Goal: Task Accomplishment & Management: Complete application form

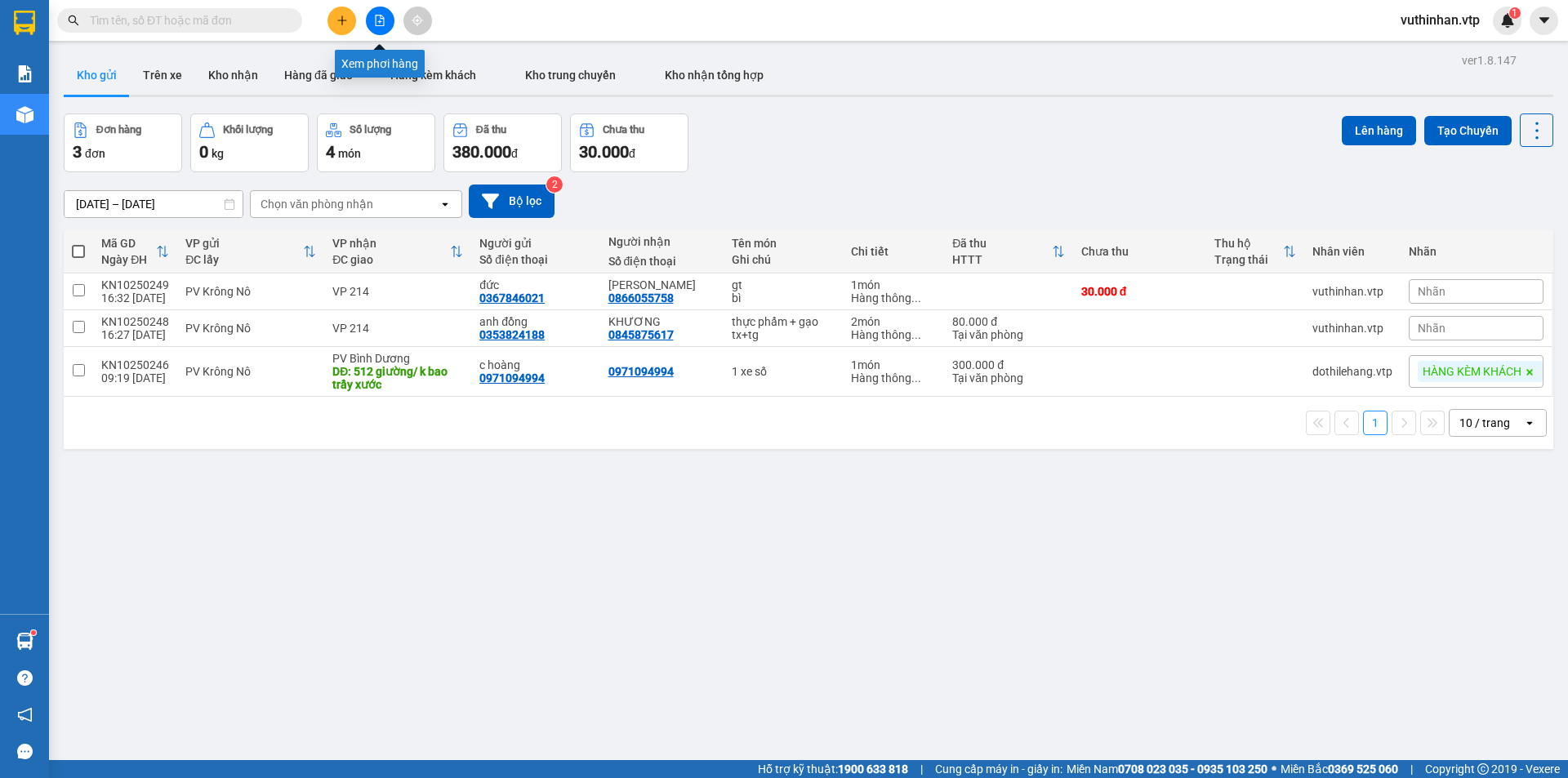
click at [376, 18] on icon "file-add" at bounding box center [380, 20] width 9 height 12
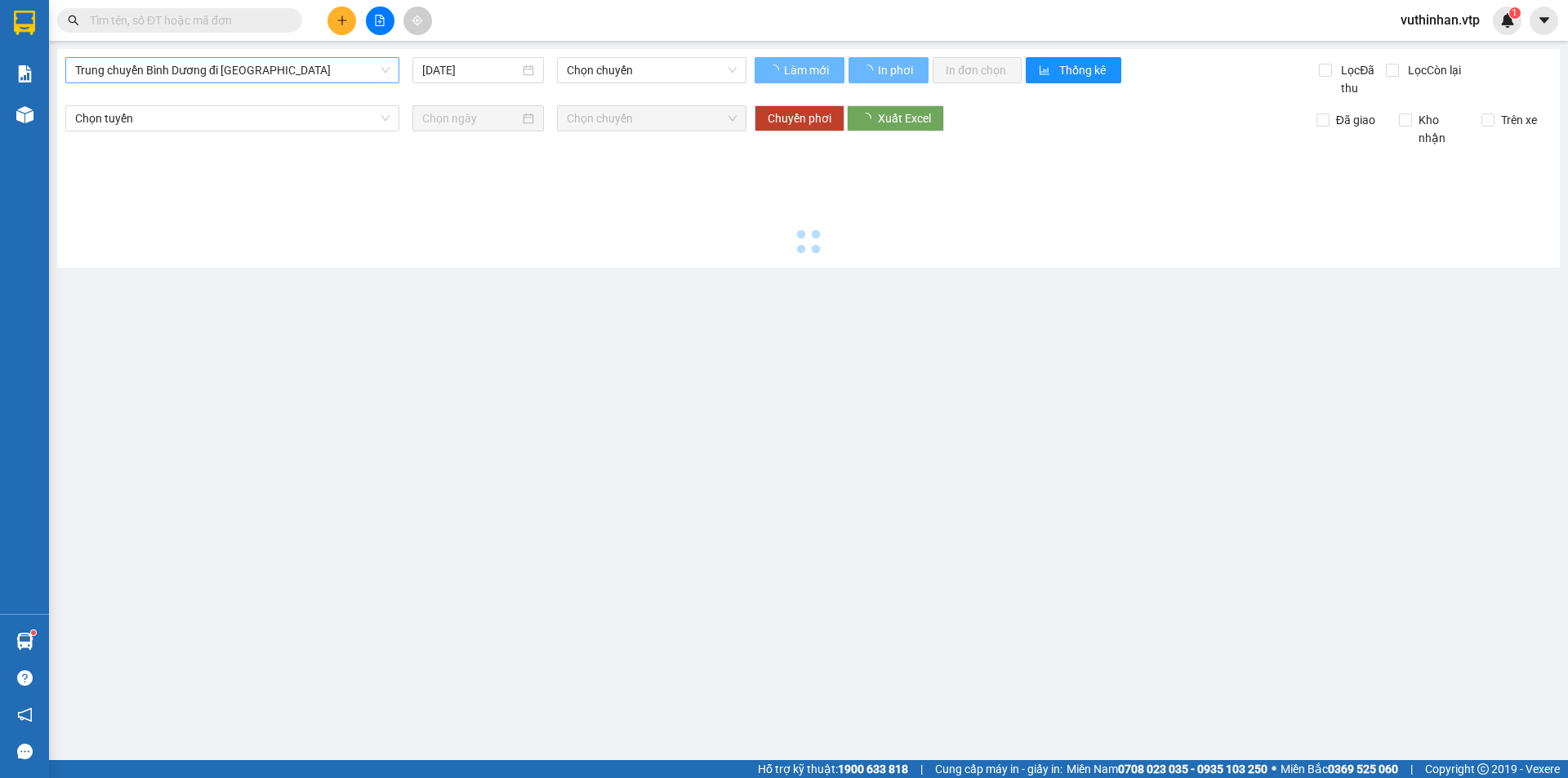
click at [147, 65] on span "Trung chuyển Bình Dương đi [GEOGRAPHIC_DATA]" at bounding box center [233, 70] width 315 height 25
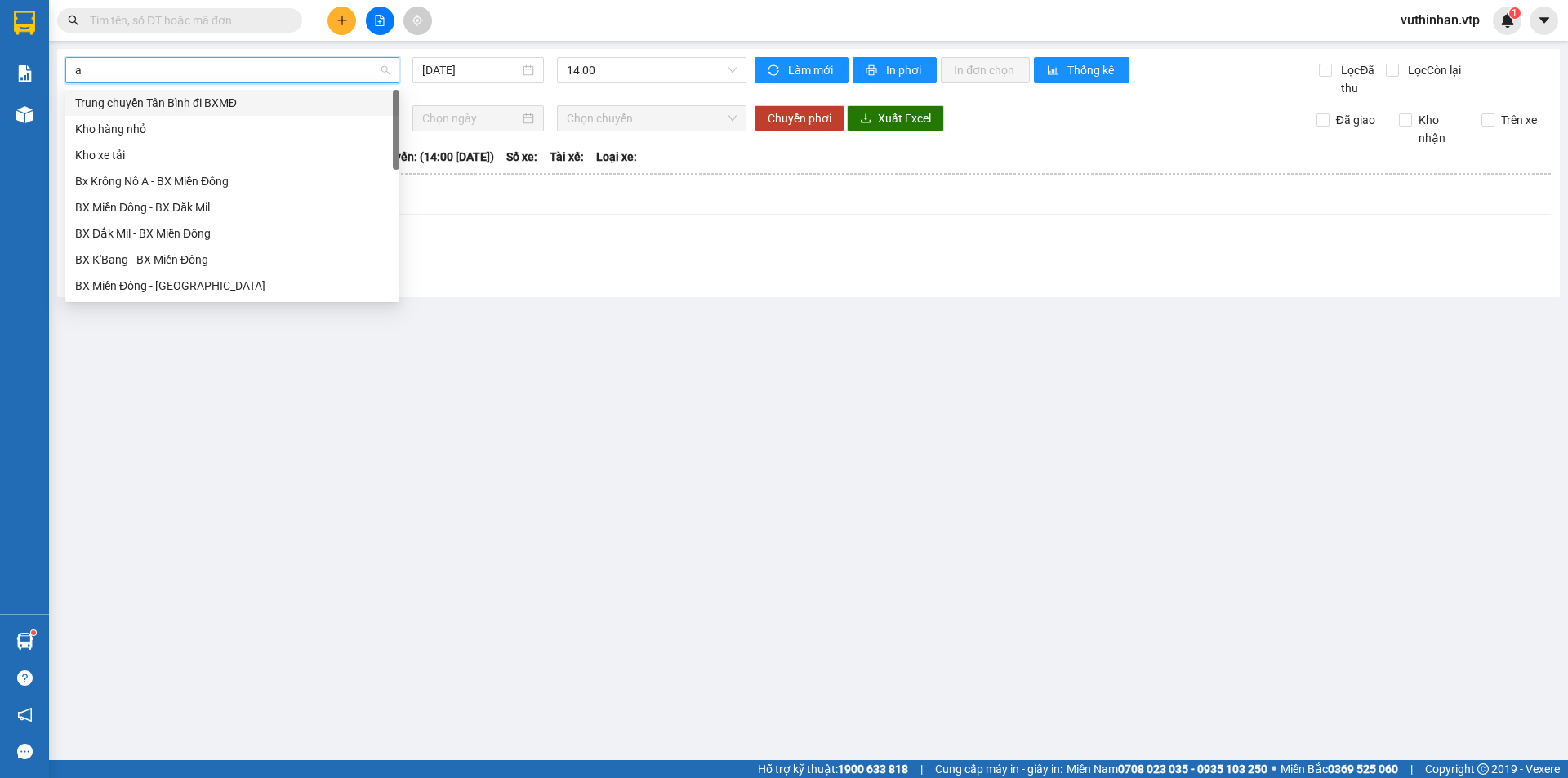
type input "a"
click at [159, 148] on div "BX Miền Đông - BX Krông Nô A" at bounding box center [233, 155] width 315 height 18
type input "[DATE]"
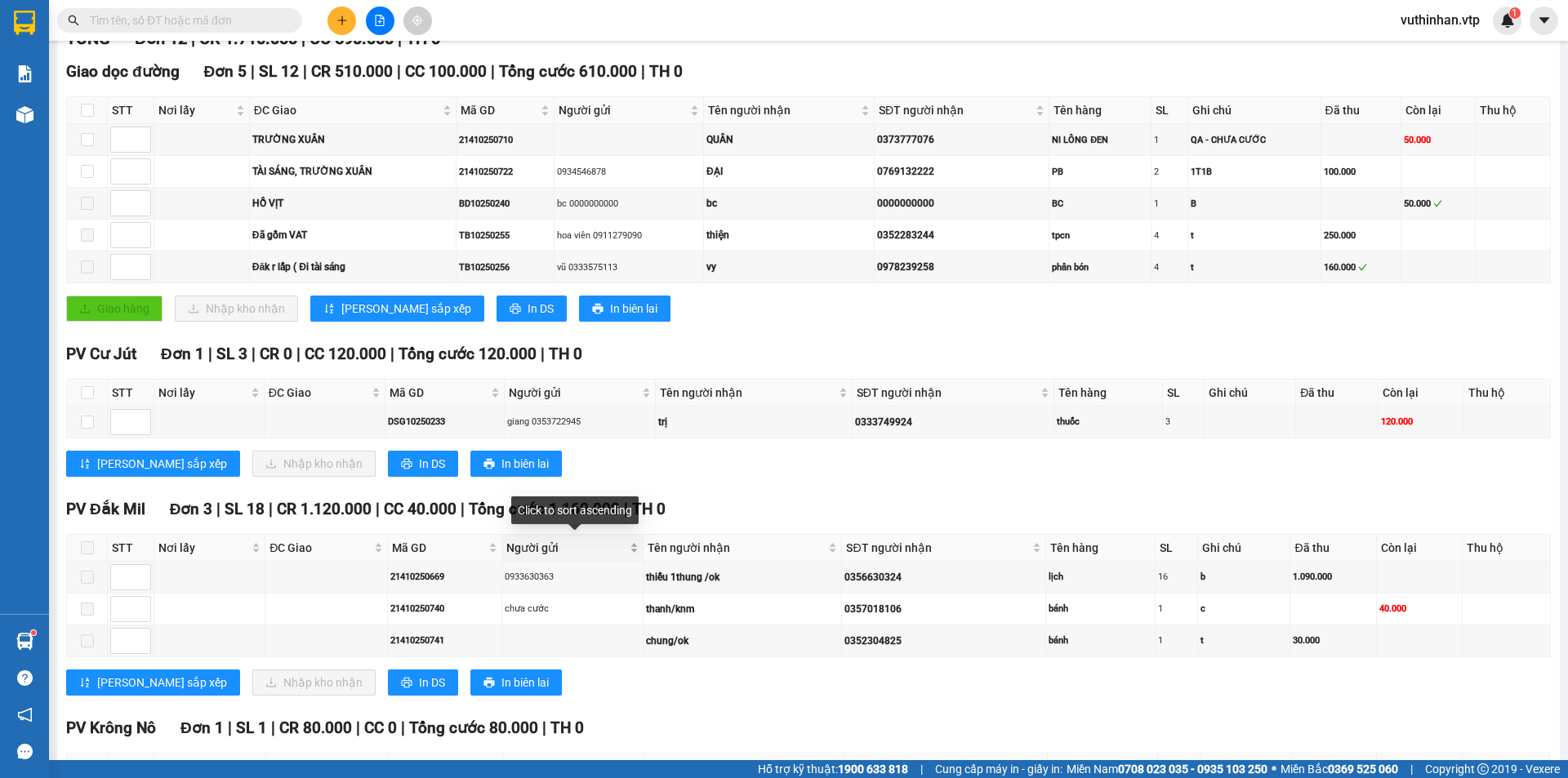
scroll to position [82, 0]
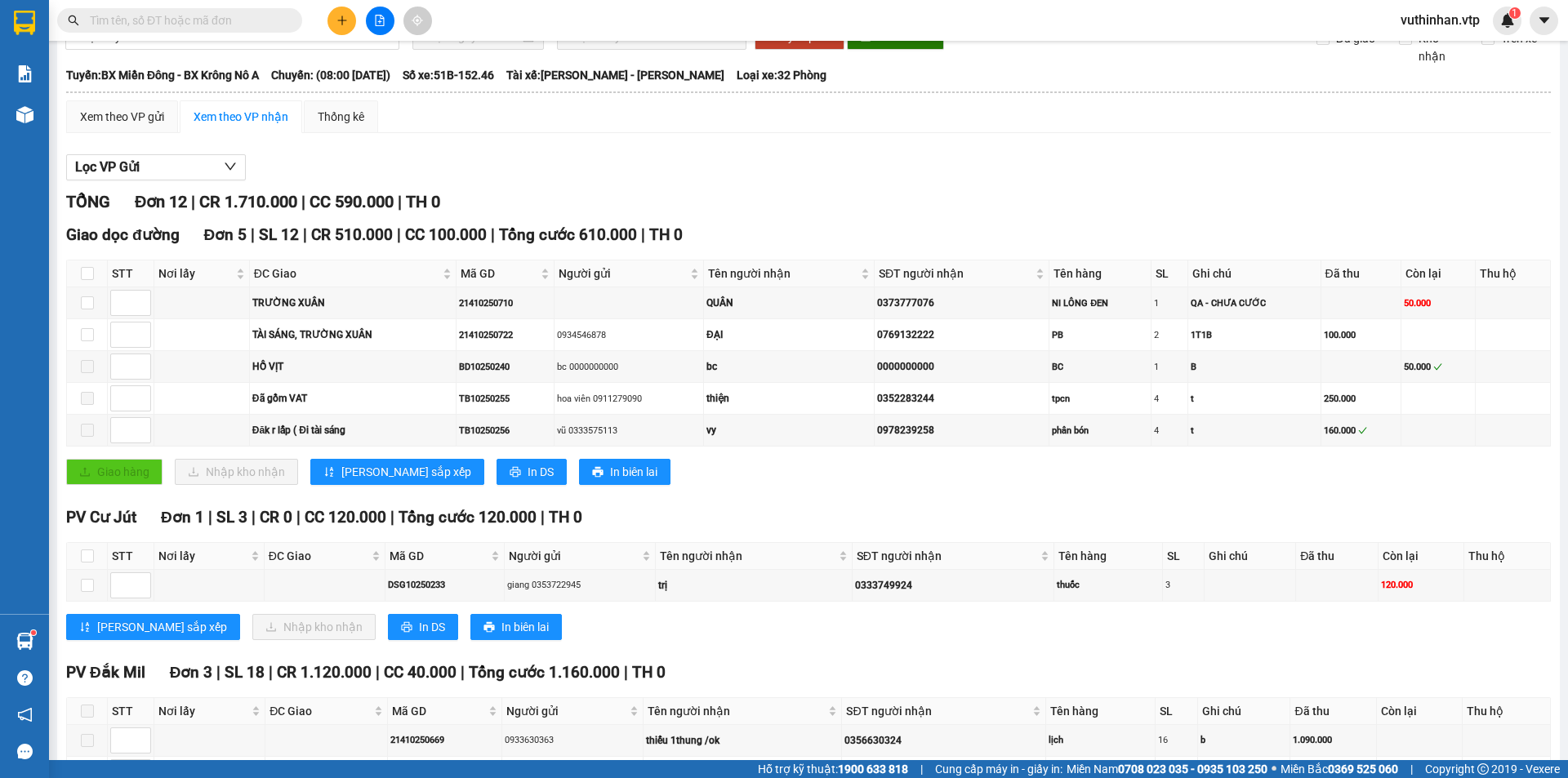
click at [348, 19] on button at bounding box center [342, 21] width 29 height 29
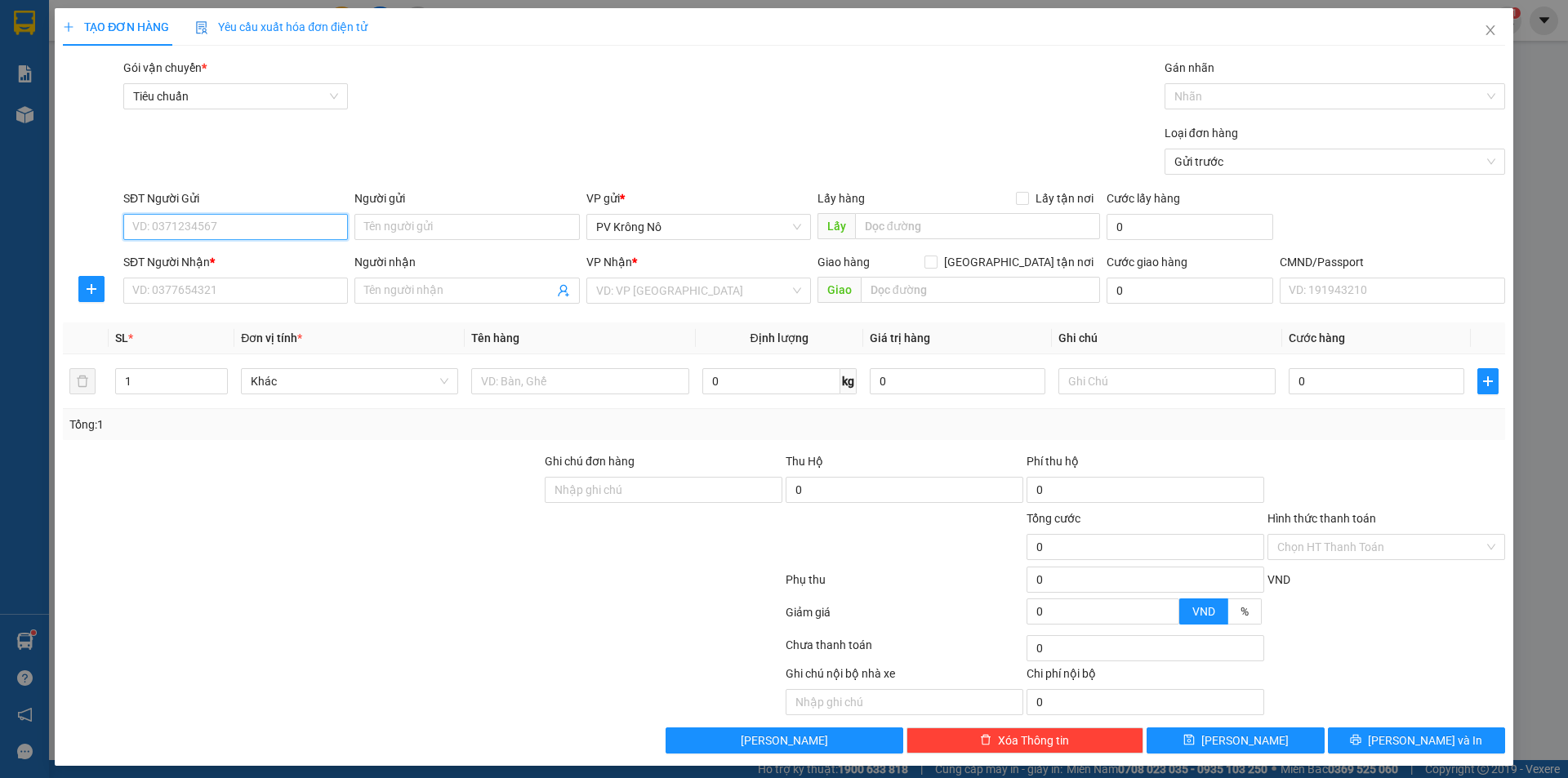
click at [189, 228] on input "SĐT Người Gửi" at bounding box center [236, 227] width 225 height 26
click at [189, 226] on input "SĐT Người Gửi" at bounding box center [236, 227] width 225 height 26
type input "0977093299"
click at [189, 256] on div "0977093299 - NGHĨA" at bounding box center [233, 260] width 203 height 18
type input "NGHĨA"
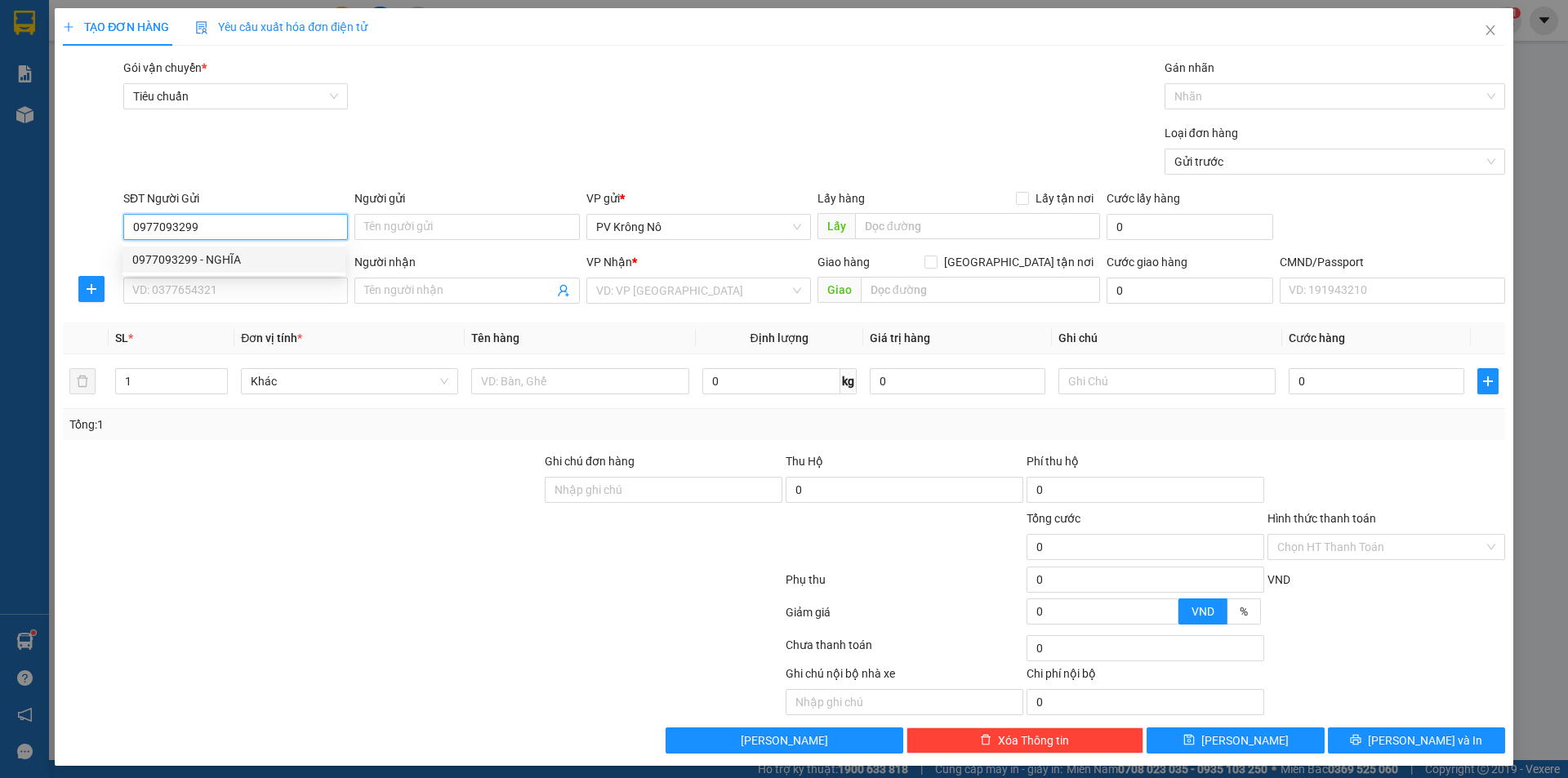
type input "0395375678"
type input "m3 đồn 8"
type input "0977093299"
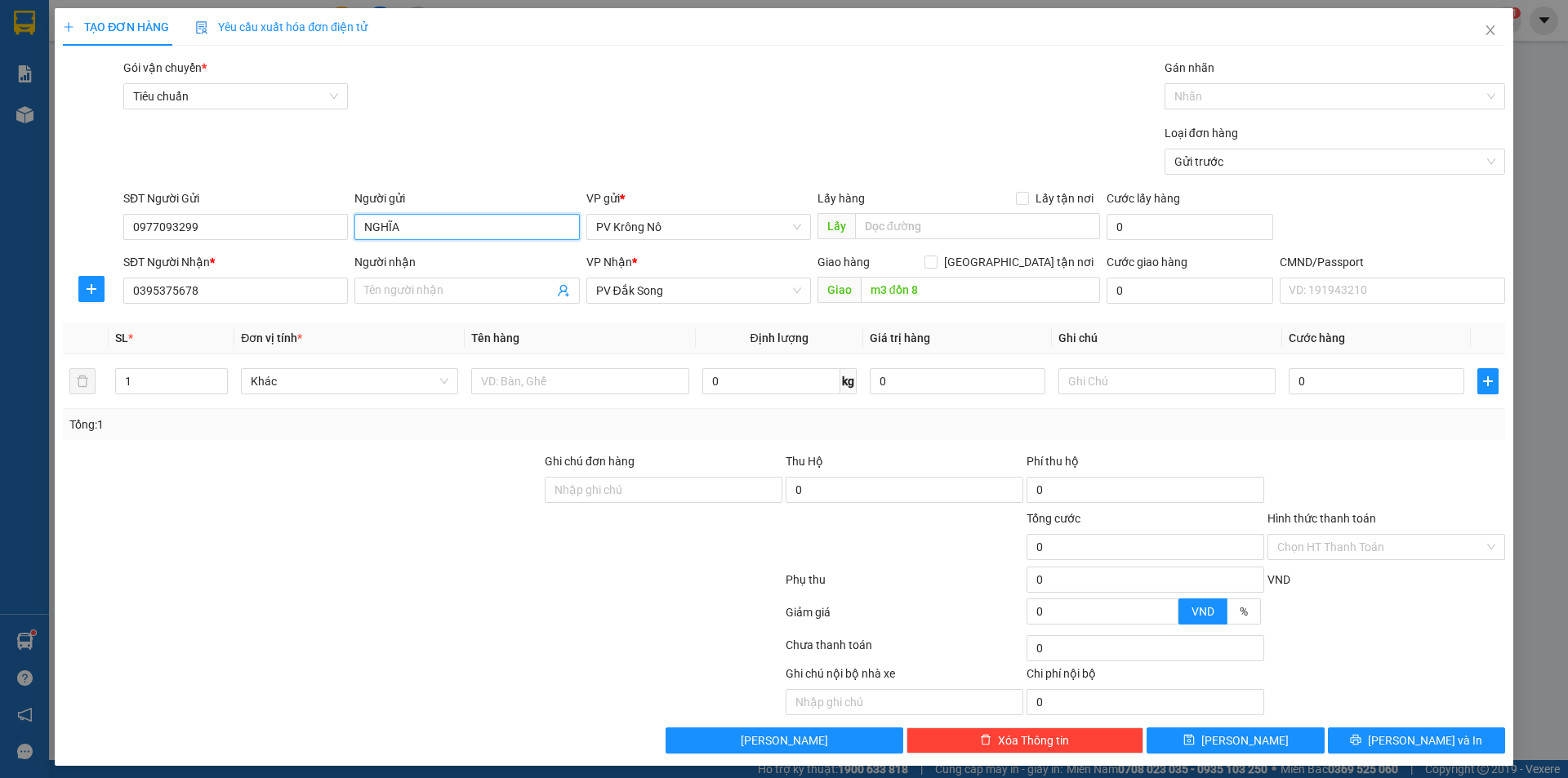
click at [361, 226] on input "NGHĨA" at bounding box center [467, 227] width 225 height 26
type input "a NGHĨA"
drag, startPoint x: 229, startPoint y: 288, endPoint x: 0, endPoint y: 272, distance: 229.6
click at [0, 272] on div "TẠO ĐƠN HÀNG Yêu cầu xuất hóa đơn điện tử Transit Pickup Surcharge Ids Transit …" at bounding box center [784, 389] width 1568 height 778
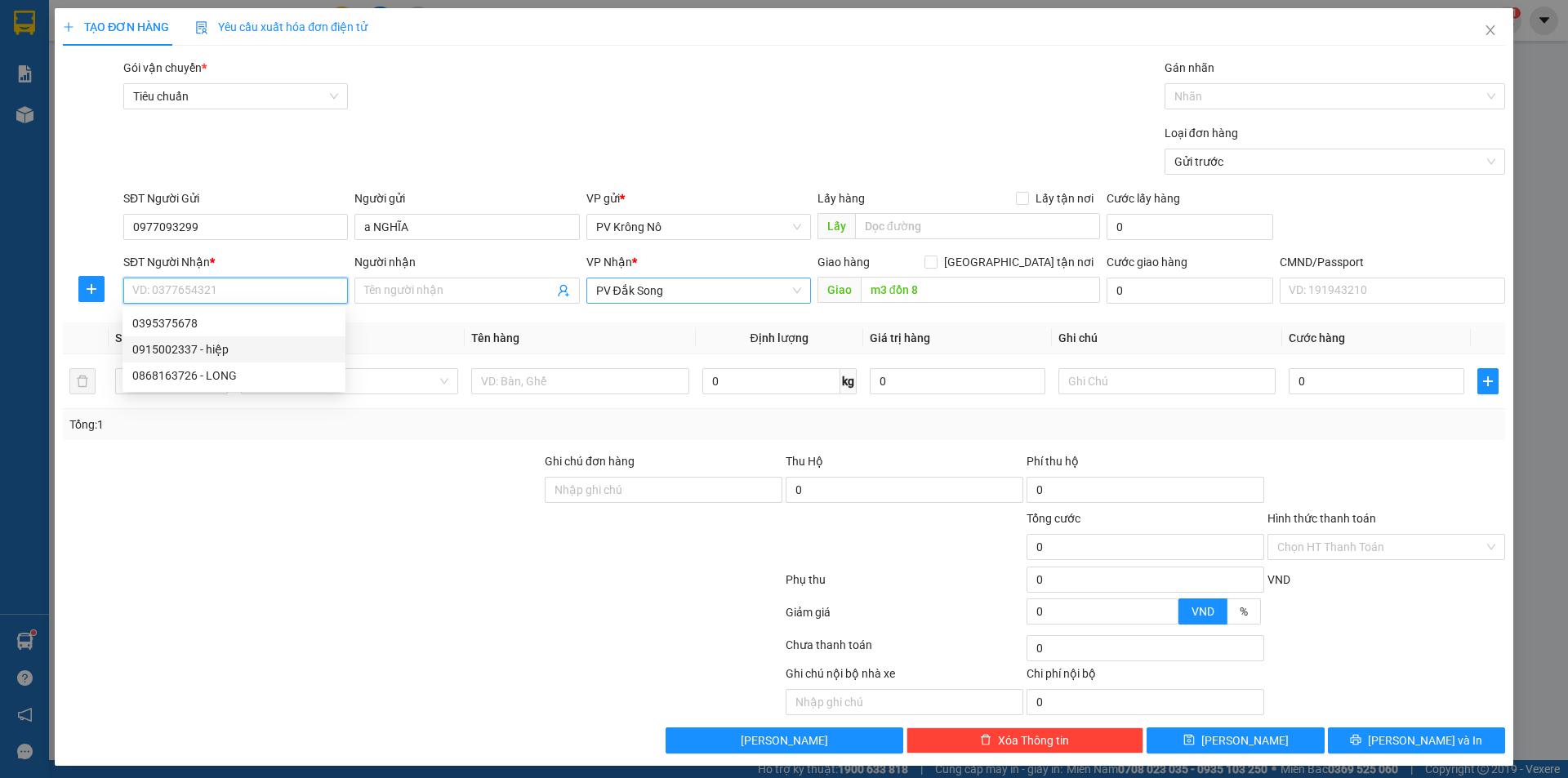
click at [621, 289] on span "PV Đắk Song" at bounding box center [699, 290] width 205 height 25
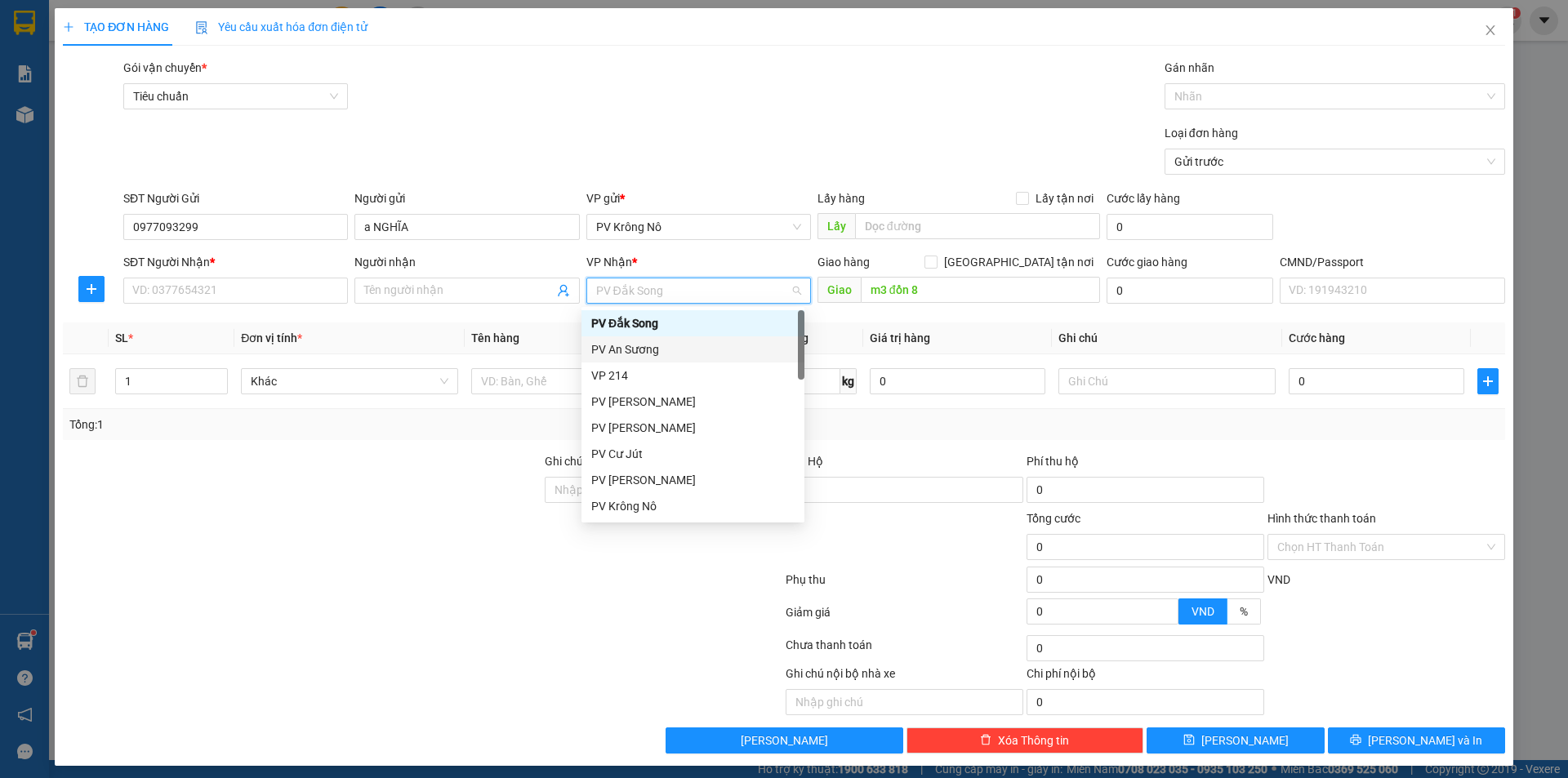
drag, startPoint x: 631, startPoint y: 346, endPoint x: 642, endPoint y: 344, distance: 11.2
click at [631, 348] on div "PV An Sương" at bounding box center [693, 349] width 203 height 18
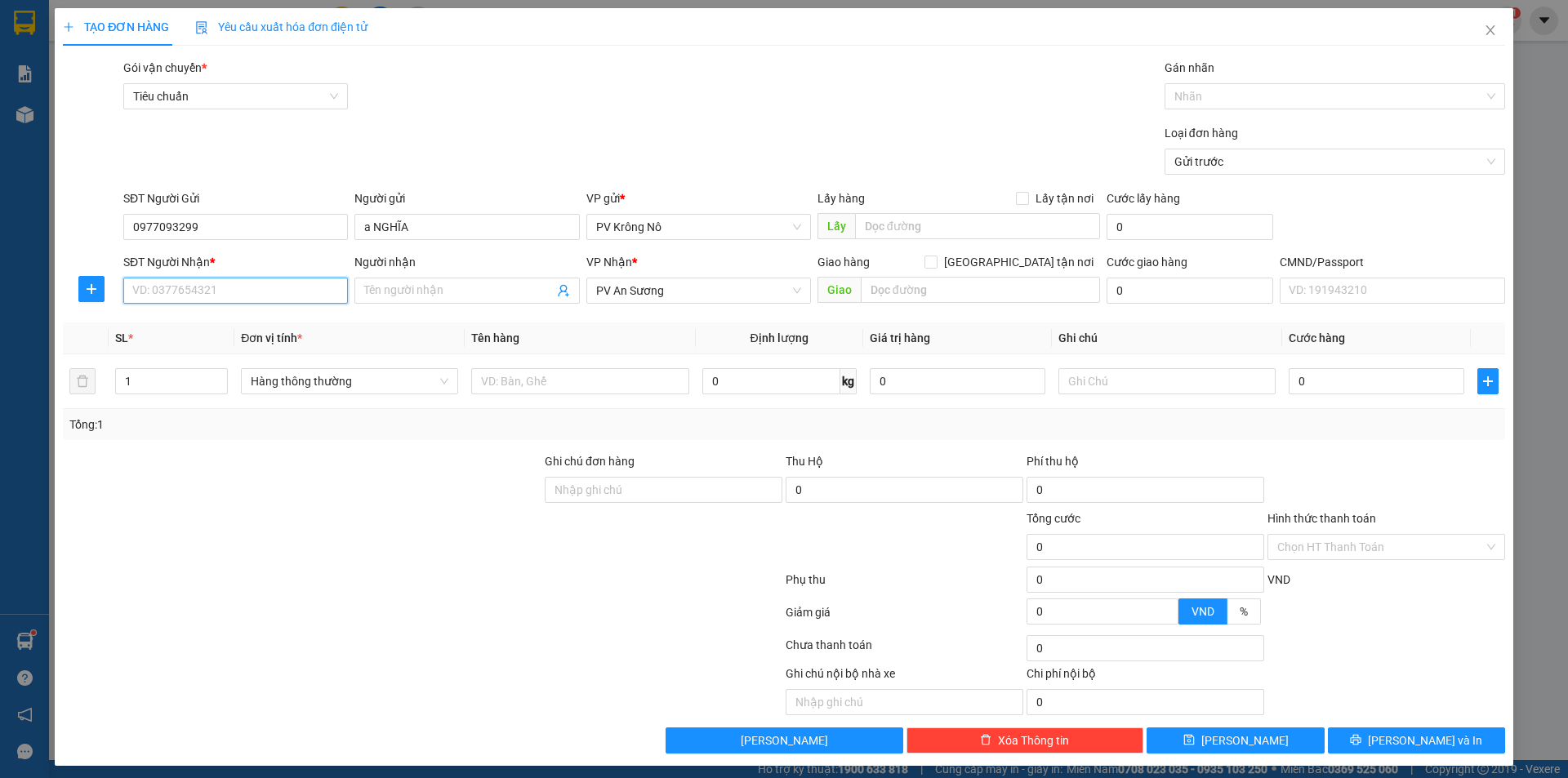
drag, startPoint x: 197, startPoint y: 282, endPoint x: 205, endPoint y: 206, distance: 76.4
click at [198, 281] on input "SĐT Người Nhận *" at bounding box center [236, 290] width 225 height 26
type input "0908925607"
drag, startPoint x: 408, startPoint y: 295, endPoint x: 442, endPoint y: 286, distance: 35.2
click at [409, 294] on input "Người nhận" at bounding box center [458, 290] width 189 height 18
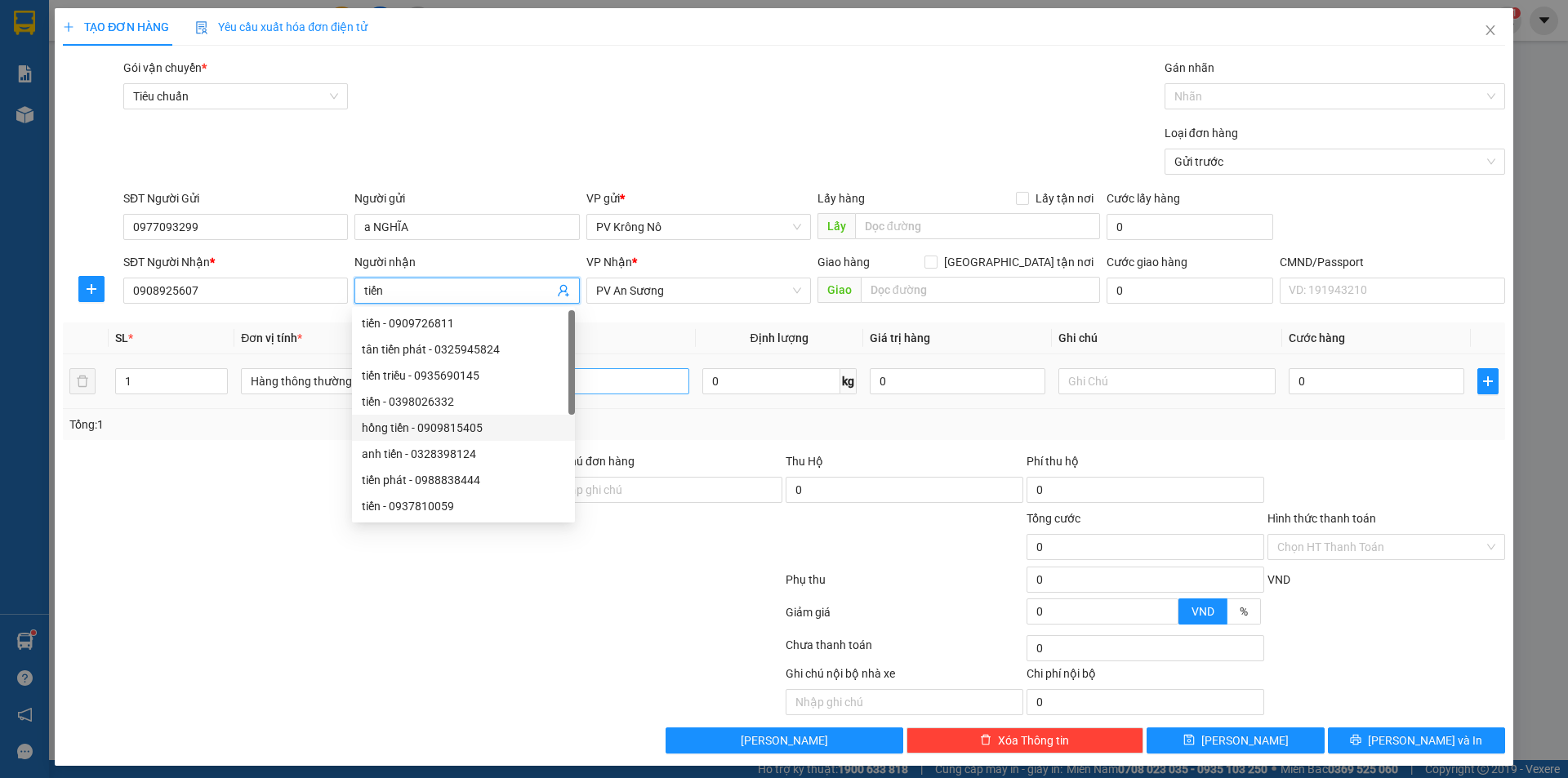
type input "tiến"
click at [629, 377] on input "text" at bounding box center [579, 381] width 217 height 26
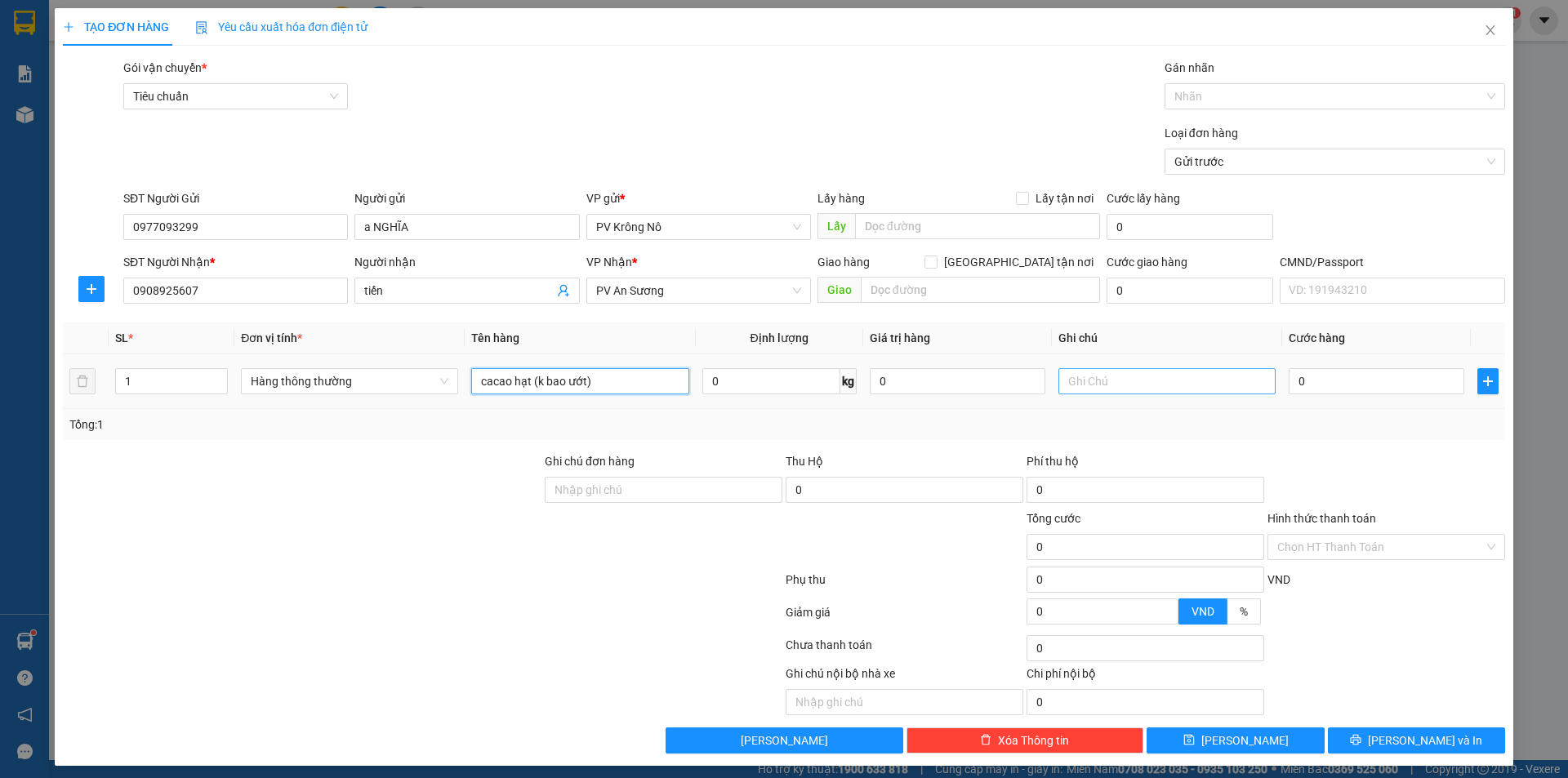
type input "cacao hạt (k bao ướt)"
click at [1097, 381] on input "text" at bounding box center [1167, 381] width 217 height 26
type input "bao xanh"
drag, startPoint x: 532, startPoint y: 381, endPoint x: 603, endPoint y: 397, distance: 72.8
click at [603, 397] on td "cacao hạt (k bao ướt)" at bounding box center [580, 381] width 230 height 55
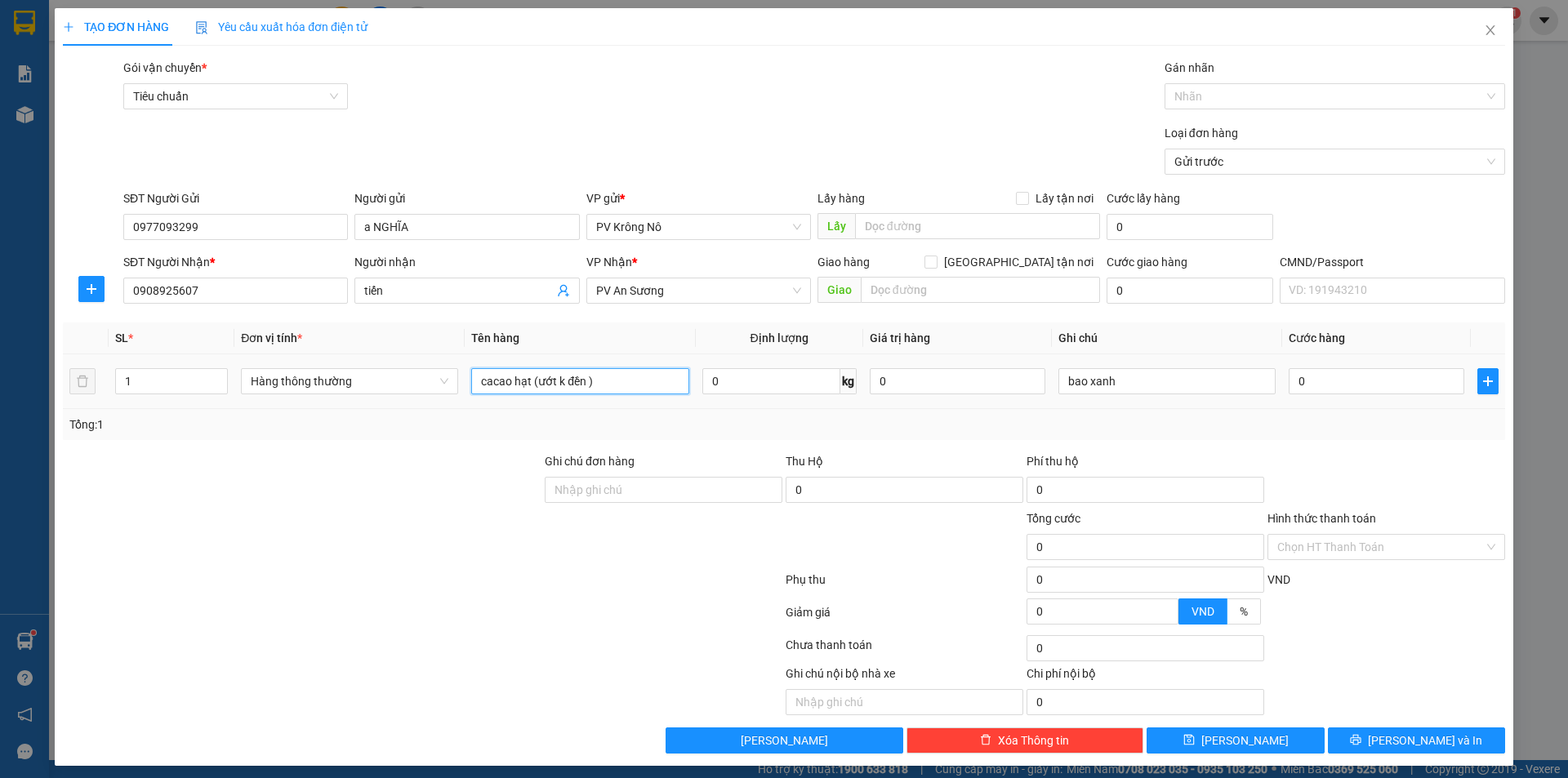
type input "cacao hạt (ướt k đền )"
click at [1376, 398] on td "0" at bounding box center [1376, 381] width 189 height 55
type input "007"
type input "7"
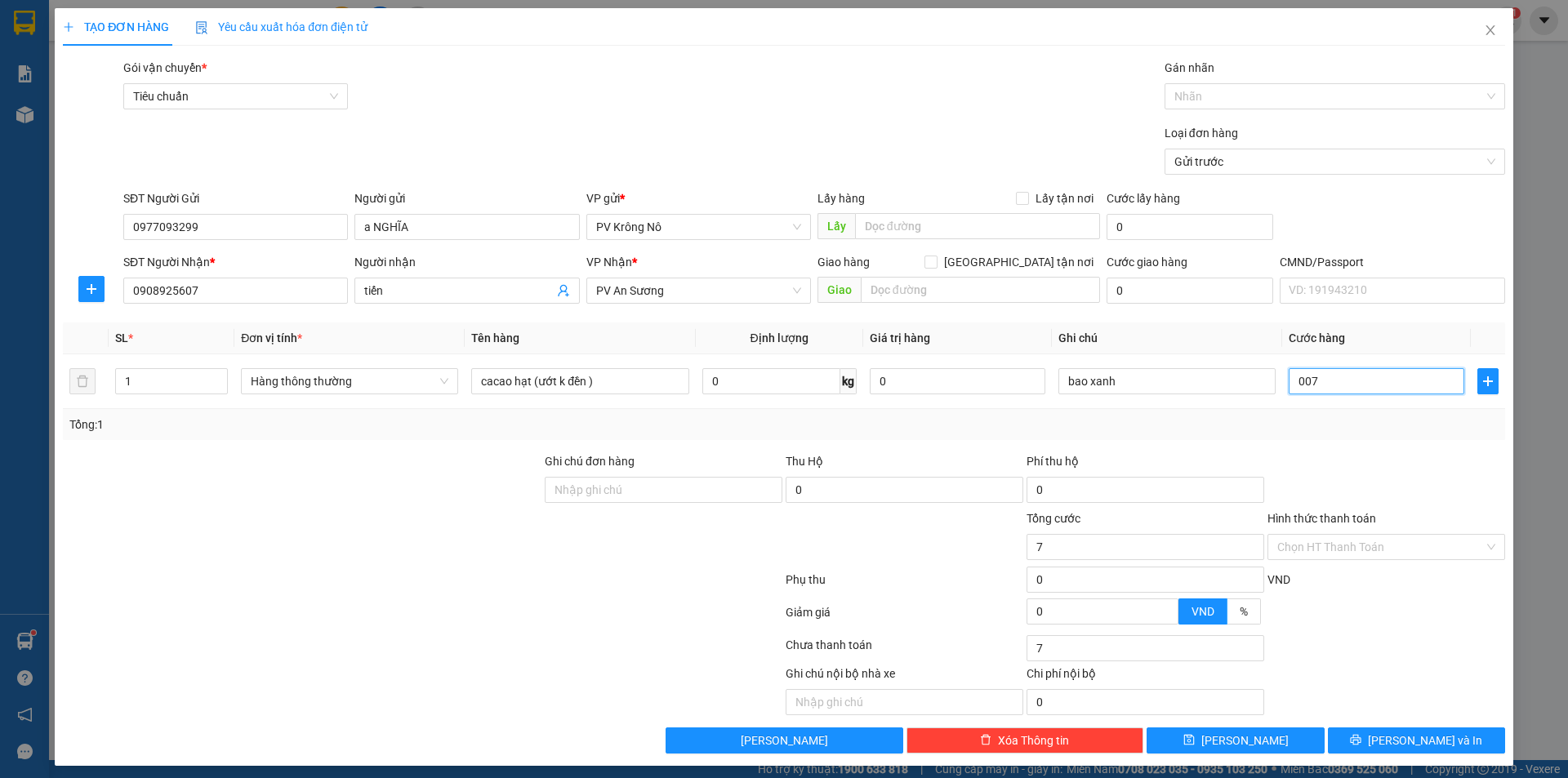
type input "0.070"
type input "70"
type input "000.700"
type input "700"
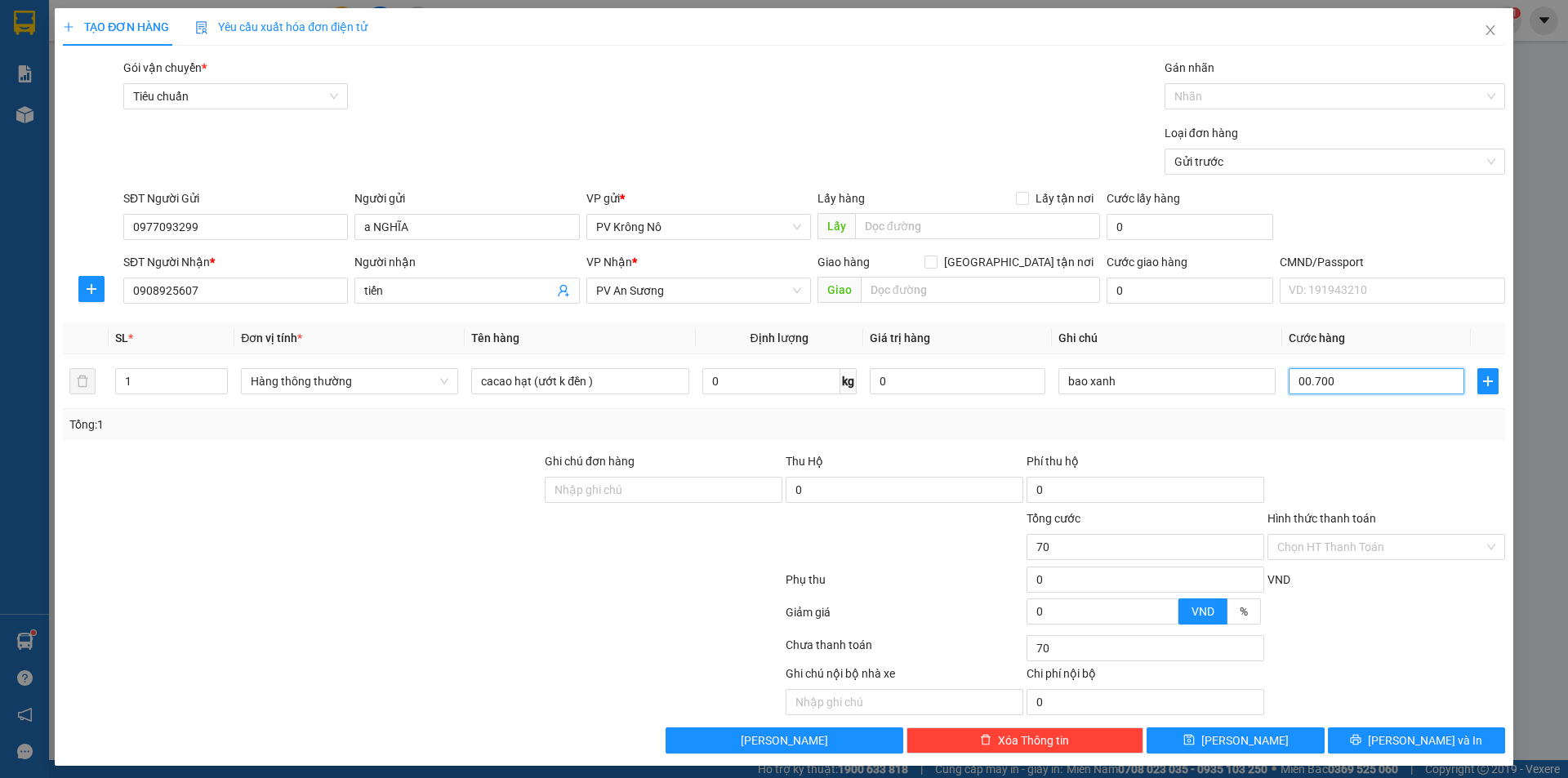
type input "700"
type input "0.007.000"
type input "7.000"
type input "0.007.770.000"
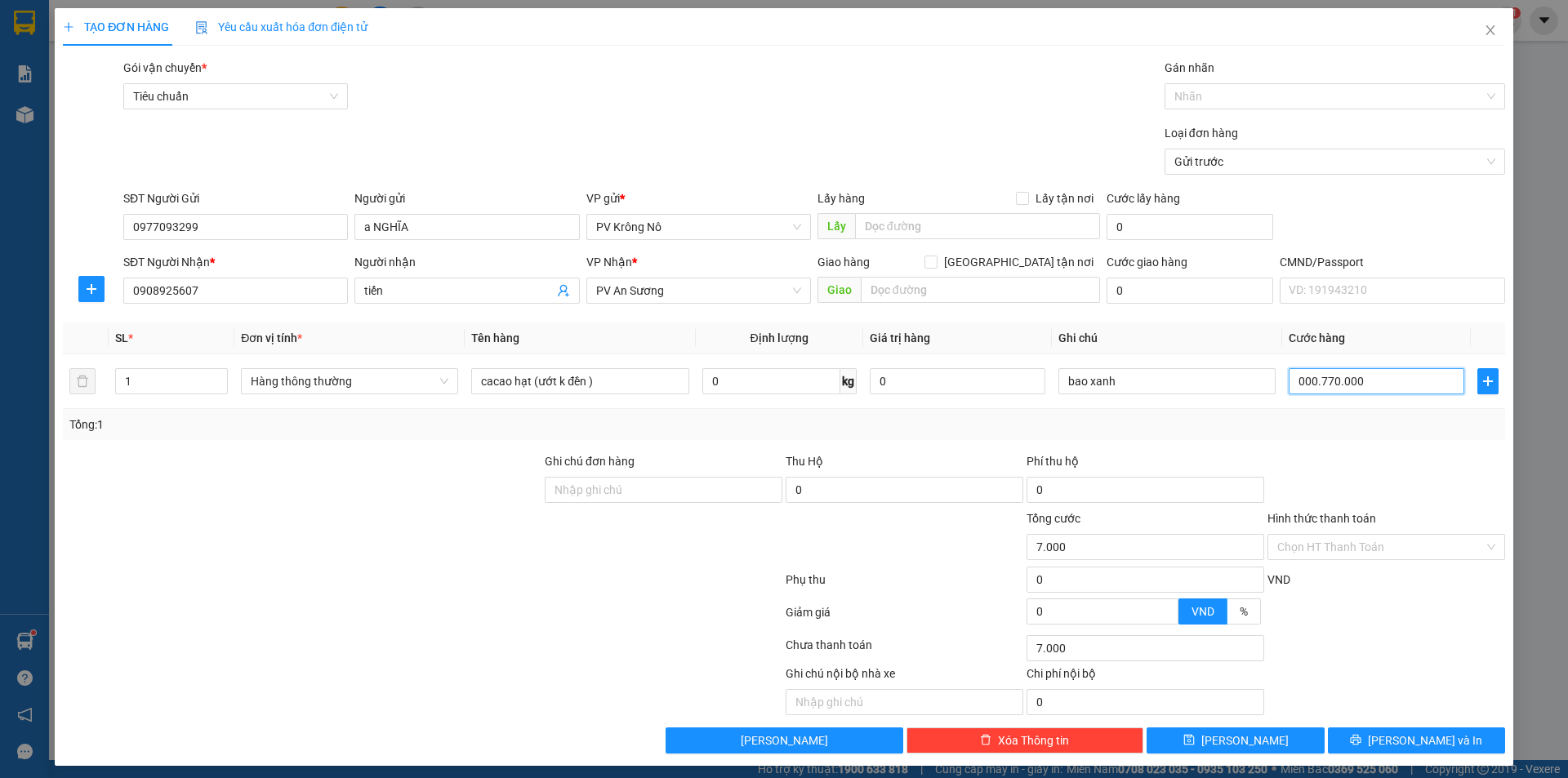
type input "7.770.000"
type input "0"
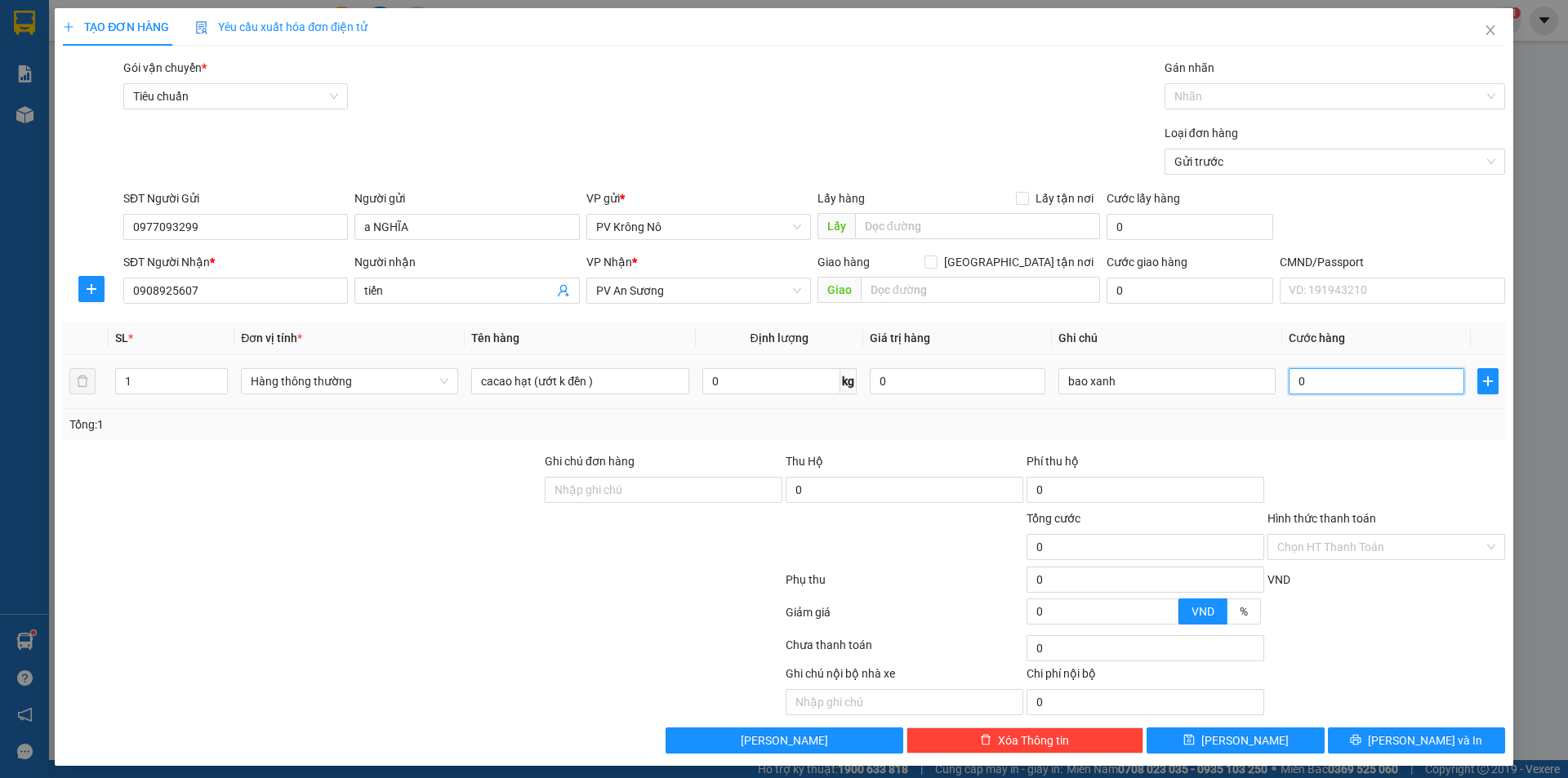
type input "007"
type input "7"
type input "0.070"
type input "70"
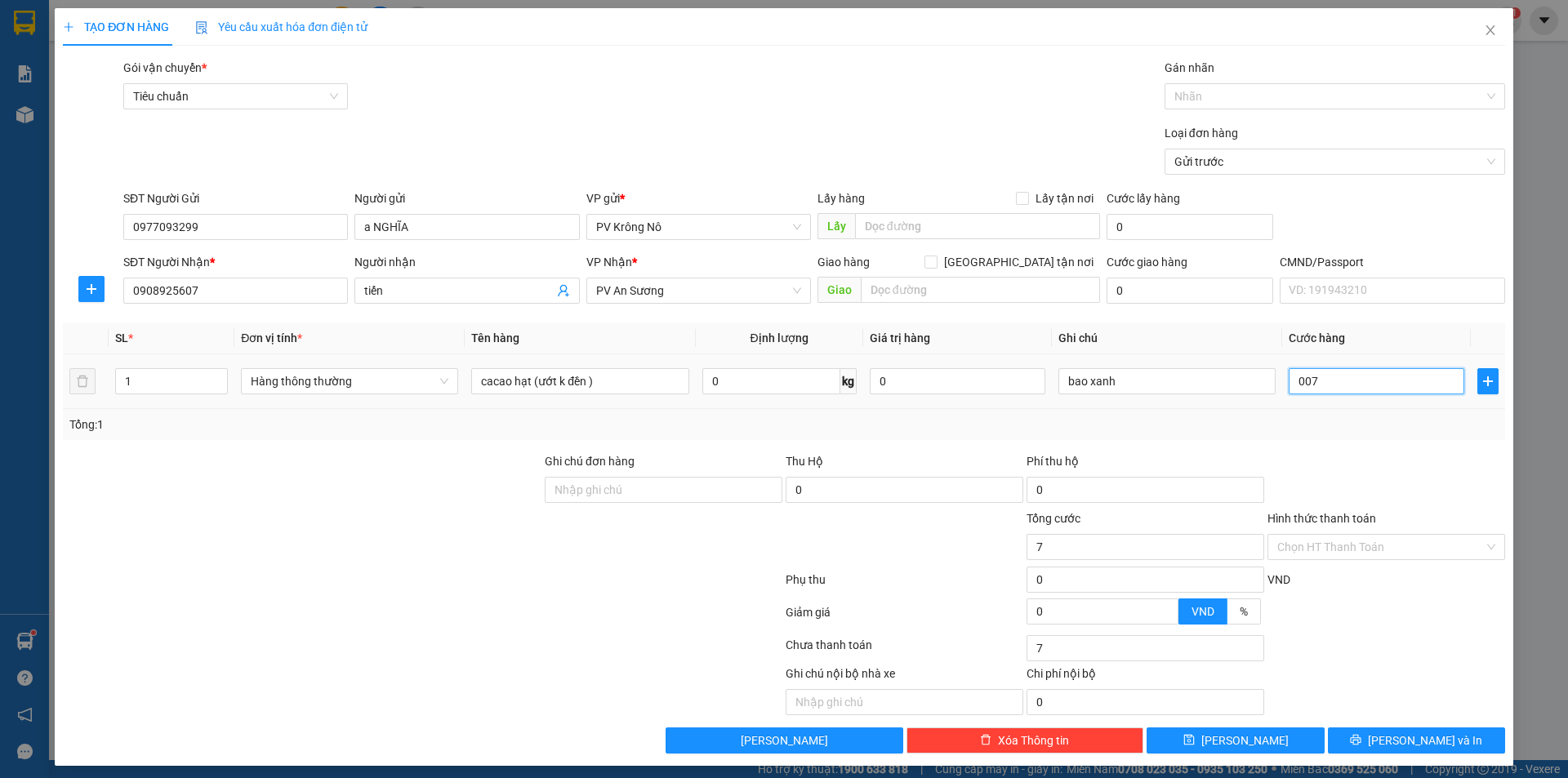
type input "70"
type input "00.700"
type input "700"
type input "0.007.000"
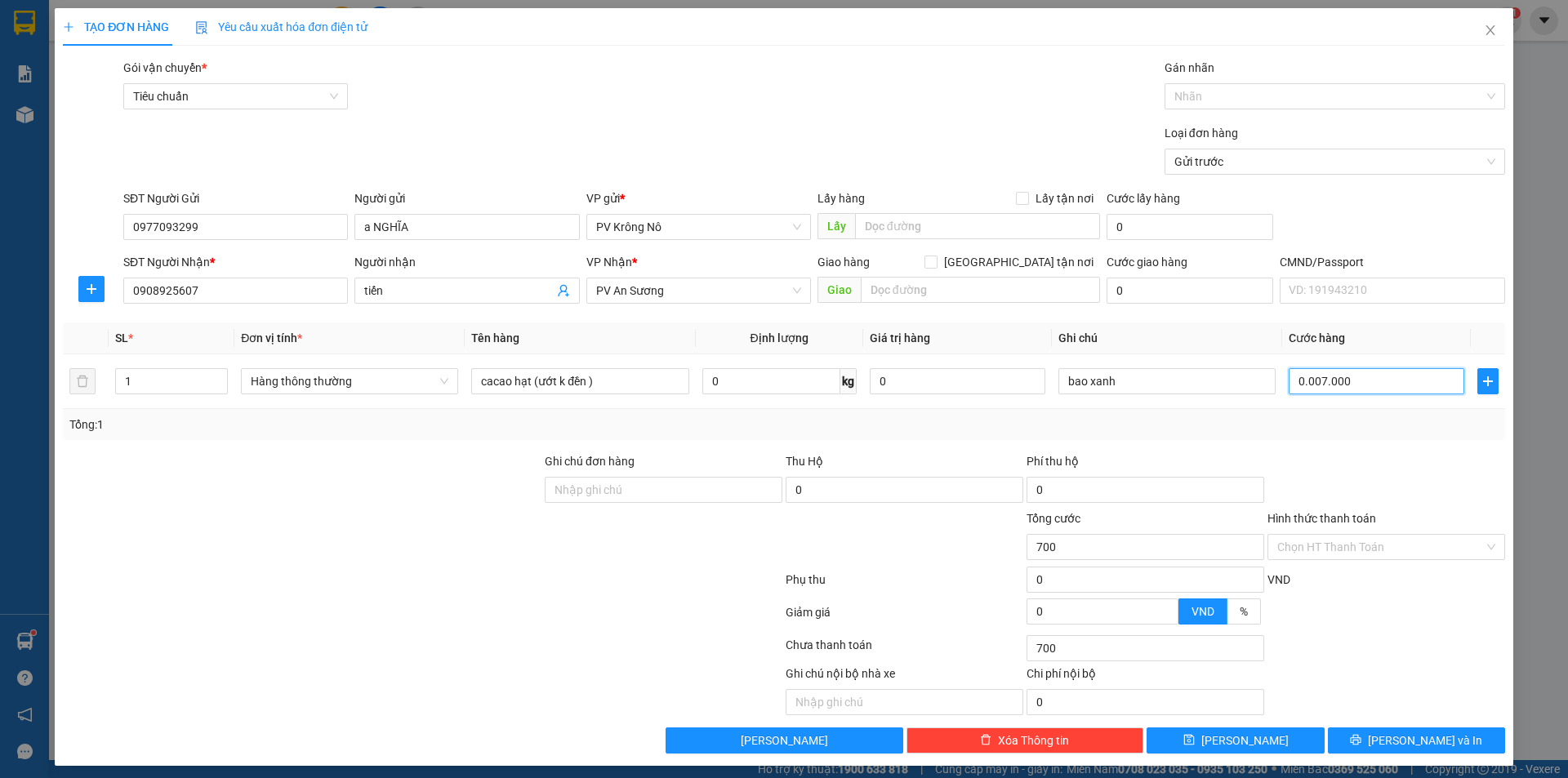
type input "7.000"
type input "000.070.000"
type input "70.000"
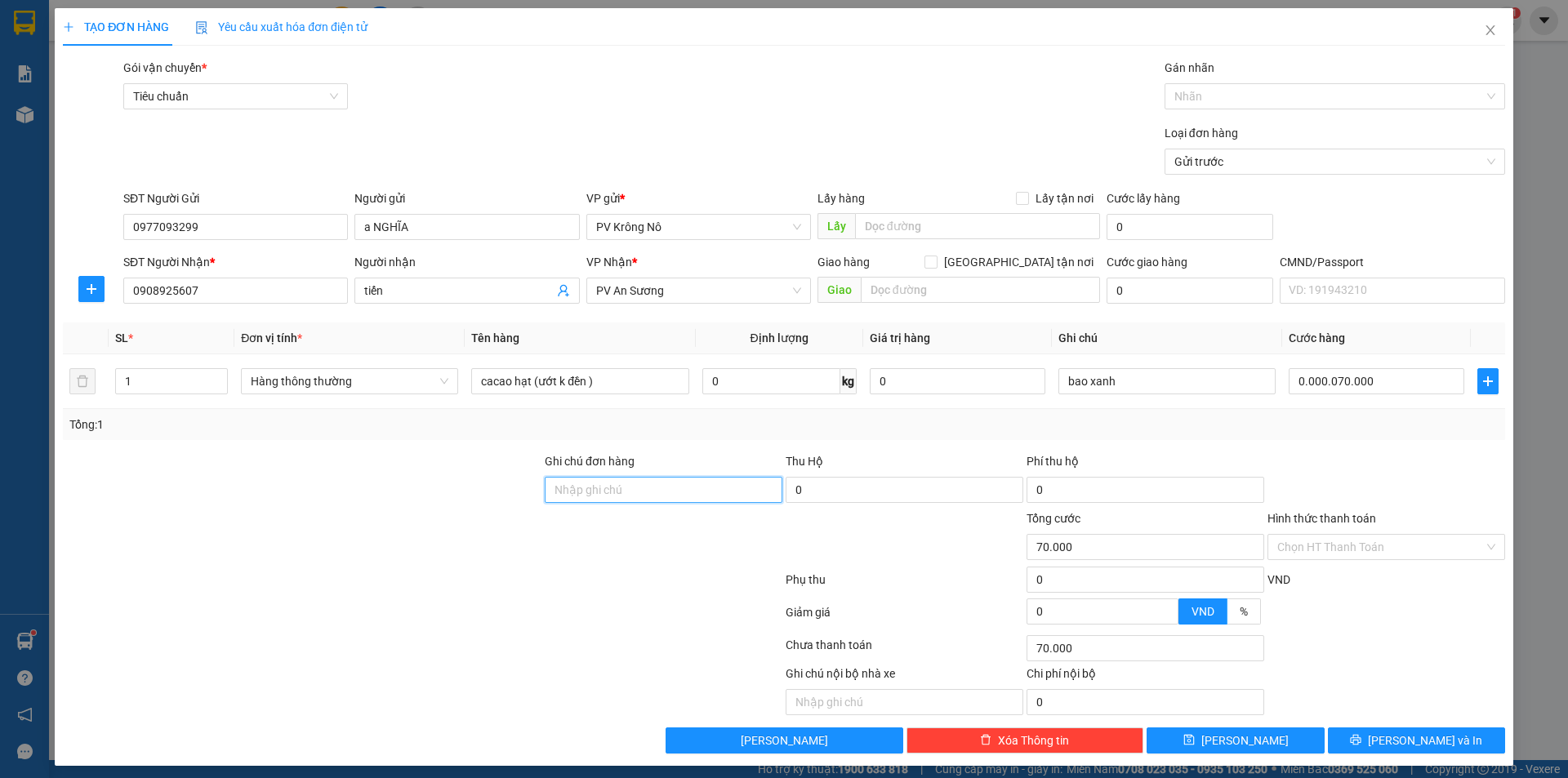
type input "70.000"
click at [1426, 742] on span "[PERSON_NAME] và In" at bounding box center [1425, 740] width 114 height 18
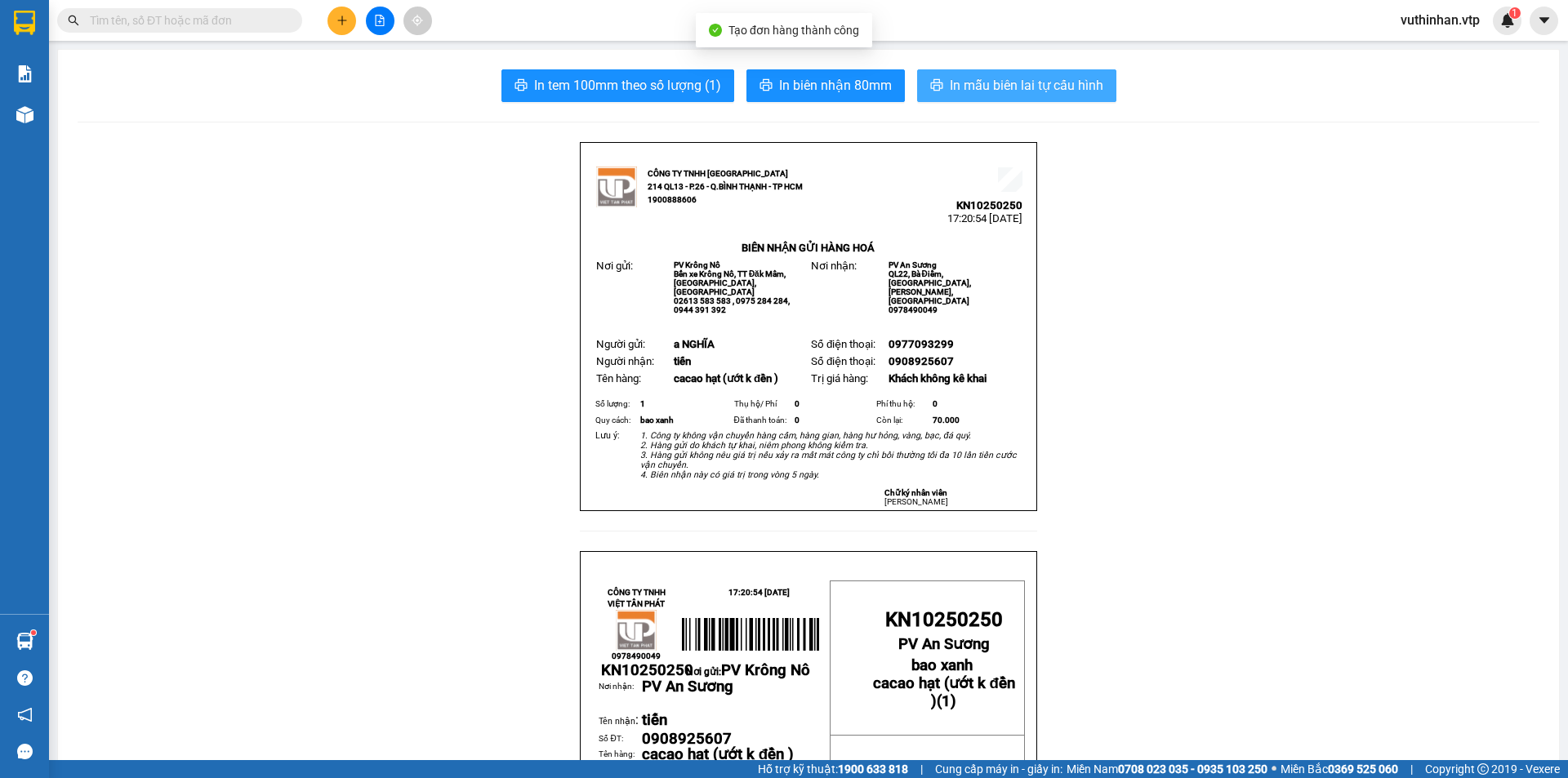
drag, startPoint x: 947, startPoint y: 84, endPoint x: 941, endPoint y: 196, distance: 112.2
click at [950, 85] on span "In mẫu biên lai tự cấu hình" at bounding box center [1027, 85] width 154 height 20
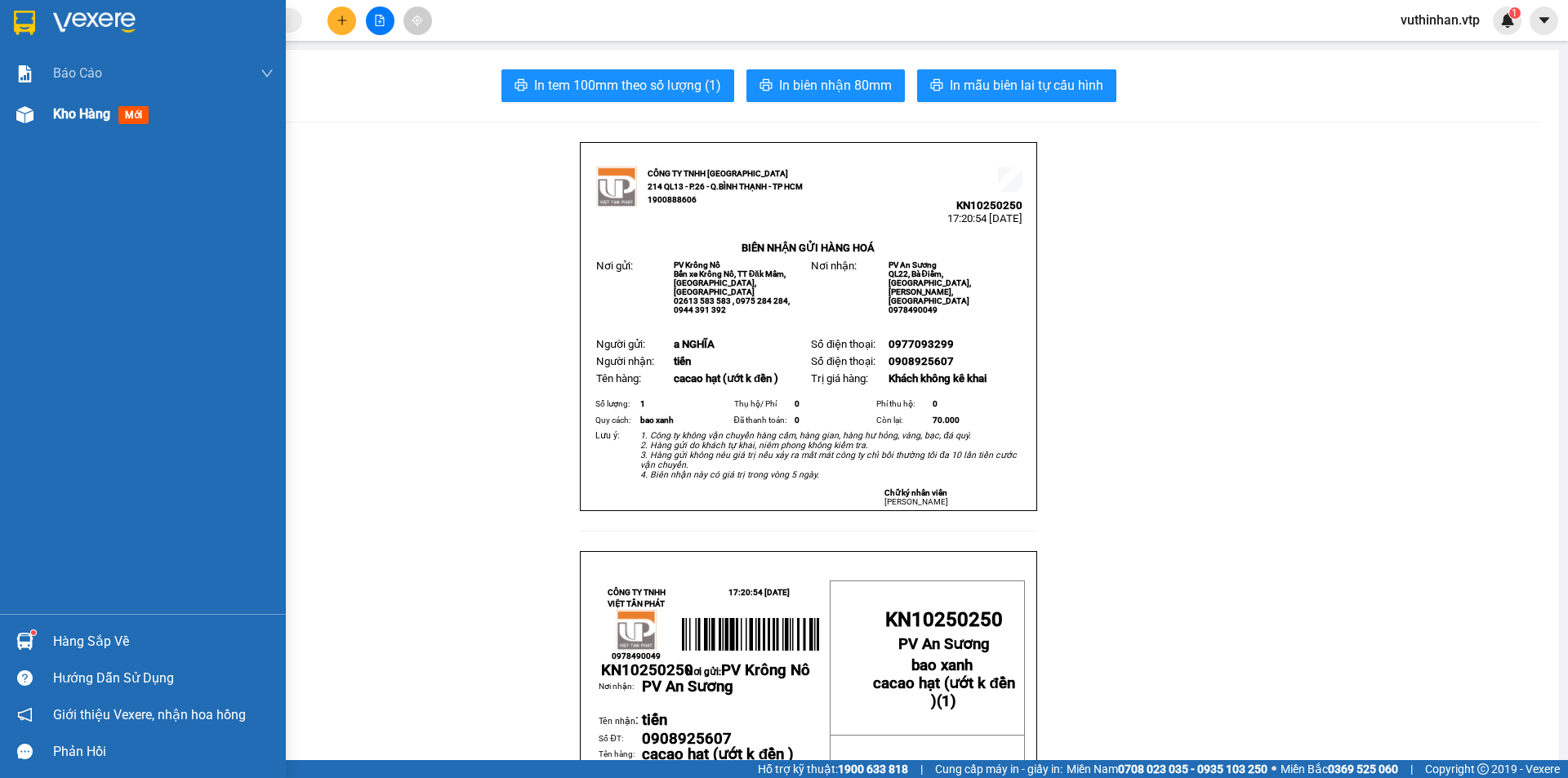
click at [19, 107] on img at bounding box center [25, 115] width 17 height 17
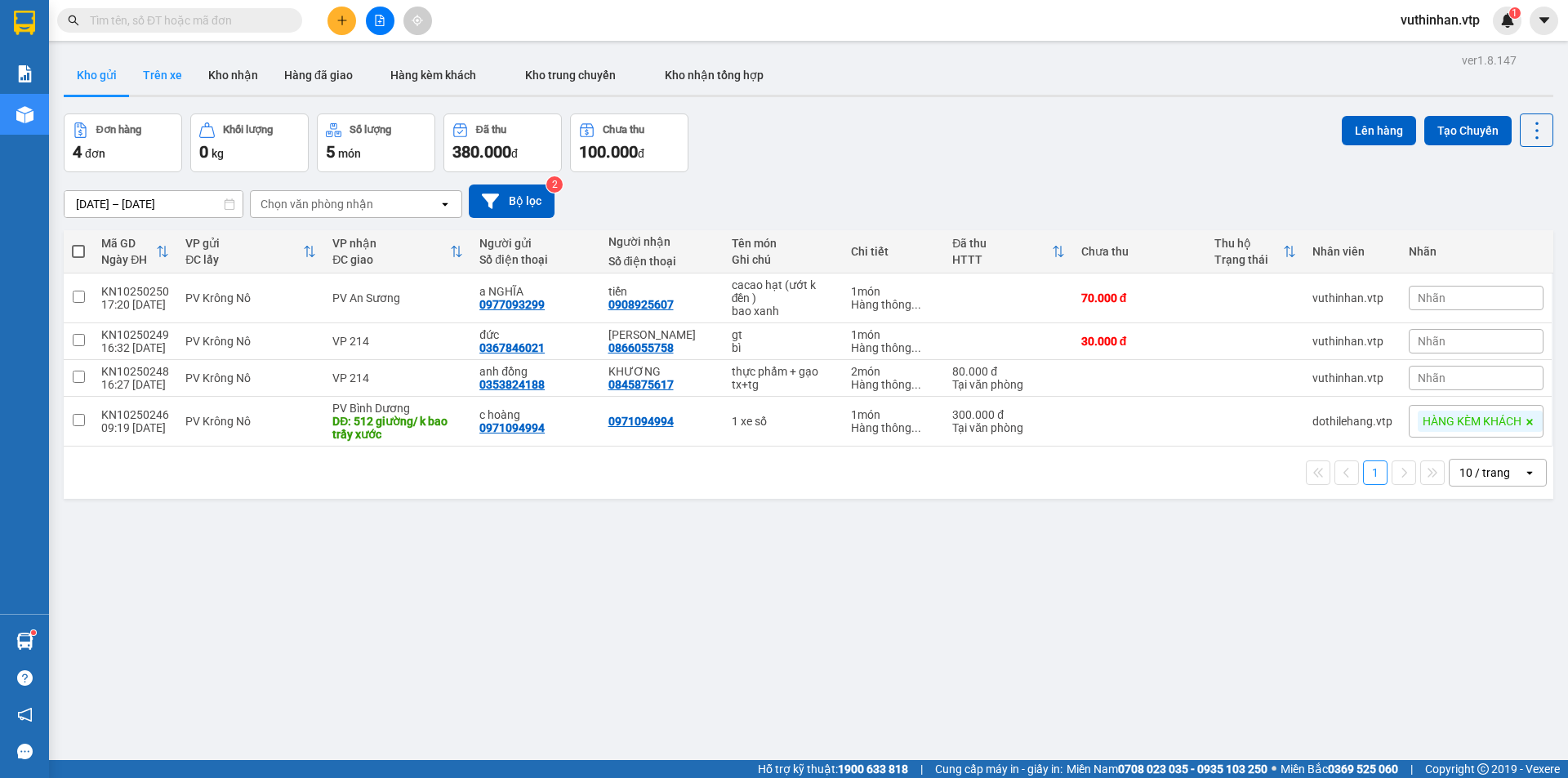
click at [179, 74] on button "Trên xe" at bounding box center [162, 75] width 65 height 39
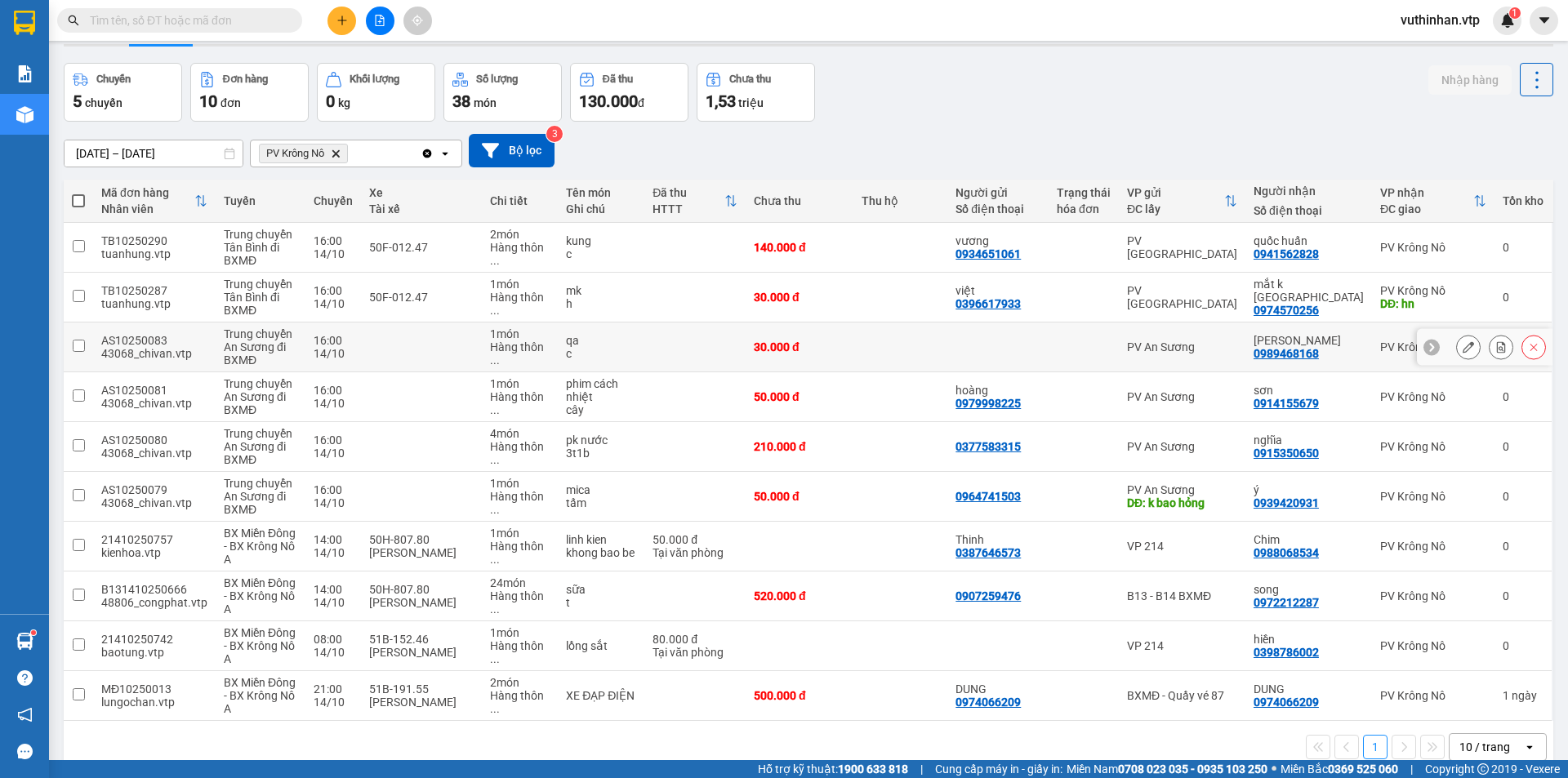
scroll to position [79, 0]
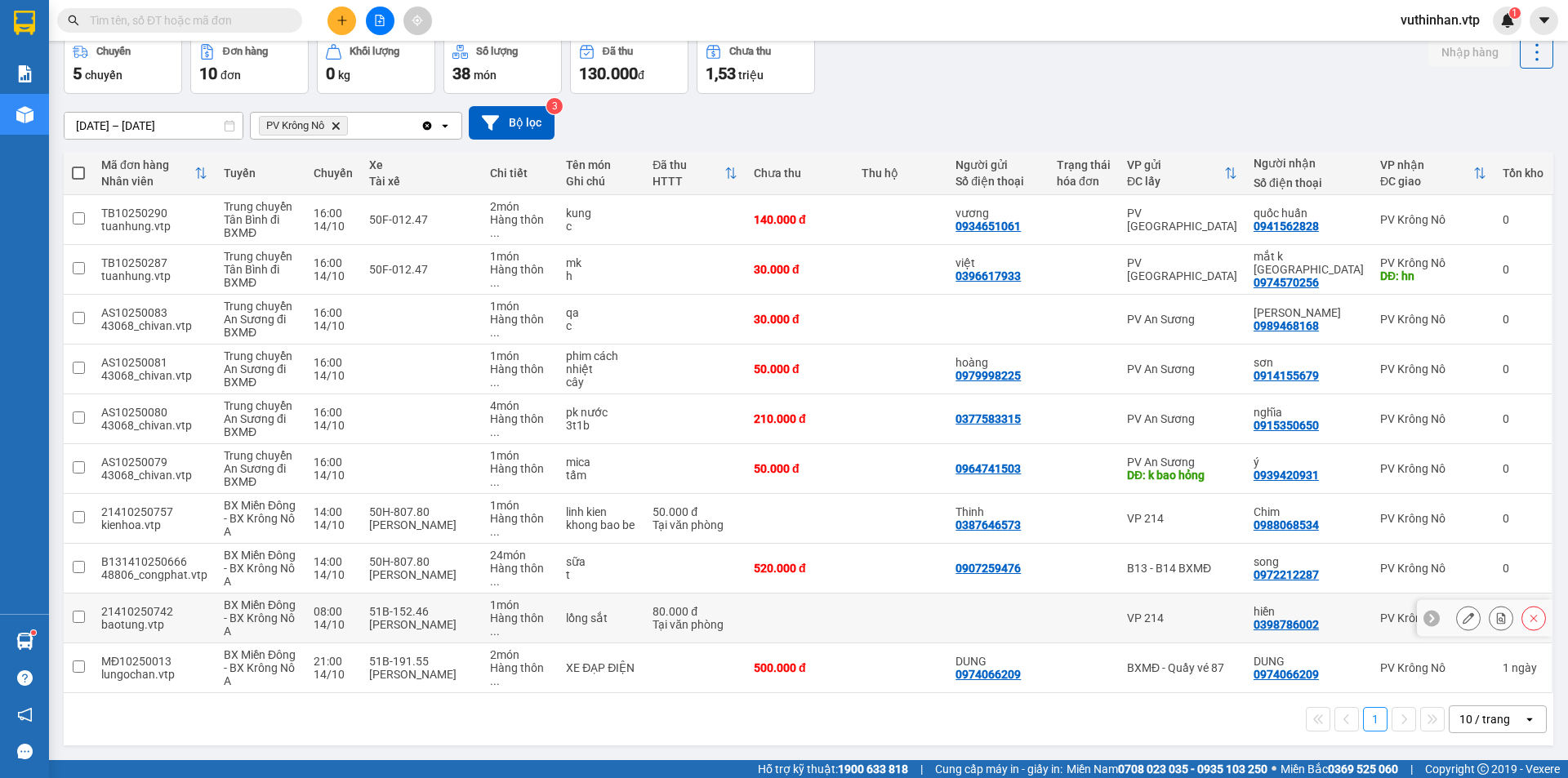
click at [482, 627] on td "51B-152.46 [PERSON_NAME]" at bounding box center [421, 618] width 121 height 50
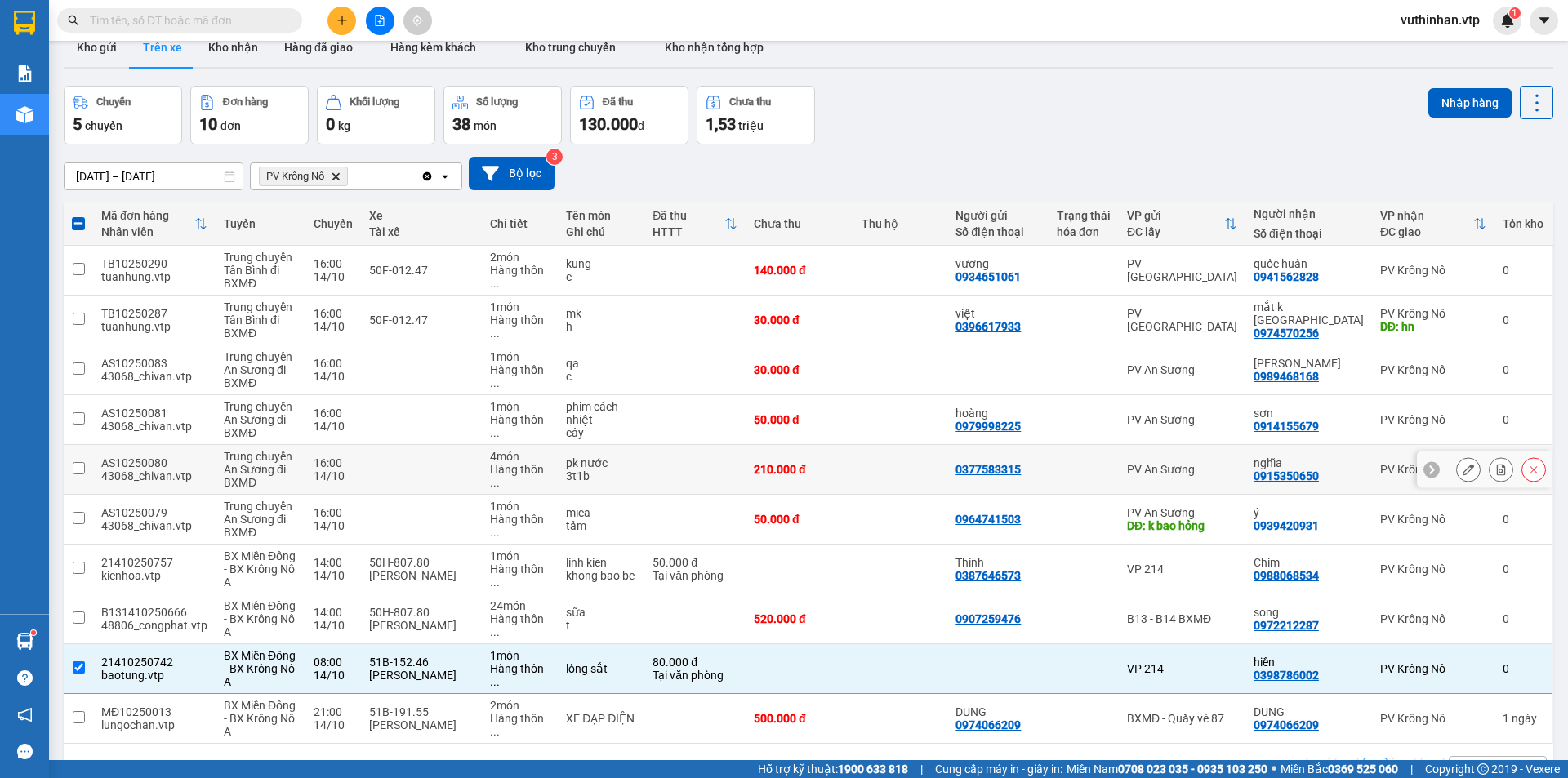
scroll to position [0, 0]
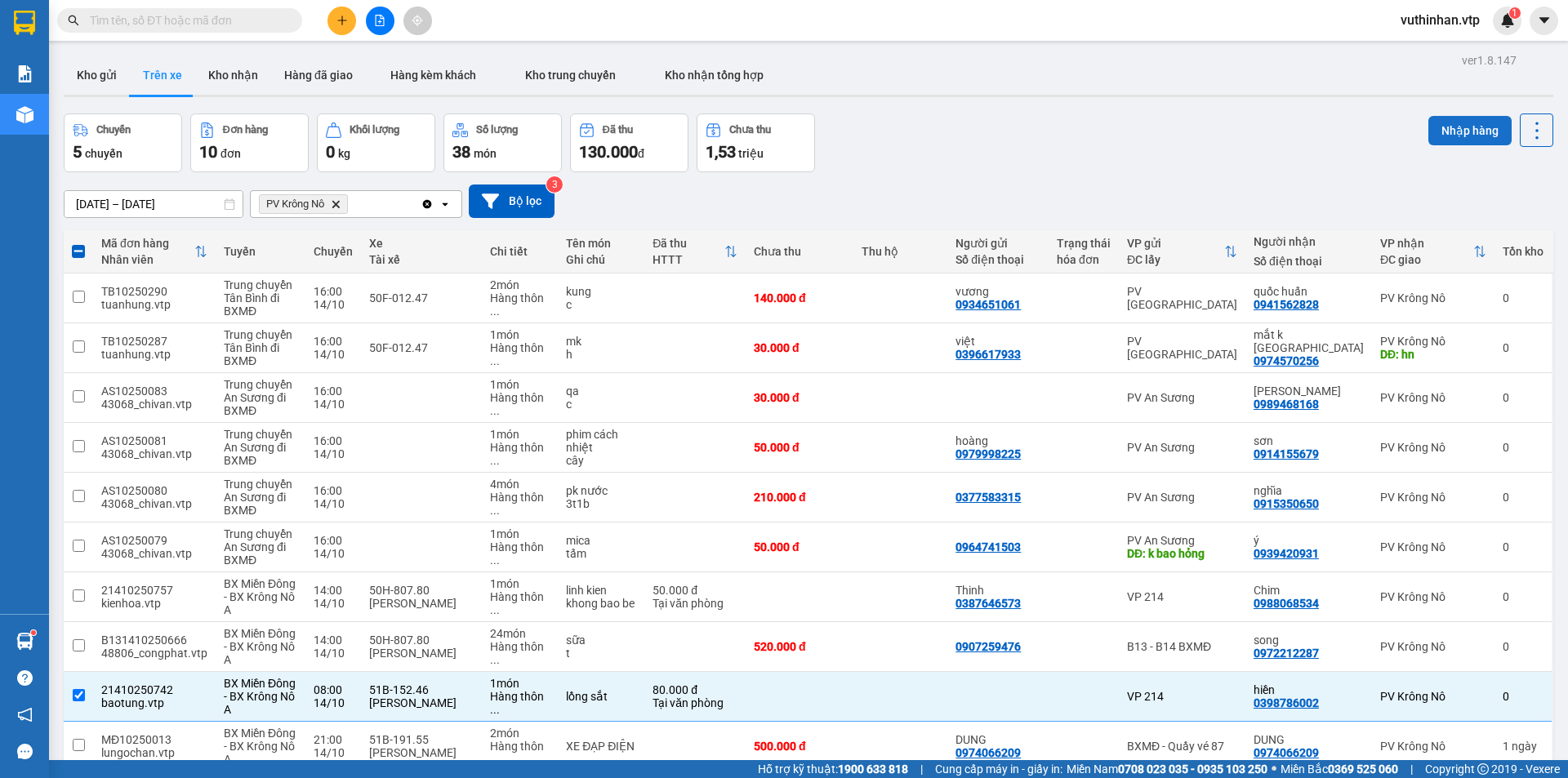
click at [1458, 131] on button "Nhập hàng" at bounding box center [1470, 130] width 84 height 30
checkbox input "false"
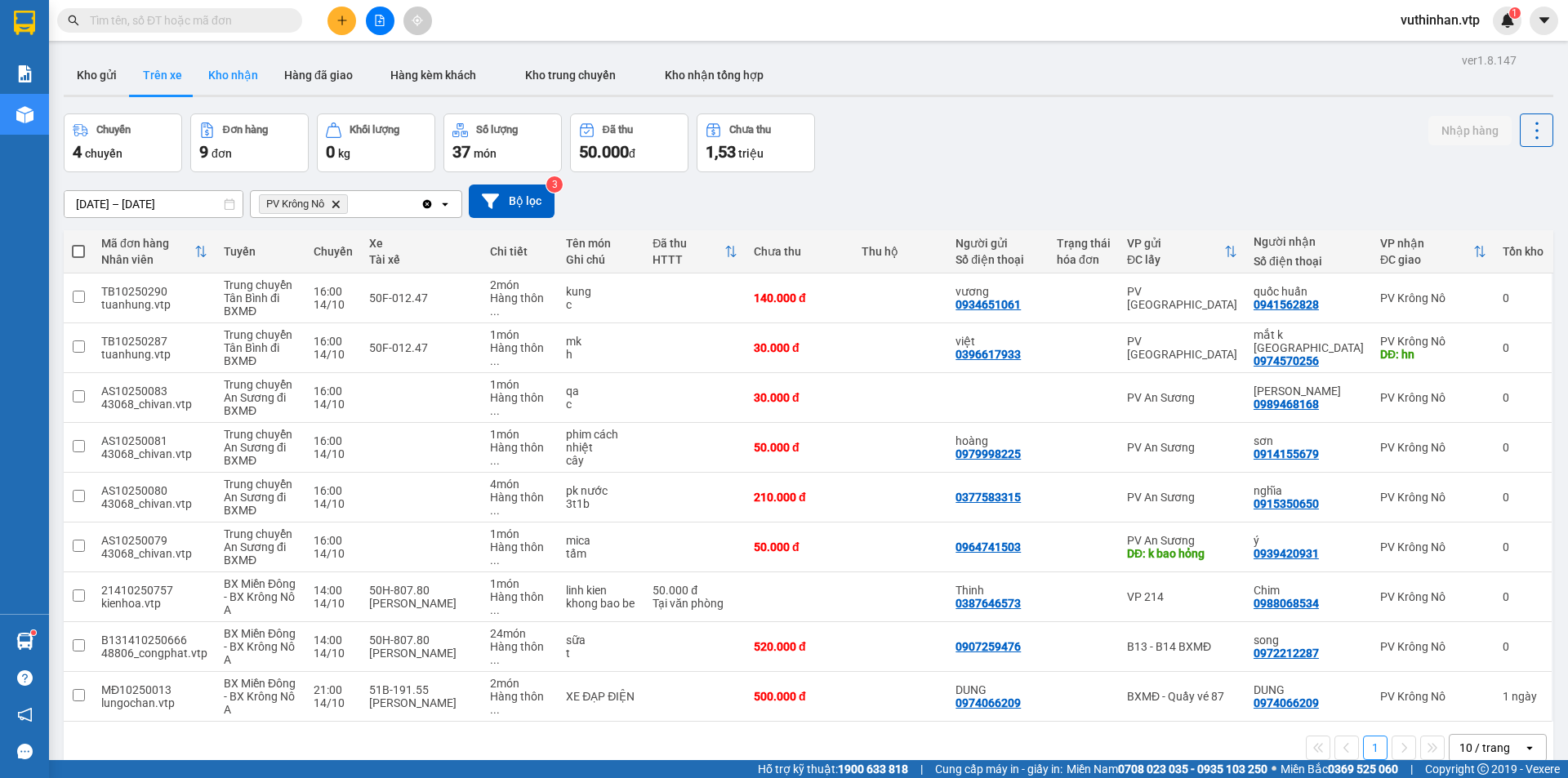
click at [217, 76] on button "Kho nhận" at bounding box center [233, 75] width 76 height 39
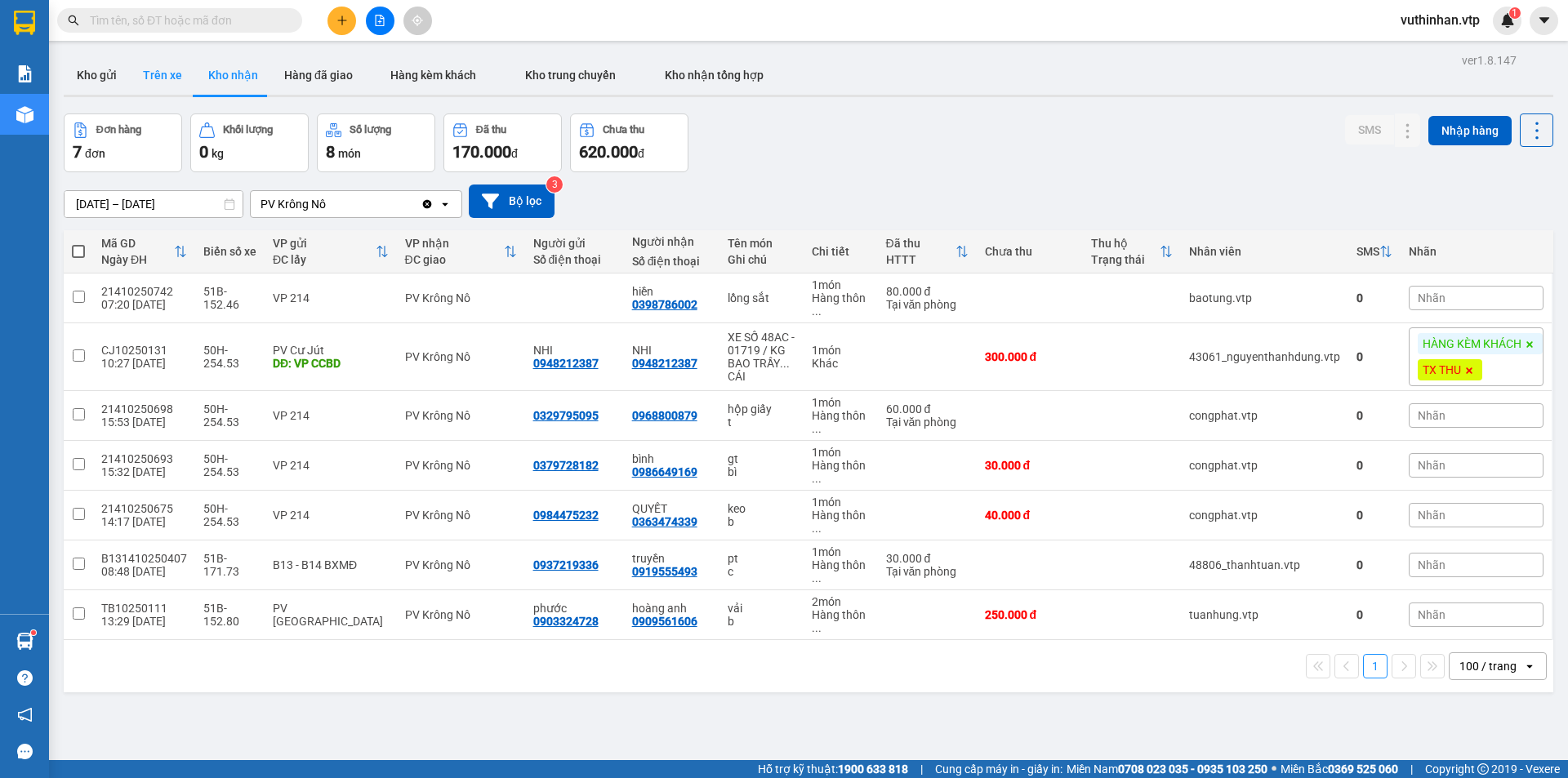
drag, startPoint x: 161, startPoint y: 70, endPoint x: 131, endPoint y: 59, distance: 32.0
click at [161, 71] on button "Trên xe" at bounding box center [162, 75] width 65 height 39
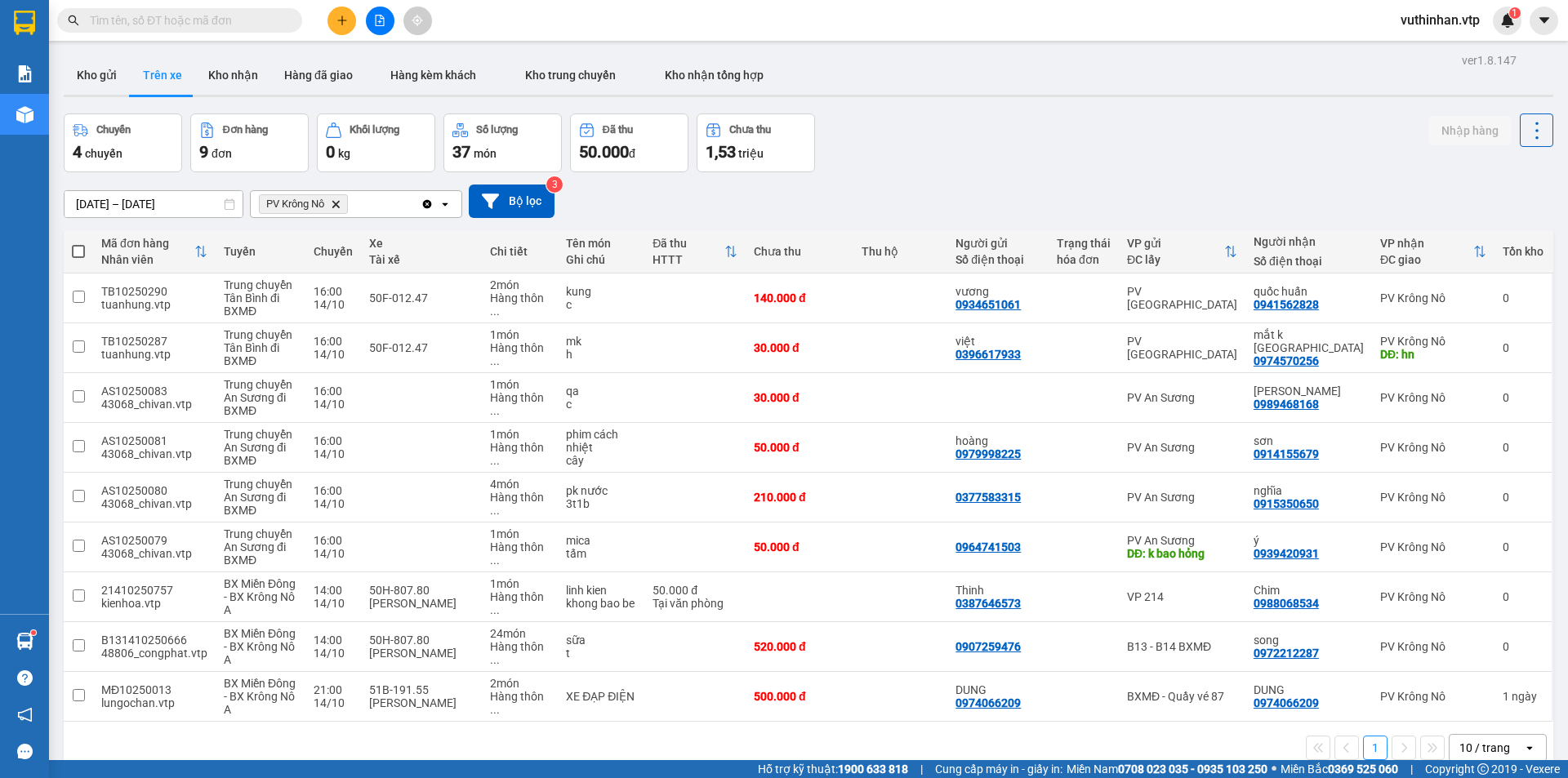
drag, startPoint x: 100, startPoint y: 79, endPoint x: 80, endPoint y: 97, distance: 26.9
click at [98, 97] on div "Kho gửi Trên xe Kho nhận Hàng đã giao Hàng kèm khách Kho trung chuyển Kho nhận …" at bounding box center [809, 77] width 1490 height 43
click at [100, 72] on button "Kho gửi" at bounding box center [96, 75] width 66 height 39
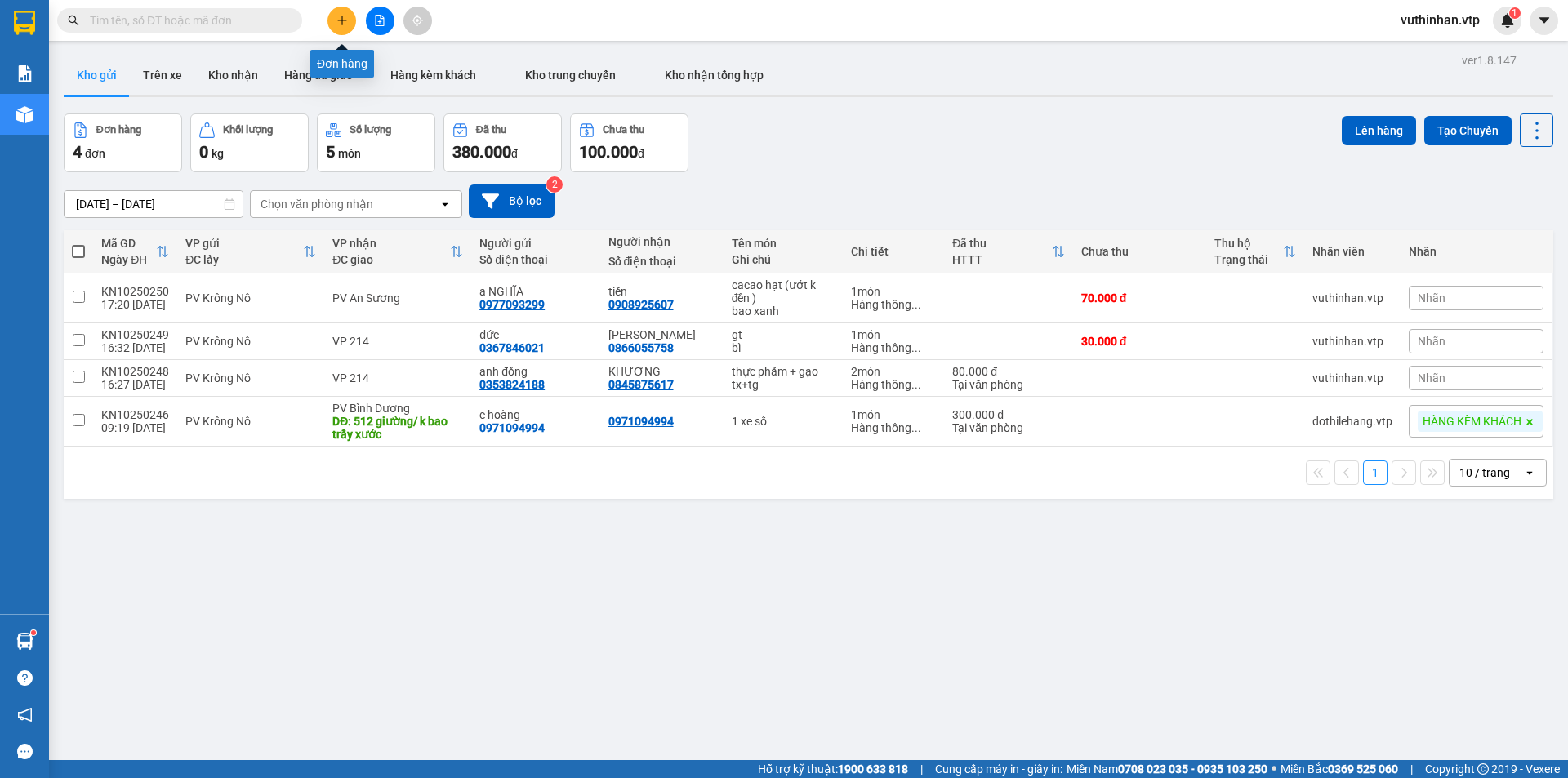
click at [352, 27] on button at bounding box center [342, 21] width 29 height 29
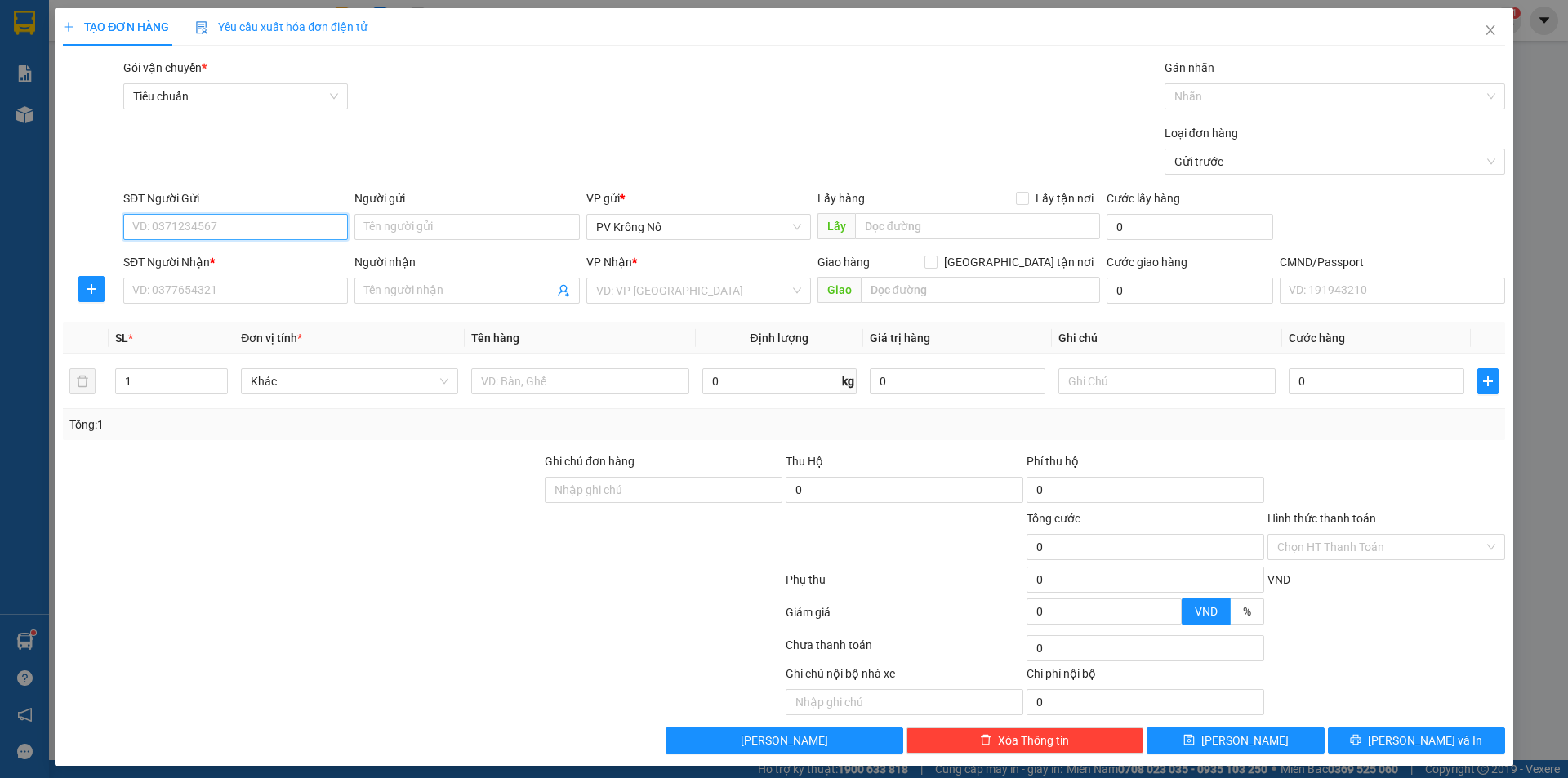
click at [198, 235] on input "SĐT Người Gửi" at bounding box center [236, 227] width 225 height 26
click at [1486, 20] on span "Close" at bounding box center [1491, 31] width 46 height 46
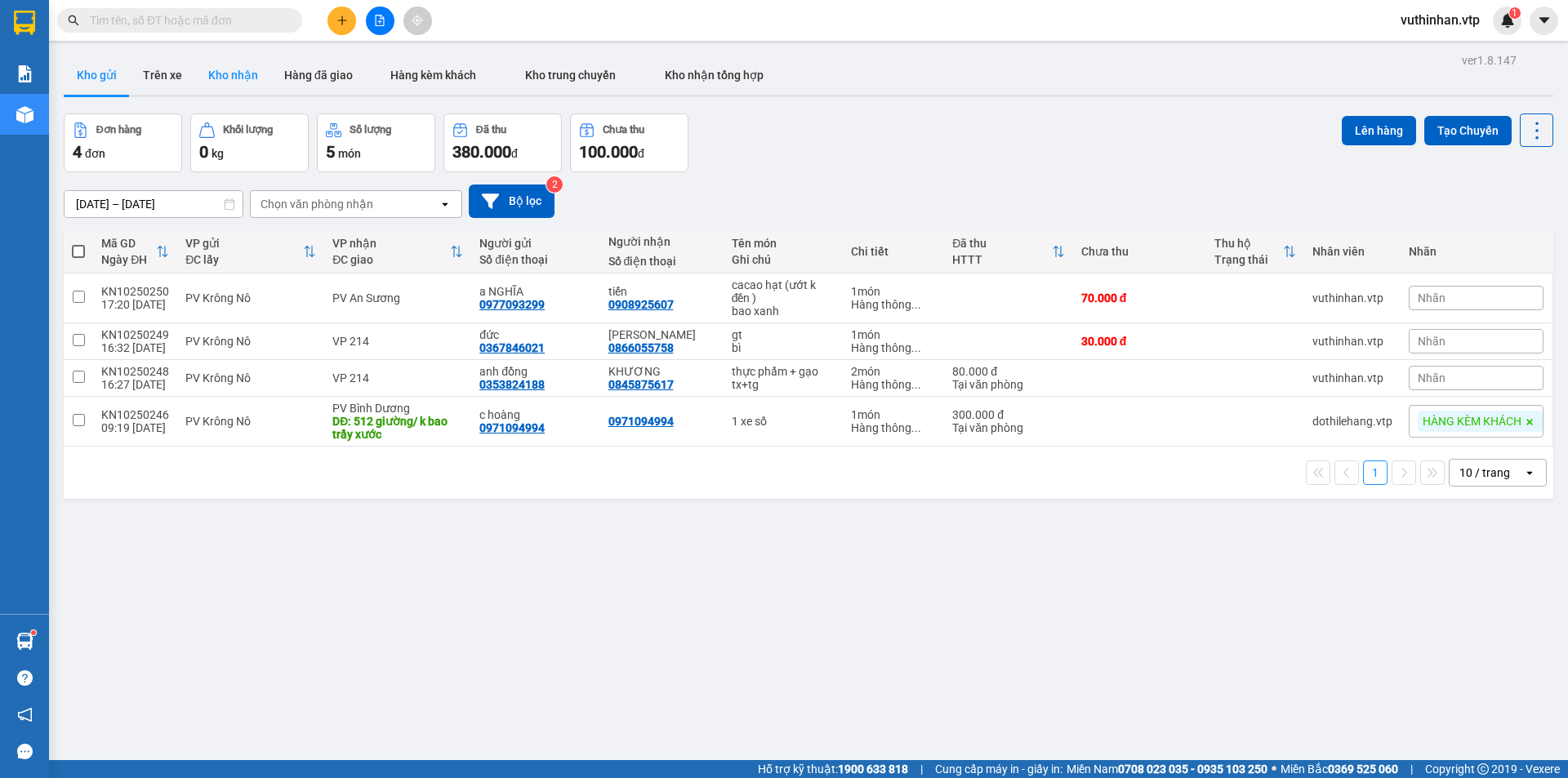
click at [249, 75] on button "Kho nhận" at bounding box center [233, 75] width 76 height 39
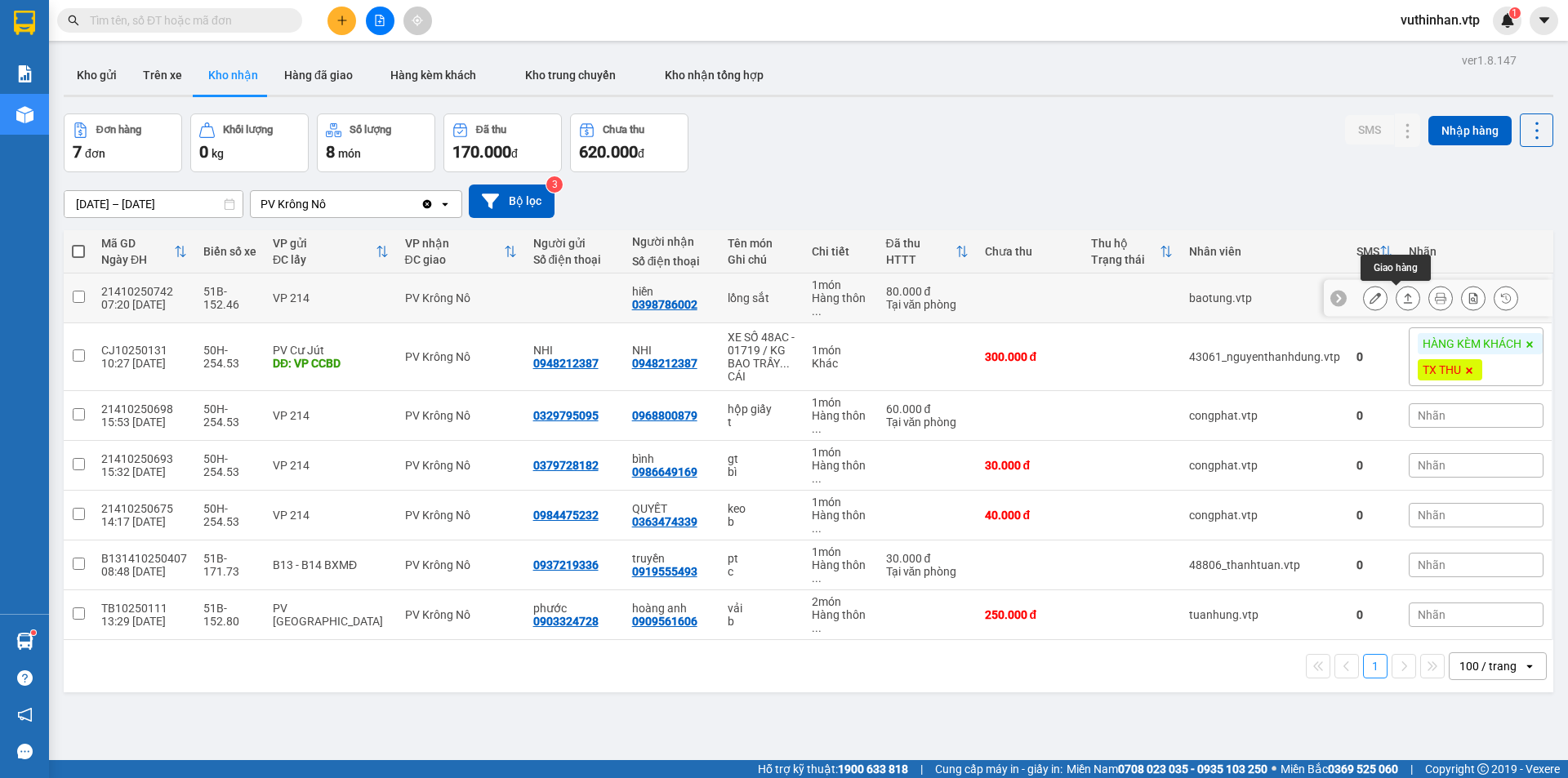
click at [1397, 299] on button at bounding box center [1408, 299] width 23 height 29
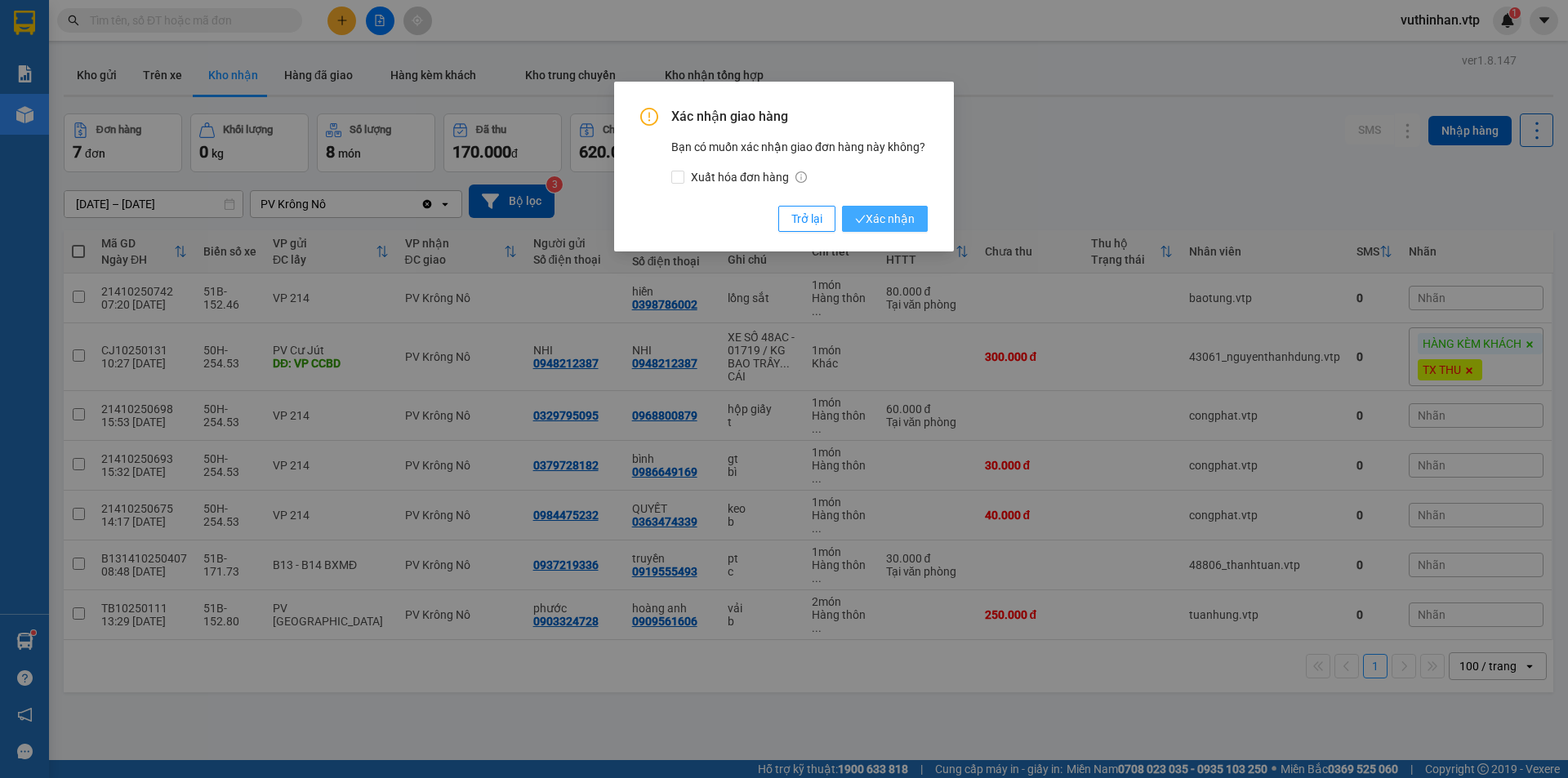
click at [889, 217] on span "Xác nhận" at bounding box center [885, 218] width 60 height 18
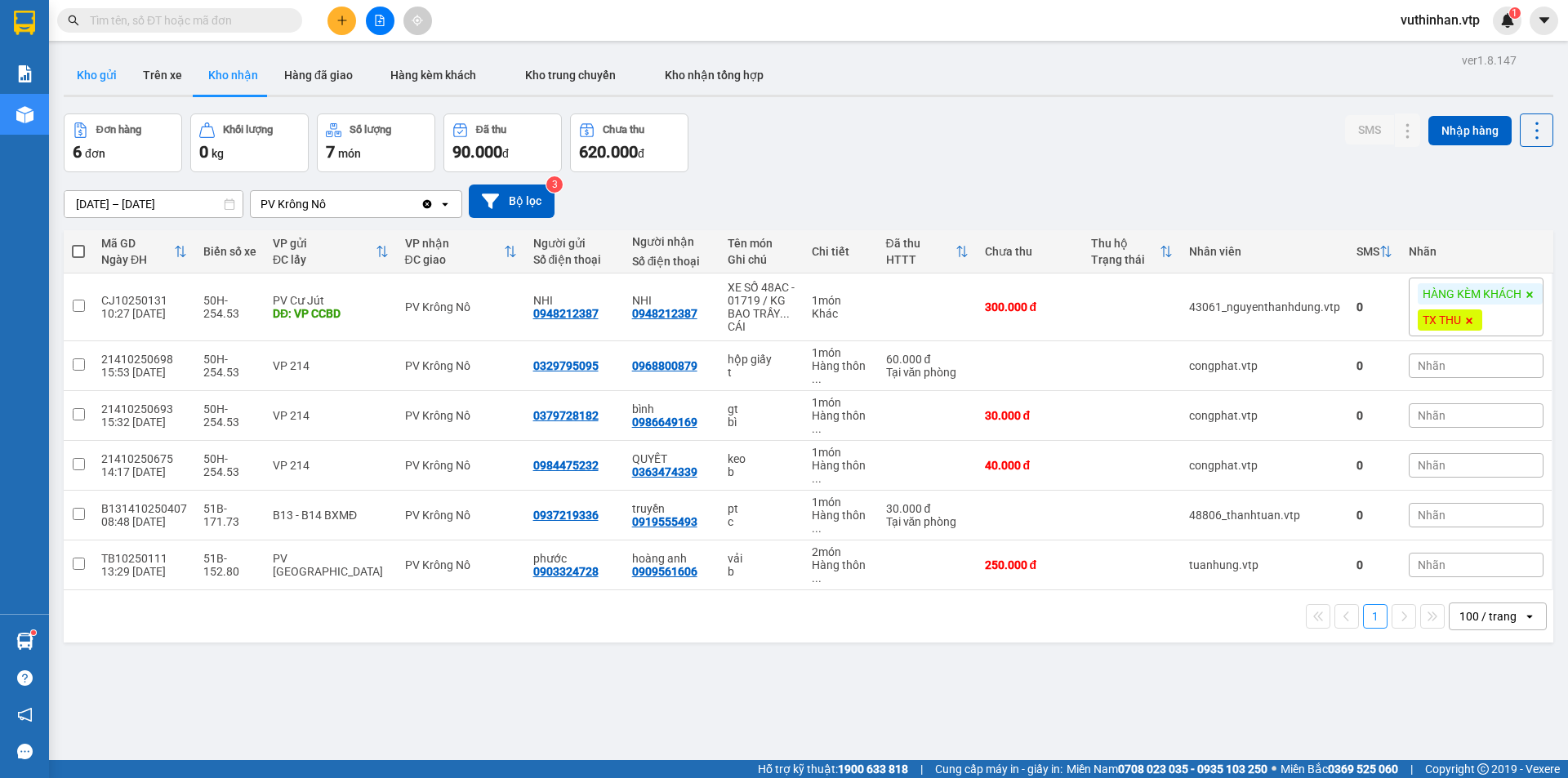
click at [123, 85] on button "Kho gửi" at bounding box center [96, 75] width 66 height 39
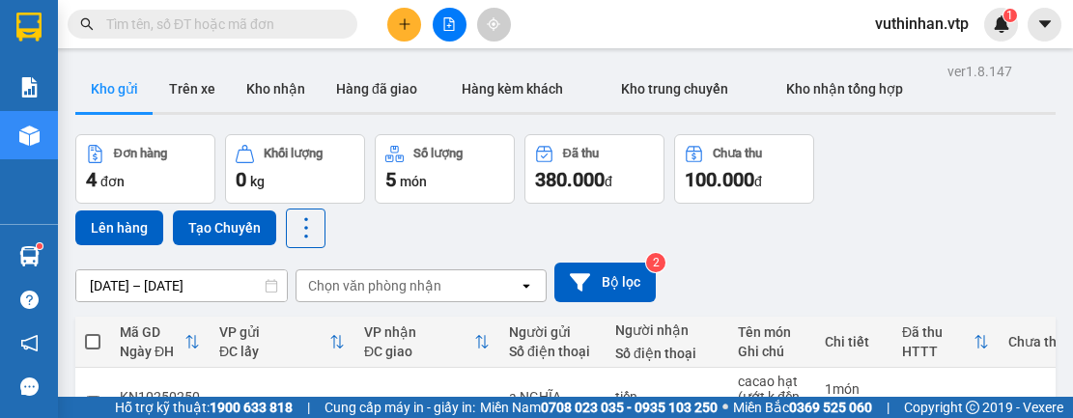
drag, startPoint x: 533, startPoint y: 97, endPoint x: 235, endPoint y: -128, distance: 373.8
click at [235, 0] on html "Kết quả tìm kiếm ( 5 ) Bộ lọc Thuộc VP này 01/10 - 14/10 Mã ĐH Trạng thái Món h…" at bounding box center [536, 209] width 1073 height 418
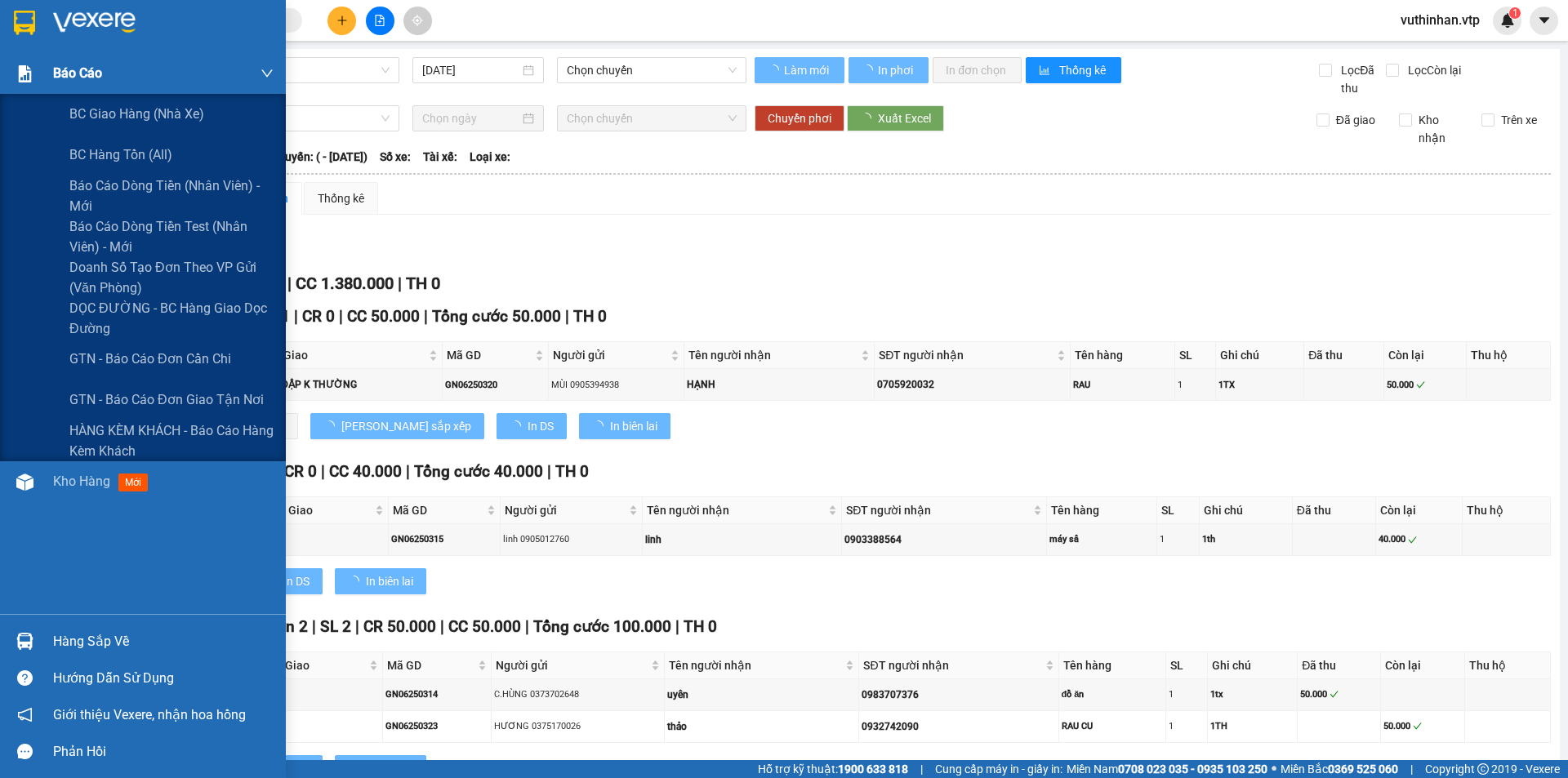
click at [4, 84] on div "Báo cáo" at bounding box center [143, 74] width 286 height 41
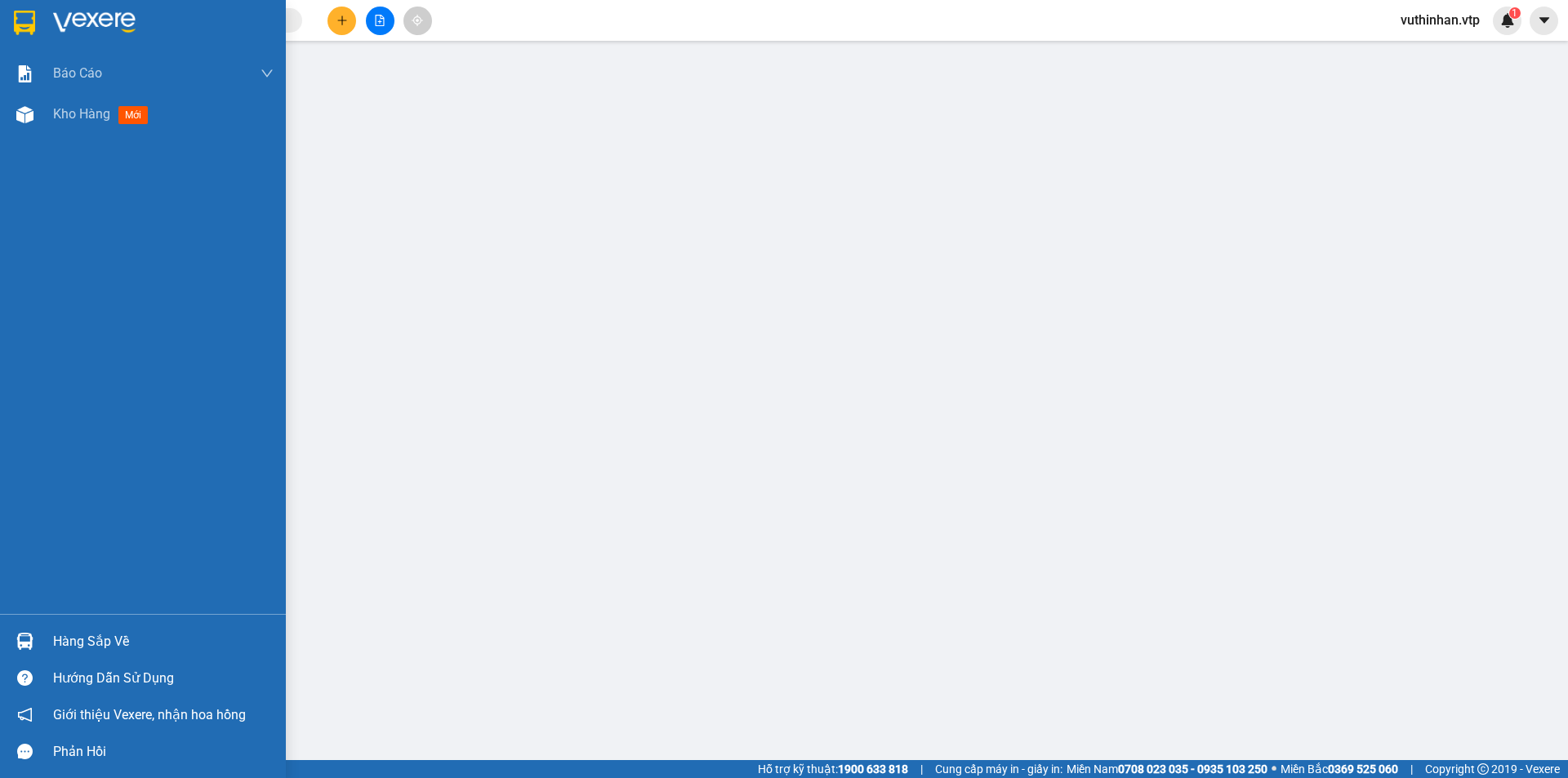
drag, startPoint x: 53, startPoint y: 119, endPoint x: 234, endPoint y: 8, distance: 212.3
click at [54, 119] on span "Kho hàng" at bounding box center [82, 114] width 58 height 15
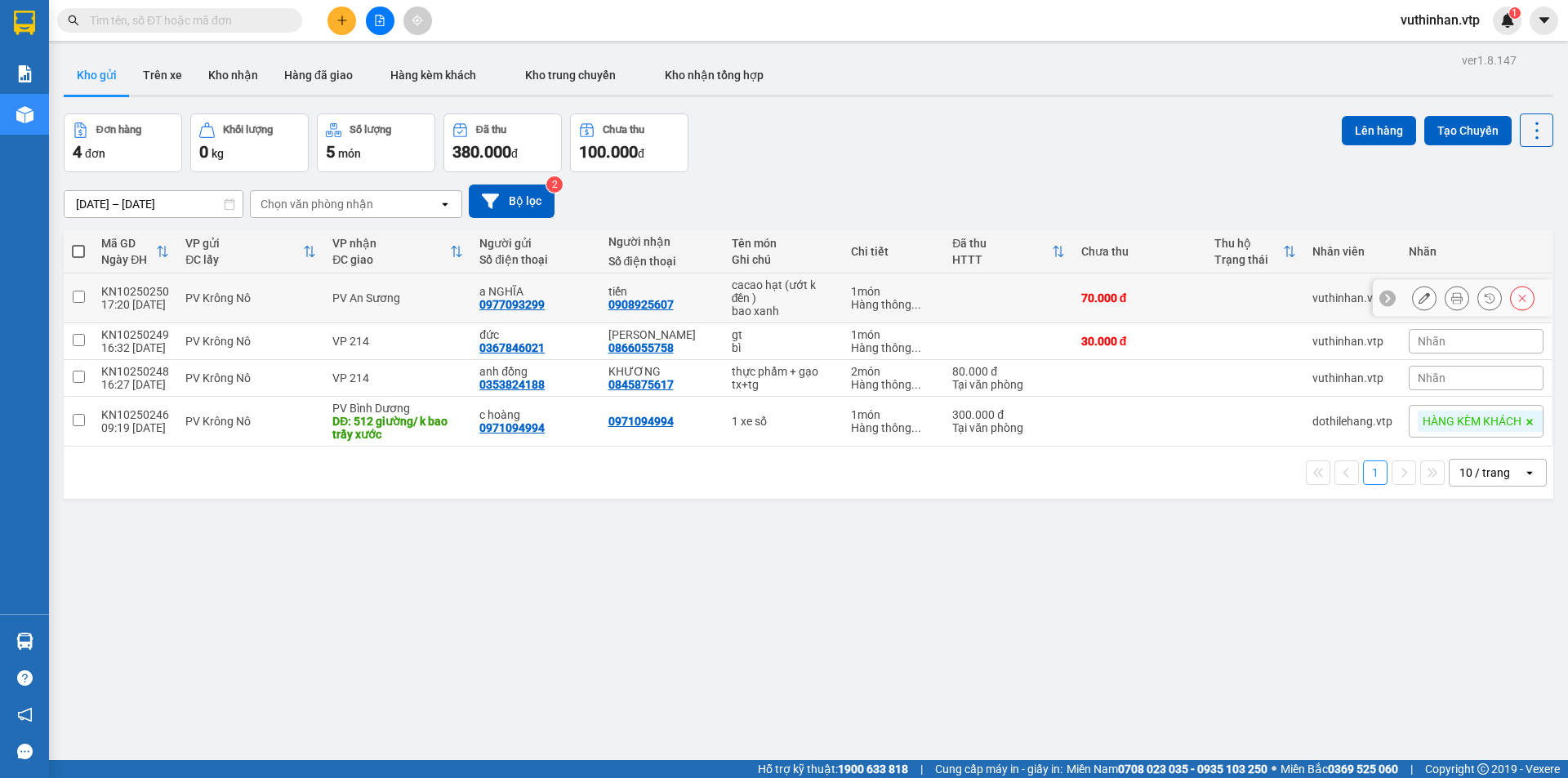
drag, startPoint x: 416, startPoint y: 275, endPoint x: 419, endPoint y: 288, distance: 13.3
click at [415, 276] on td "PV An Sương" at bounding box center [397, 299] width 147 height 50
checkbox input "true"
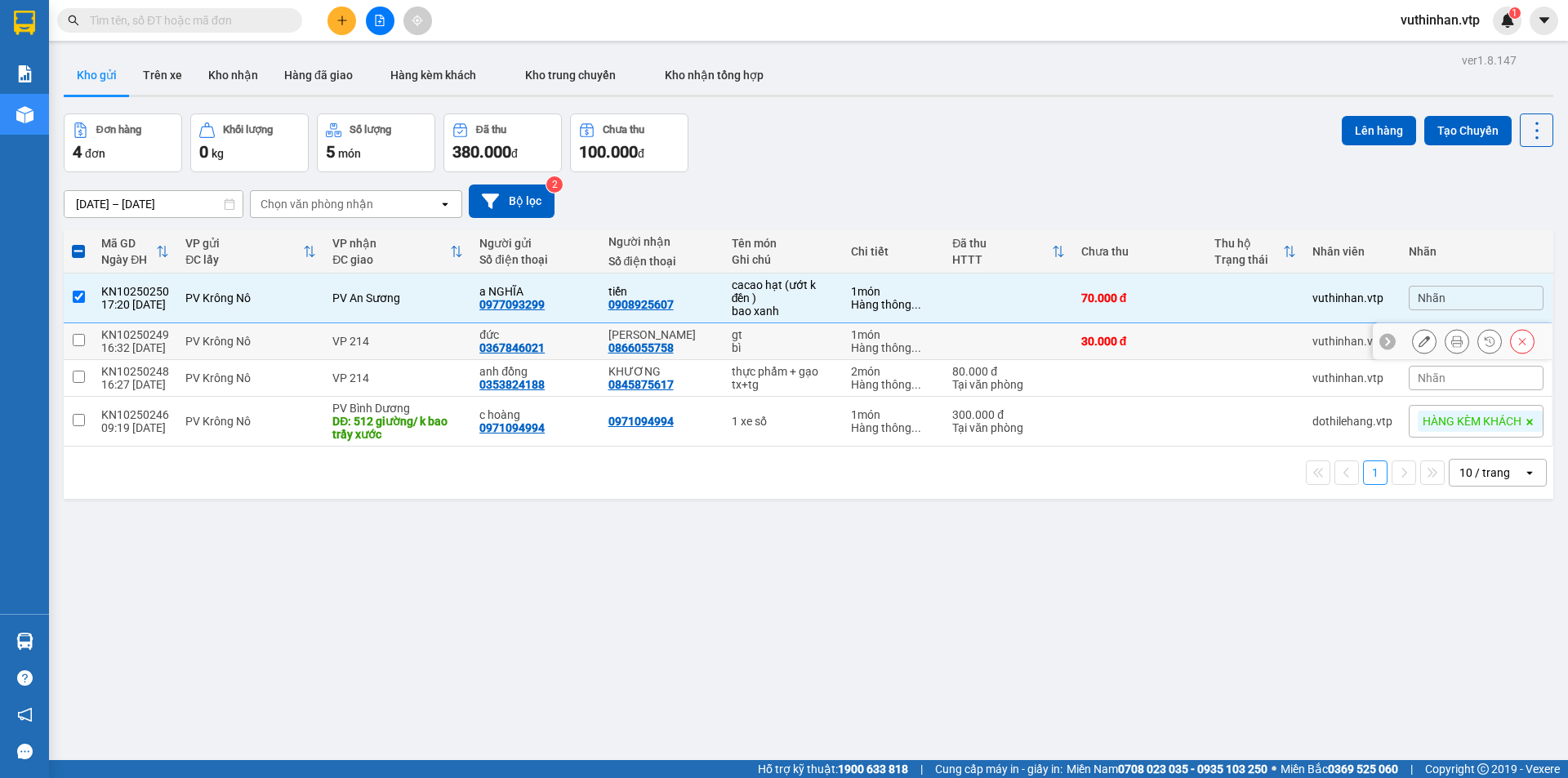
click at [415, 328] on td "VP 214" at bounding box center [397, 341] width 147 height 36
checkbox input "true"
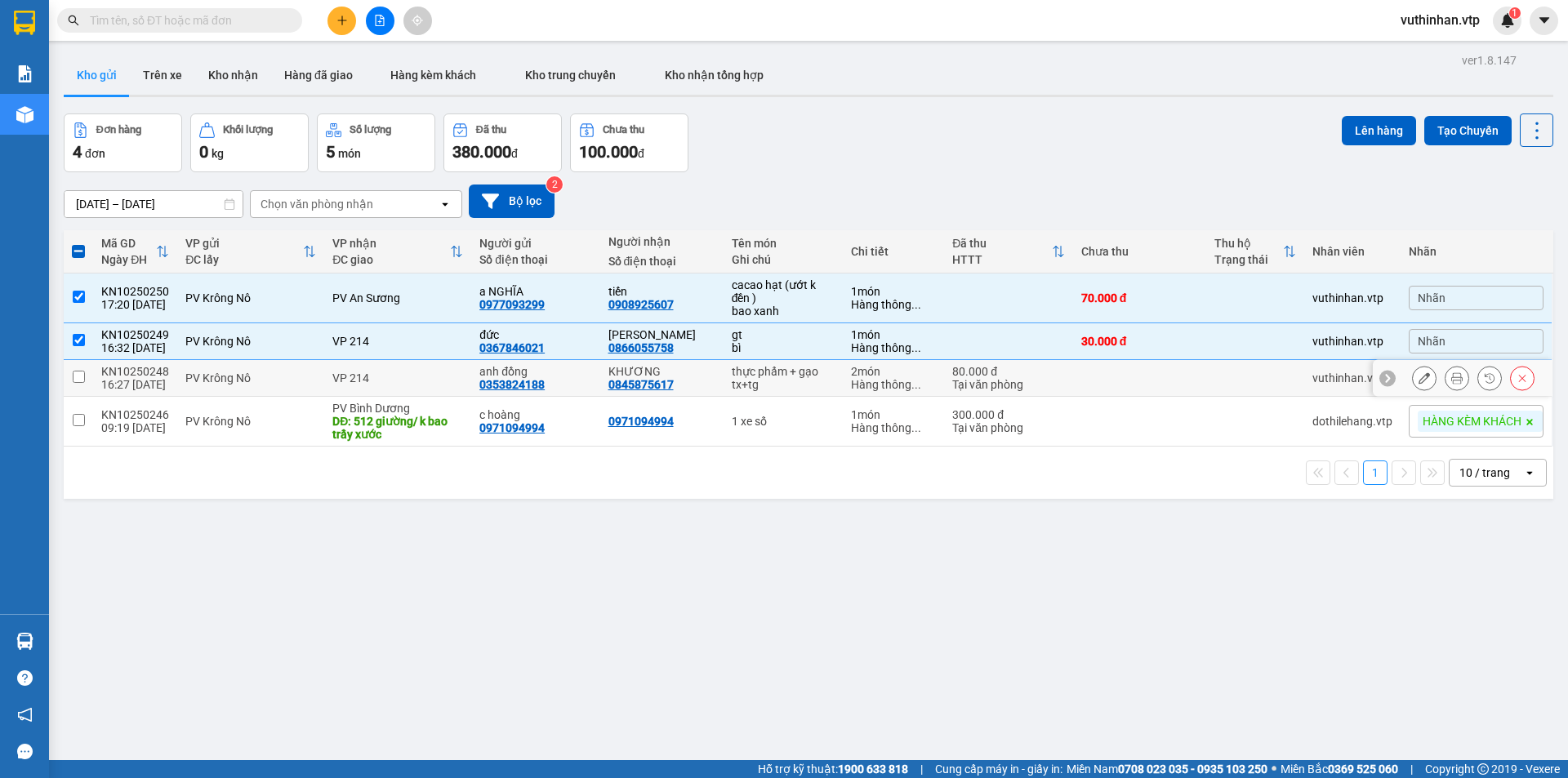
click at [398, 368] on td "VP 214" at bounding box center [397, 378] width 147 height 36
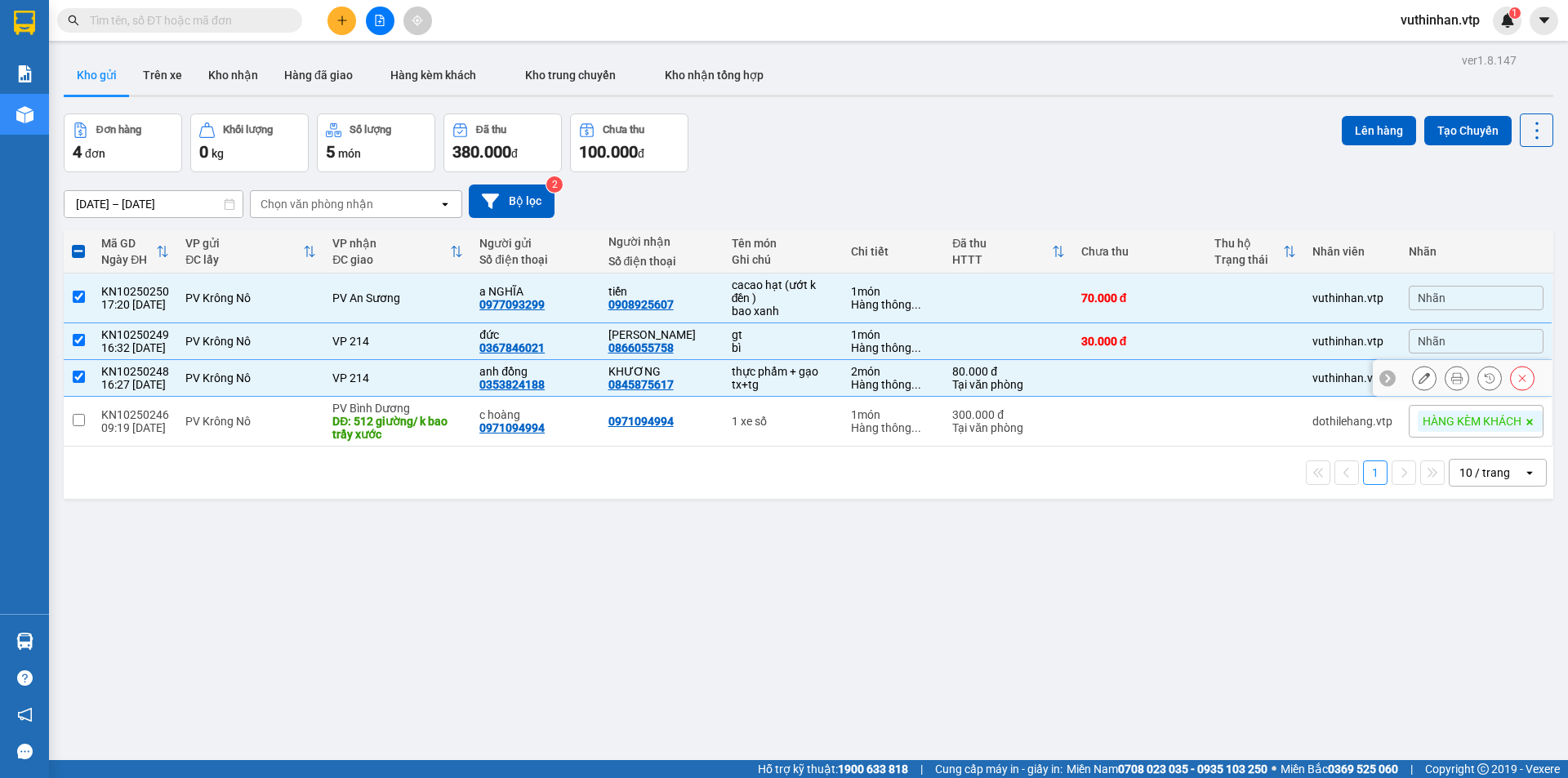
checkbox input "true"
click at [1355, 129] on button "Lên hàng" at bounding box center [1379, 130] width 74 height 30
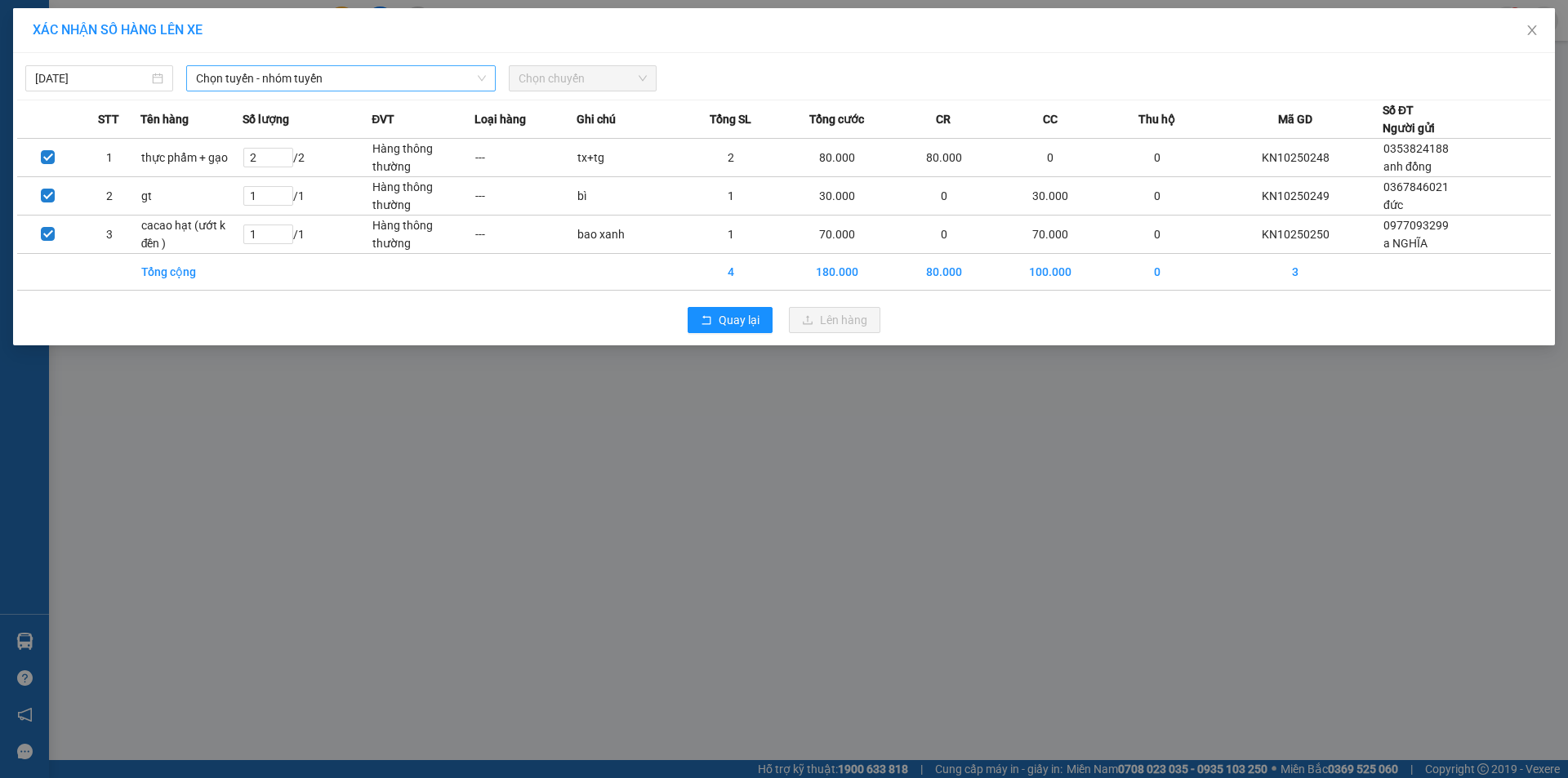
click at [299, 67] on span "Chọn tuyến - nhóm tuyến" at bounding box center [341, 78] width 290 height 25
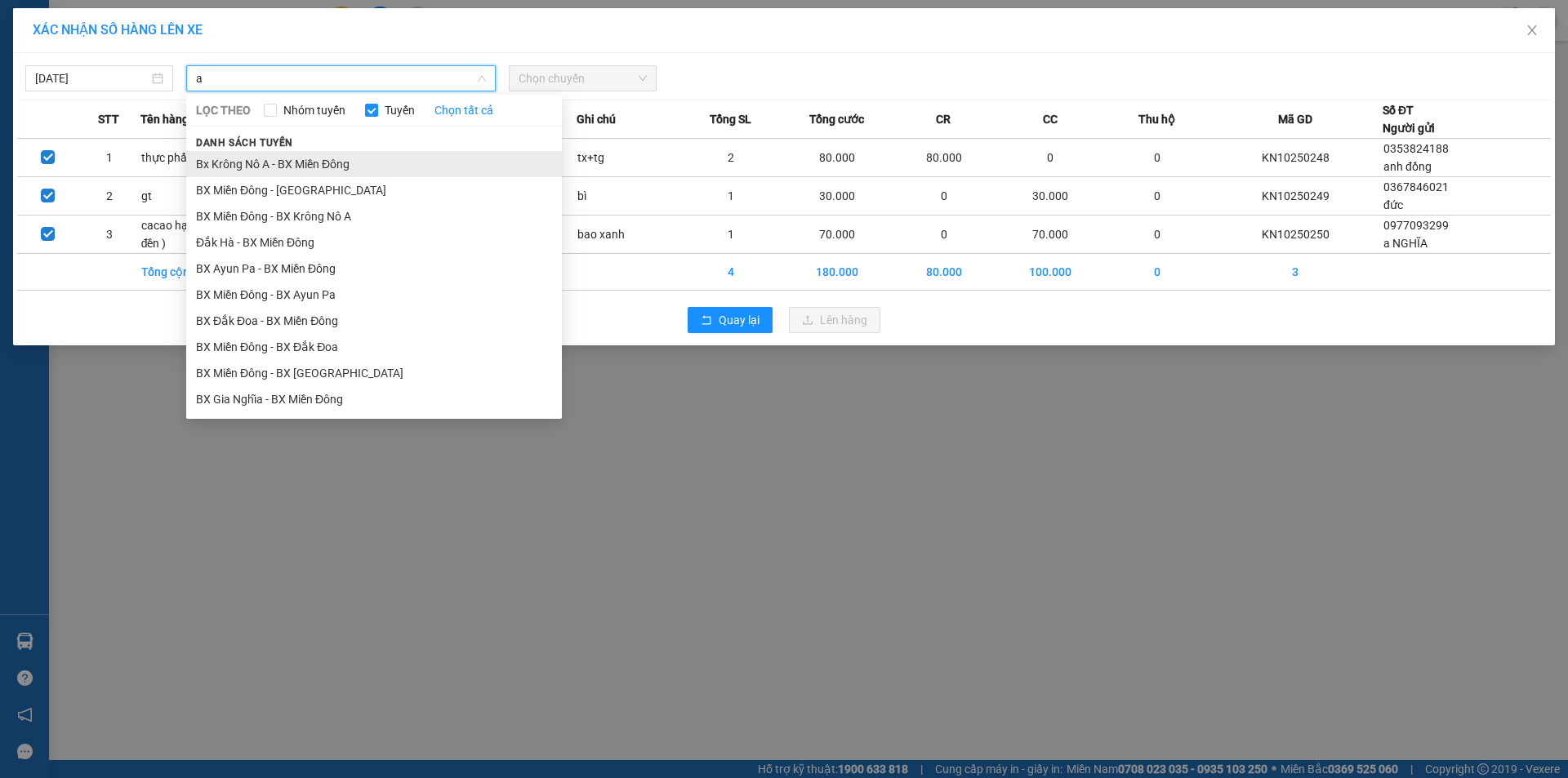
type input "a"
click at [308, 167] on li "Bx Krông Nô A - BX Miền Đông" at bounding box center [374, 164] width 376 height 26
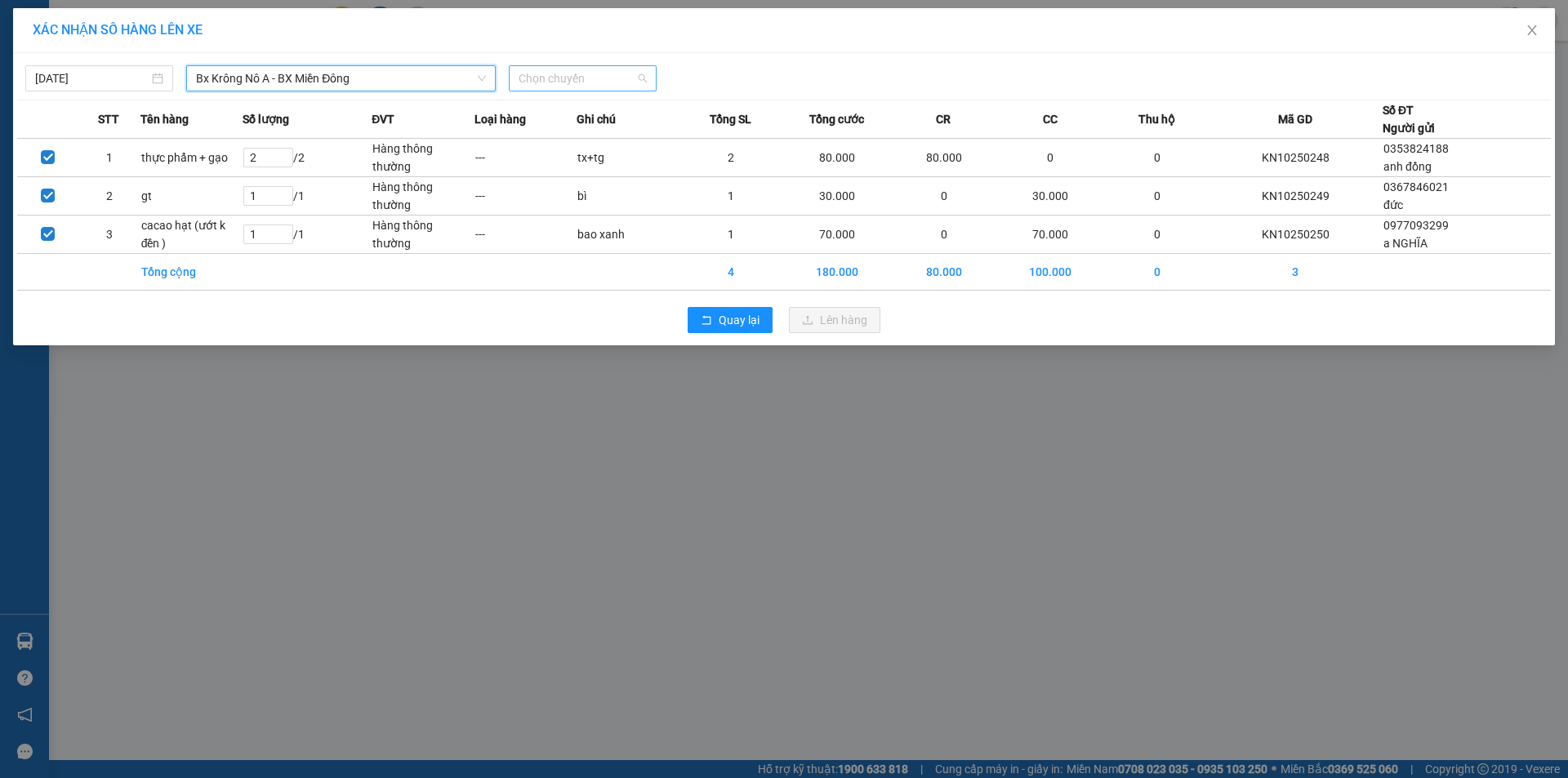
click at [544, 71] on span "Chọn chuyến" at bounding box center [583, 78] width 129 height 25
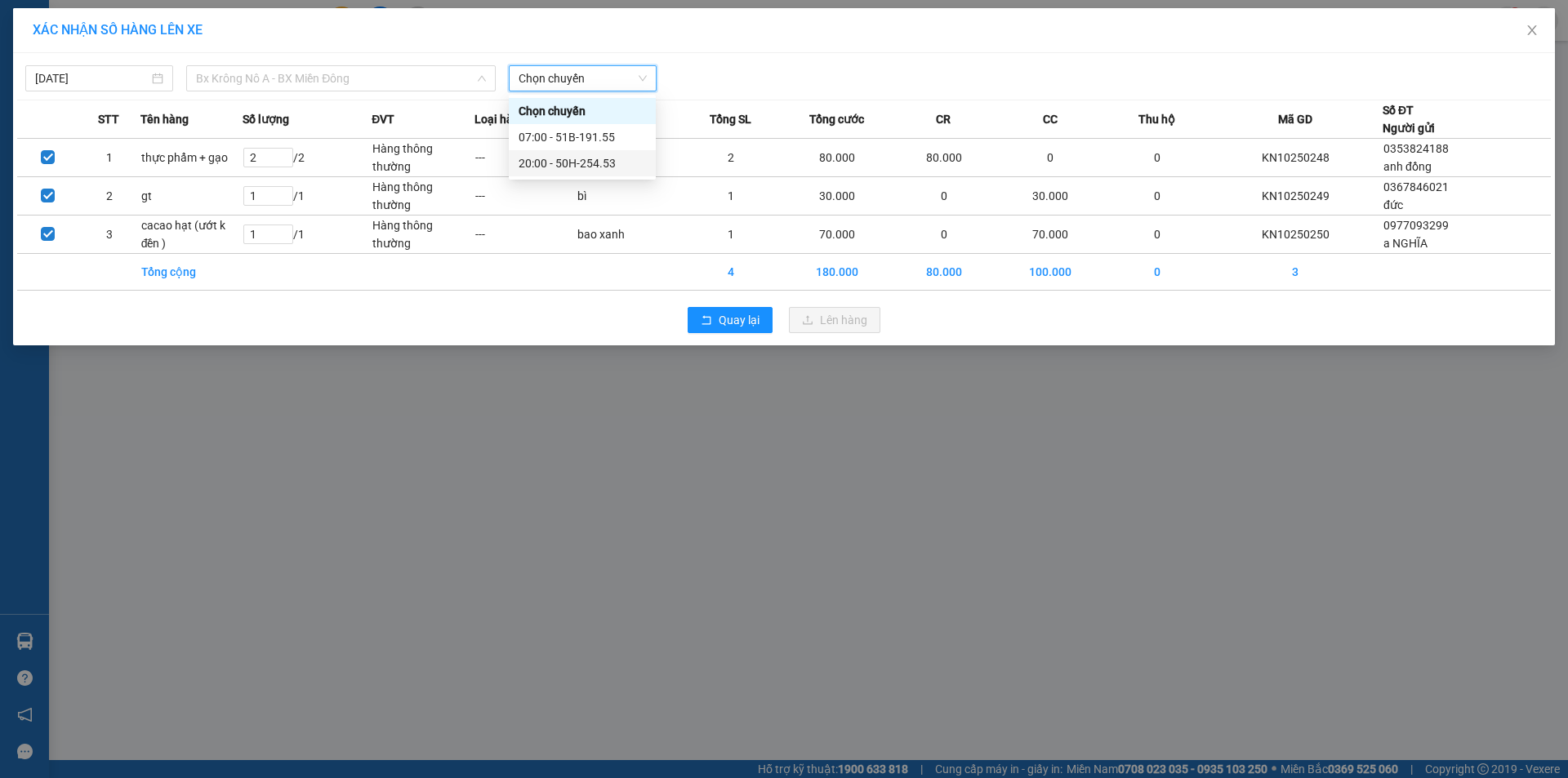
click at [315, 74] on span "Bx Krông Nô A - BX Miền Đông" at bounding box center [341, 78] width 290 height 25
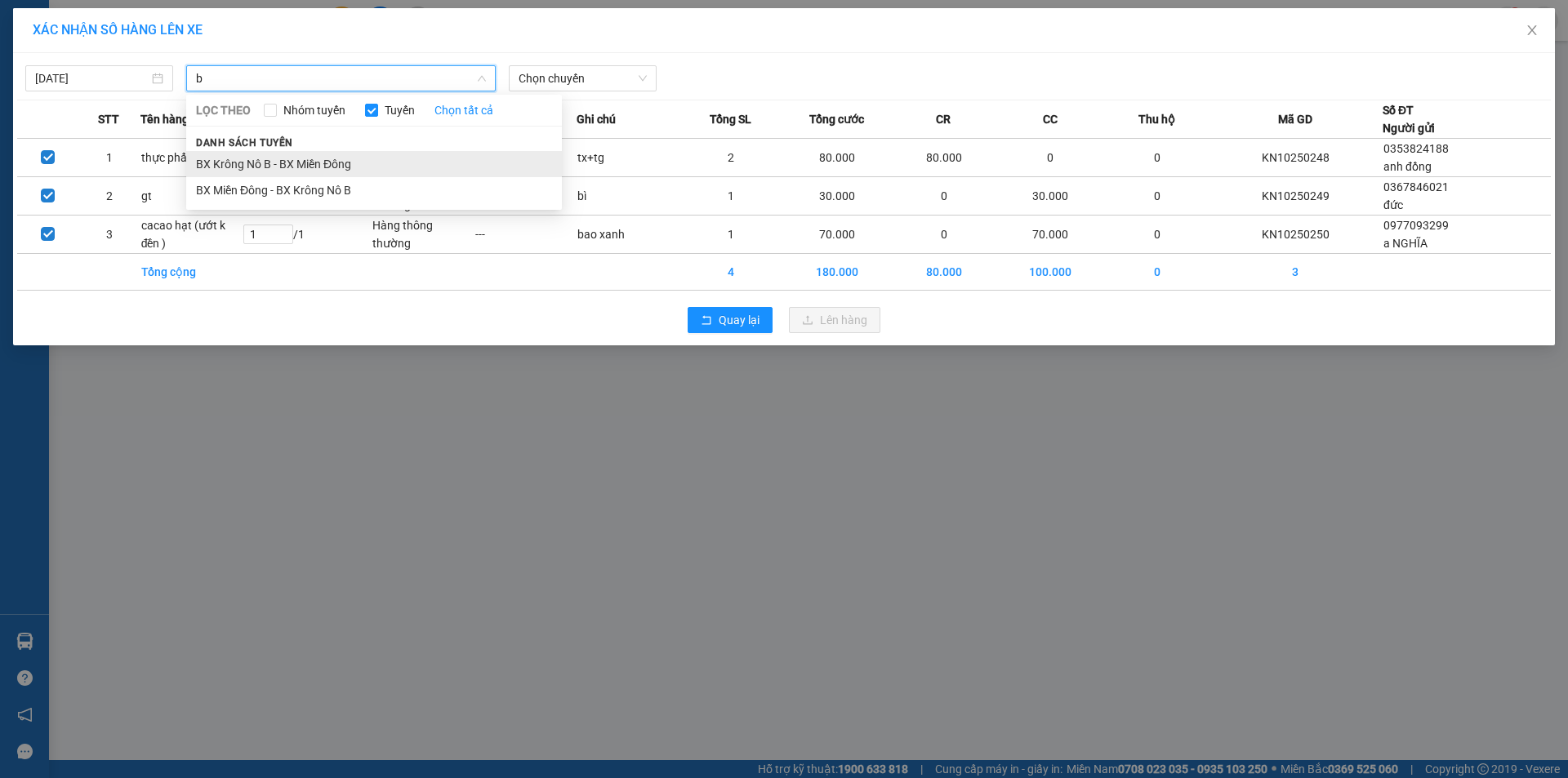
type input "b"
click at [271, 156] on li "BX Krông Nô B - BX Miền Đông" at bounding box center [374, 164] width 376 height 26
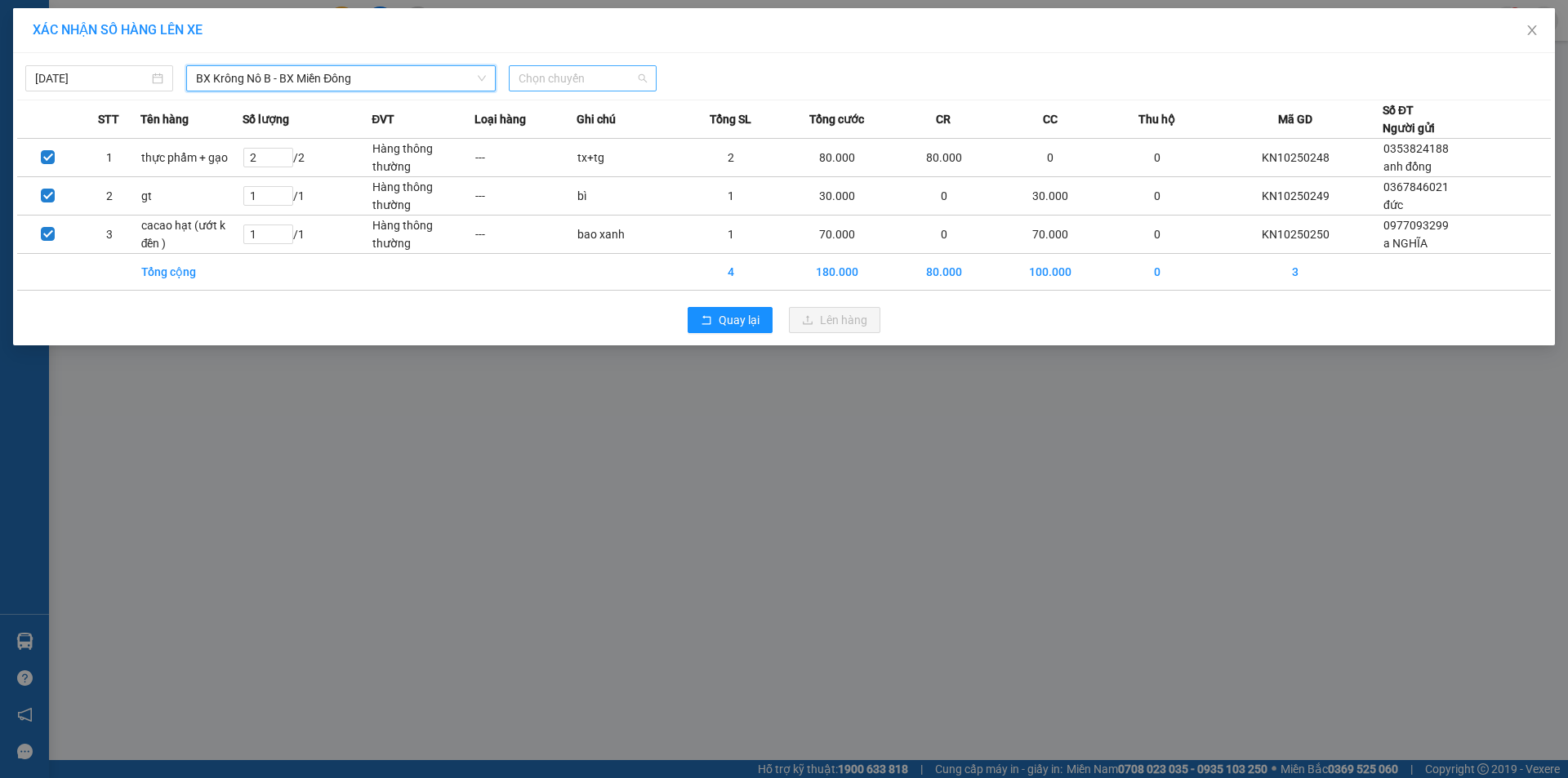
click at [579, 68] on span "Chọn chuyến" at bounding box center [583, 78] width 129 height 25
click at [589, 135] on div "19:00 - 51B-152.80" at bounding box center [582, 137] width 128 height 18
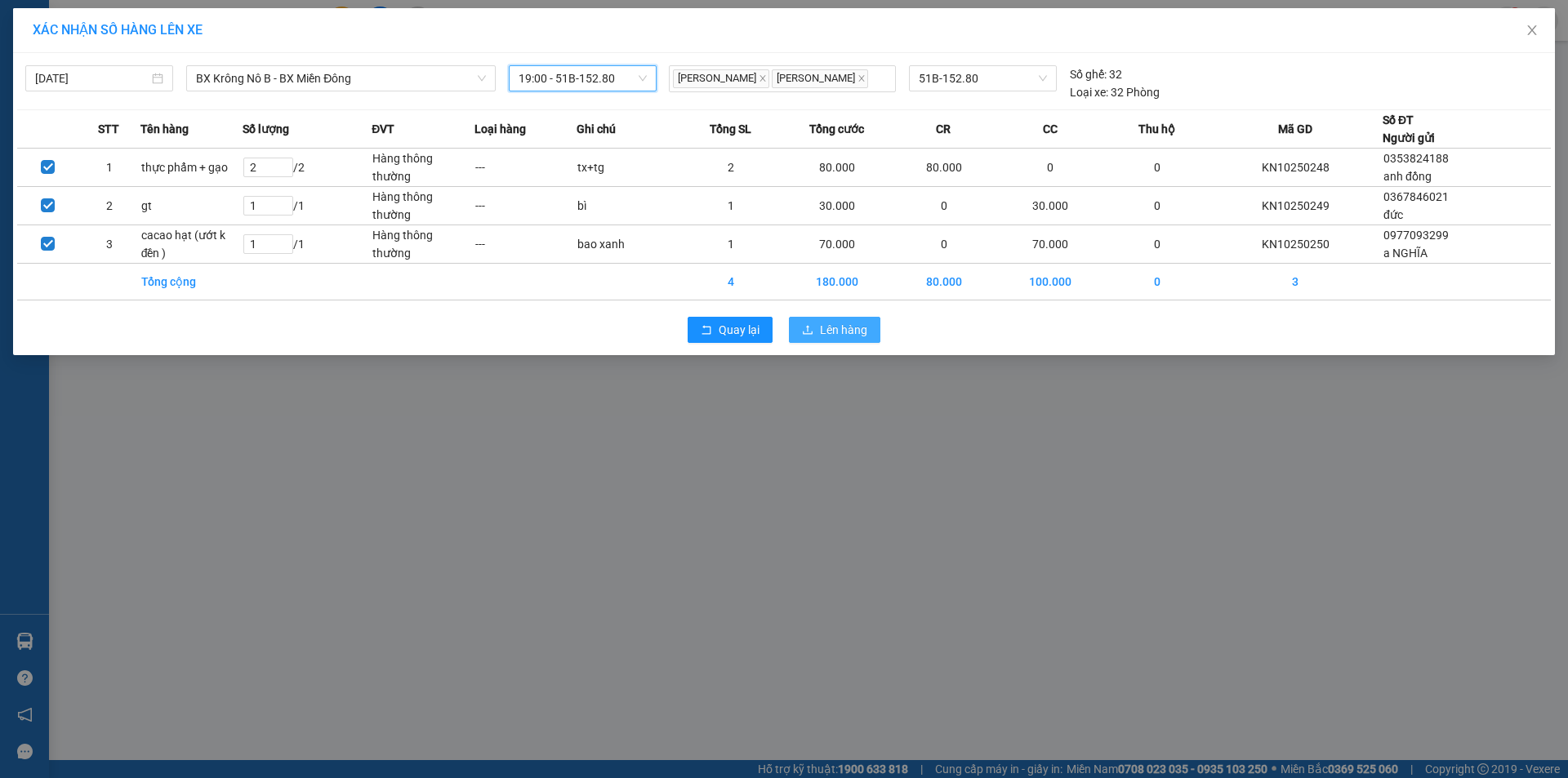
drag, startPoint x: 806, startPoint y: 326, endPoint x: 704, endPoint y: 272, distance: 115.4
click at [804, 327] on icon "upload" at bounding box center [808, 330] width 12 height 12
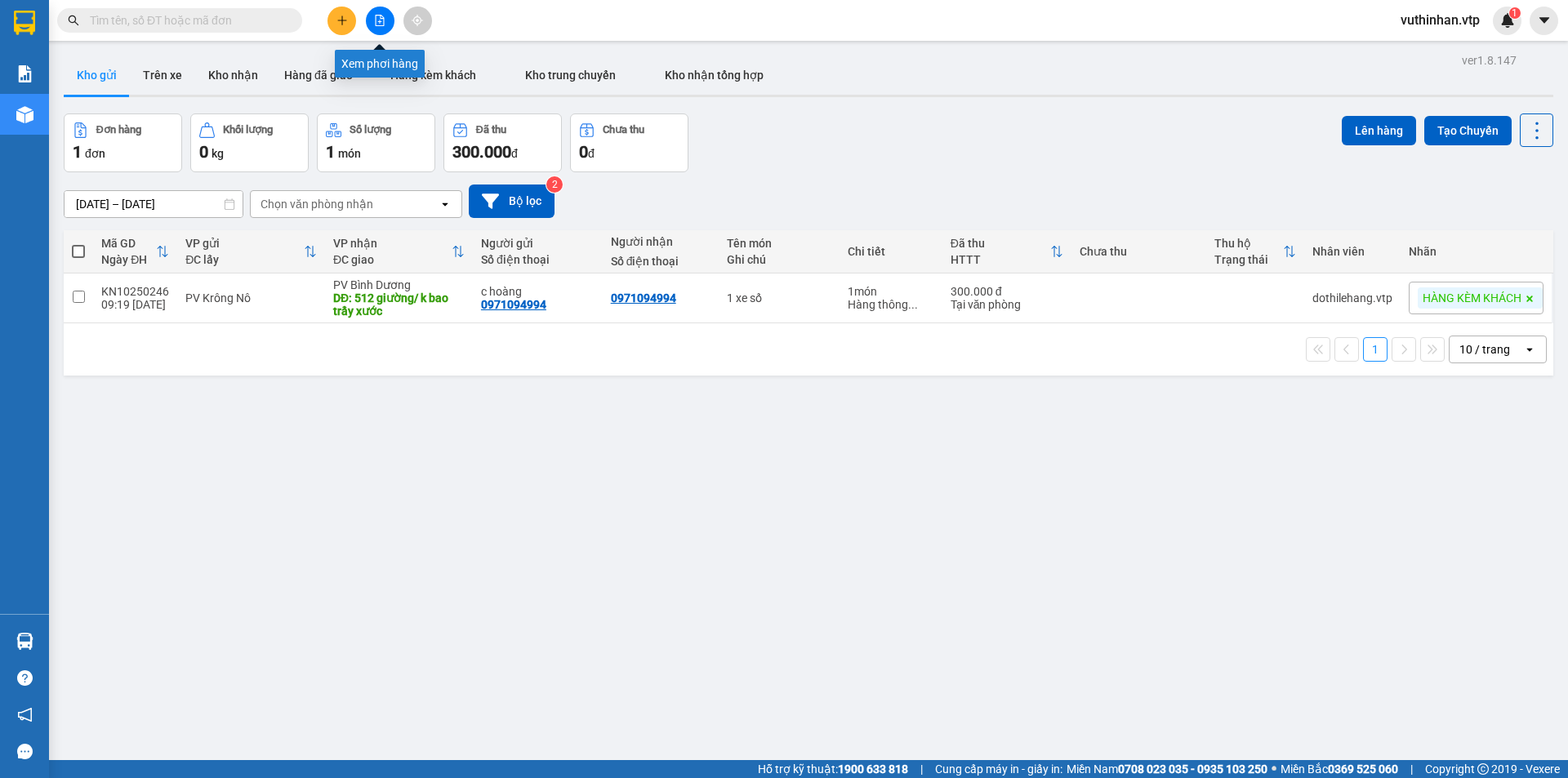
click at [376, 20] on icon "file-add" at bounding box center [380, 20] width 9 height 12
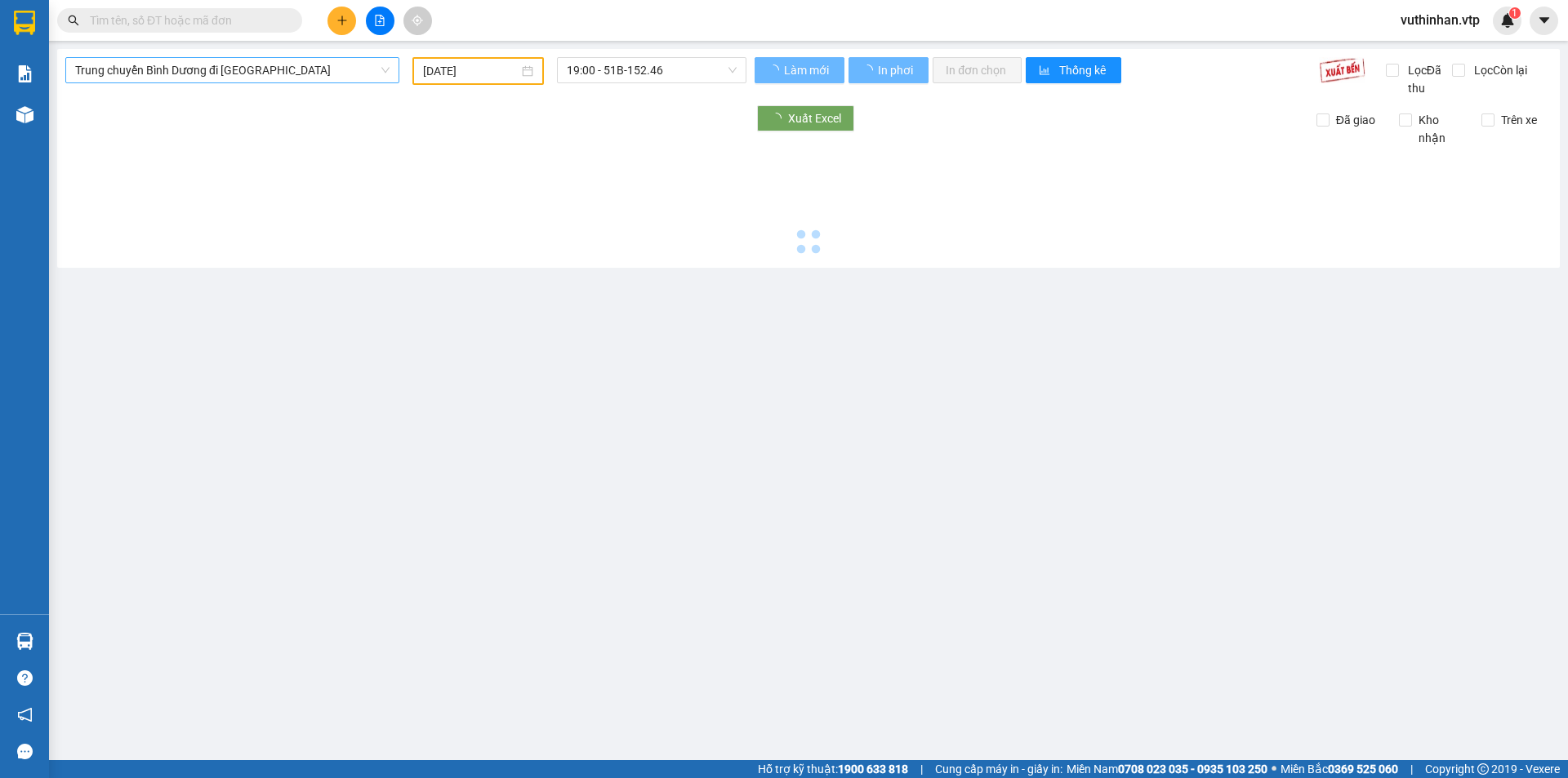
click at [238, 75] on span "Trung chuyển Bình Dương đi [GEOGRAPHIC_DATA]" at bounding box center [233, 70] width 315 height 25
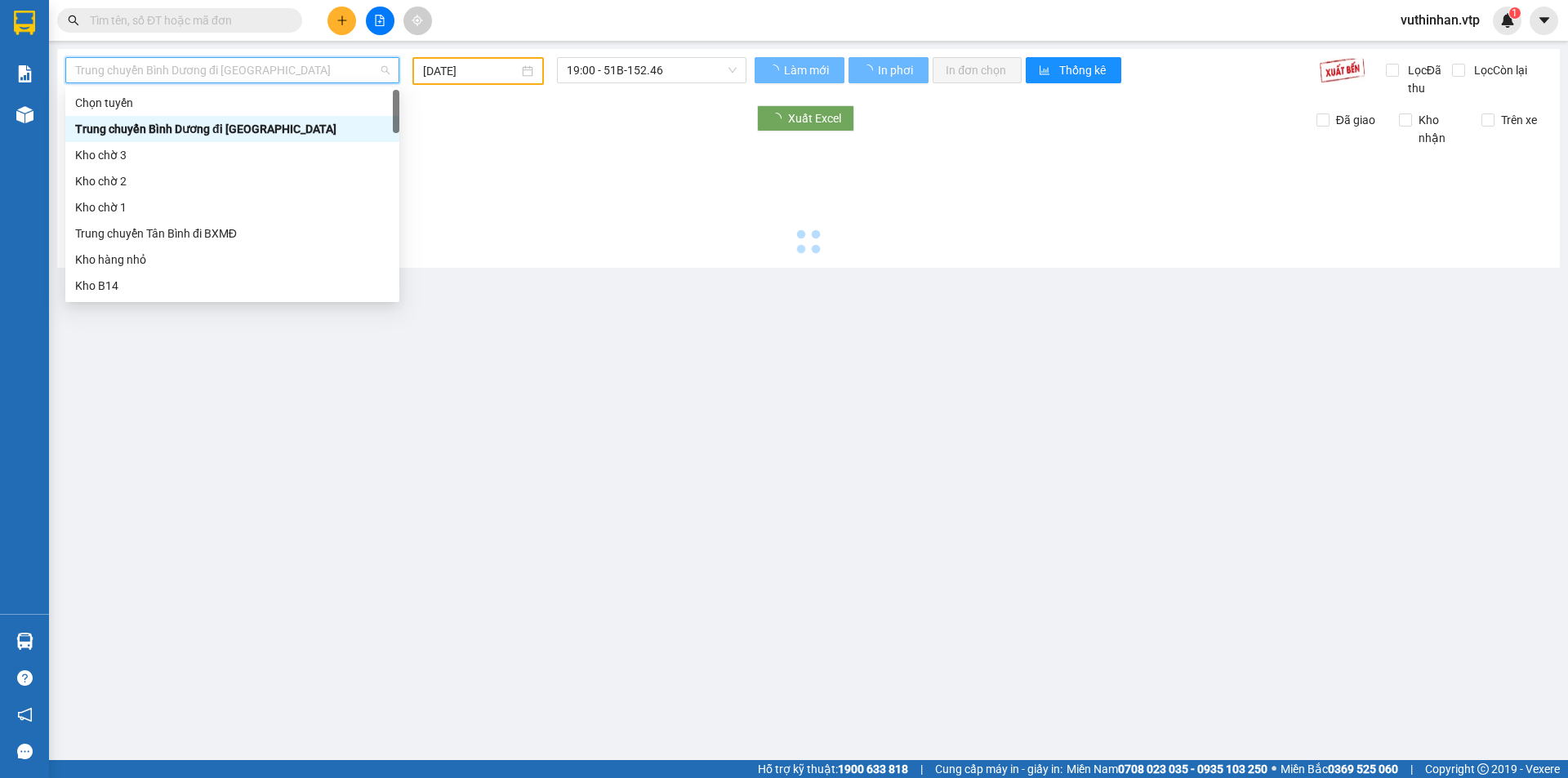
type input "[DATE]"
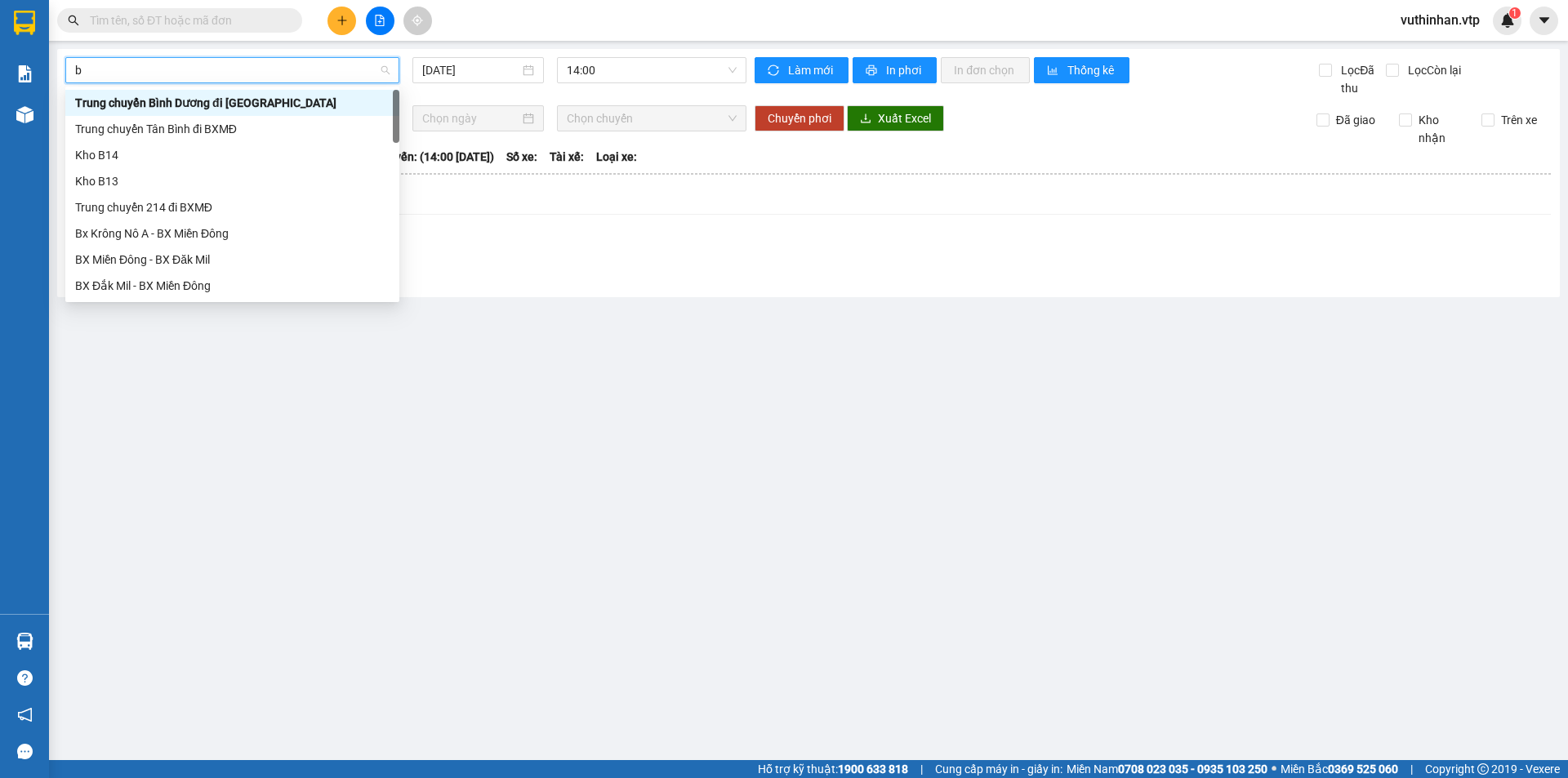
type input "b"
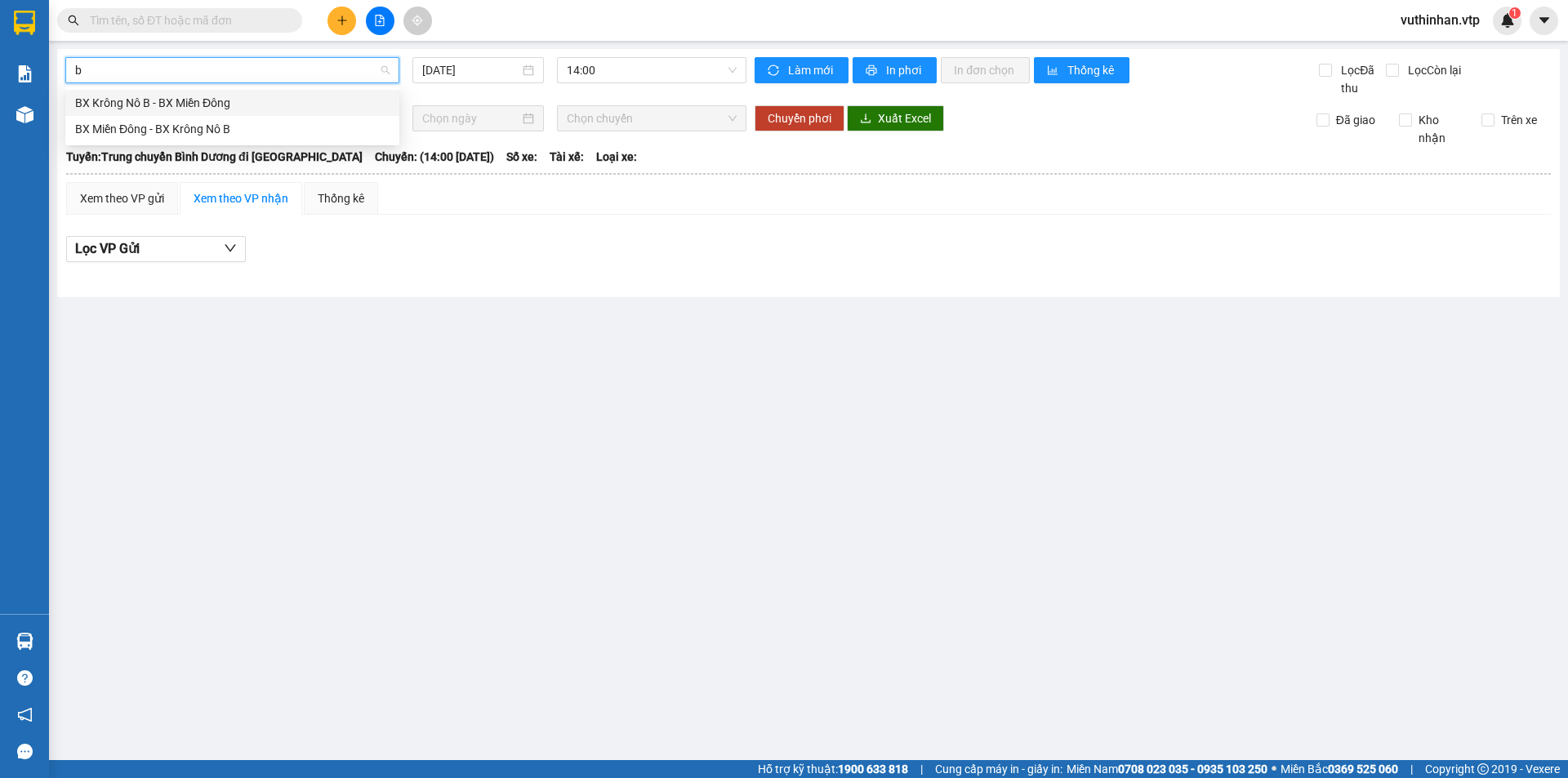
click at [139, 101] on div "BX Krông Nô B - BX Miền Đông" at bounding box center [233, 102] width 315 height 18
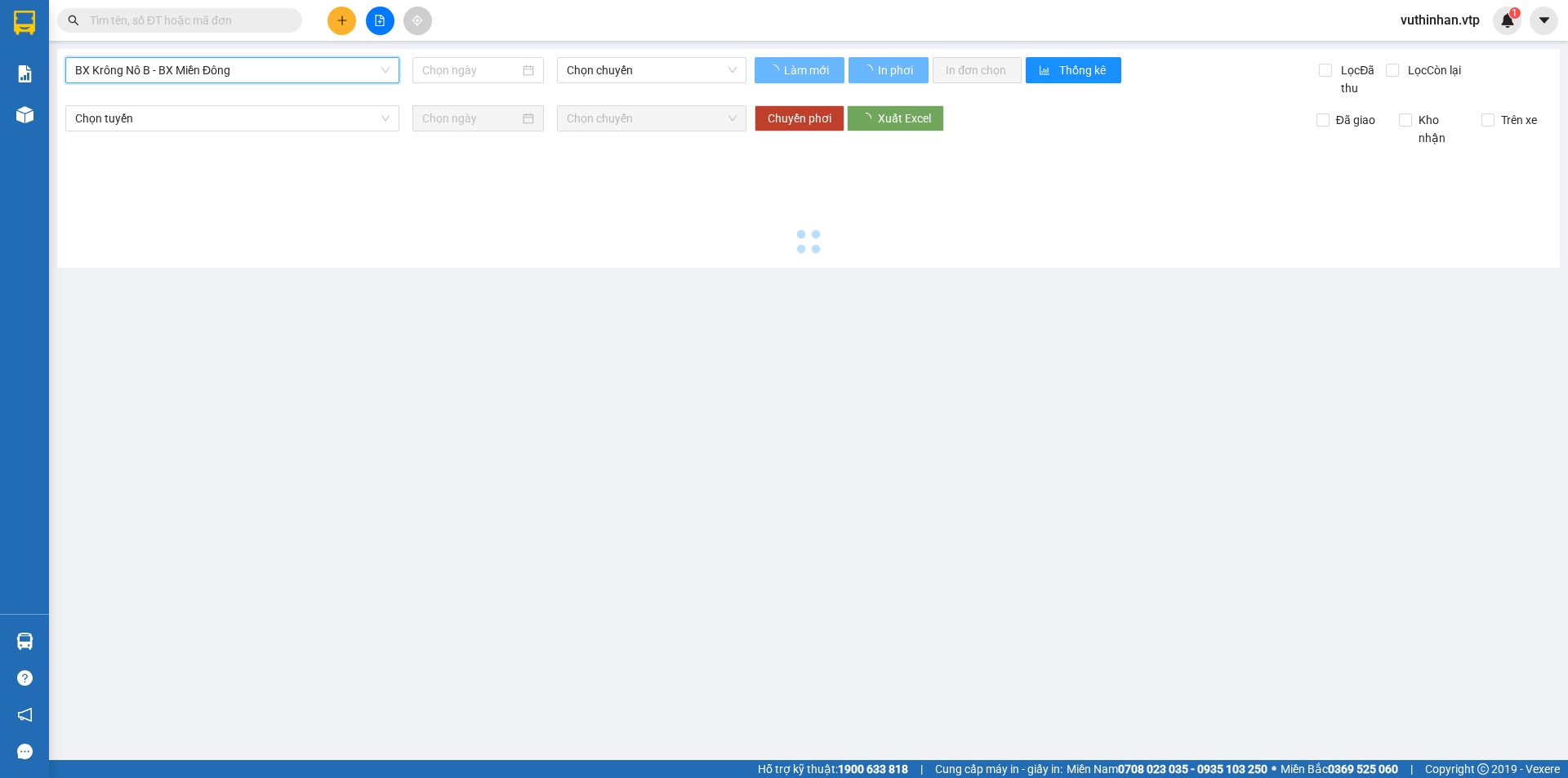
type input "[DATE]"
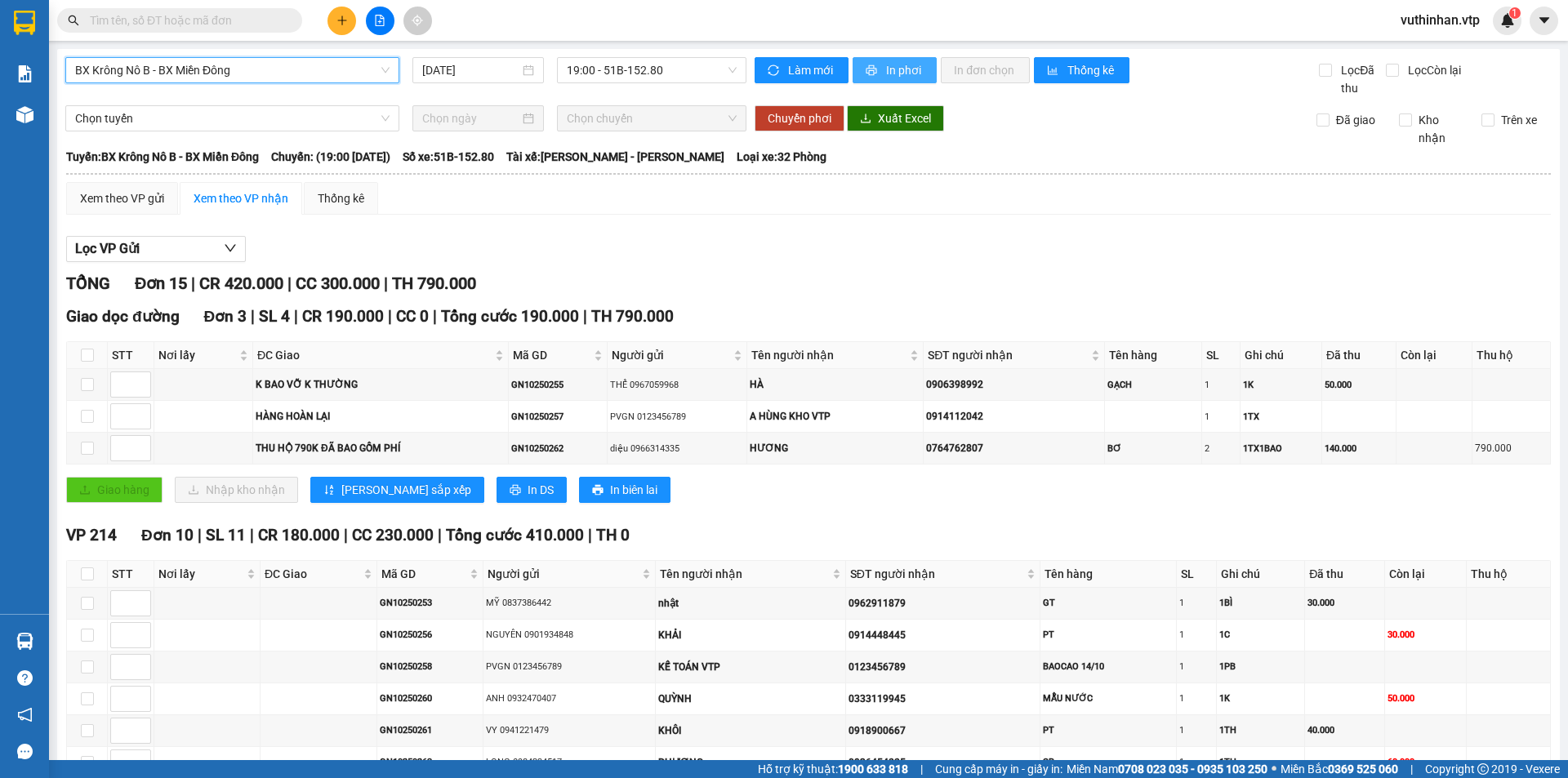
click at [899, 77] on span "In phơi" at bounding box center [905, 69] width 37 height 18
click at [323, 69] on span "BX Krông Nô B - BX Miền Đông" at bounding box center [233, 70] width 315 height 25
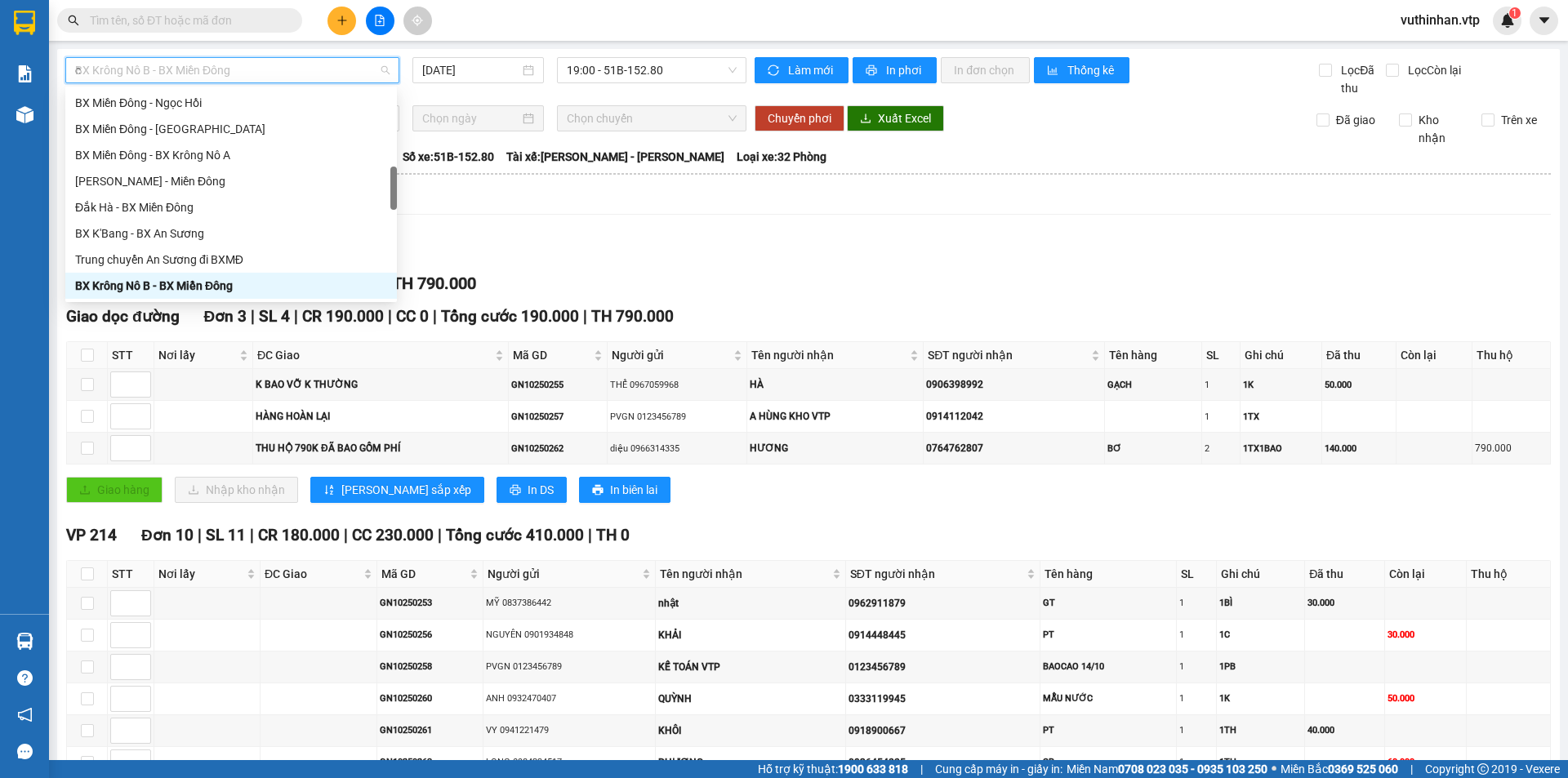
scroll to position [216, 0]
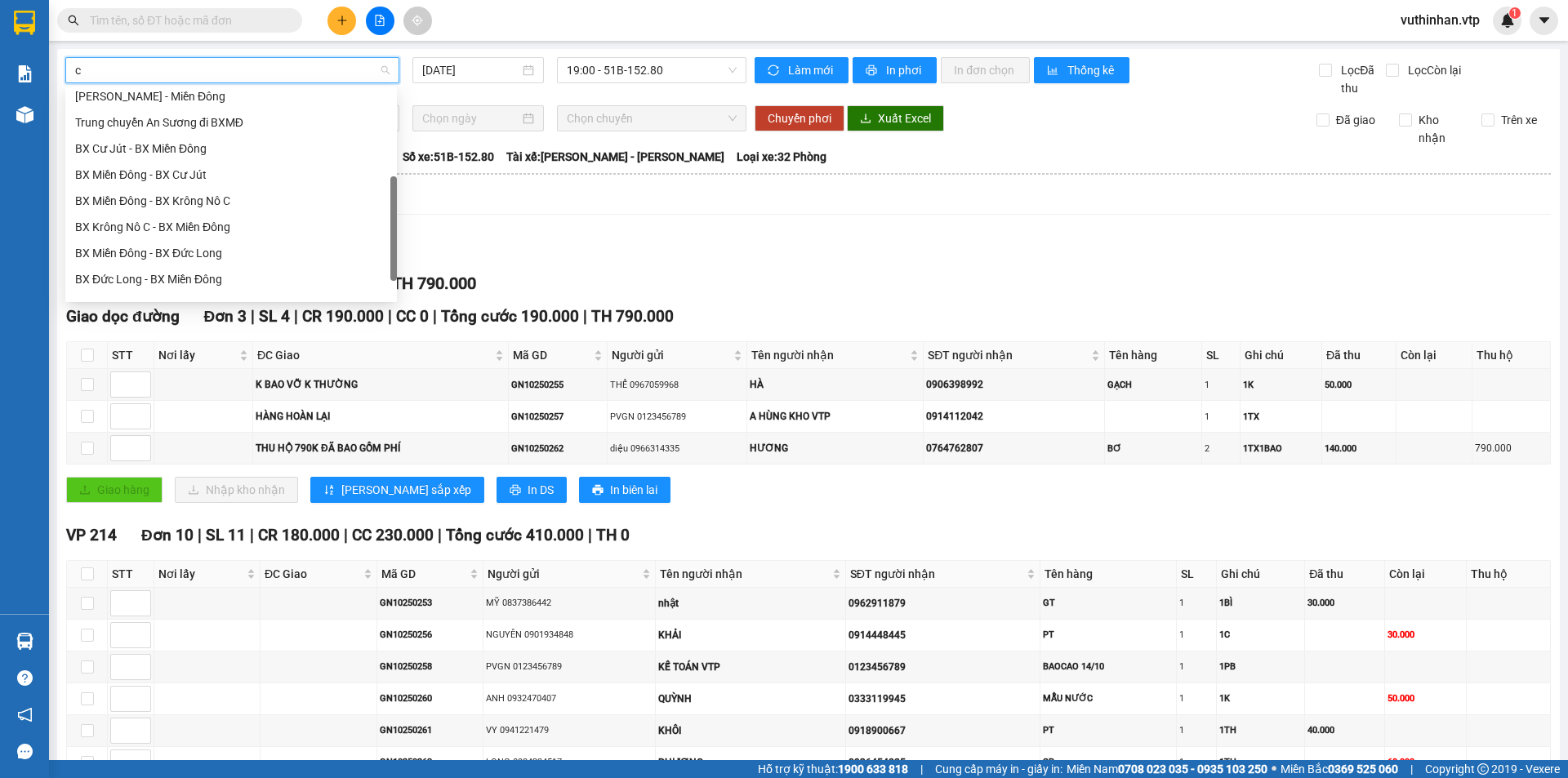
type input "c"
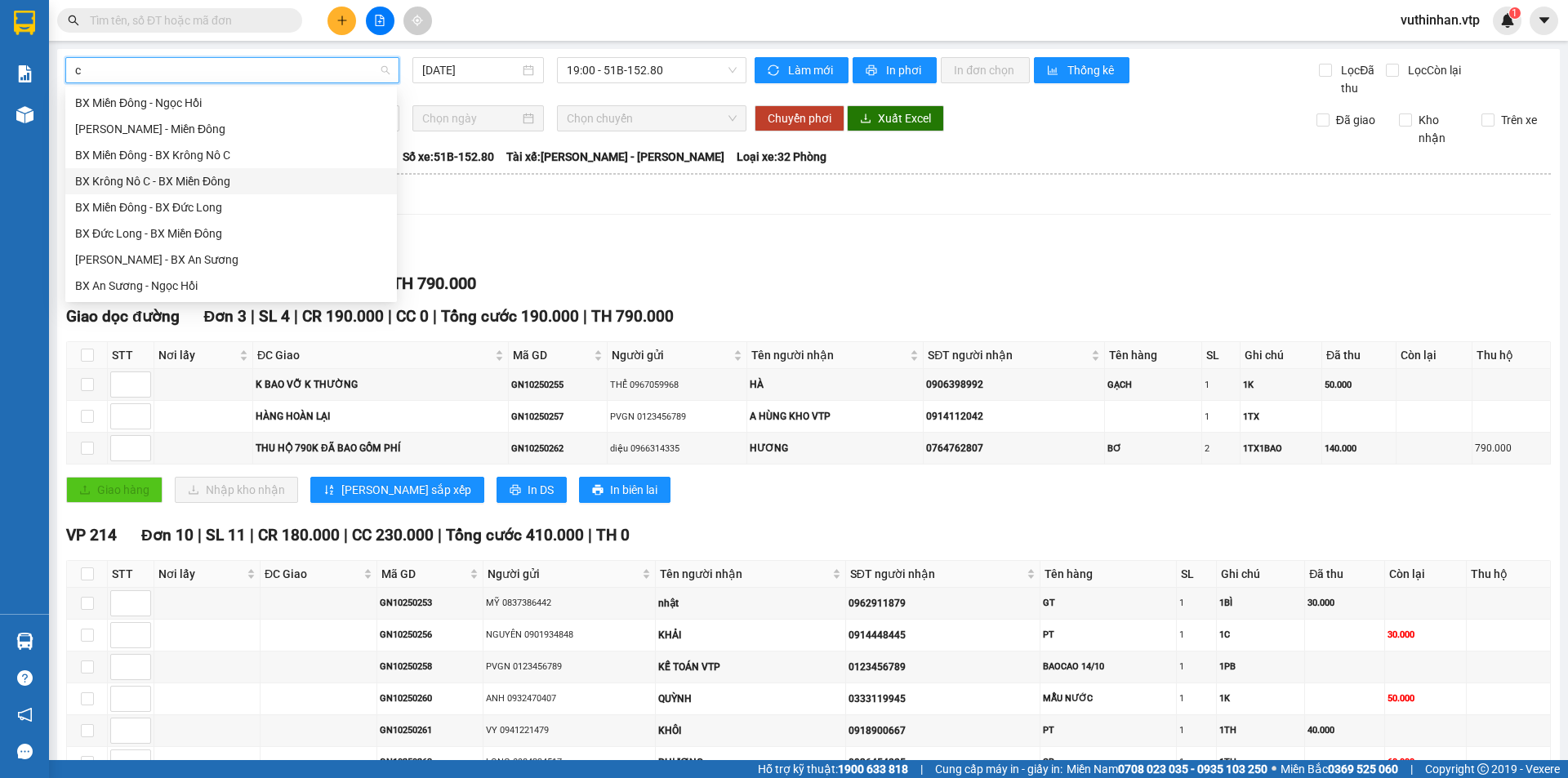
click at [167, 179] on div "BX Krông Nô C - BX Miền Đông" at bounding box center [231, 181] width 312 height 18
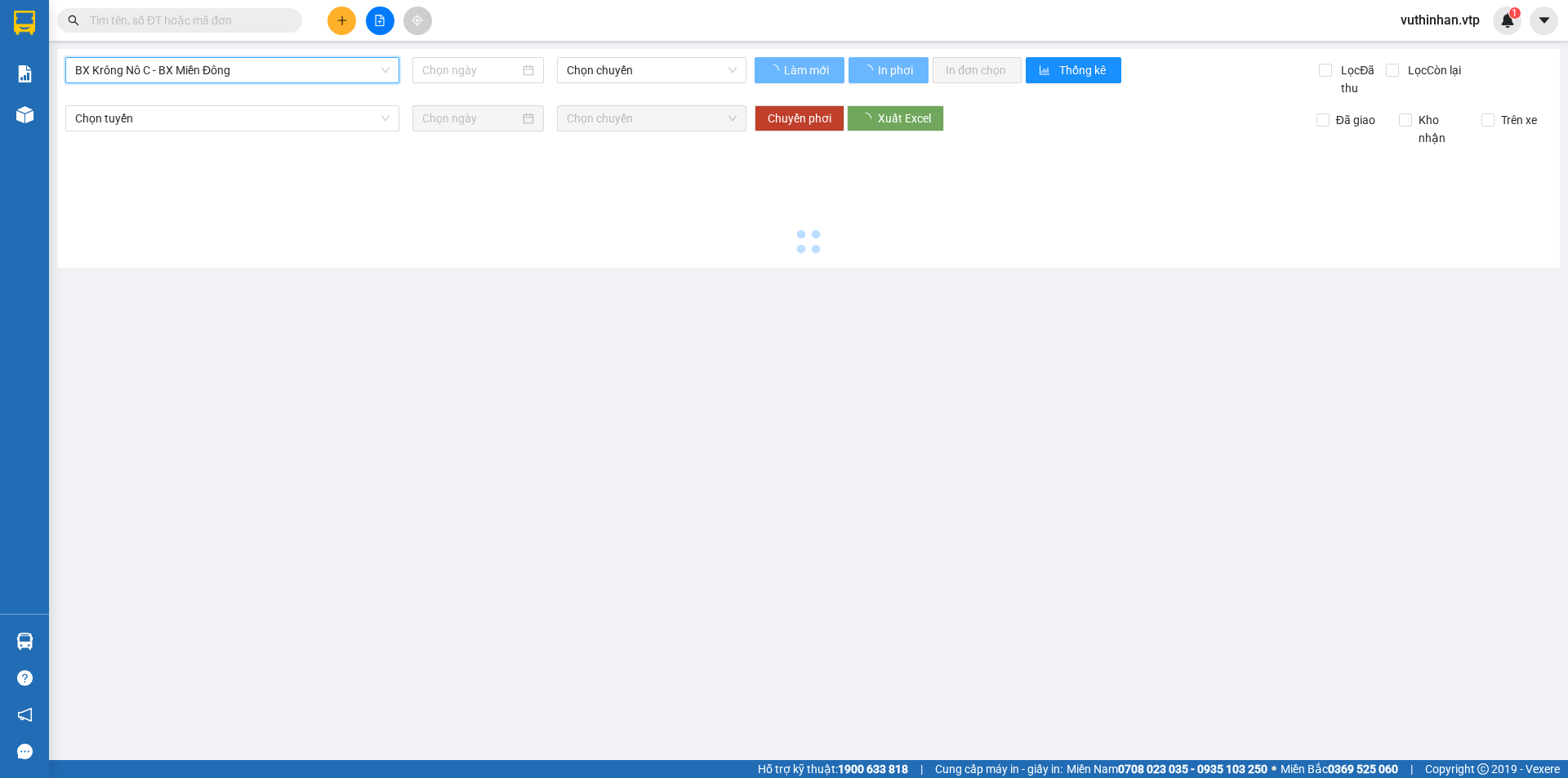
type input "[DATE]"
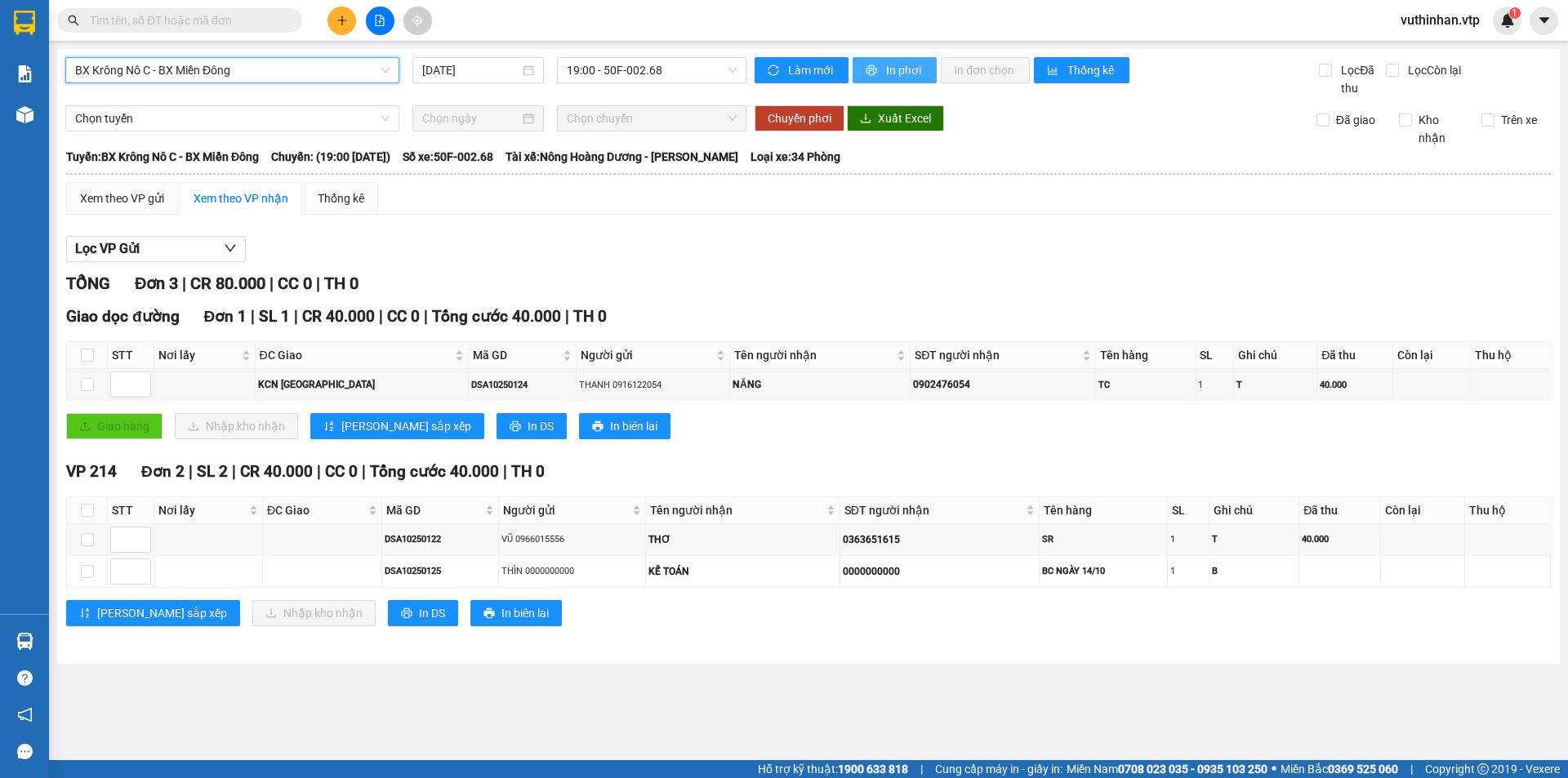
click at [880, 70] on button "In phơi" at bounding box center [894, 70] width 84 height 26
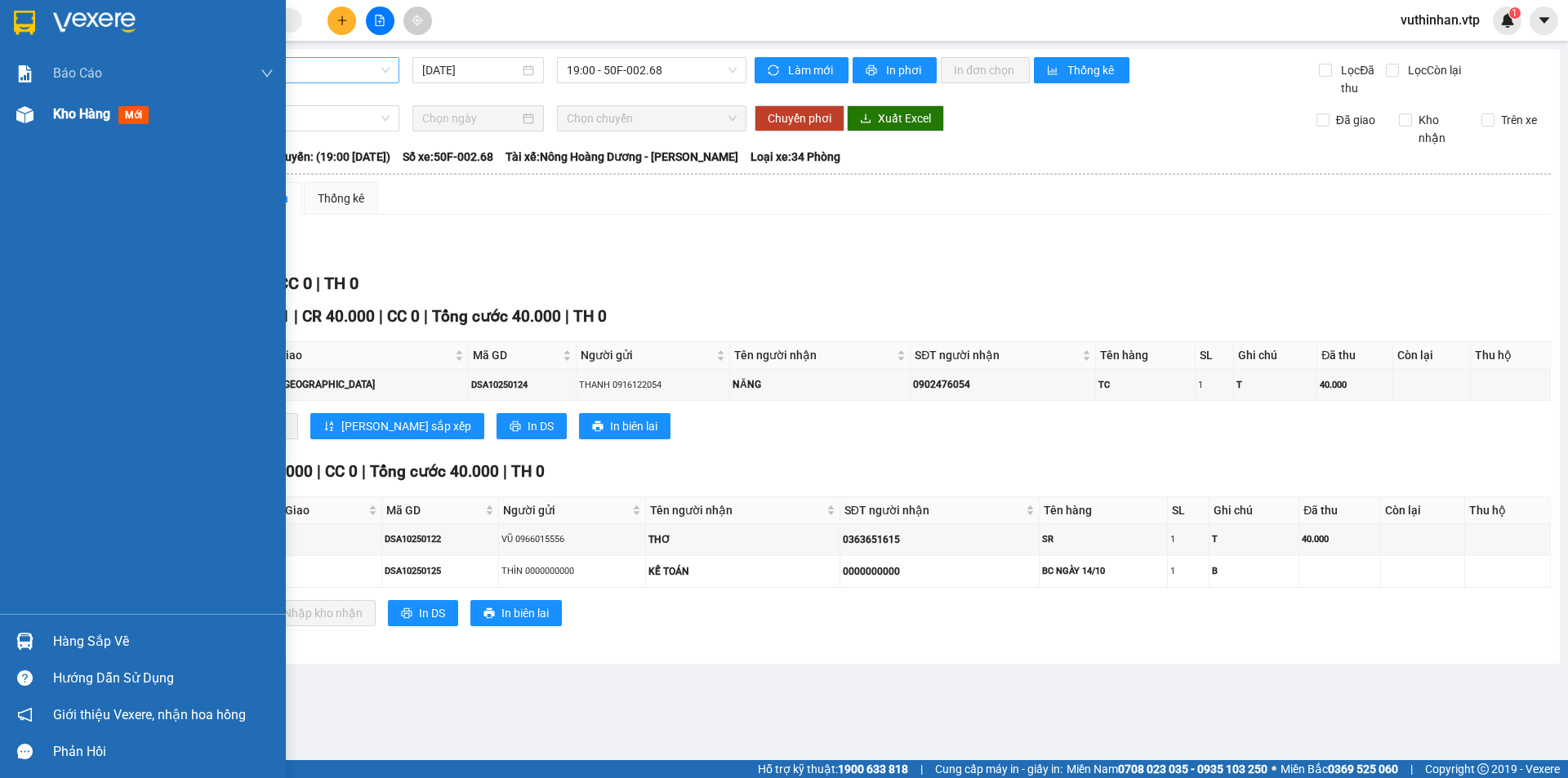
drag, startPoint x: 59, startPoint y: 123, endPoint x: 112, endPoint y: 89, distance: 63.0
click at [60, 123] on div "Kho hàng mới" at bounding box center [104, 114] width 101 height 20
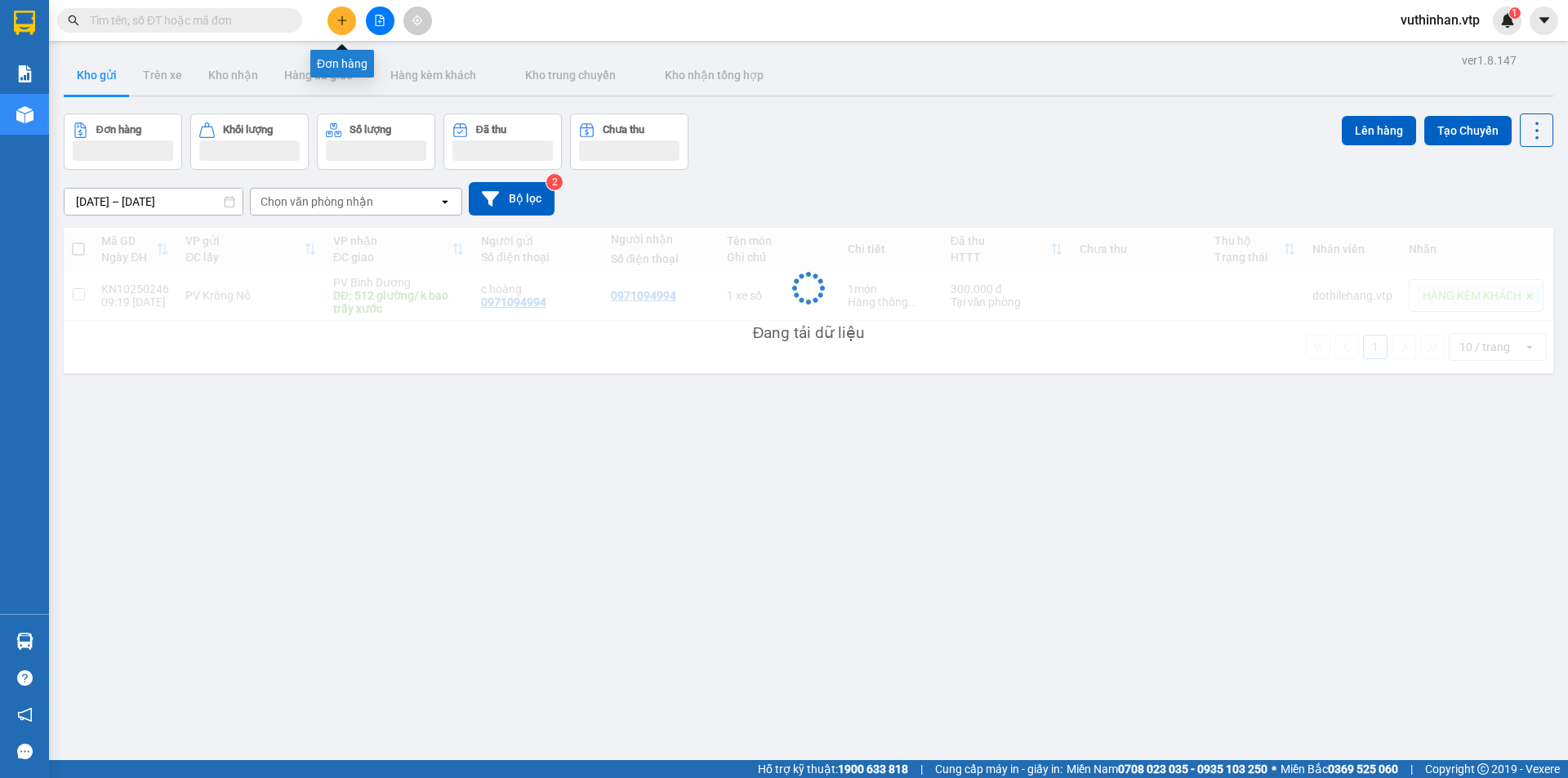
click at [334, 15] on button at bounding box center [342, 21] width 29 height 29
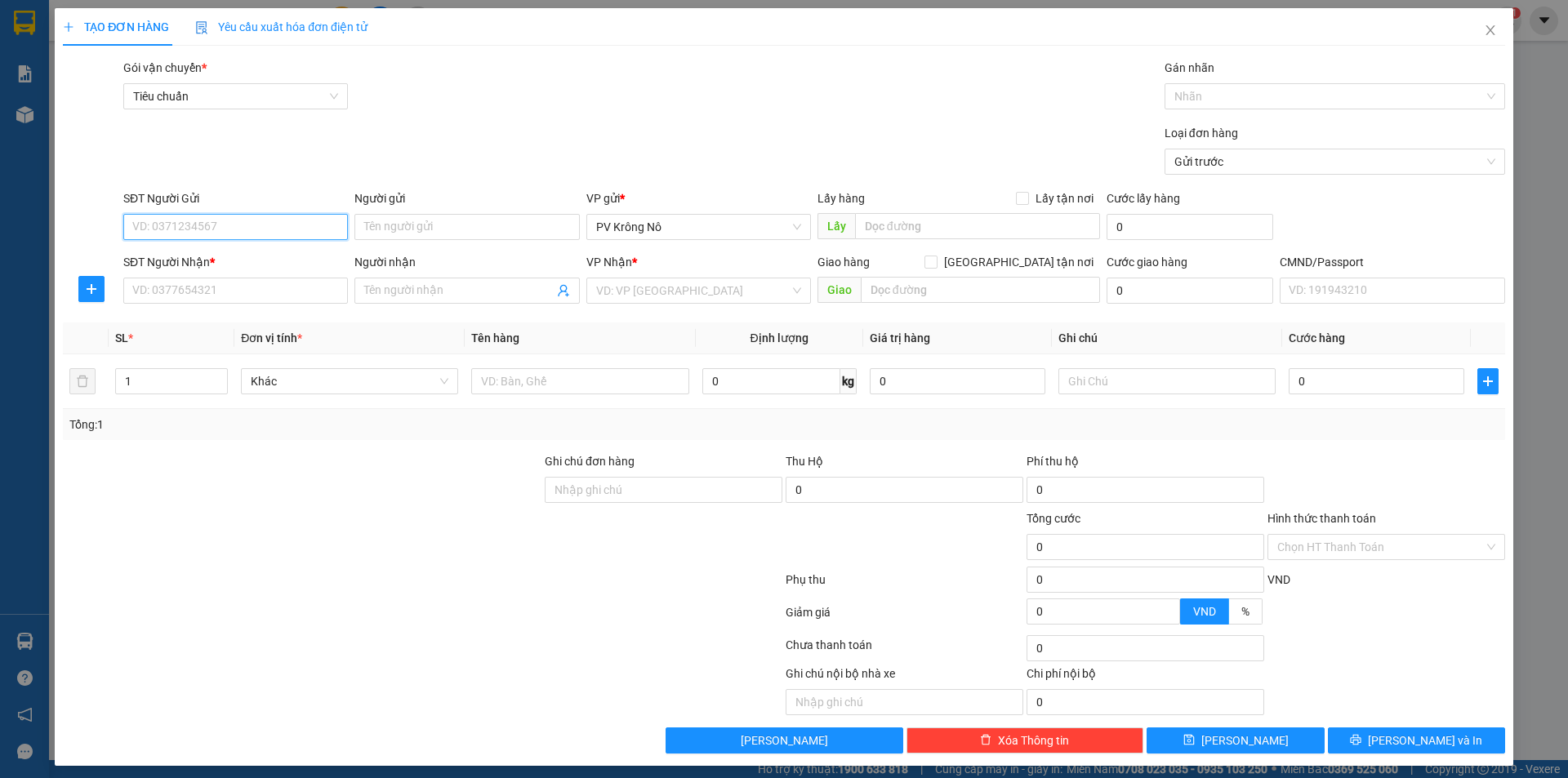
click at [193, 222] on input "SĐT Người Gửi" at bounding box center [236, 227] width 225 height 26
click at [198, 259] on div "0974630582 - HỒNG" at bounding box center [233, 260] width 203 height 18
type input "0974630582"
type input "HỒNG"
type input "nghĩa trang liệt sĩ(0974630582)"
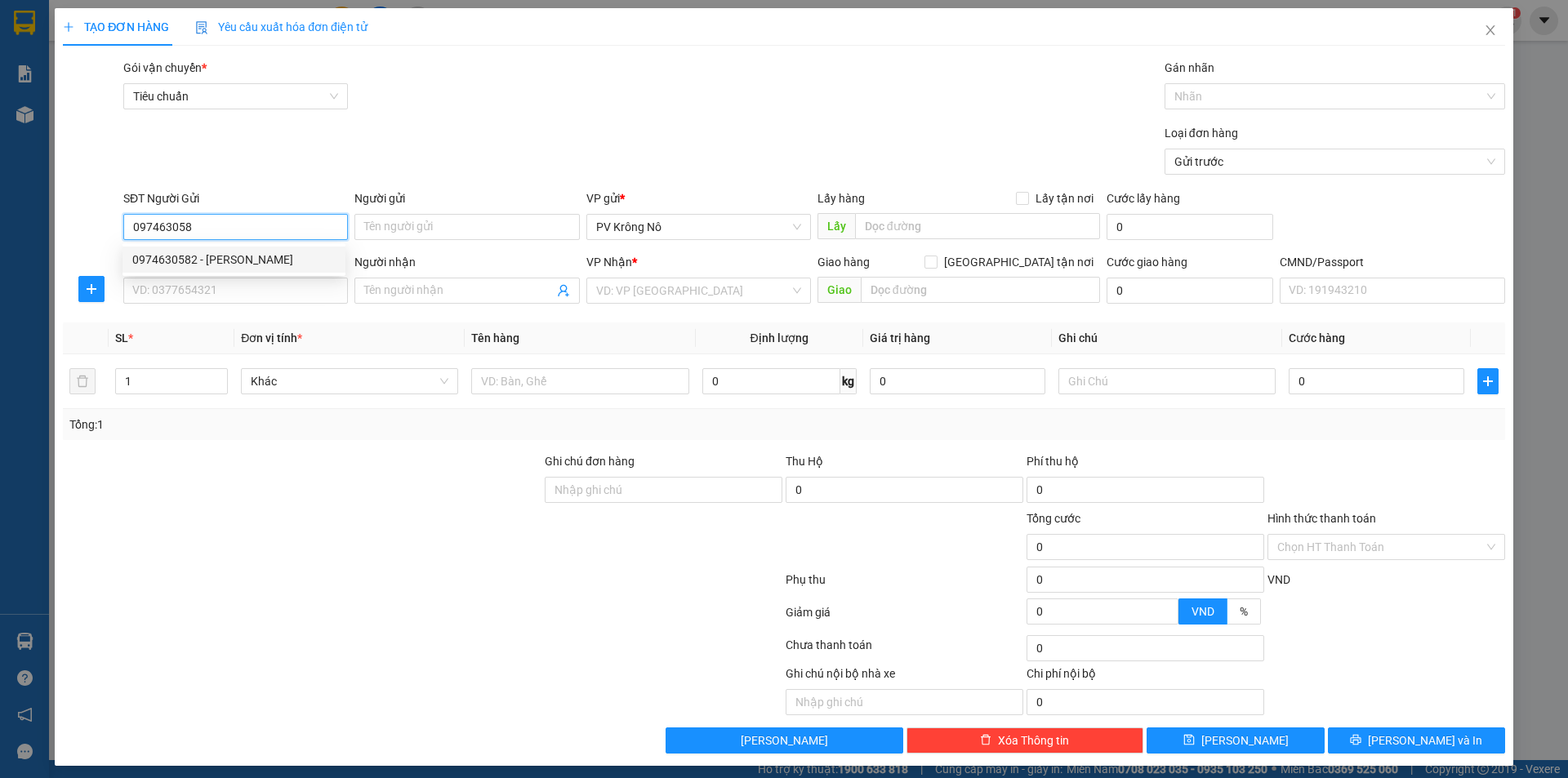
type input "0789700338"
type input "bé năm"
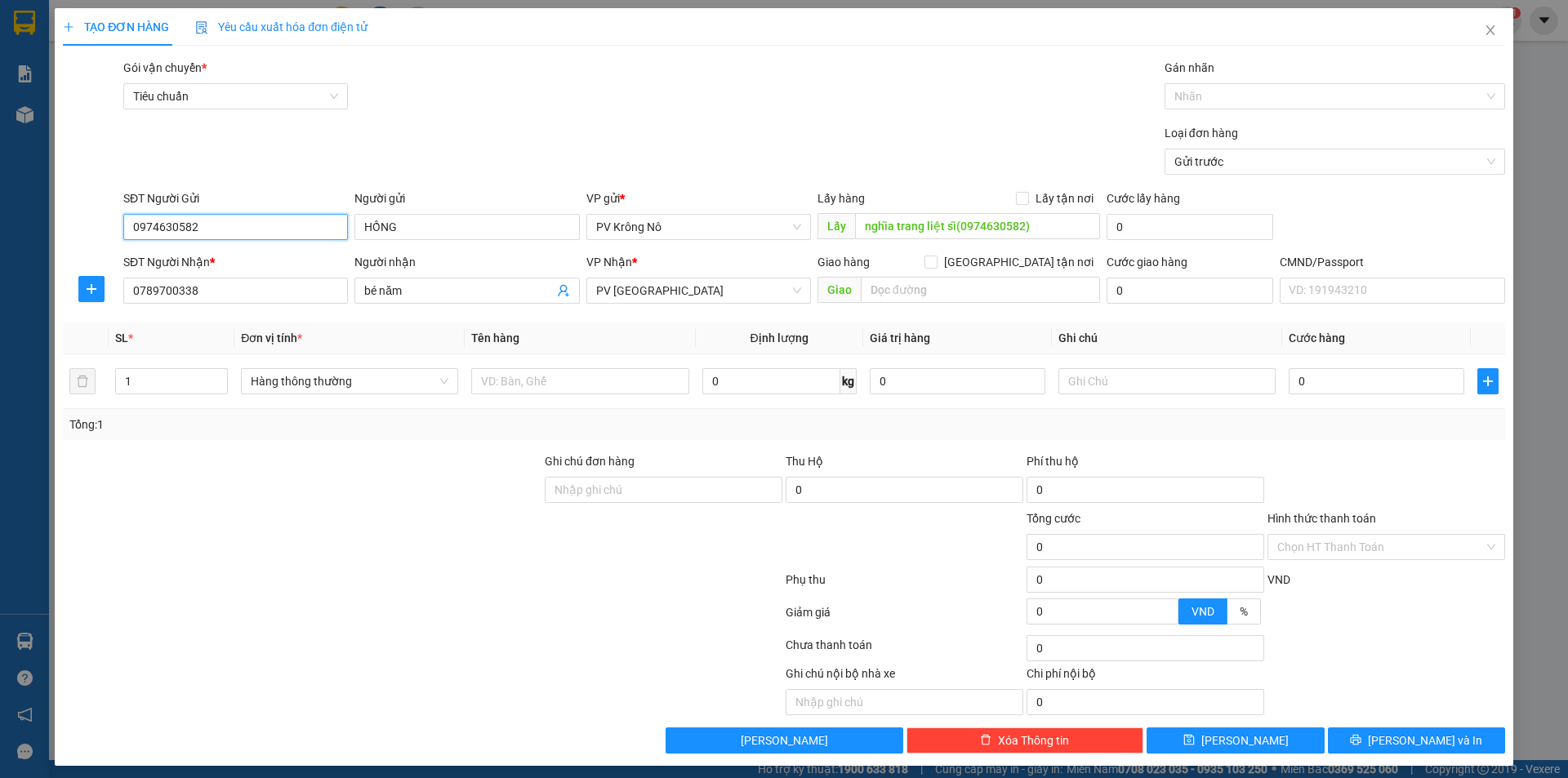
type input "0974630582"
drag, startPoint x: 52, startPoint y: 276, endPoint x: 473, endPoint y: 54, distance: 475.9
click at [44, 271] on div "TẠO ĐƠN HÀNG Yêu cầu xuất hóa đơn điện tử Transit Pickup Surcharge Ids Transit …" at bounding box center [784, 389] width 1568 height 778
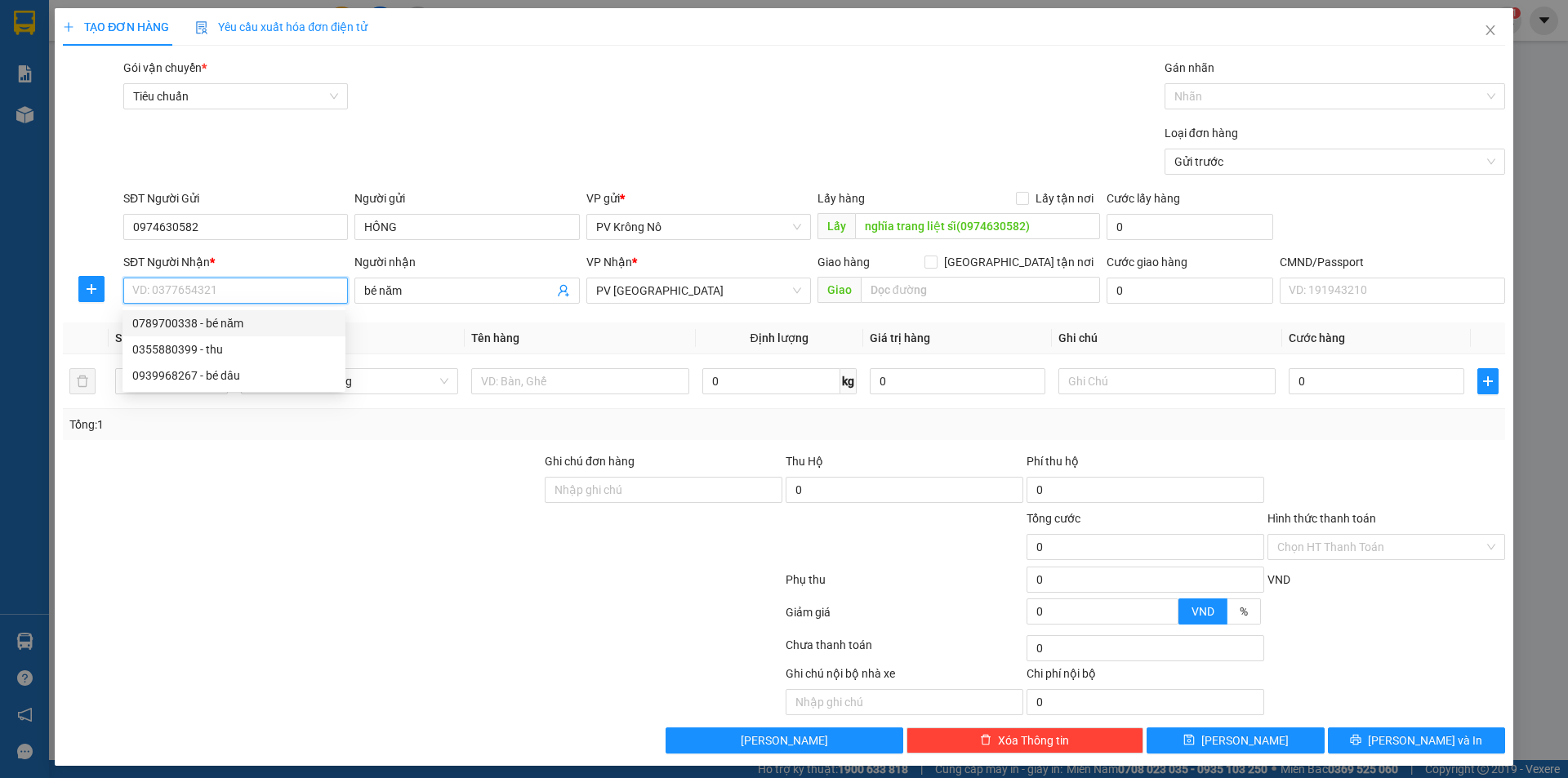
click at [156, 293] on input "SĐT Người Nhận *" at bounding box center [236, 290] width 225 height 26
paste input "0939968267"
type input "0939968267"
click at [213, 320] on div "0939968267 - bé dâu" at bounding box center [233, 323] width 203 height 18
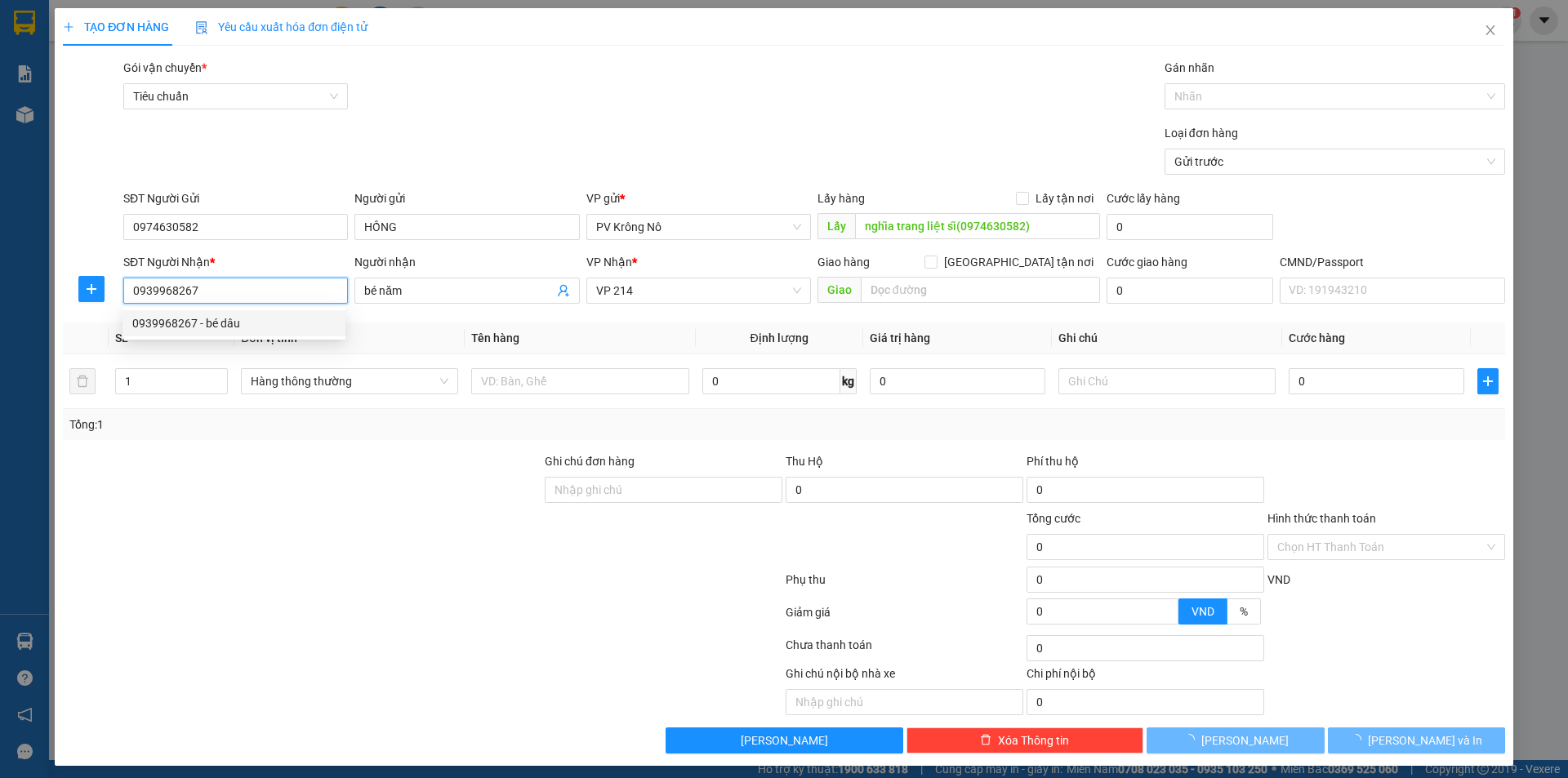
type input "bé dâu"
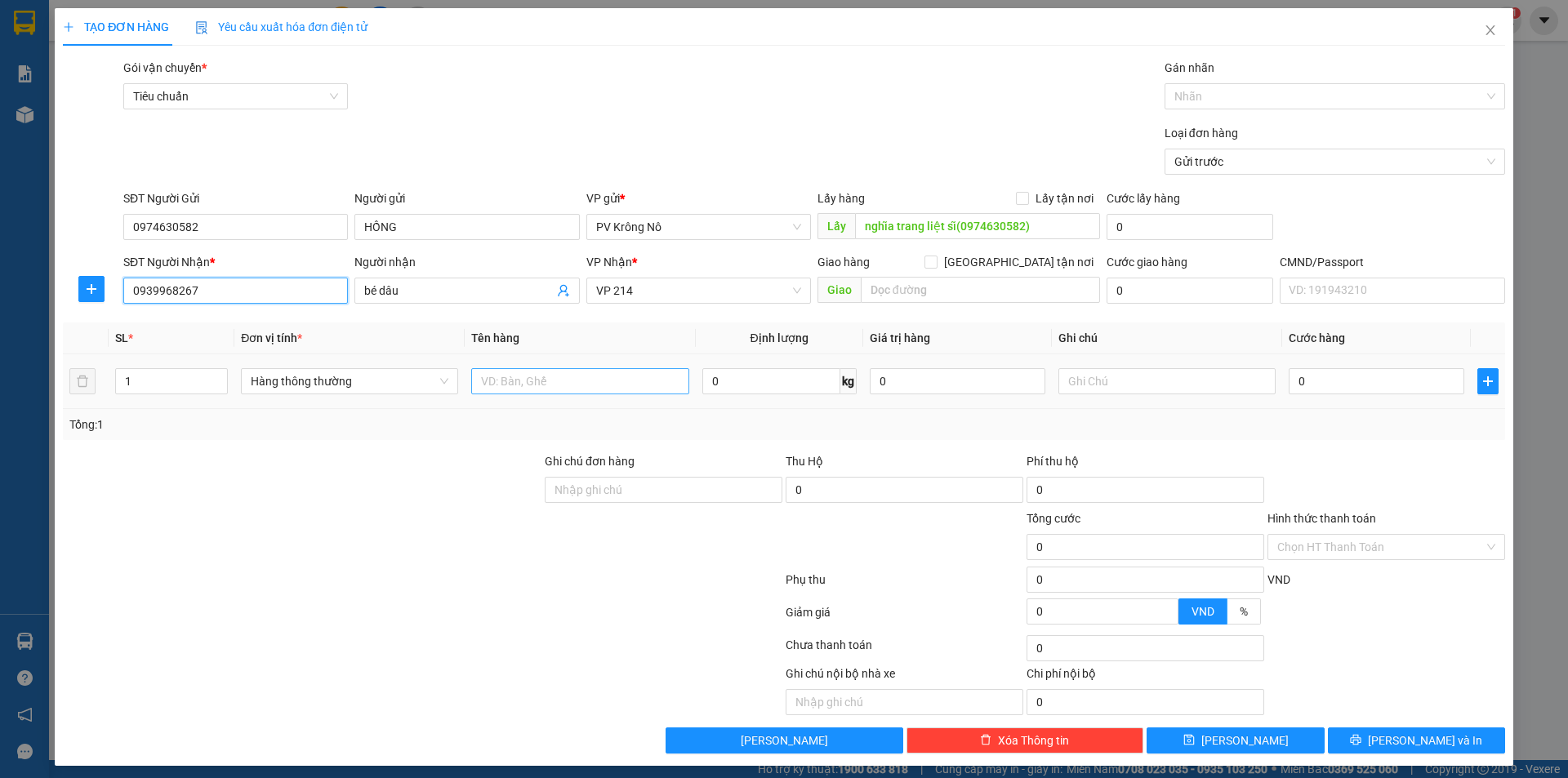
type input "0939968267"
click at [539, 387] on input "text" at bounding box center [579, 381] width 217 height 26
click at [65, 397] on tr "1 Hàng thông thường 0 kg 0 0" at bounding box center [784, 381] width 1443 height 55
type input "8"
click at [545, 380] on input "text" at bounding box center [579, 381] width 217 height 26
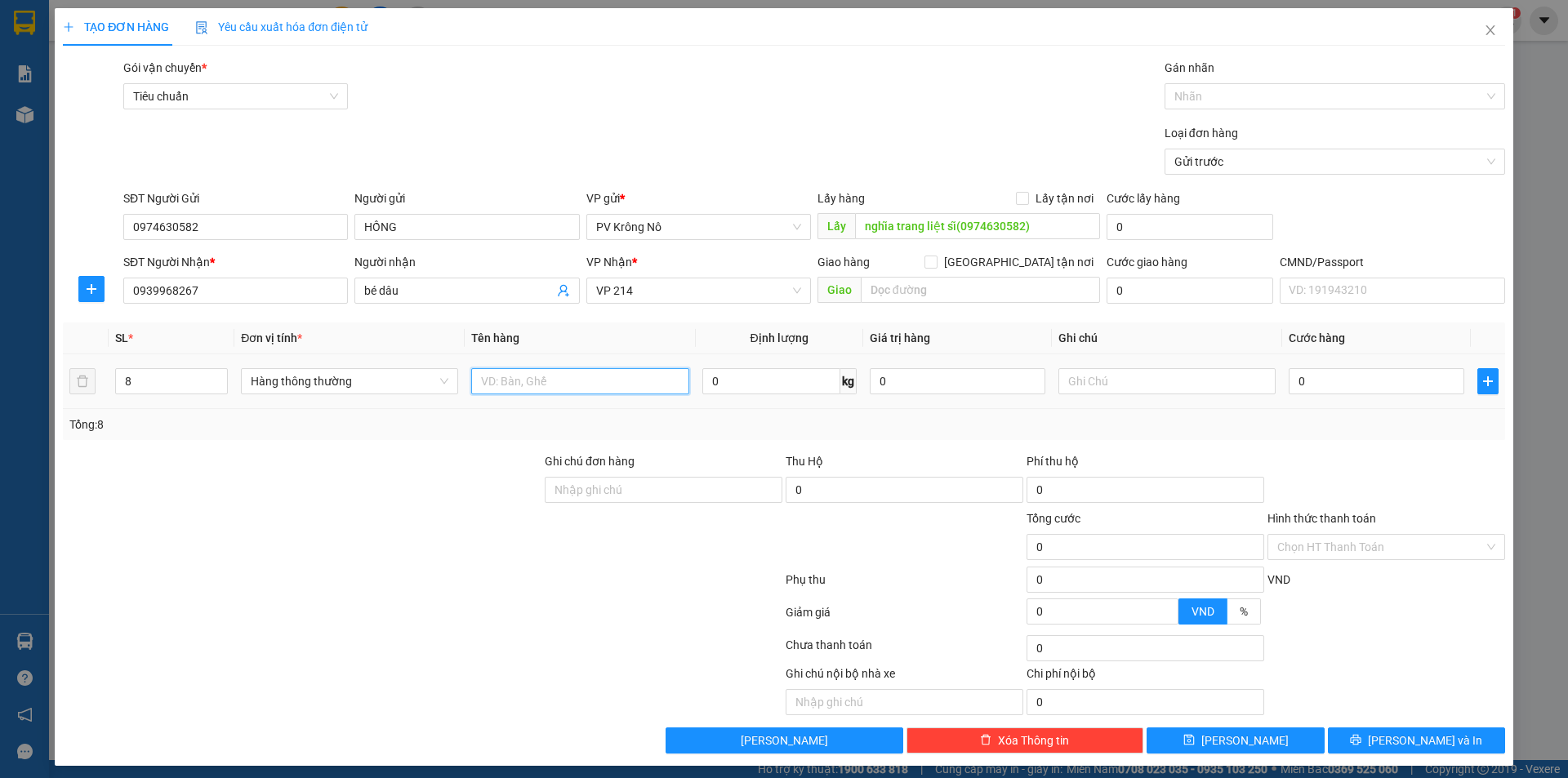
click at [545, 375] on input "text" at bounding box center [579, 381] width 217 height 26
type input "8bao bơ 300kg"
click at [1317, 381] on input "0" at bounding box center [1377, 381] width 176 height 26
type input "004"
type input "4"
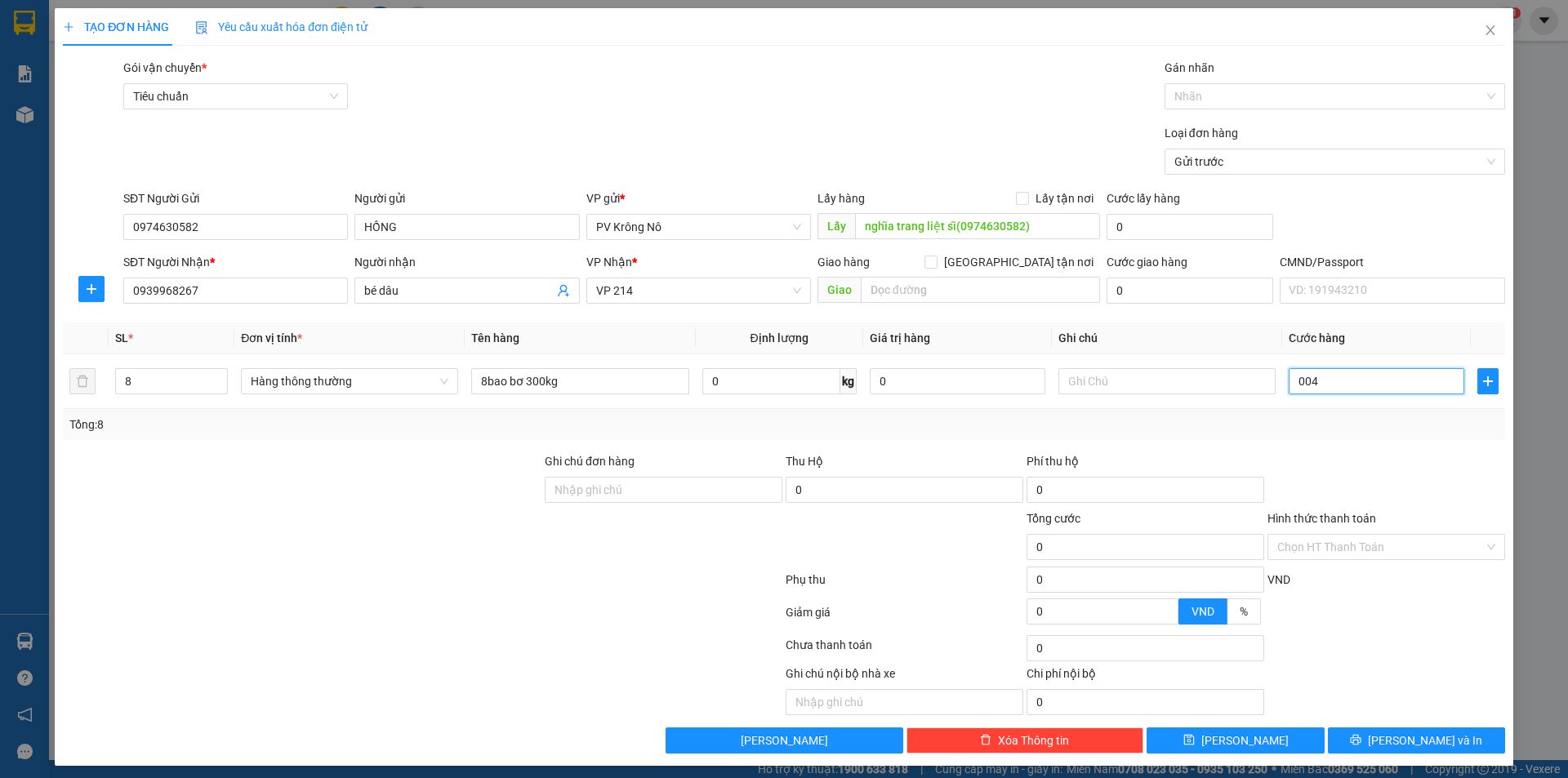
type input "4"
type input "0.045"
type input "45"
type input "00.450"
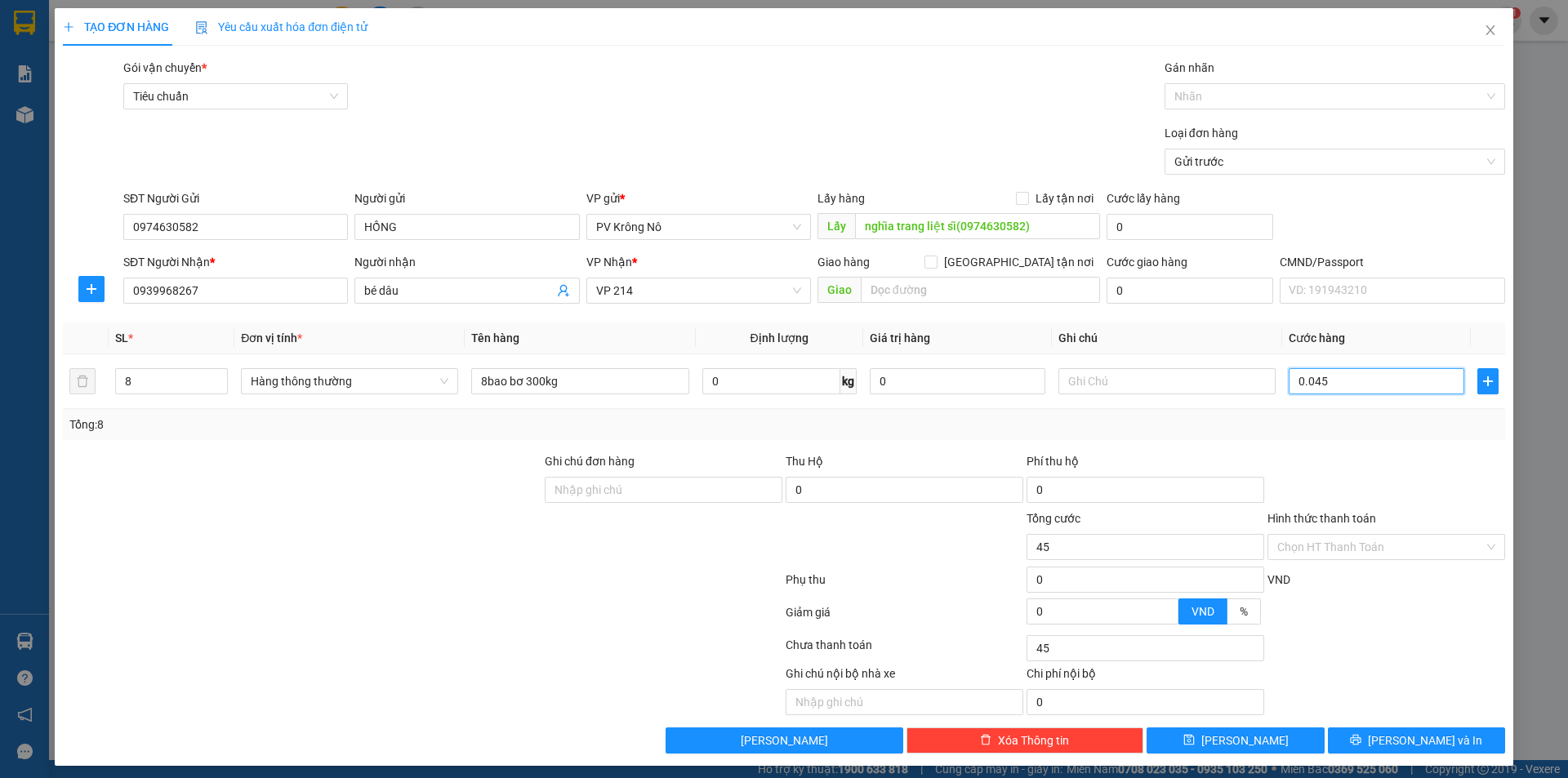
type input "450"
type input "0.004.500"
type input "4.500"
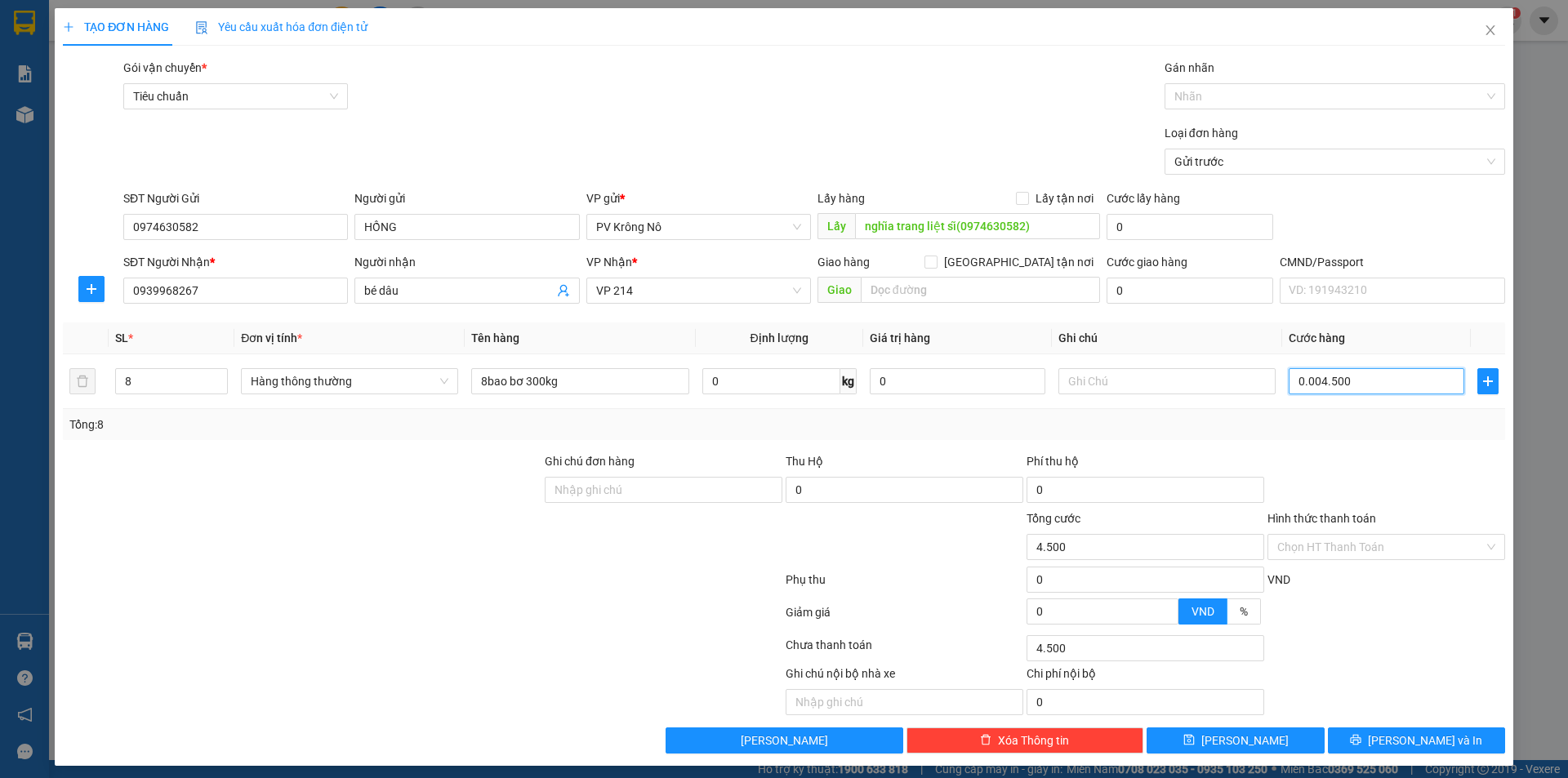
type input "000.045.000"
type input "45.000"
type input "00.000.450.000"
type input "450.000"
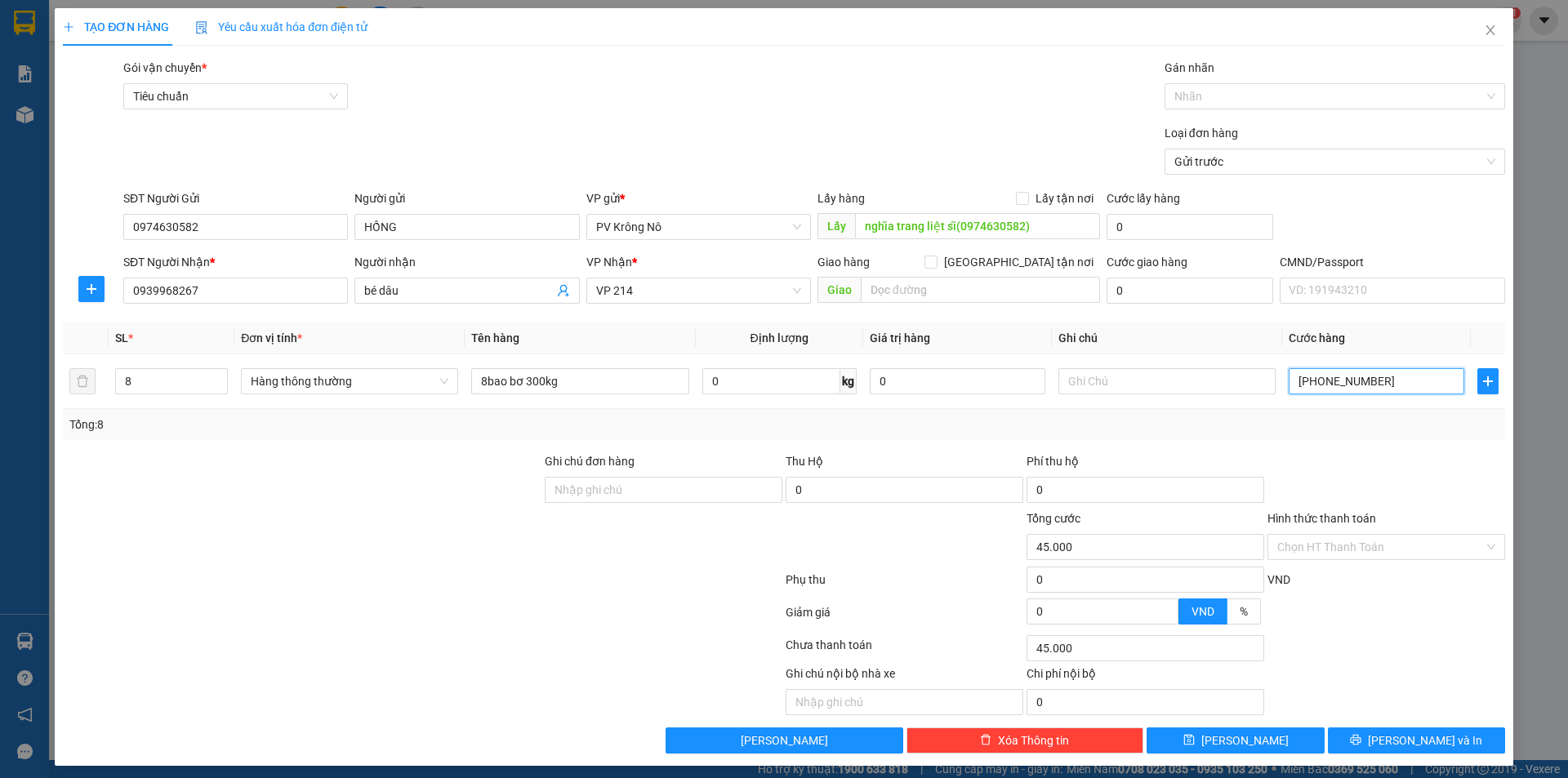
type input "450.000"
click at [1195, 742] on icon "save" at bounding box center [1190, 740] width 12 height 12
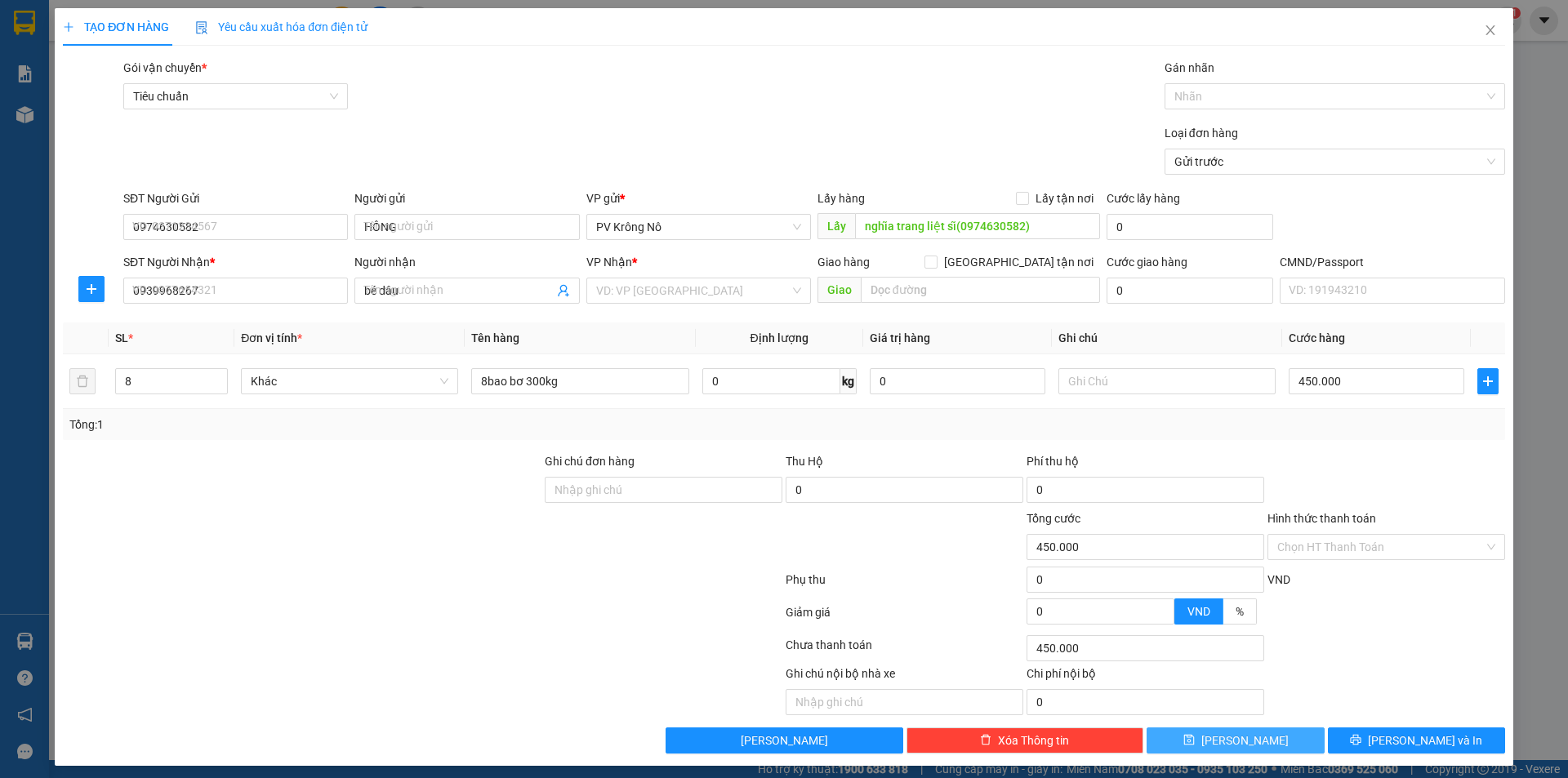
type input "1"
type input "0"
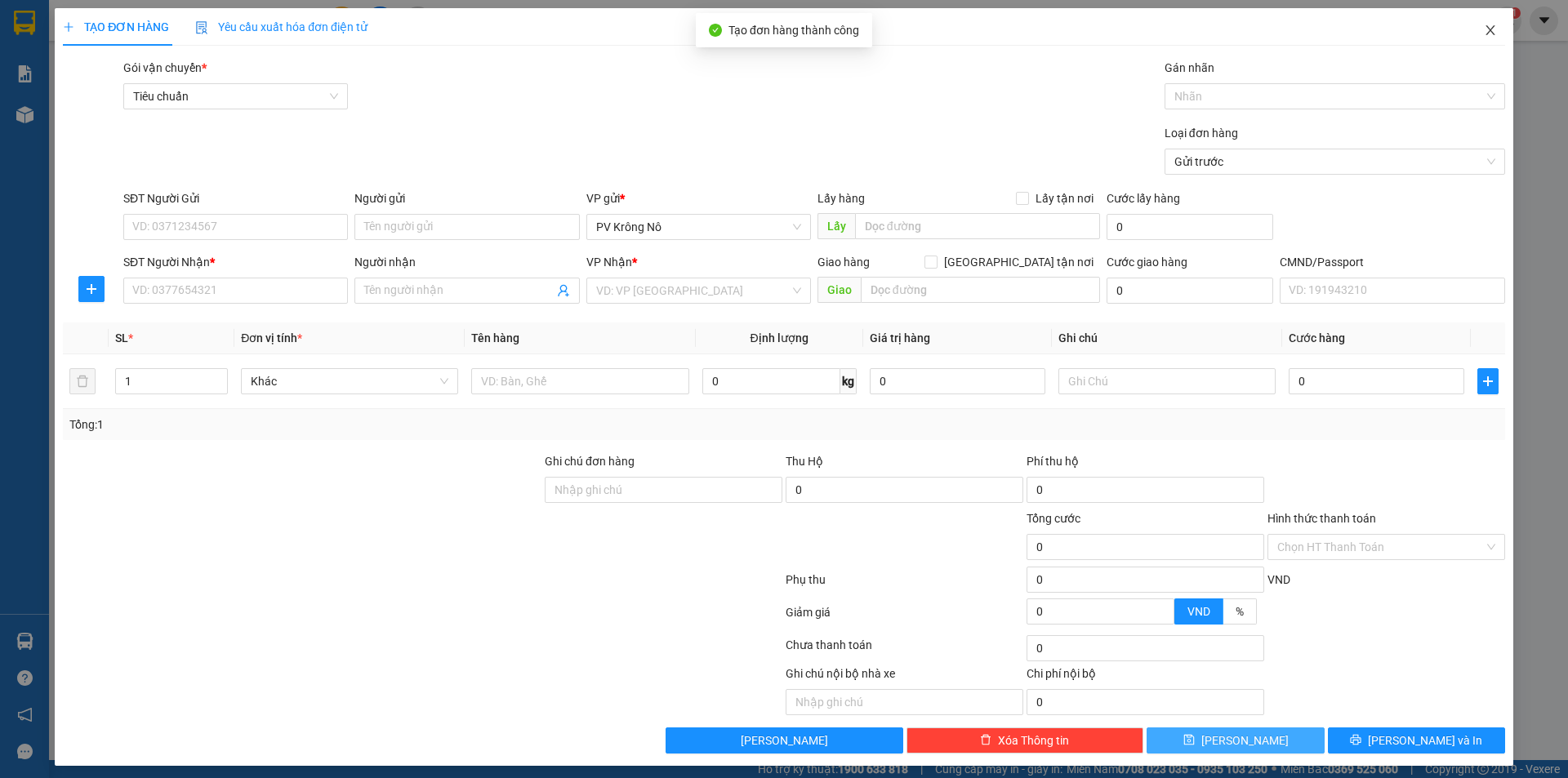
click at [1484, 28] on icon "close" at bounding box center [1490, 30] width 13 height 13
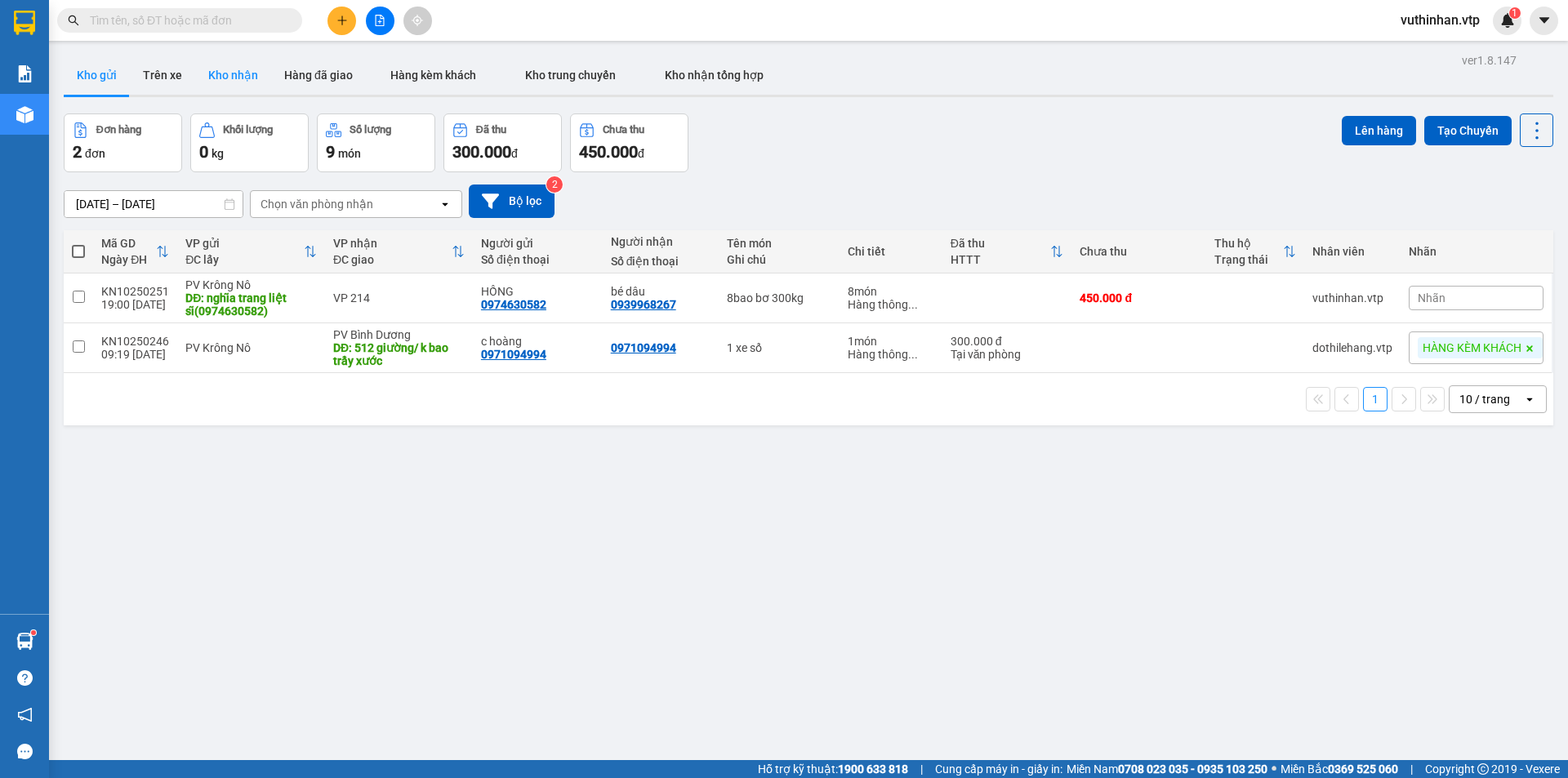
click at [209, 68] on button "Kho nhận" at bounding box center [233, 75] width 76 height 39
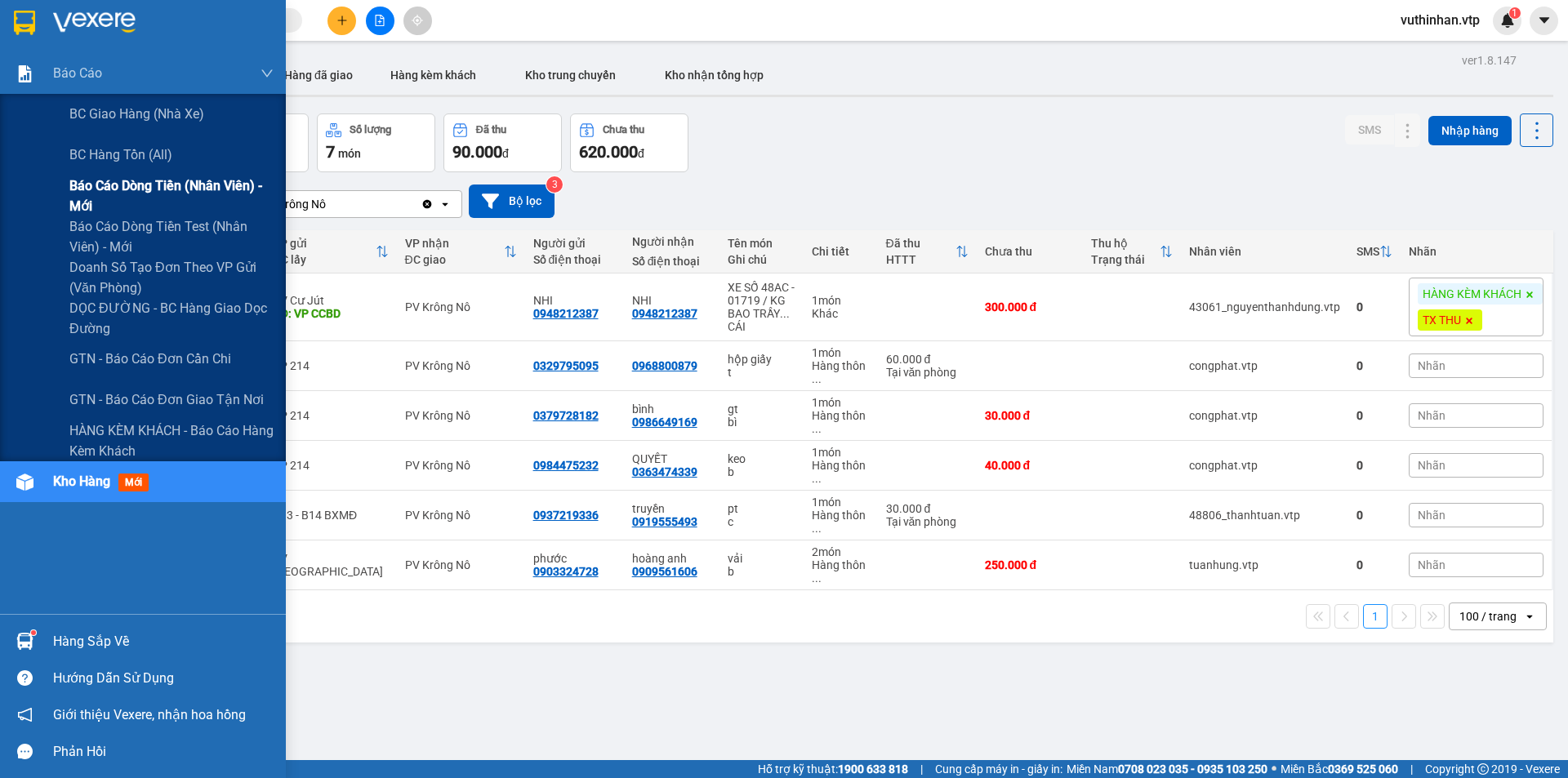
click at [76, 191] on span "Báo cáo dòng tiền (nhân viên) - mới" at bounding box center [171, 196] width 204 height 41
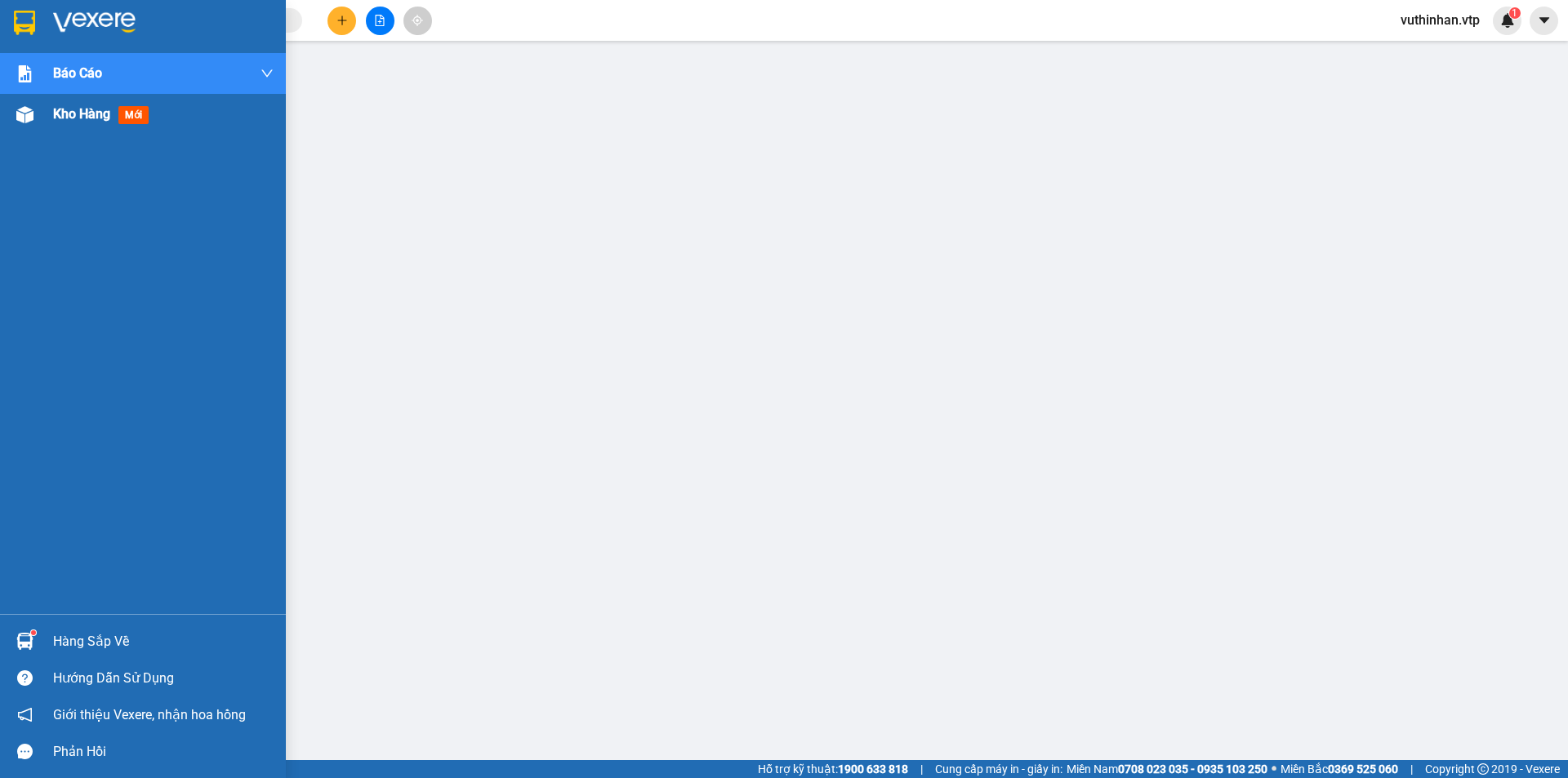
click at [27, 123] on img at bounding box center [25, 115] width 17 height 17
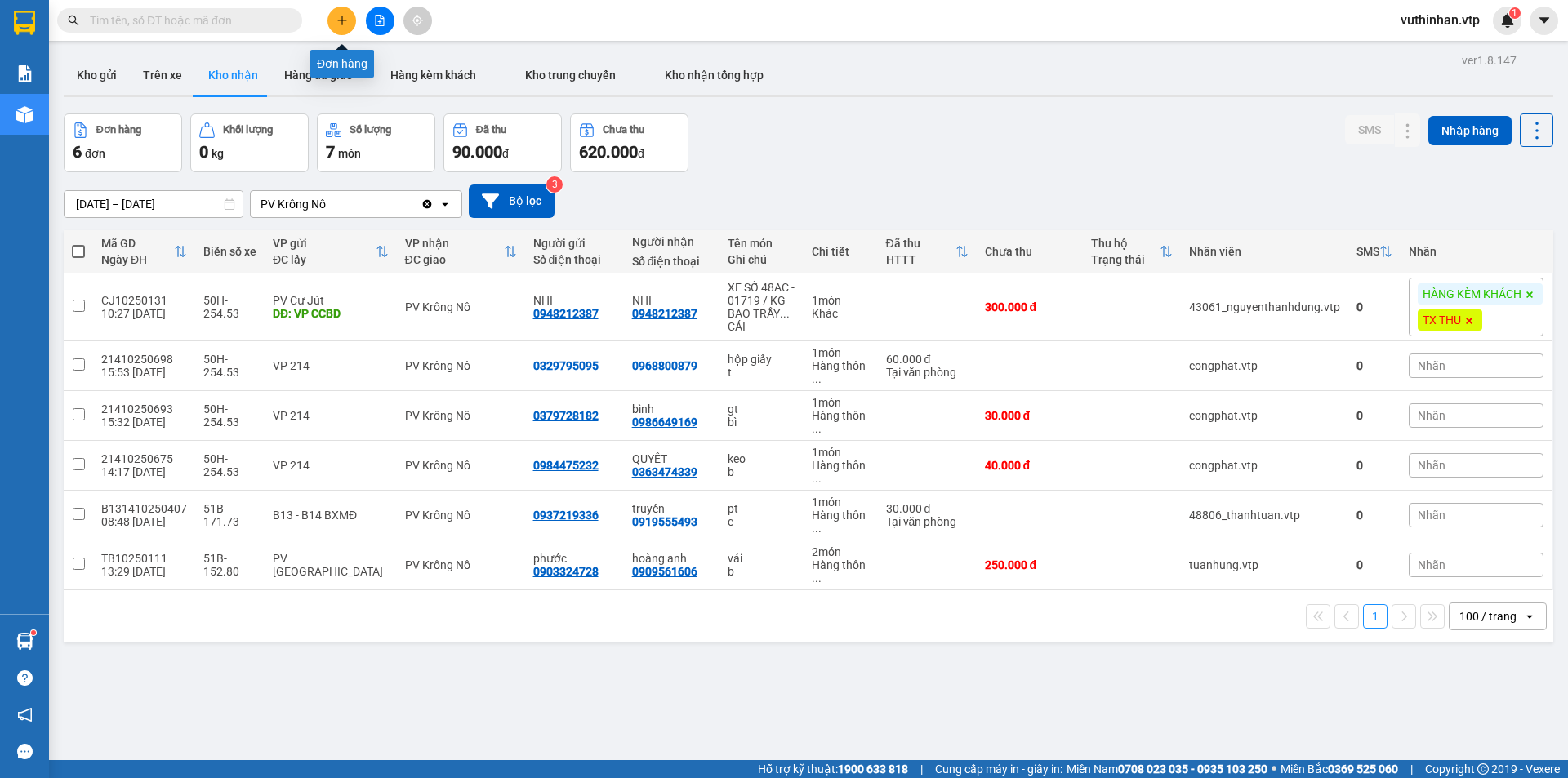
click at [344, 22] on icon "plus" at bounding box center [343, 20] width 12 height 12
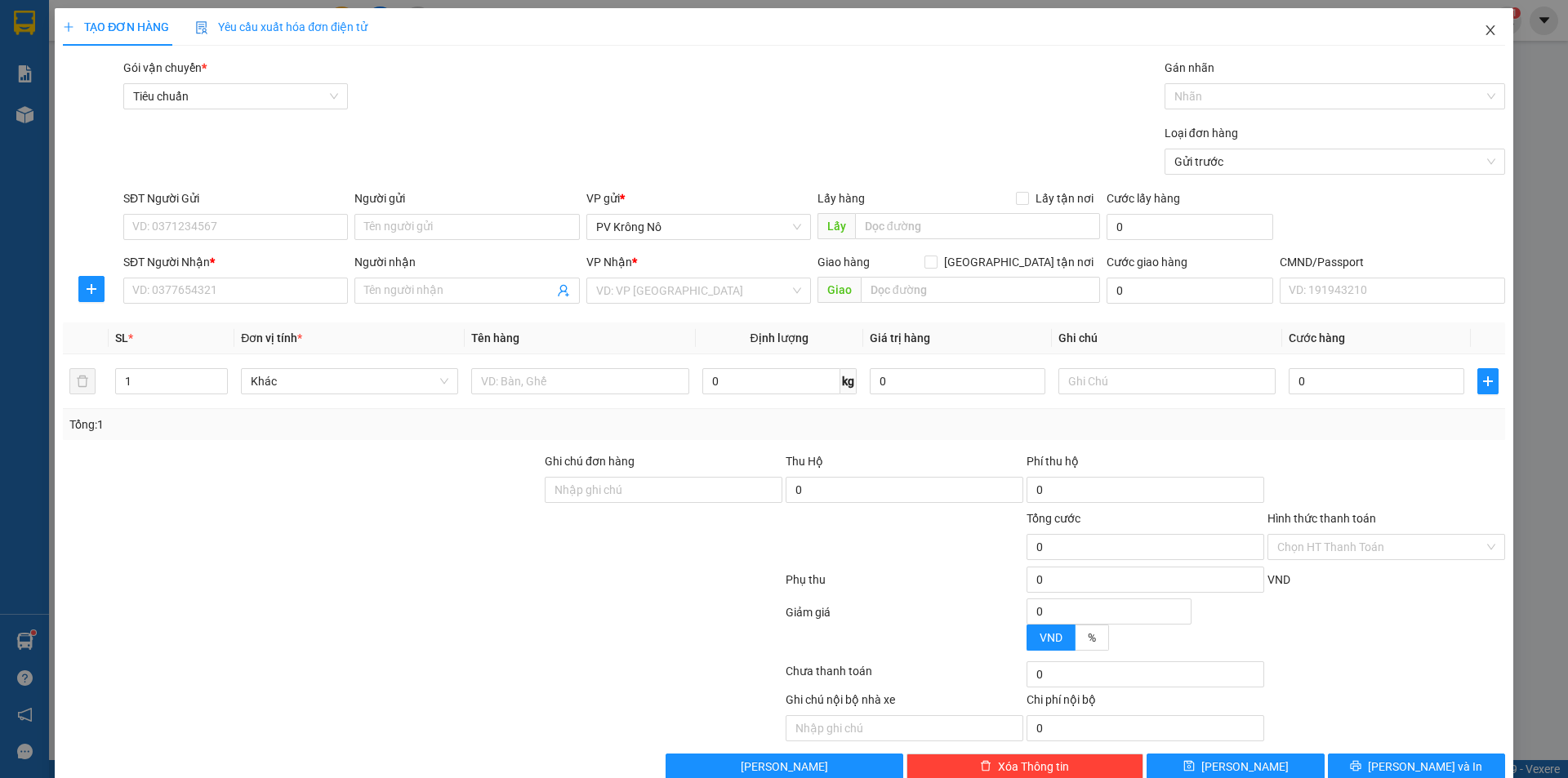
click at [1486, 26] on span "Close" at bounding box center [1491, 31] width 46 height 46
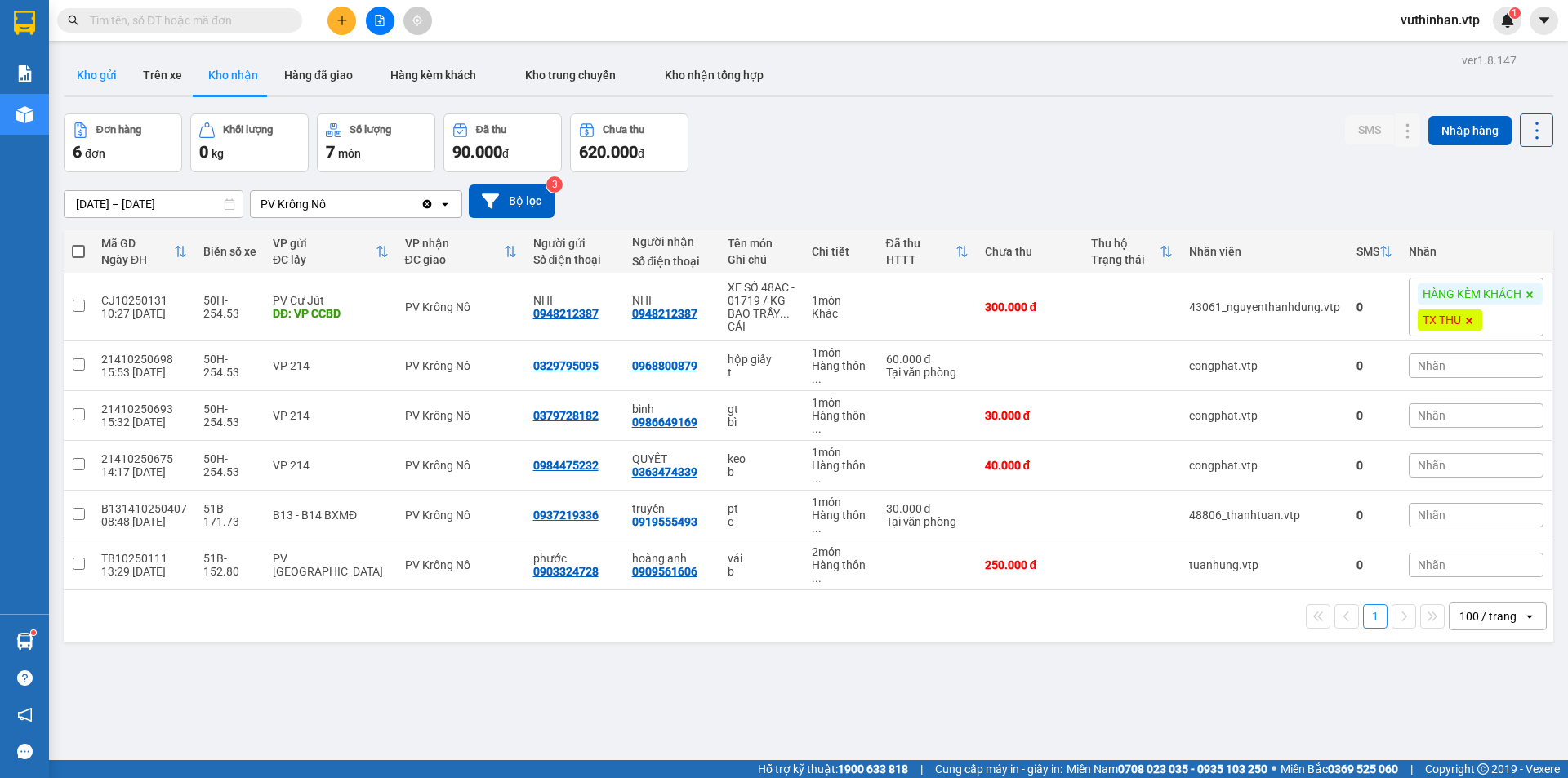
click at [107, 71] on button "Kho gửi" at bounding box center [96, 75] width 66 height 39
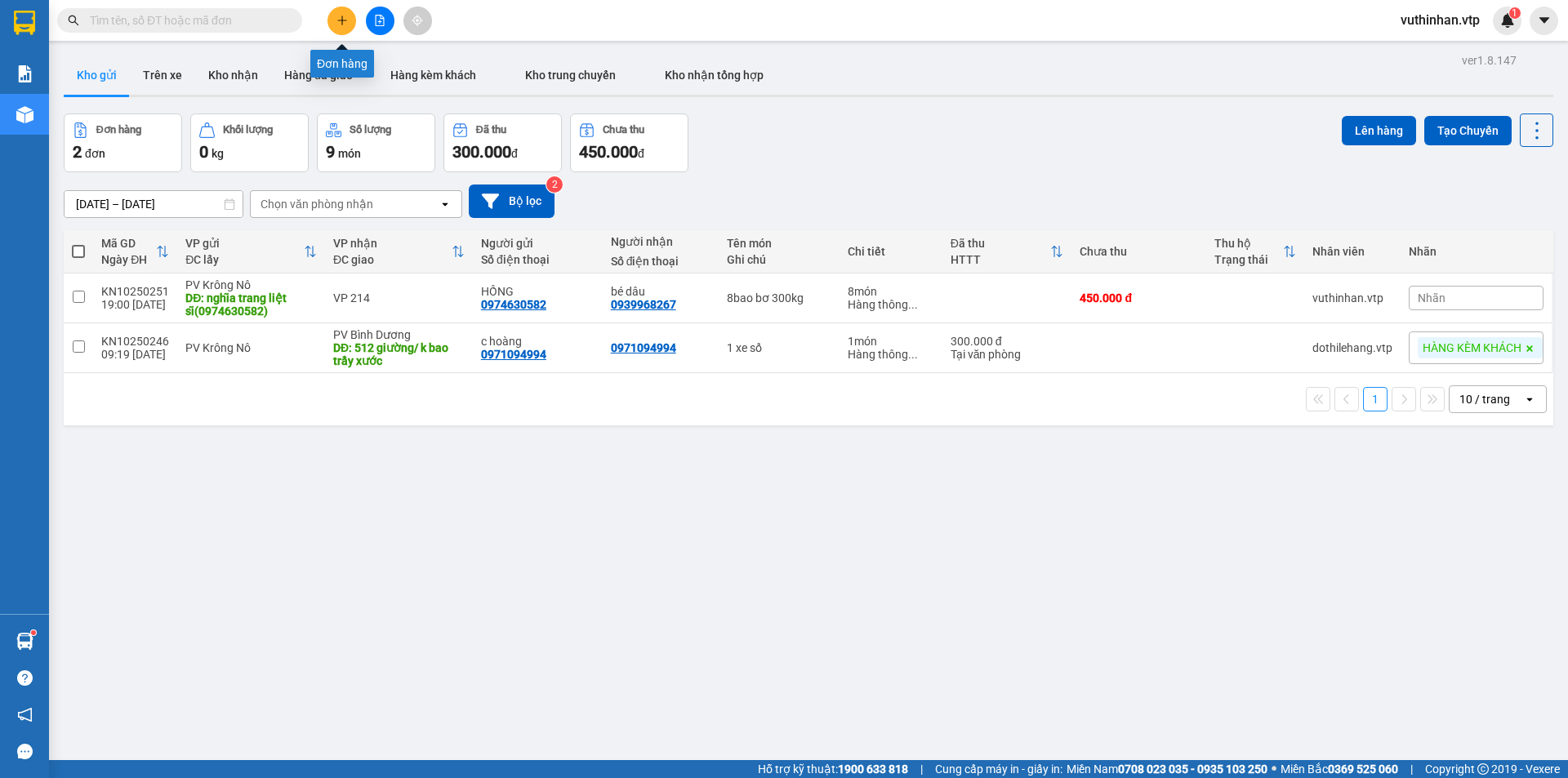
click at [337, 26] on button at bounding box center [342, 21] width 29 height 29
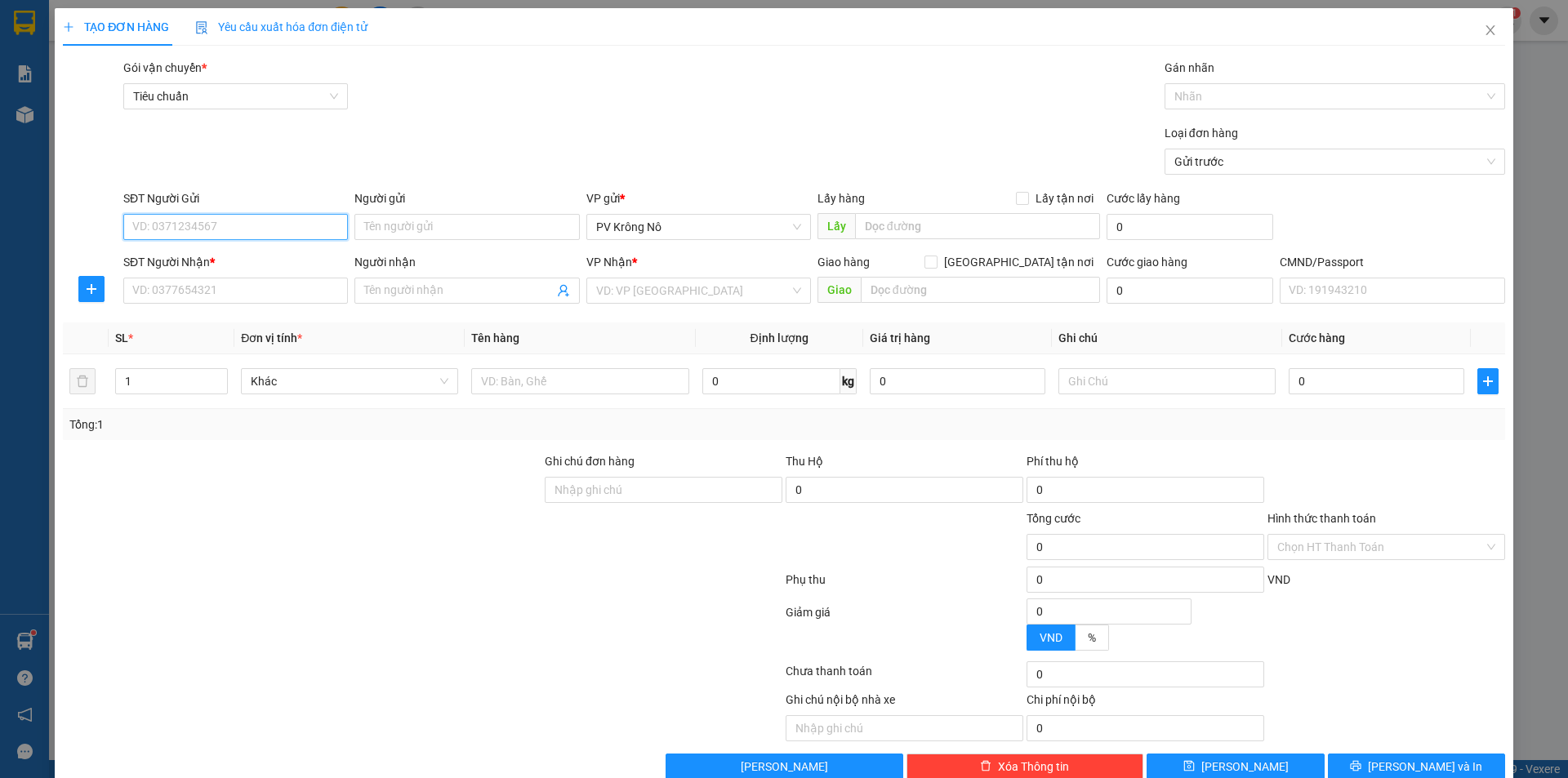
click at [190, 223] on input "SĐT Người Gửi" at bounding box center [236, 227] width 225 height 26
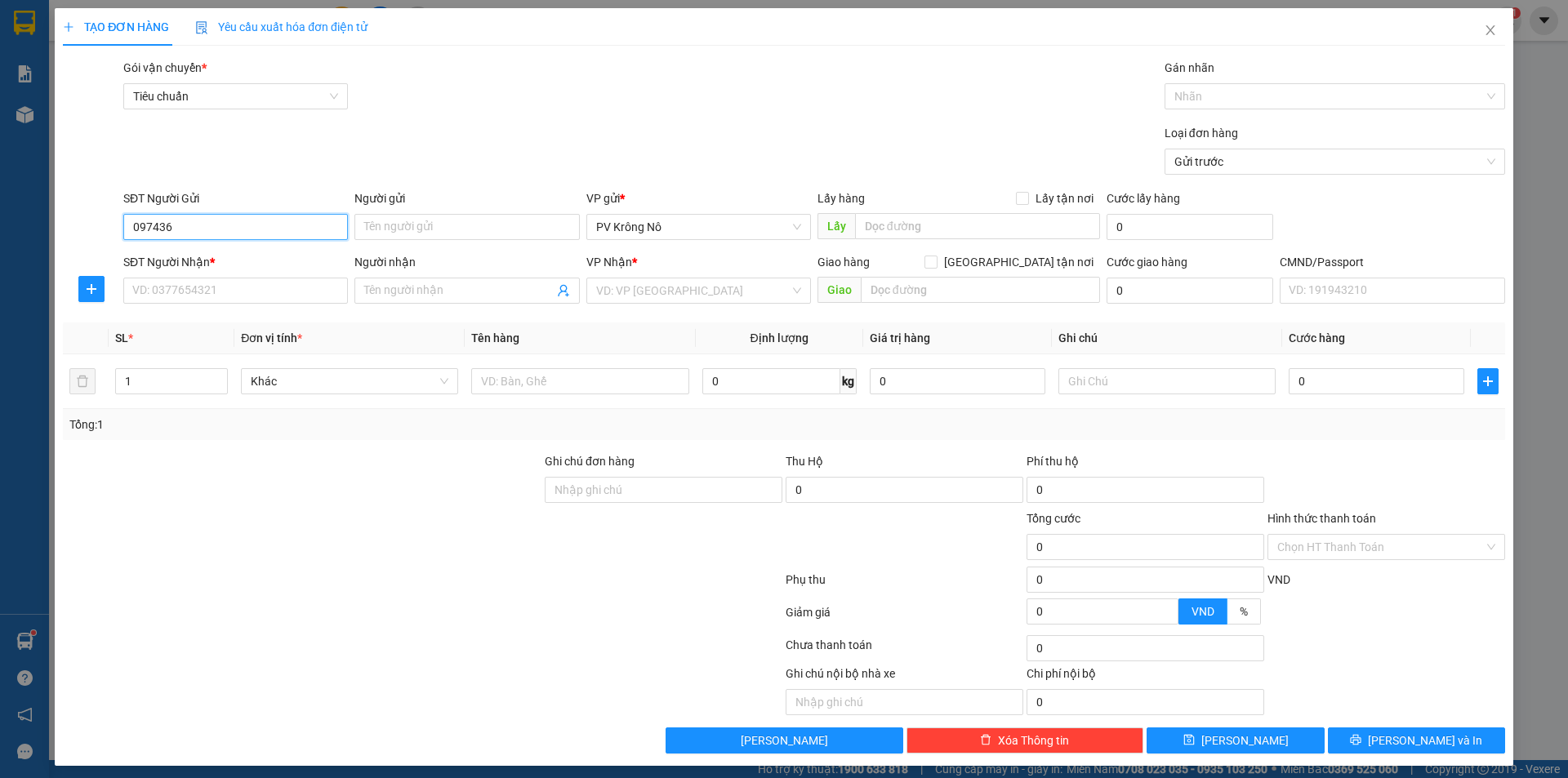
type input "0974364"
click at [1484, 25] on icon "close" at bounding box center [1490, 30] width 13 height 13
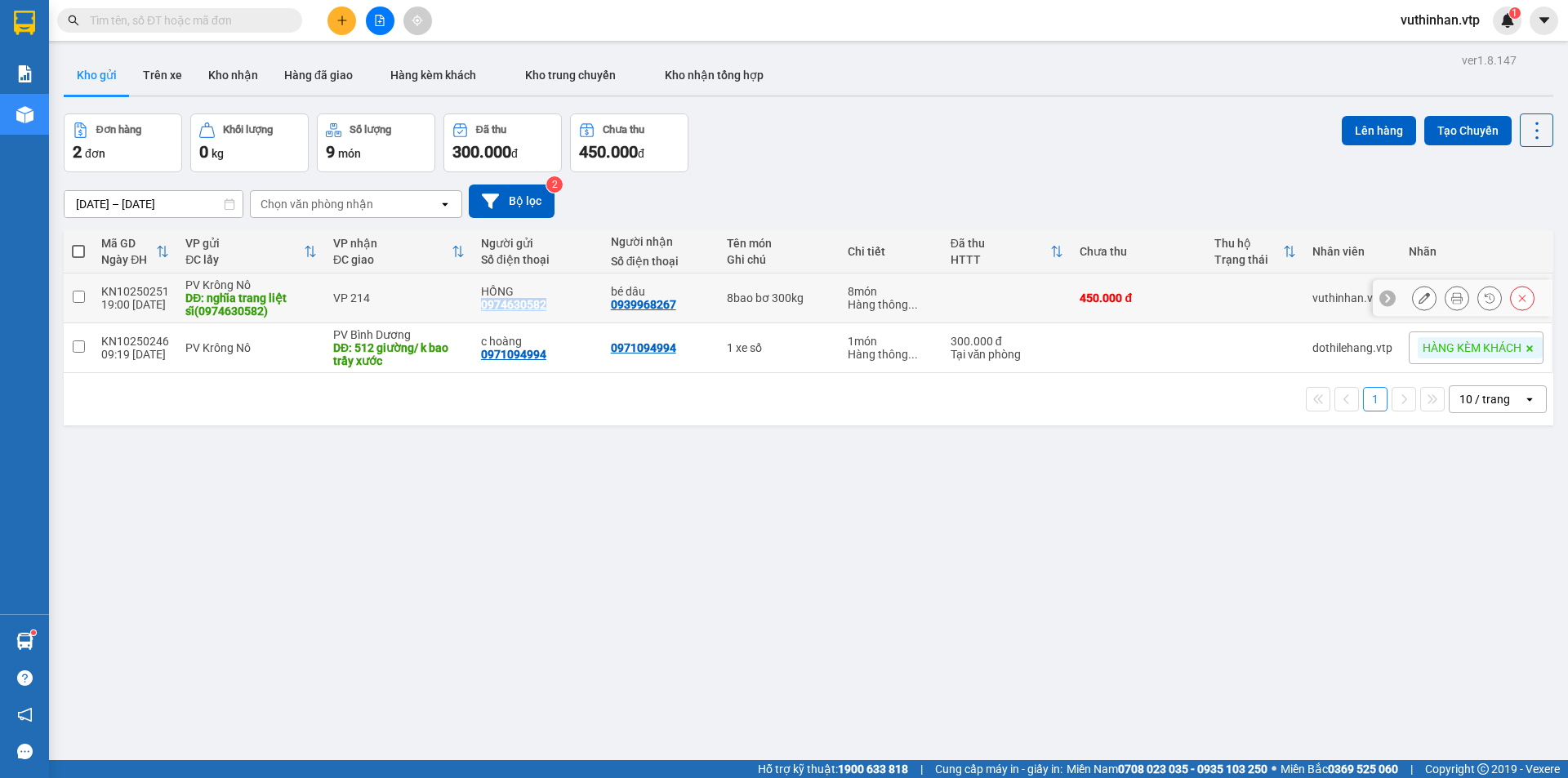
drag, startPoint x: 544, startPoint y: 307, endPoint x: 473, endPoint y: 306, distance: 71.0
click at [473, 306] on td "HỒNG 0974630582" at bounding box center [538, 299] width 130 height 50
checkbox input "true"
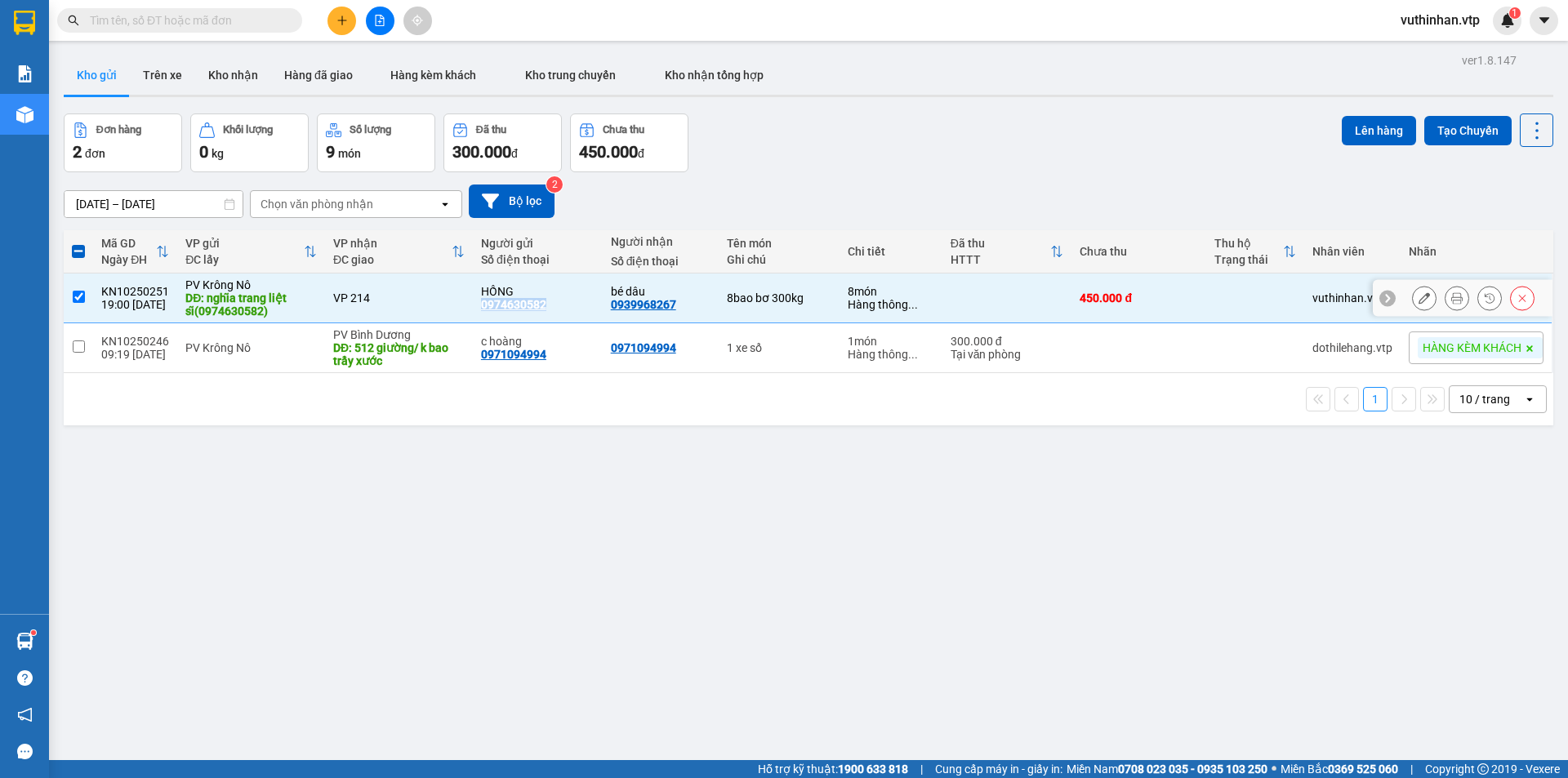
copy div "0974630582"
click at [339, 26] on button at bounding box center [342, 21] width 29 height 29
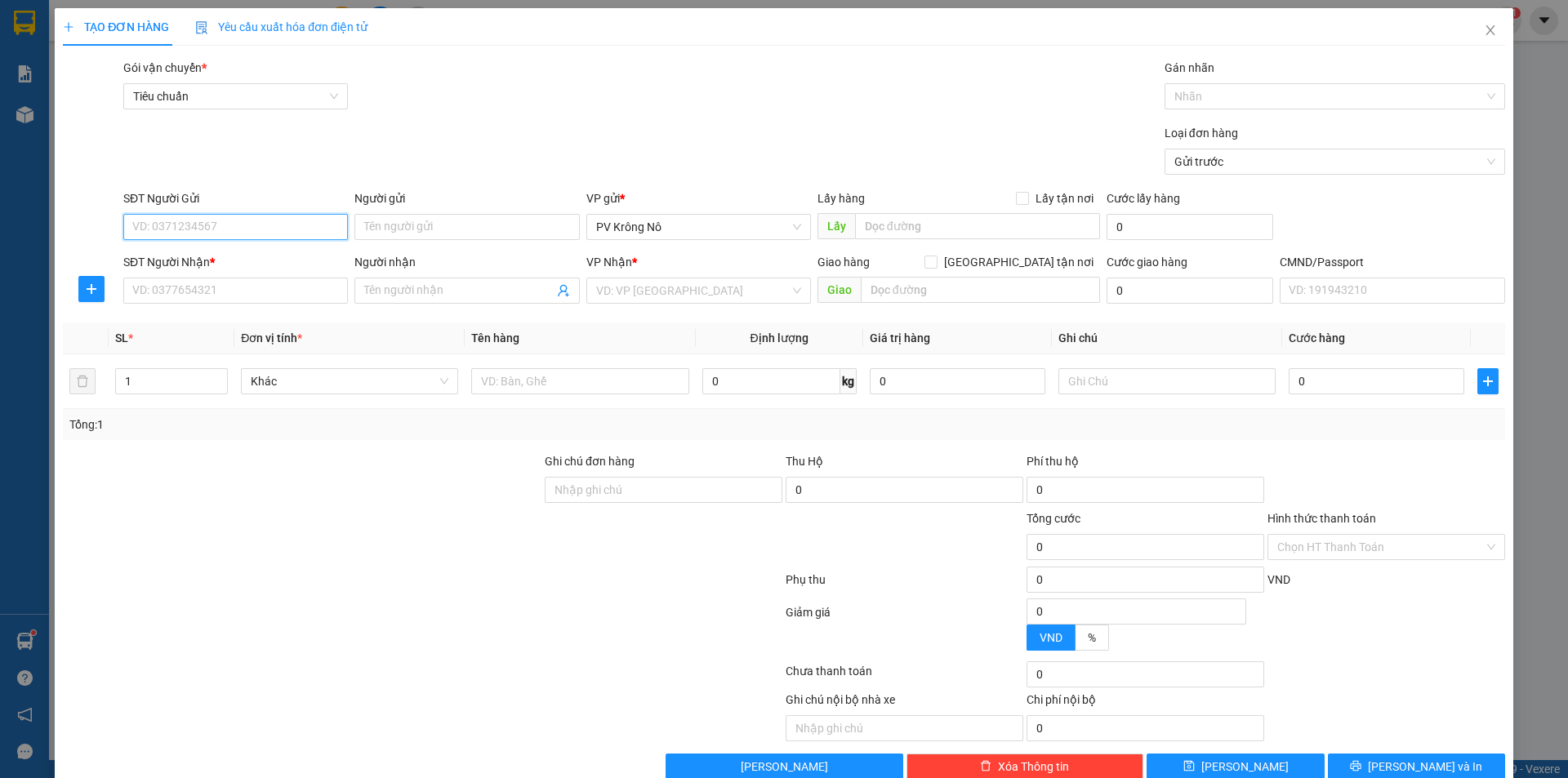
click at [228, 231] on input "SĐT Người Gửi" at bounding box center [236, 227] width 225 height 26
paste input "0974630582"
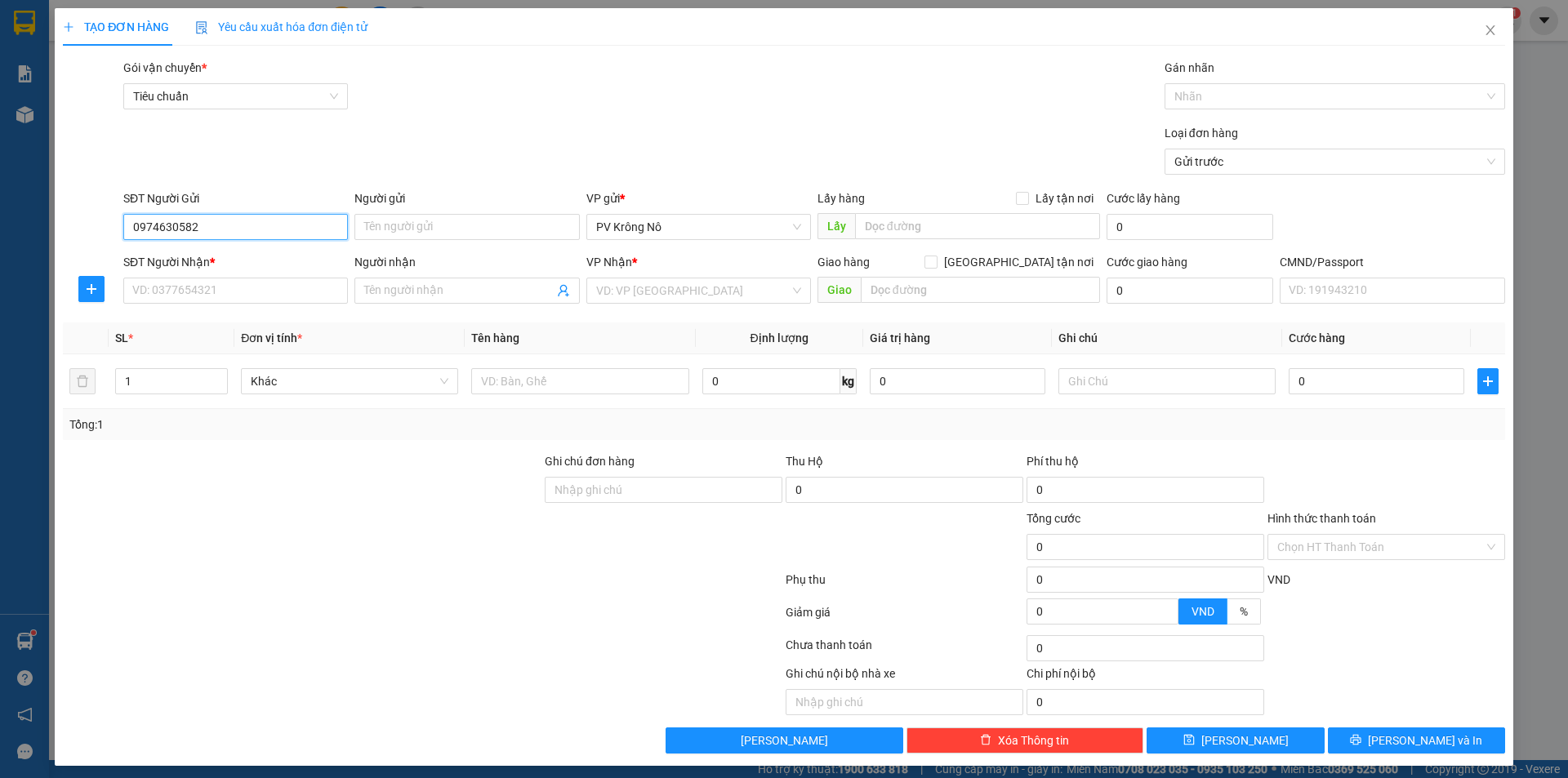
type input "0974630582"
click at [209, 231] on input "0974630582" at bounding box center [236, 227] width 225 height 26
click at [187, 257] on div "0974630582 - HỒNG" at bounding box center [233, 260] width 203 height 18
type input "HỒNG"
type input "nghĩa trang liệt sĩ(0974630582)"
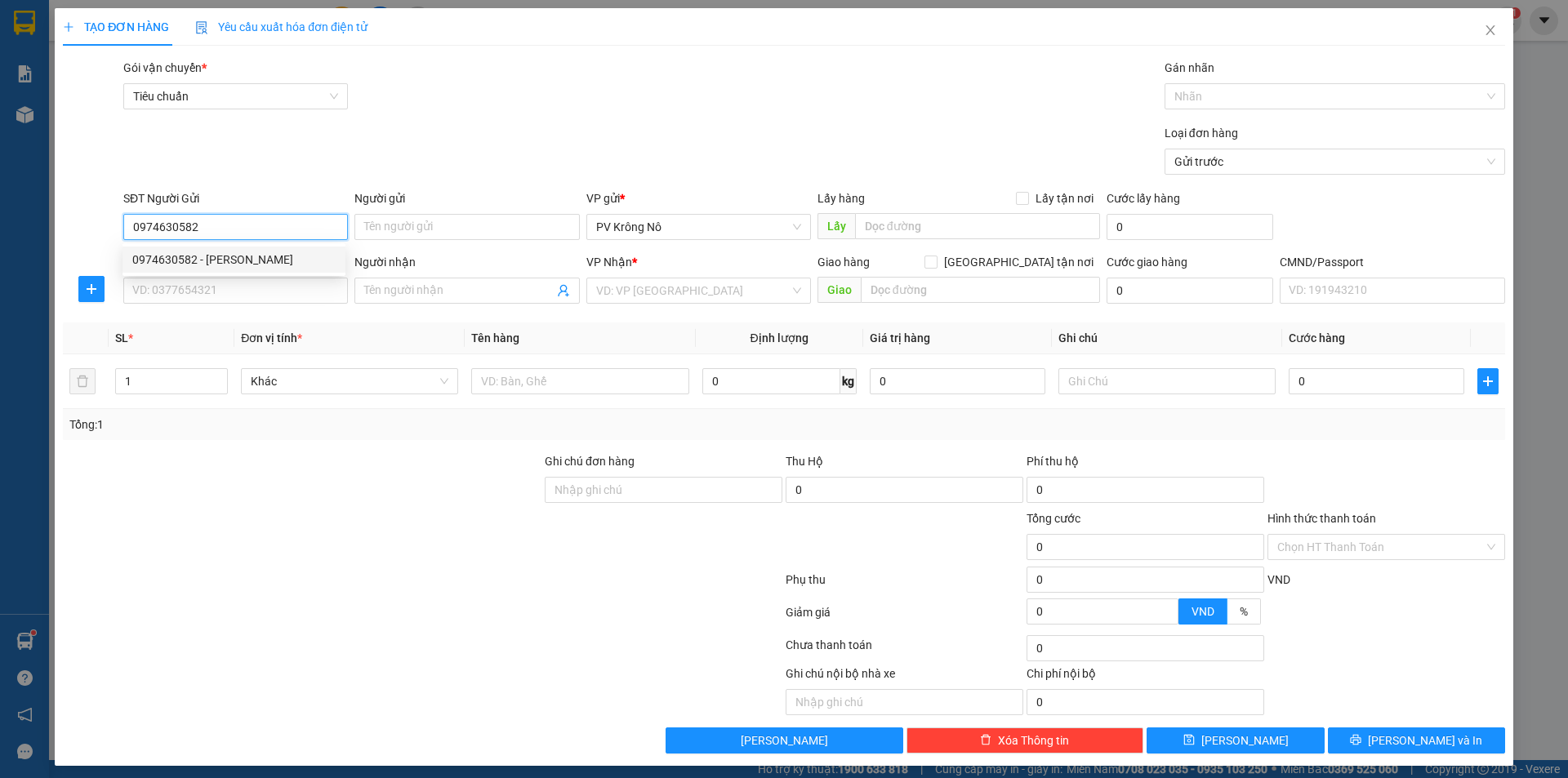
type input "0939968267"
type input "bé dâu"
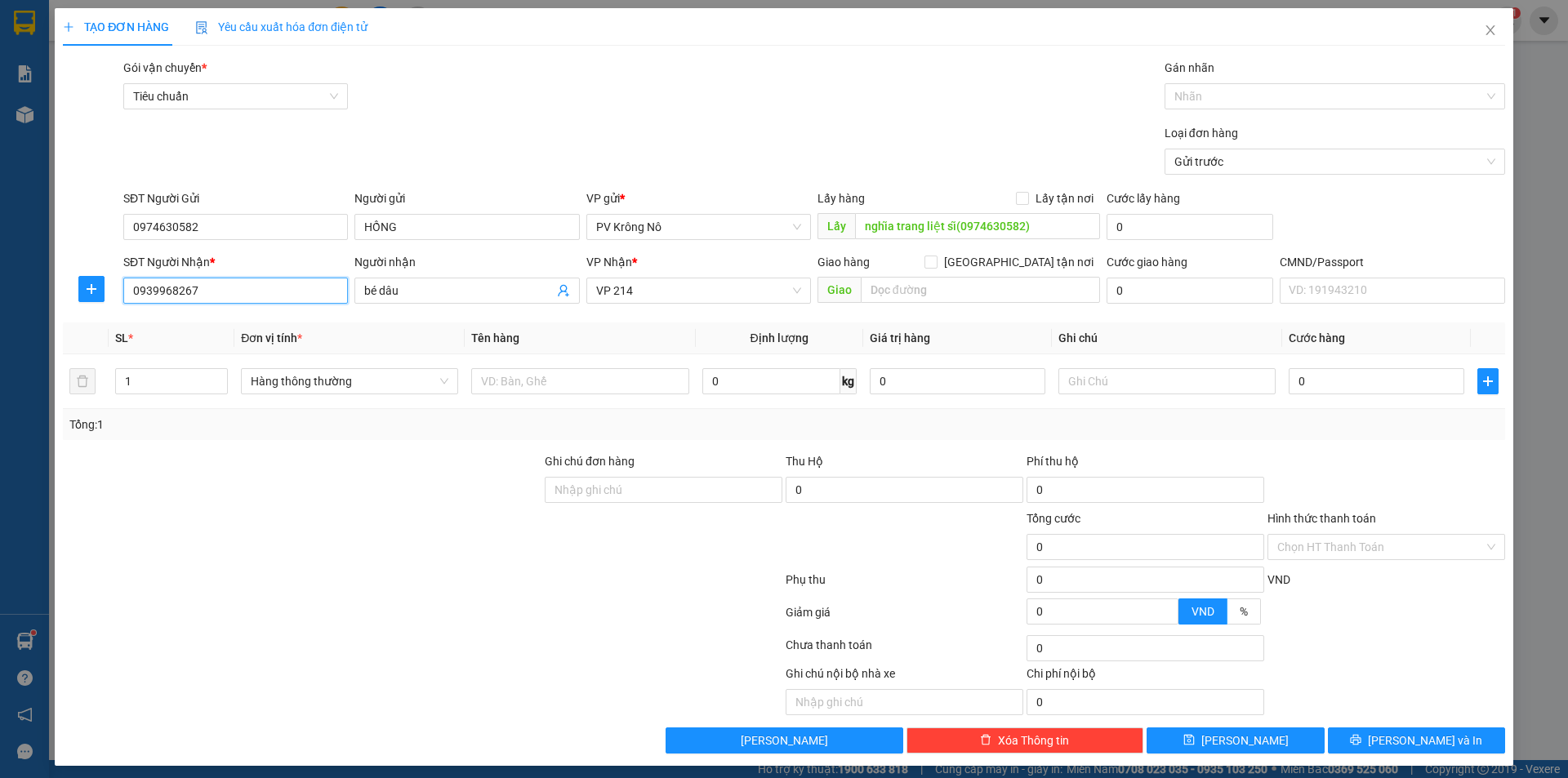
drag, startPoint x: 211, startPoint y: 289, endPoint x: 65, endPoint y: 295, distance: 146.1
click at [65, 295] on div "SĐT Người Nhận * 0939968267 0939968267 Người nhận bé dâu VP Nhận * VP 214 Giao …" at bounding box center [784, 282] width 1446 height 58
click at [158, 374] on div "0355880399 - thu" at bounding box center [233, 375] width 203 height 18
type input "0355880399"
type input "thu"
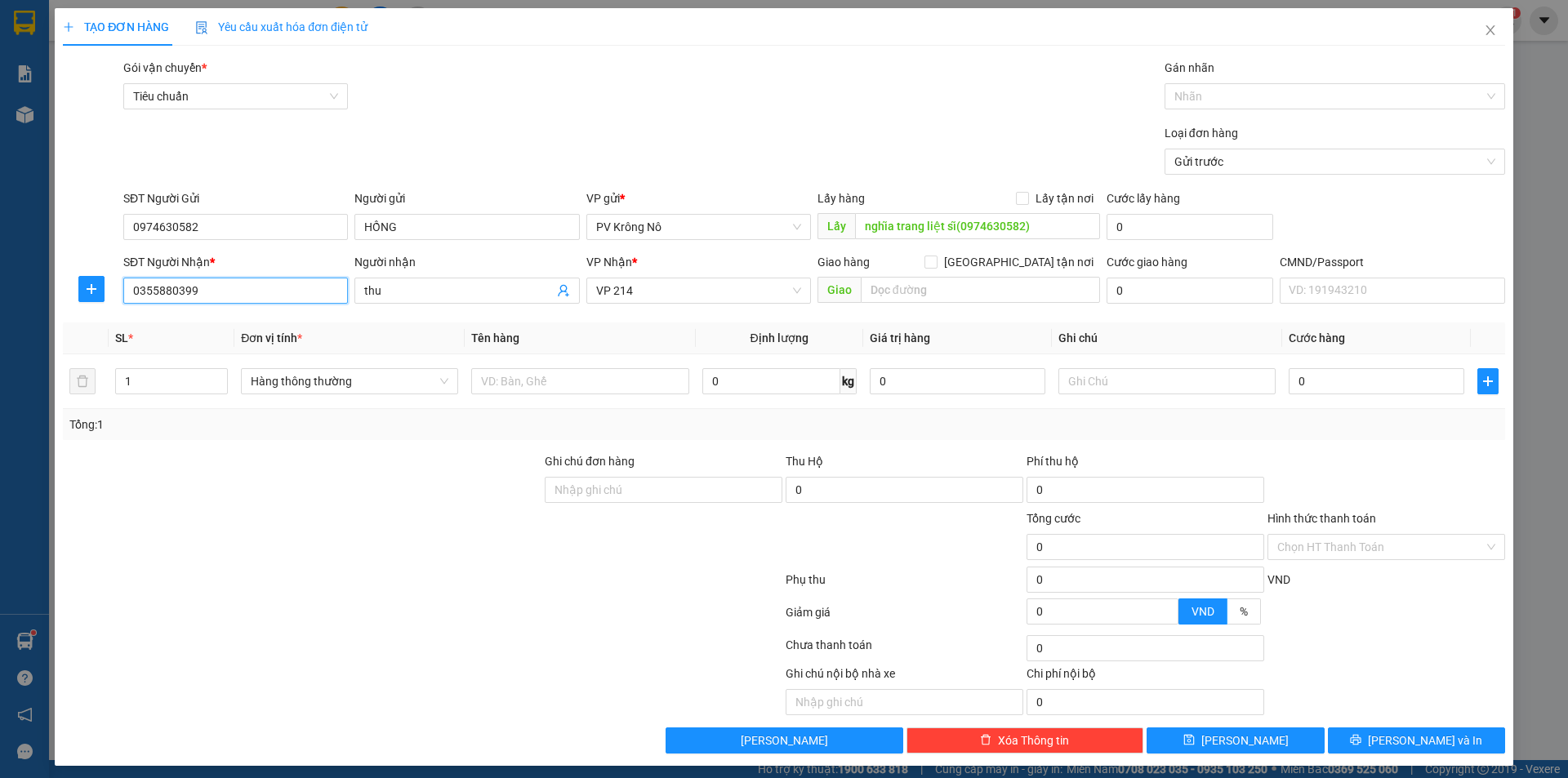
type input "0355880399"
drag, startPoint x: 155, startPoint y: 386, endPoint x: 107, endPoint y: 379, distance: 48.5
click at [107, 379] on tr "1 Hàng thông thường 0 kg 0 0" at bounding box center [784, 381] width 1443 height 55
type input "12"
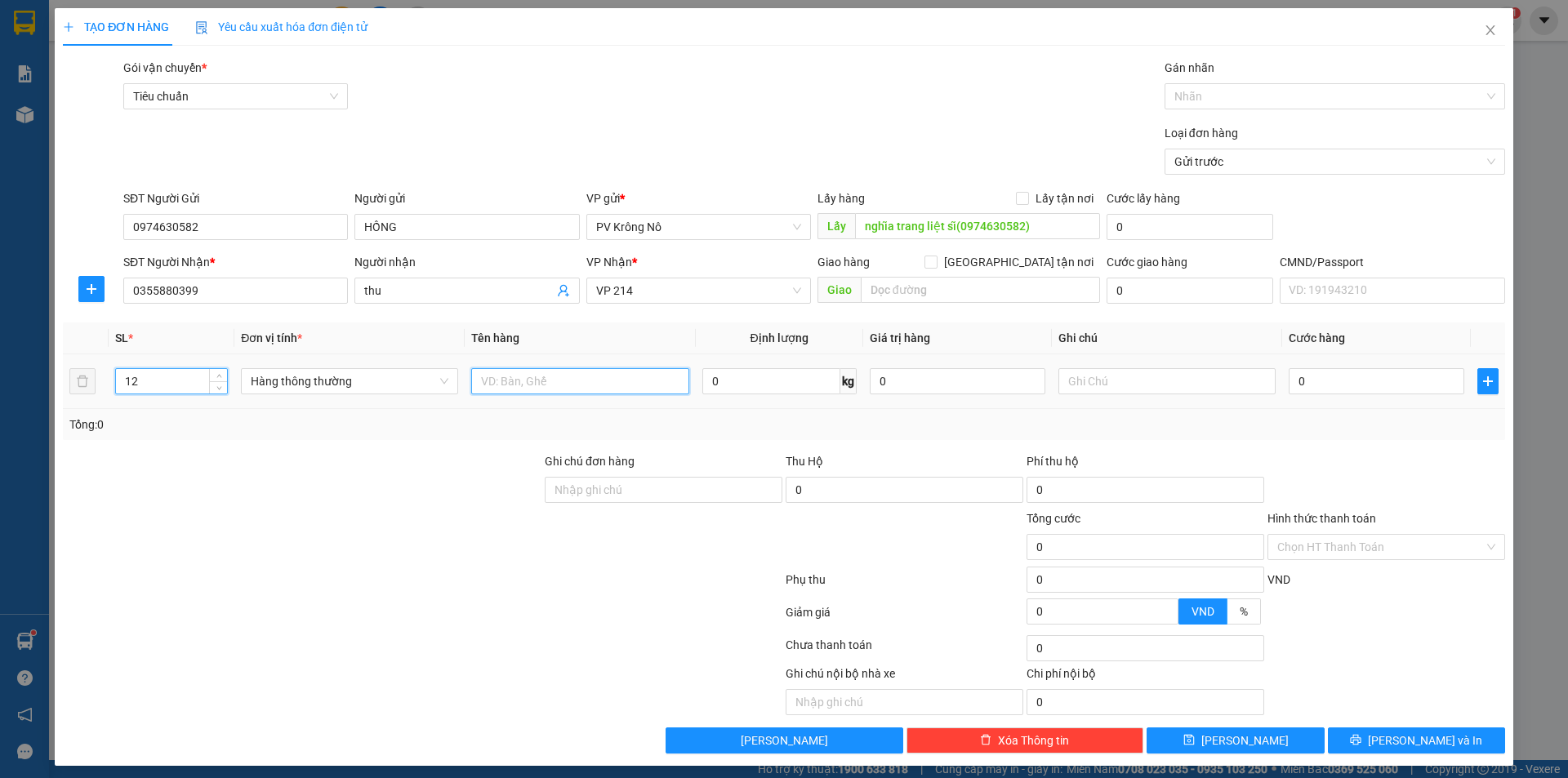
click at [547, 382] on input "text" at bounding box center [579, 381] width 217 height 26
type input "12 bao bơ 530kg"
drag, startPoint x: 1113, startPoint y: 382, endPoint x: 1166, endPoint y: 378, distance: 53.2
click at [1114, 381] on input "text" at bounding box center [1167, 381] width 217 height 26
drag, startPoint x: 1331, startPoint y: 375, endPoint x: 1348, endPoint y: 379, distance: 17.5
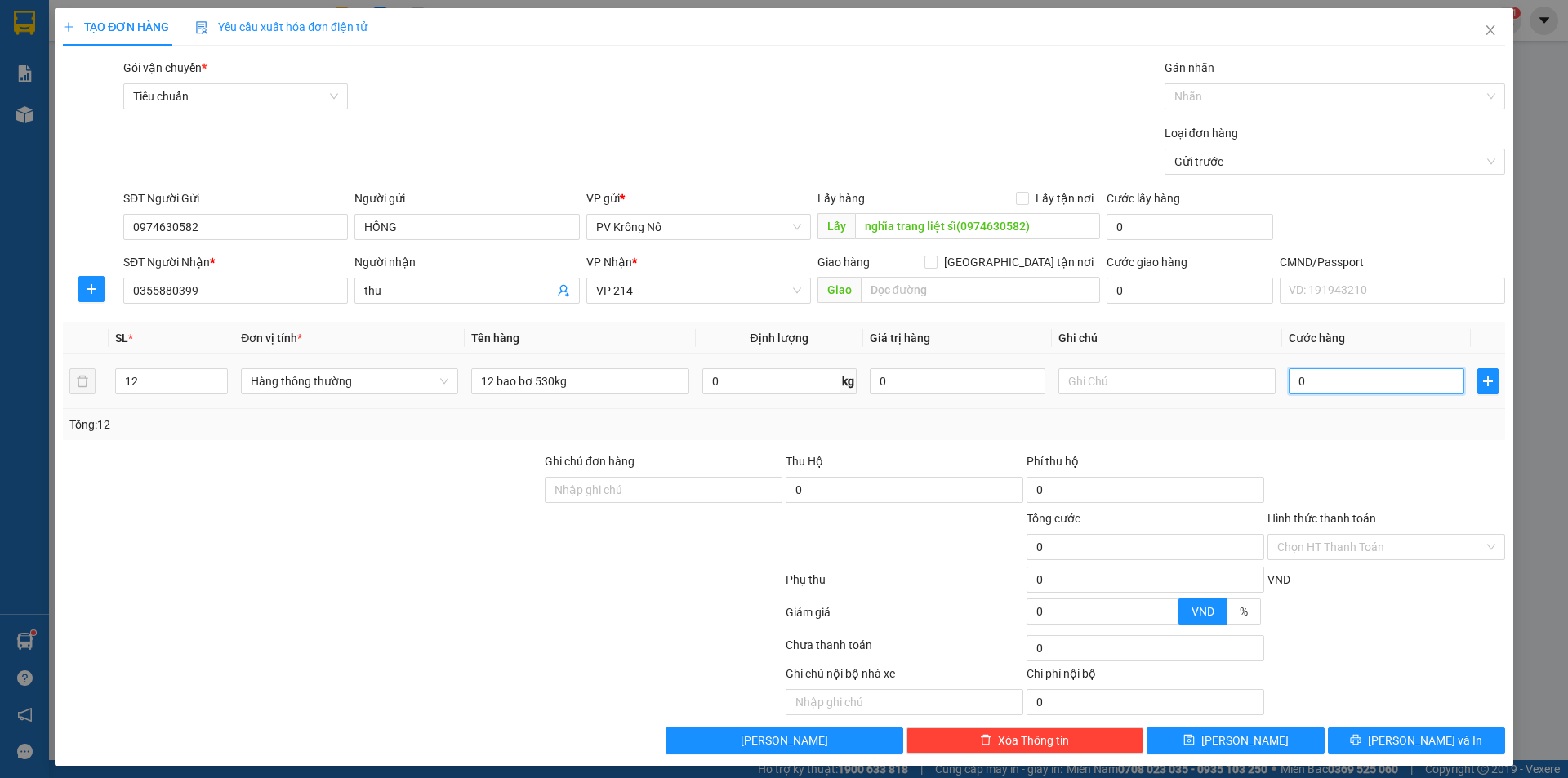
click at [1333, 375] on input "0" at bounding box center [1377, 381] width 176 height 26
type input "007"
type input "7"
type input "0.079"
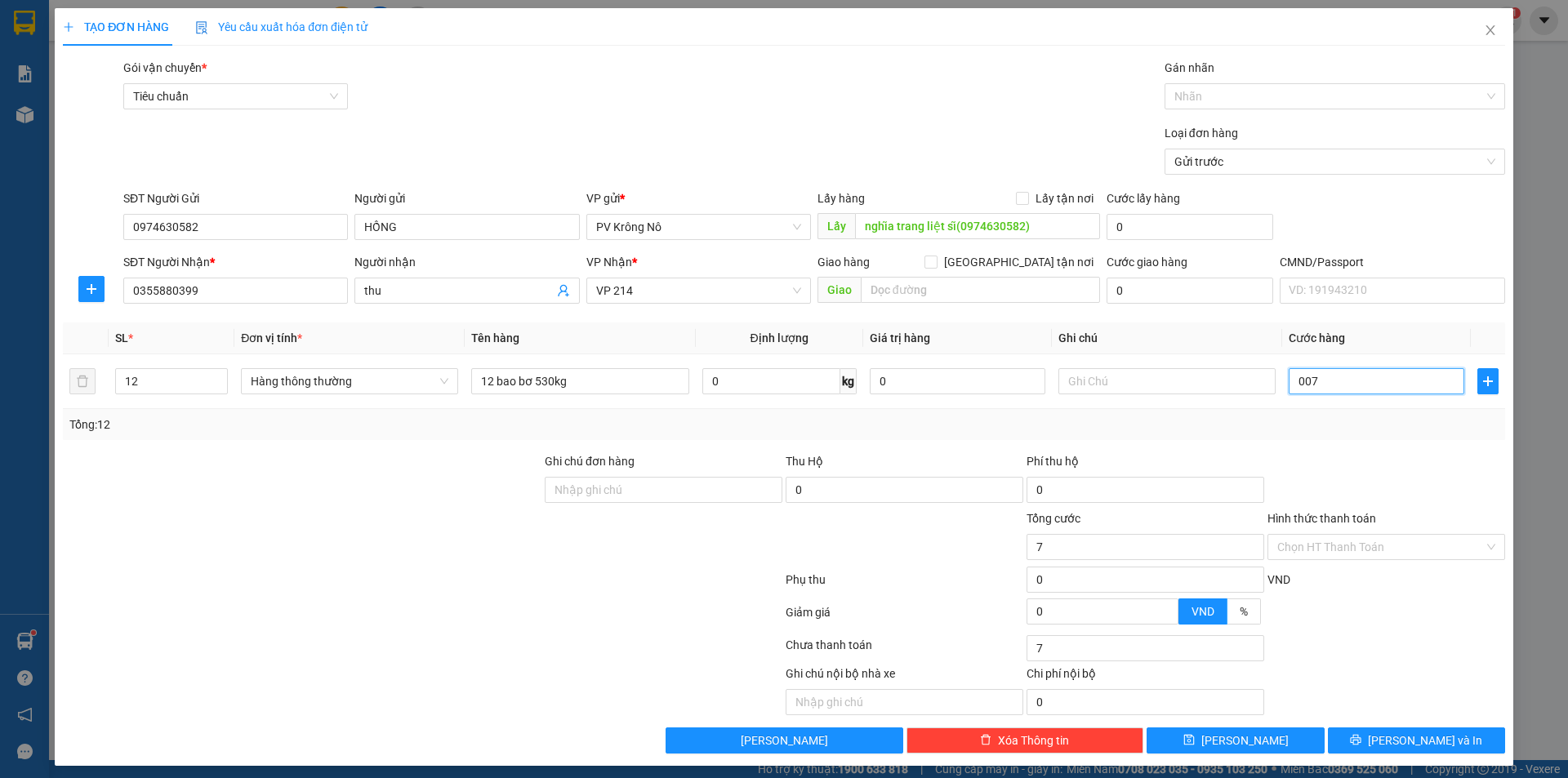
type input "79"
type input "00.795"
type input "795"
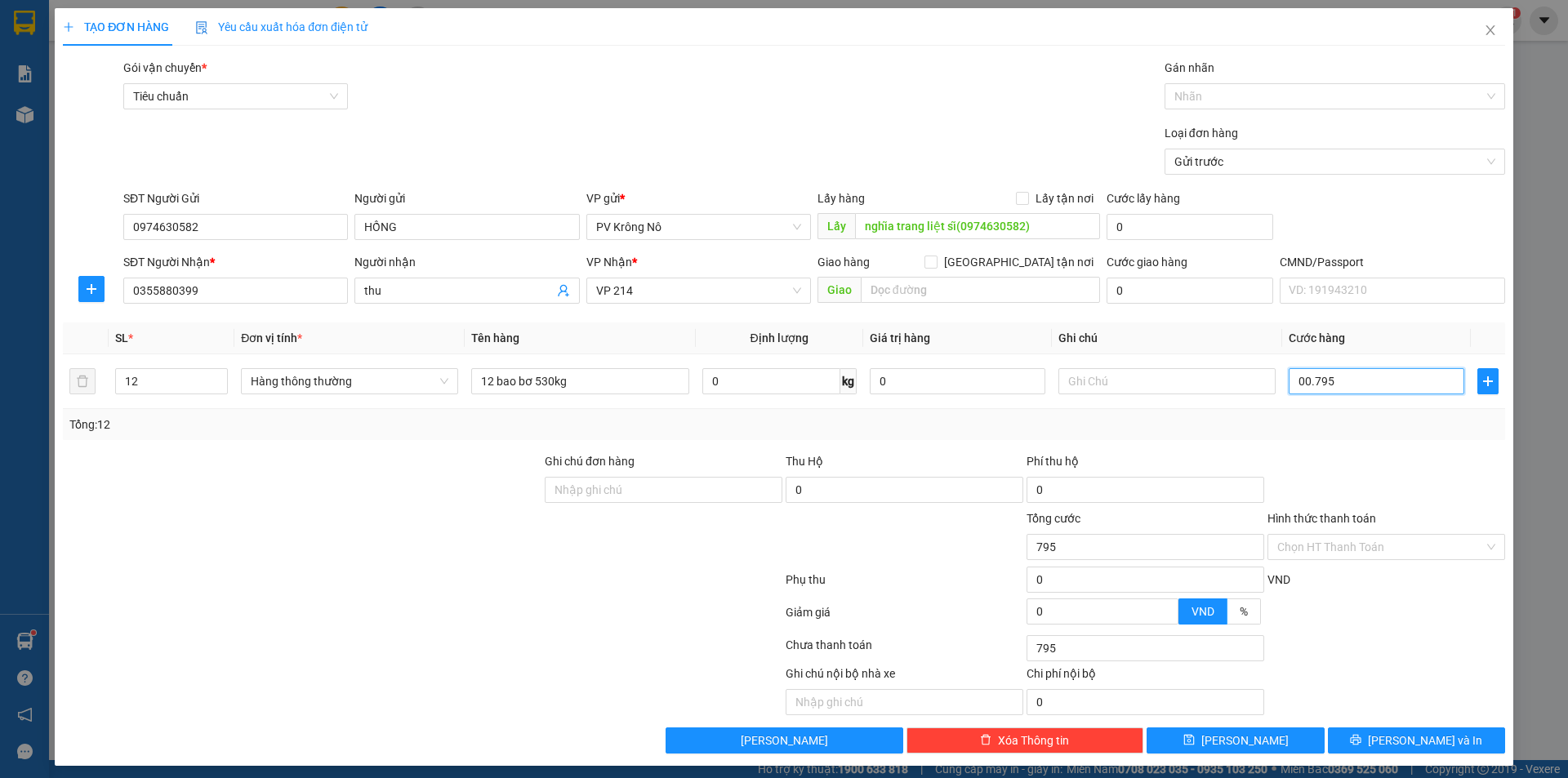
type input "0.007.950"
type input "7.950"
type input "000.079.500"
type input "79.500"
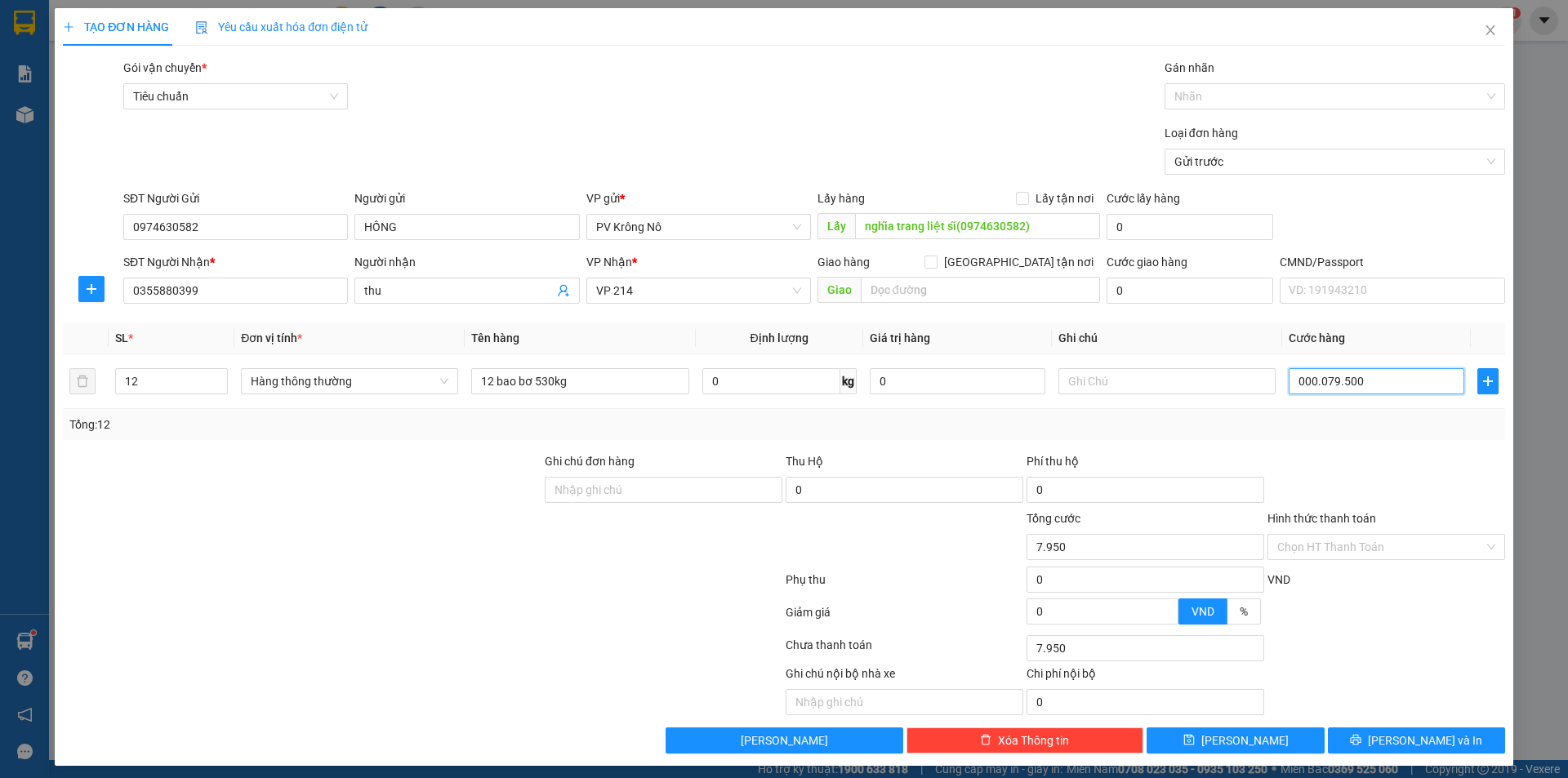
type input "79.500"
type input "00.000.795.000"
type input "795.000"
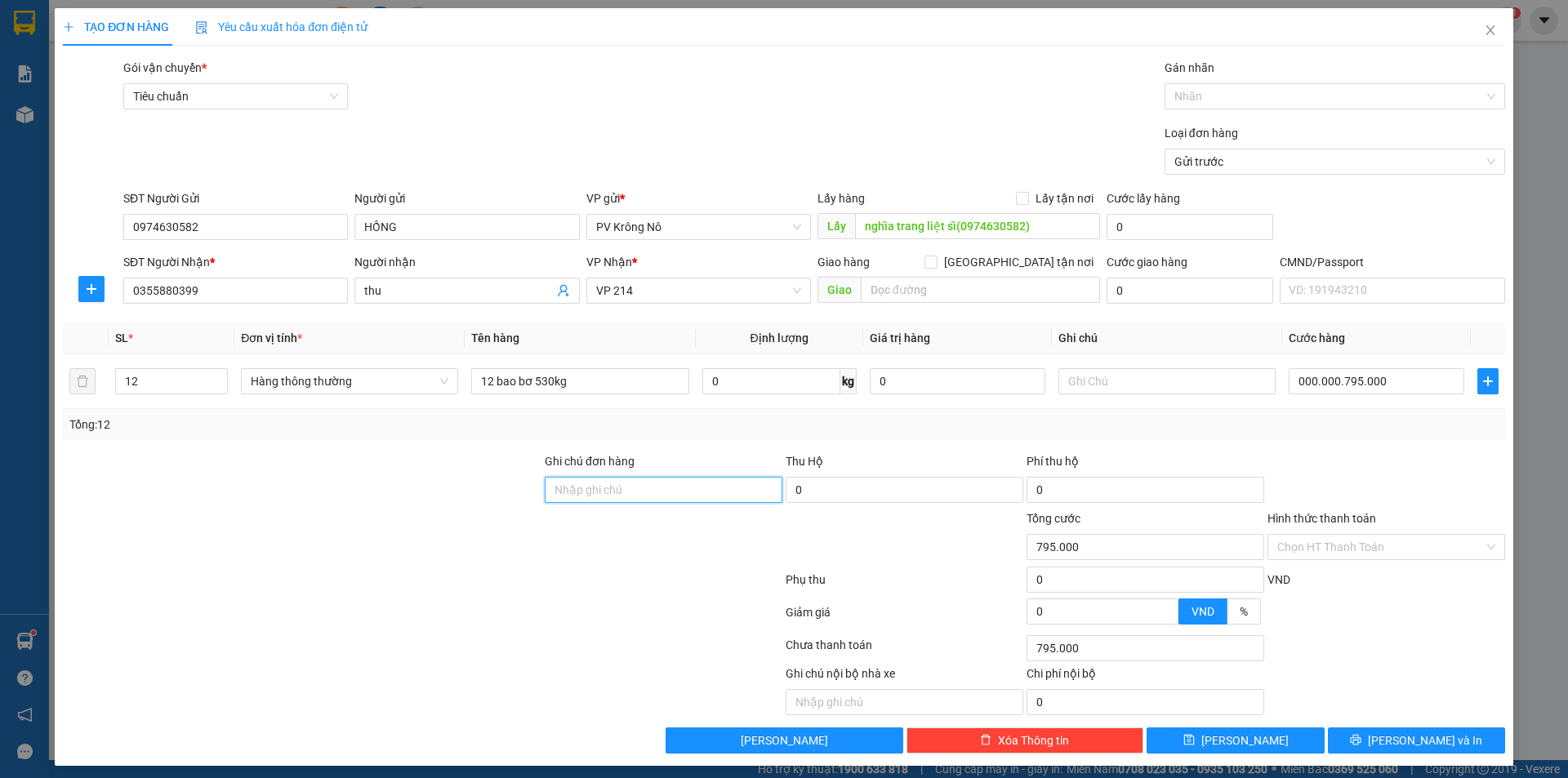
type input "795.000"
click at [1230, 737] on span "[PERSON_NAME]" at bounding box center [1245, 740] width 87 height 18
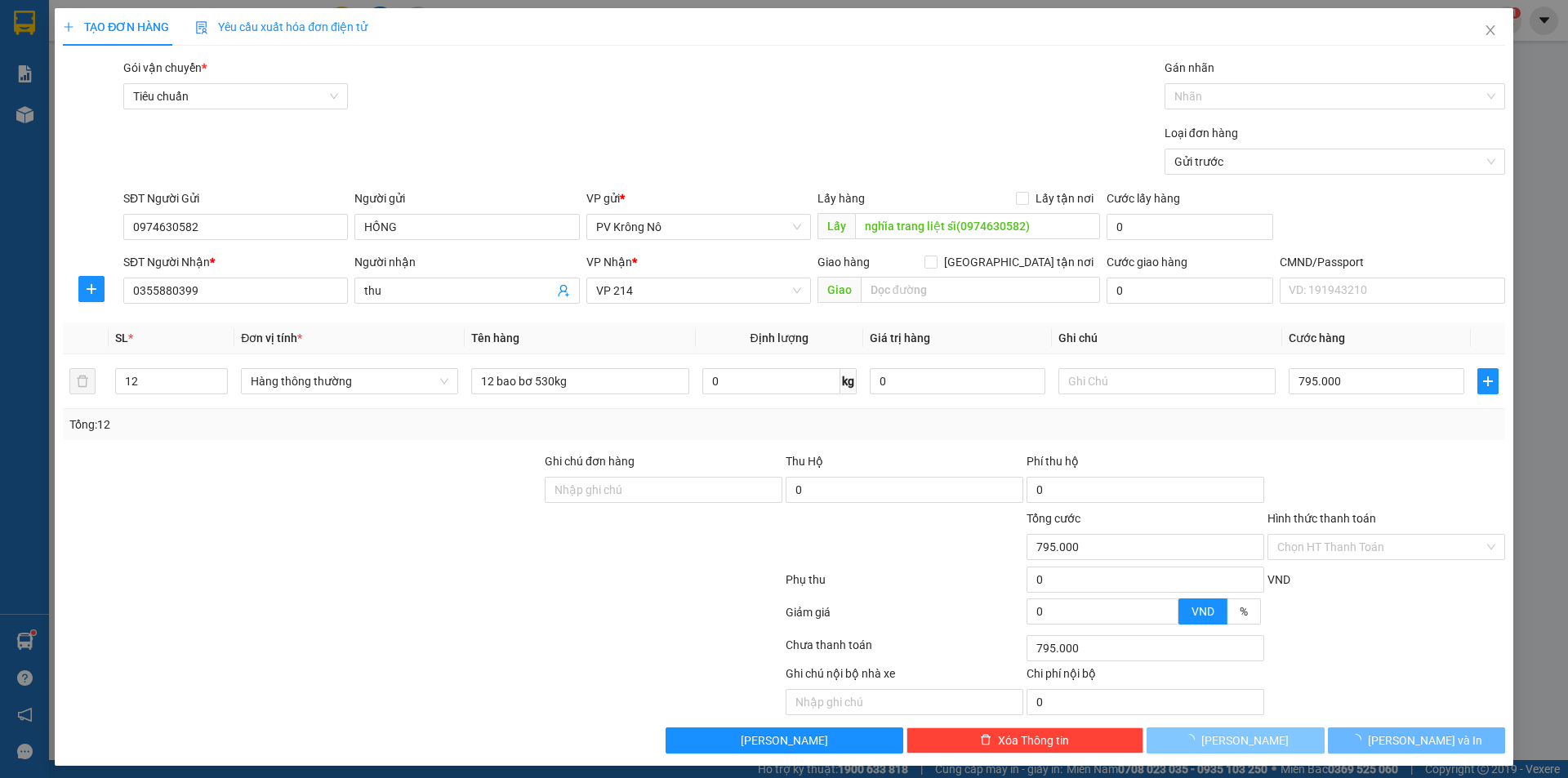
type input "1"
type input "0"
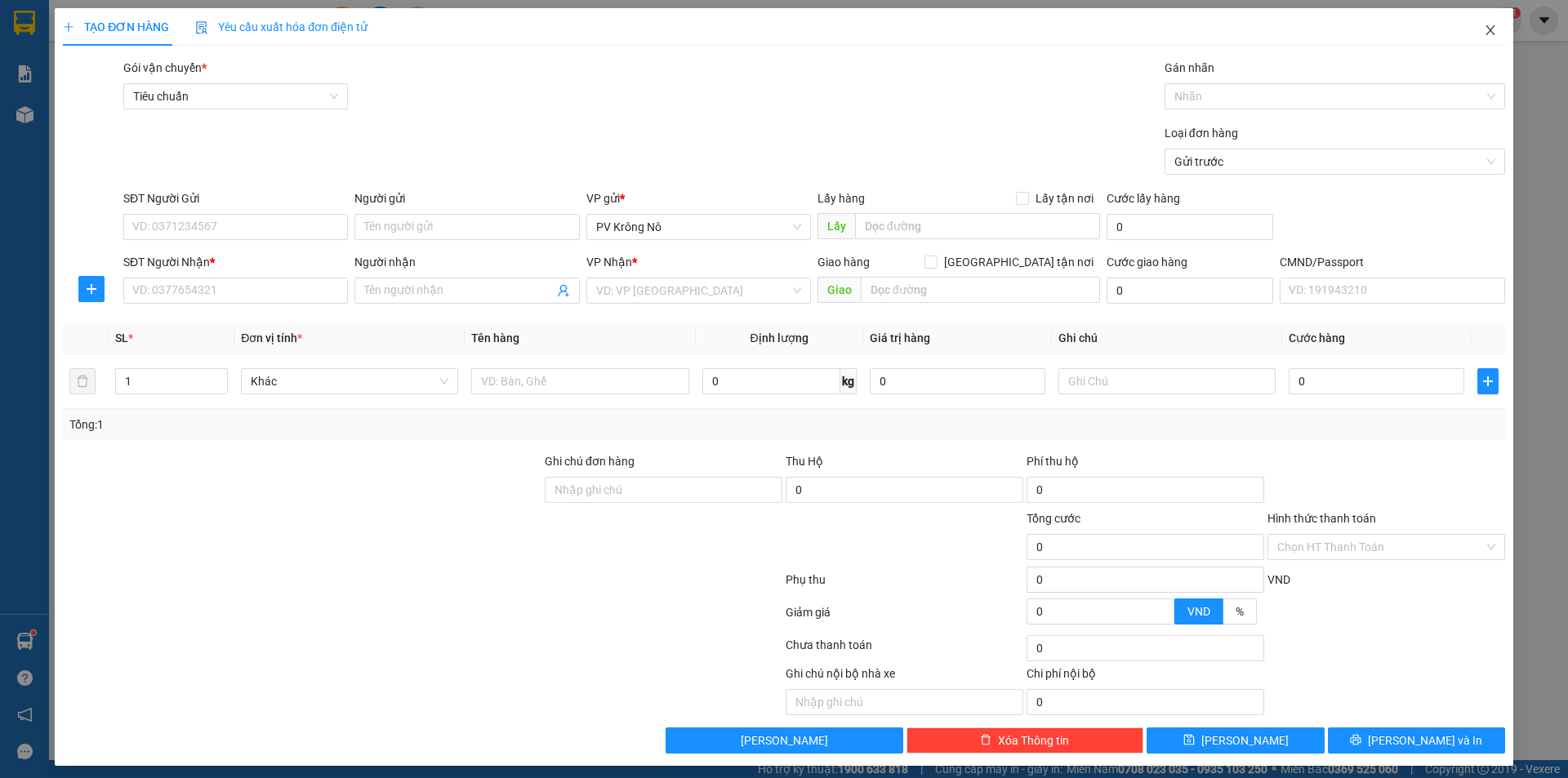
click at [1484, 25] on icon "close" at bounding box center [1490, 30] width 13 height 13
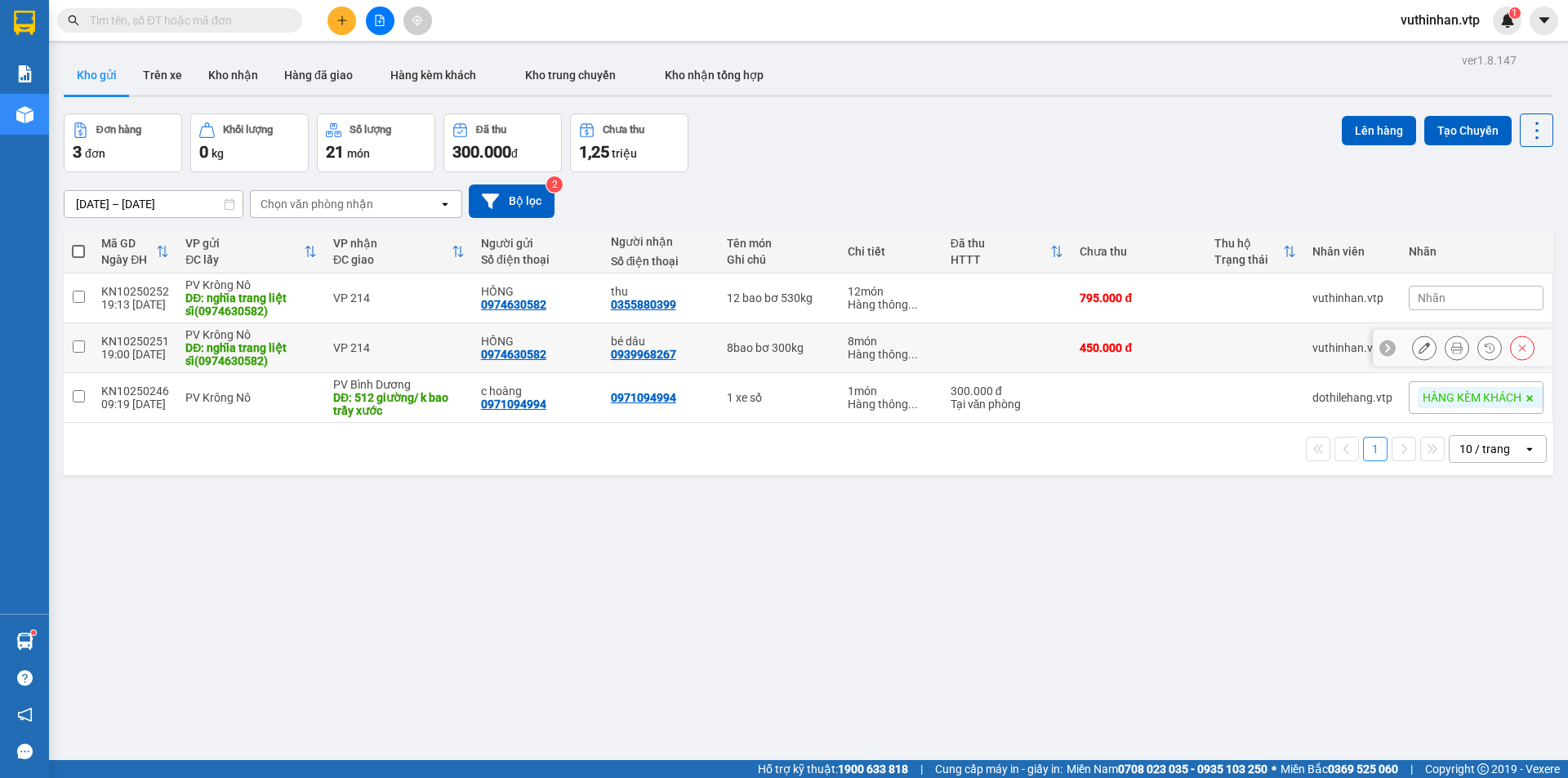
click at [1419, 346] on icon at bounding box center [1425, 348] width 12 height 12
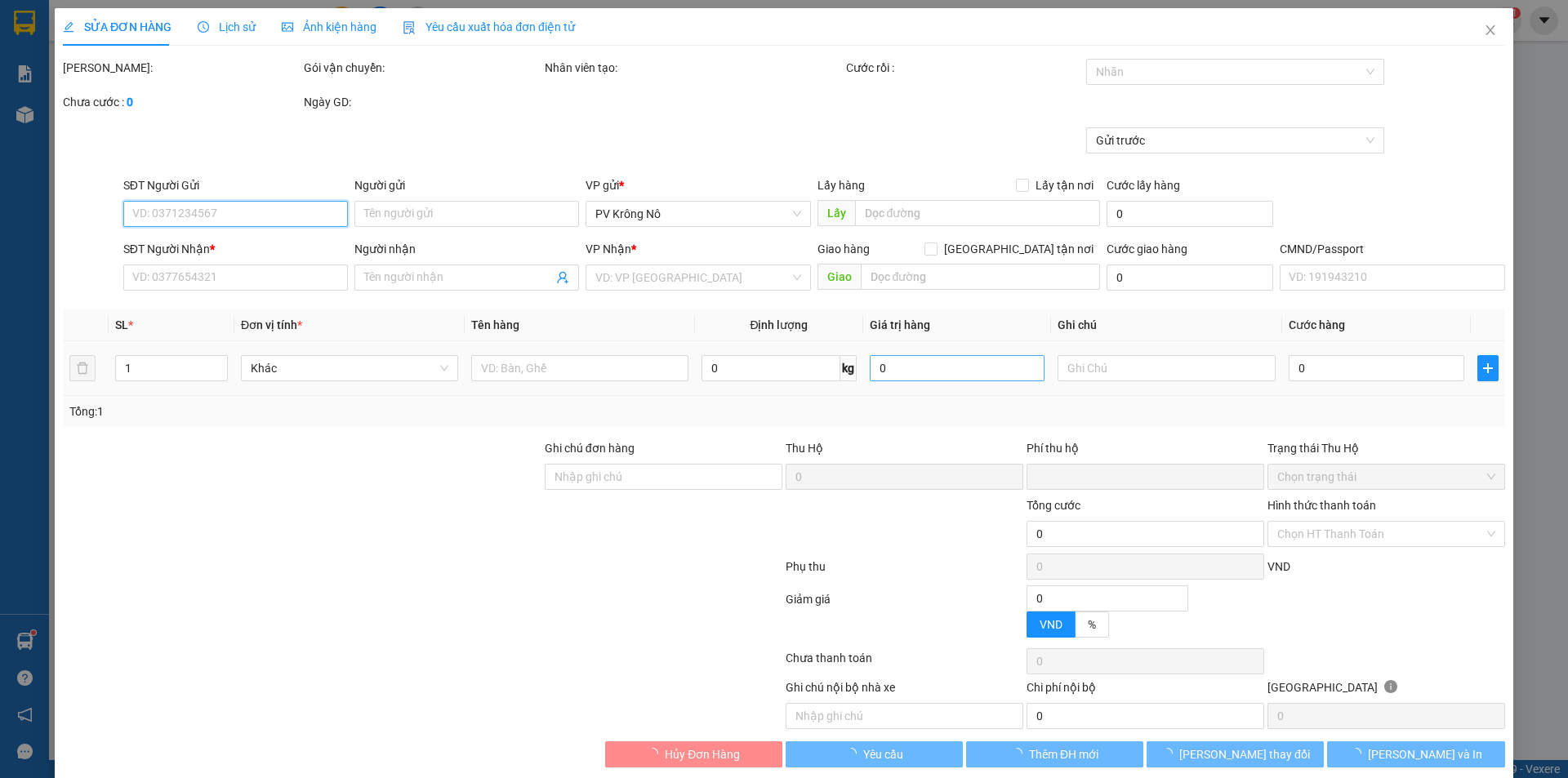
type input "0974630582"
type input "HỒNG"
type input "nghĩa trang liệt sĩ(0974630582)"
type input "0939968267"
type input "bé dâu"
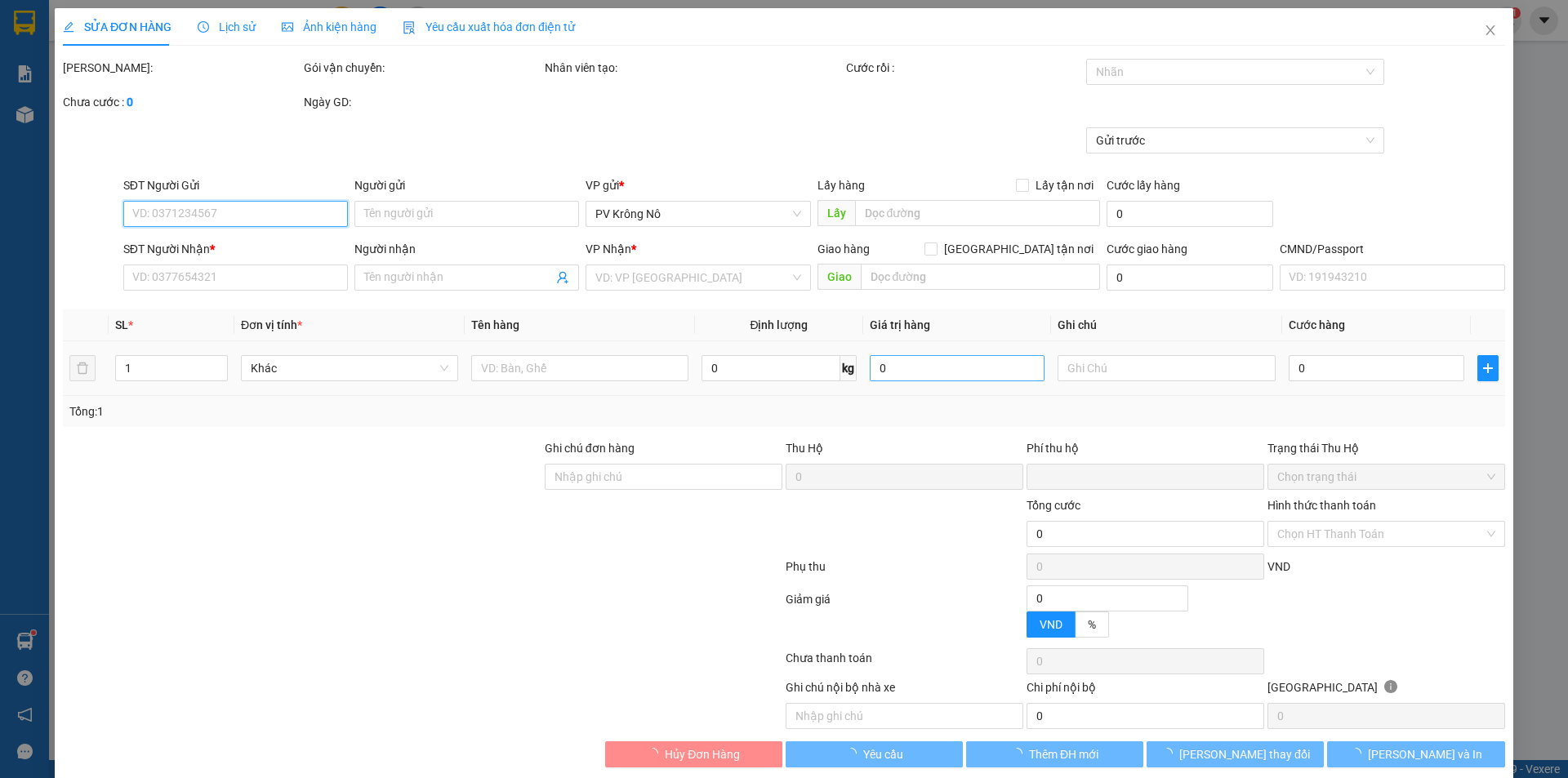
type input "0"
type input "450.000"
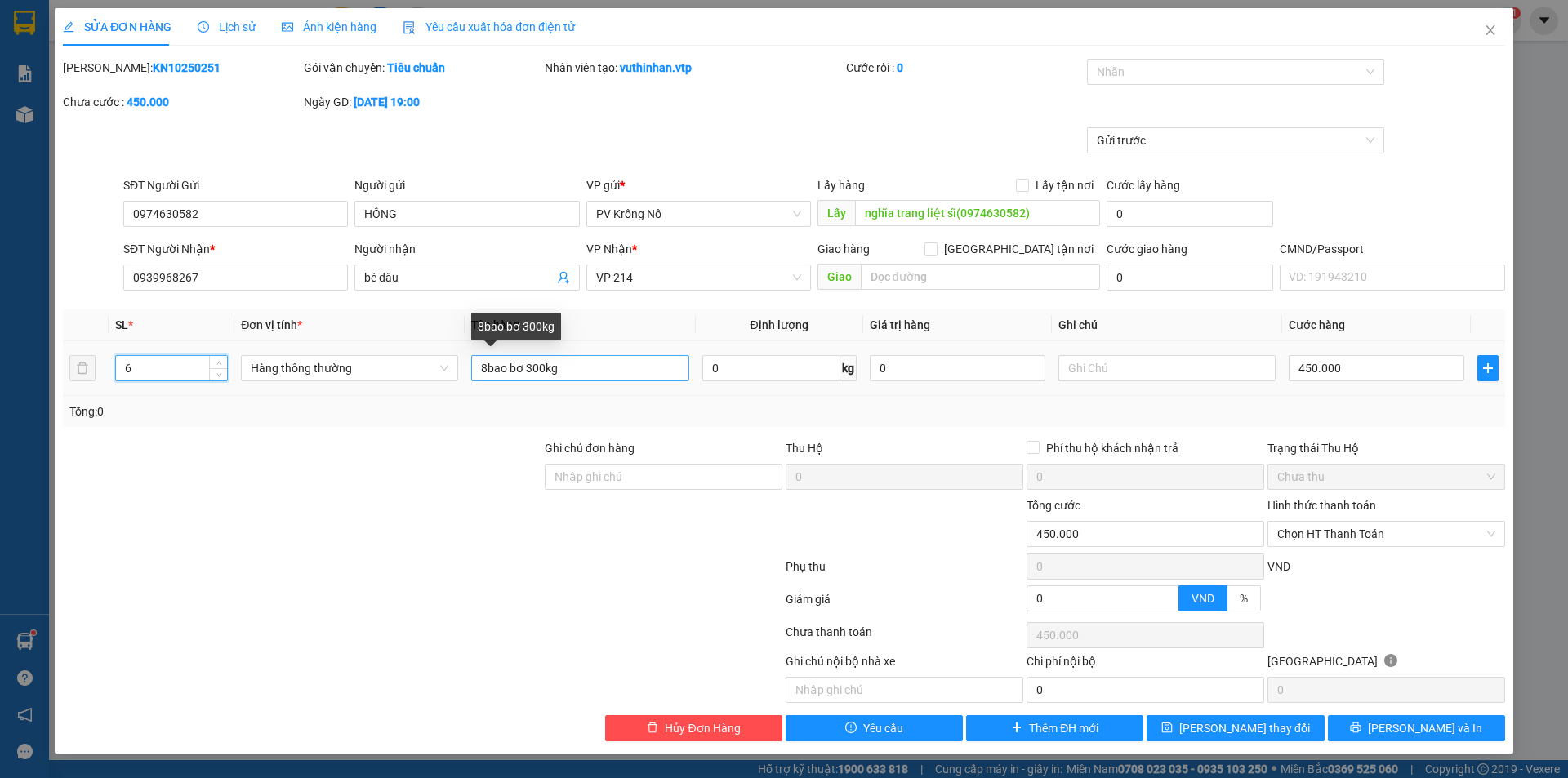
type input "6"
click at [486, 362] on input "8bao bơ 300kg" at bounding box center [579, 368] width 217 height 26
type input "6bao bơ 300kg"
type input "0"
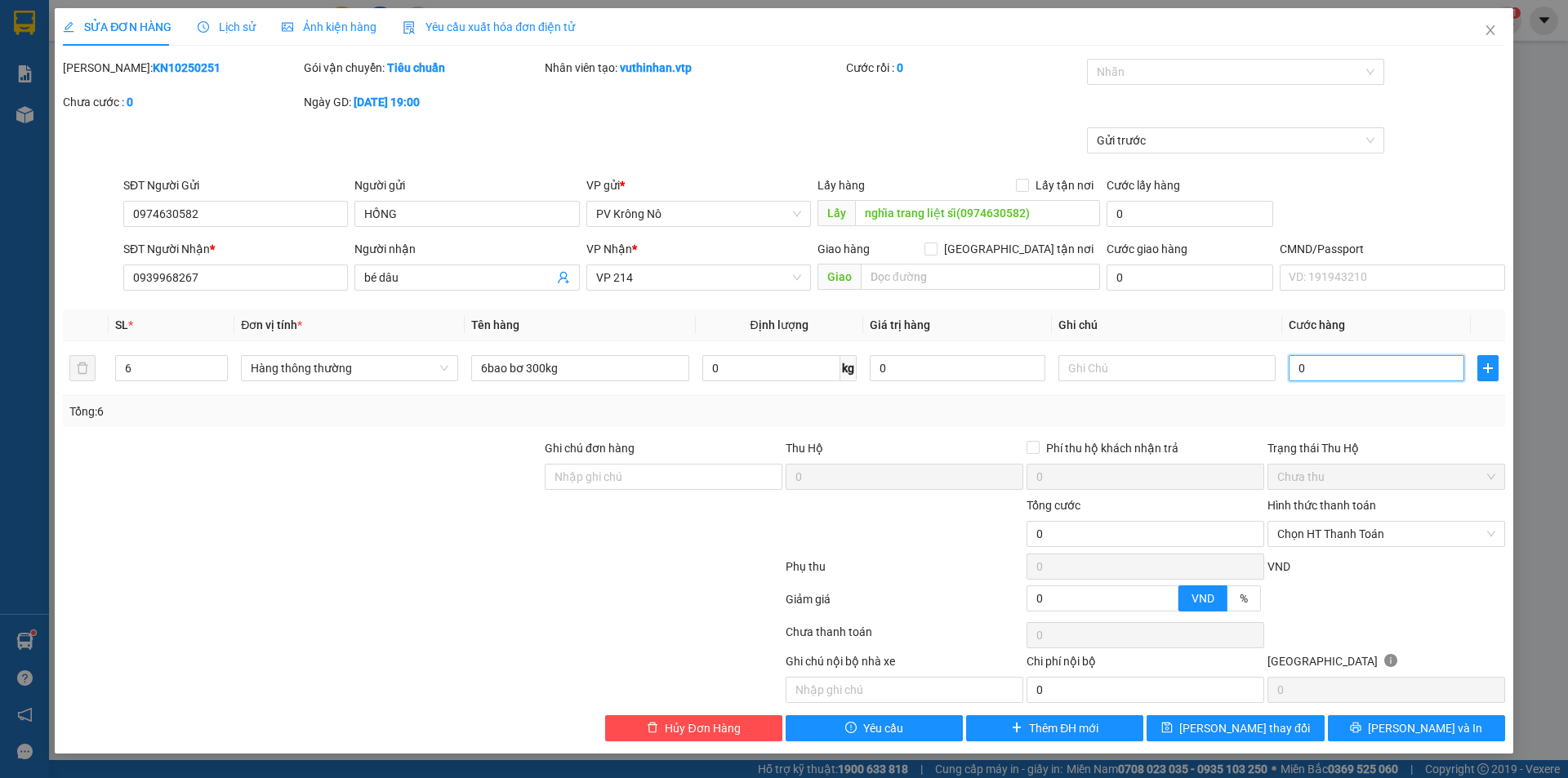
type input "004"
type input "4"
type input "0.042"
type input "42"
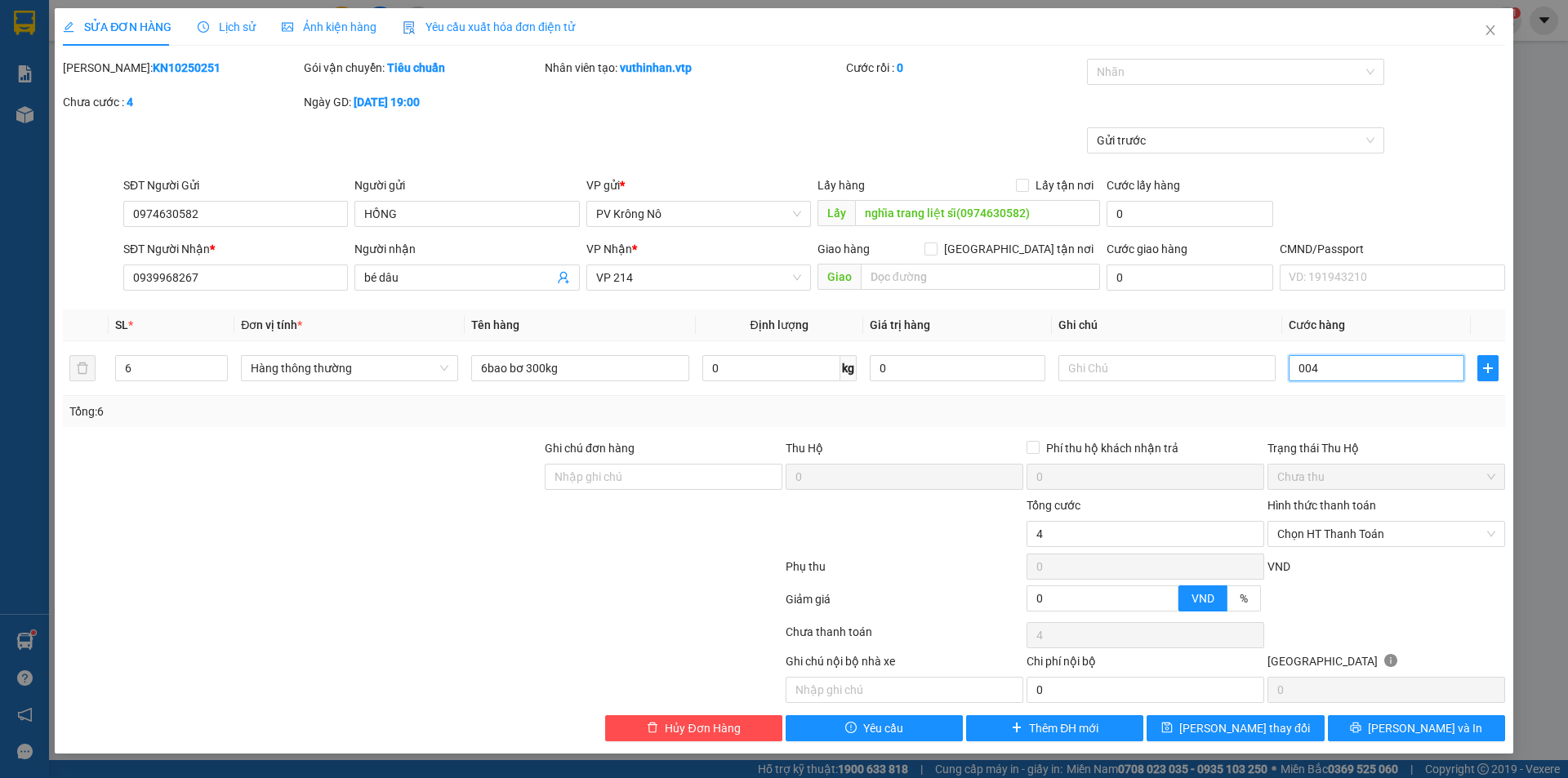
type input "42"
type input "00.420"
type input "420"
type input "0.004.200"
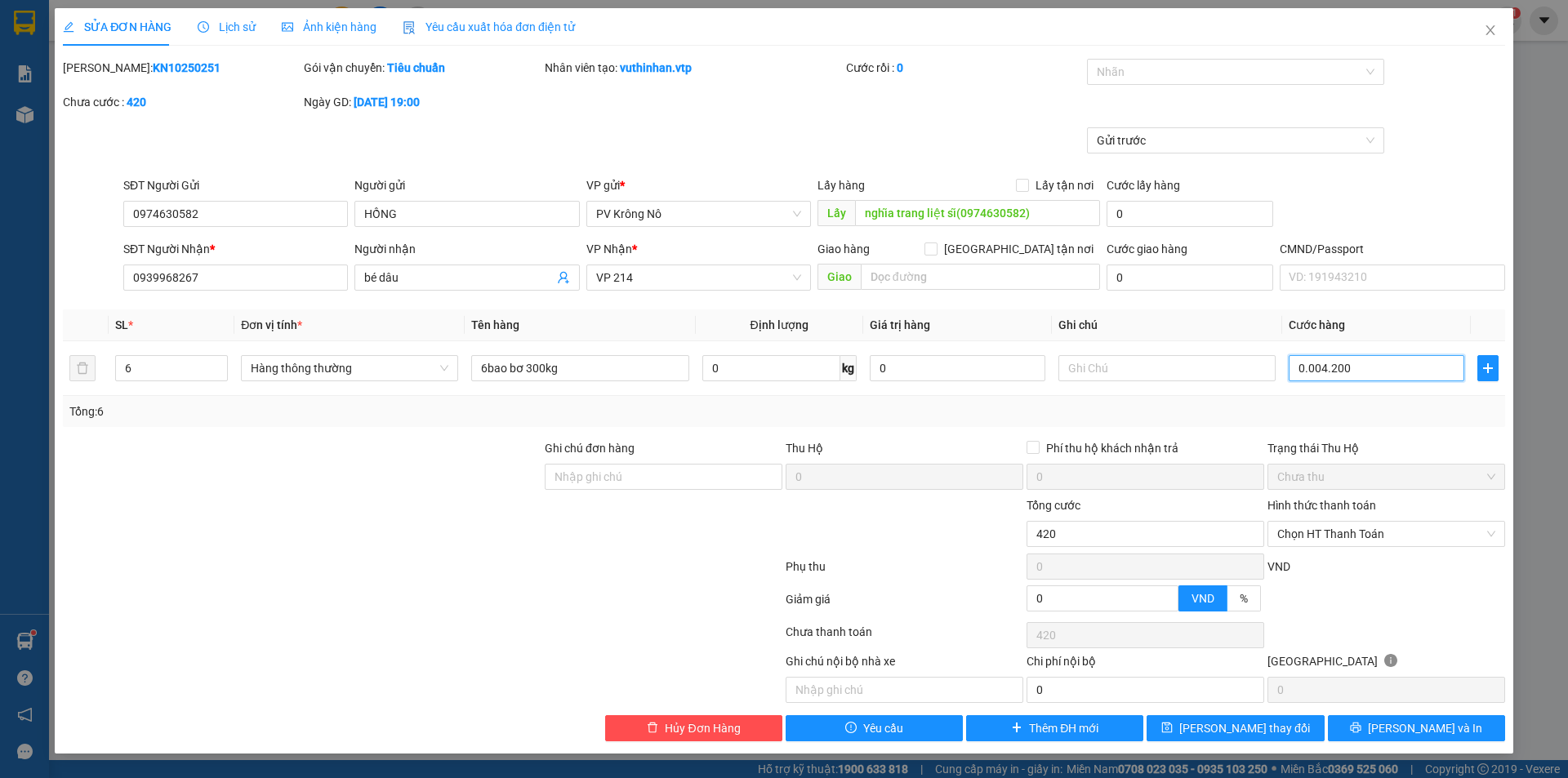
type input "4.200"
type input "42.000"
type input "00.000.420.000"
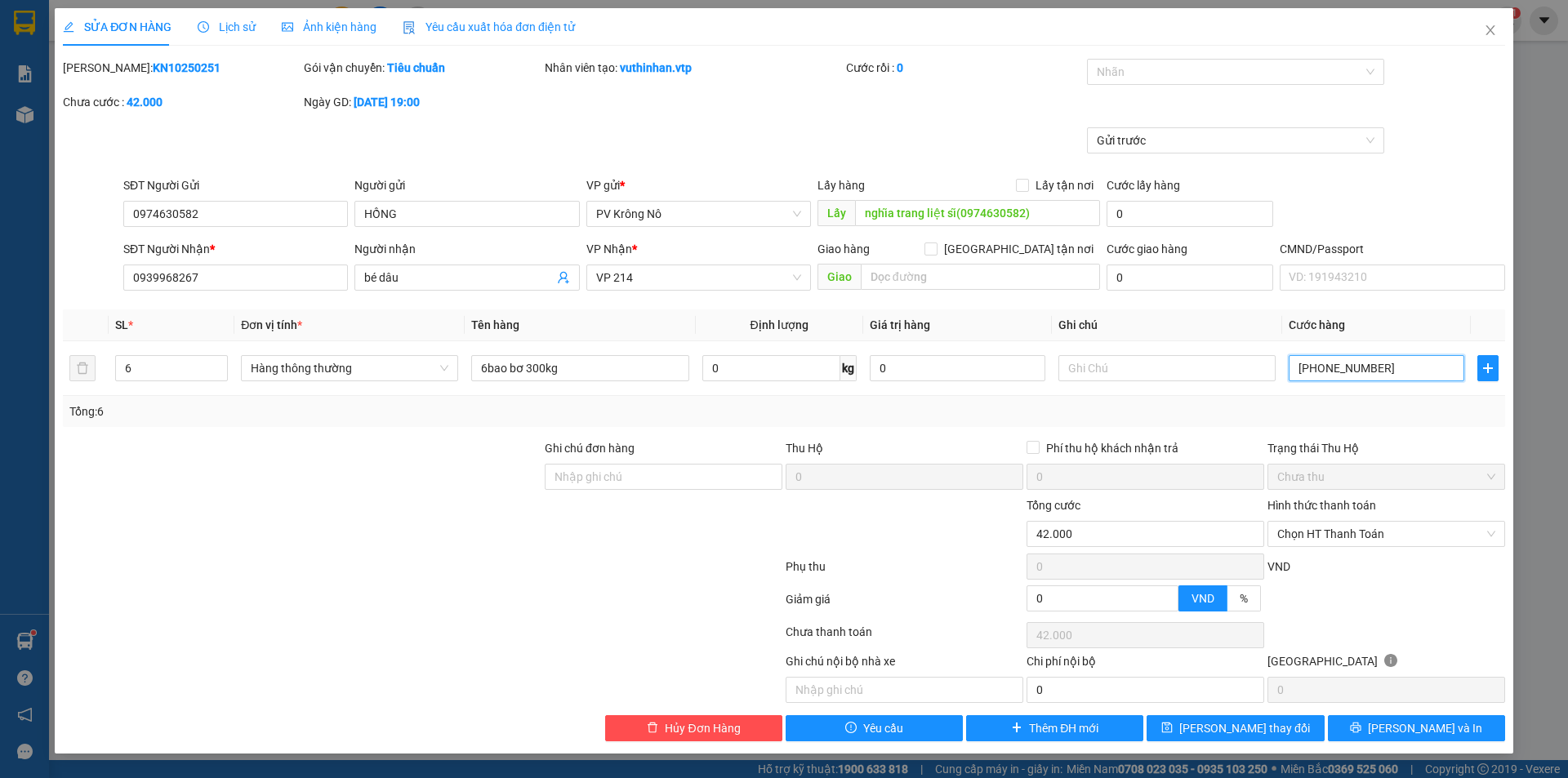
type input "420.000"
type input "000.000.420.000"
type input "420.000"
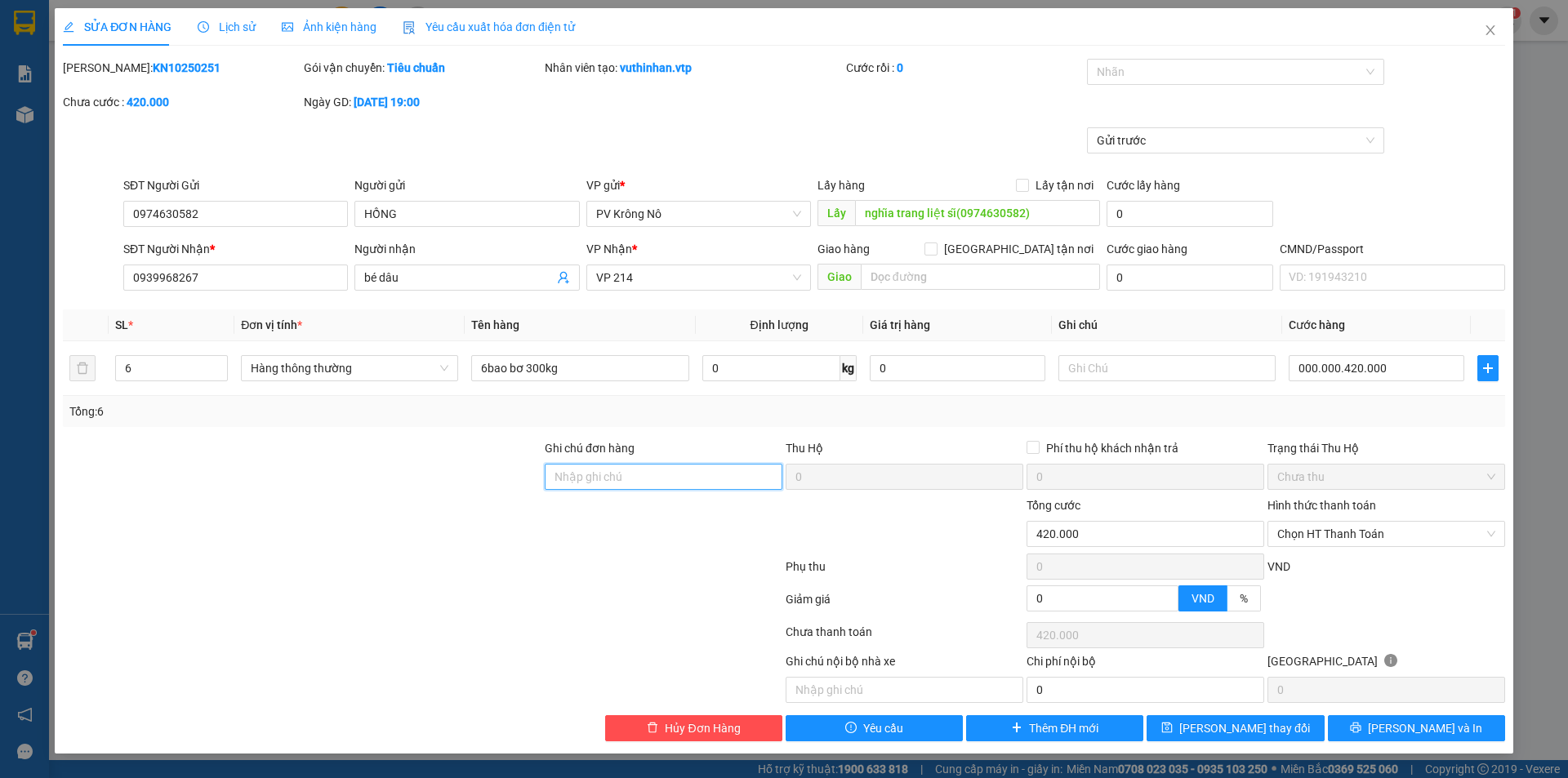
type input "420.000"
click at [1247, 709] on div "Total Paid Fee 0 Total UnPaid Fee 450.000 Cash Collection Total Fee Mã ĐH: KN10…" at bounding box center [784, 400] width 1443 height 682
drag, startPoint x: 1238, startPoint y: 731, endPoint x: 1231, endPoint y: 712, distance: 20.2
click at [1238, 735] on span "Lưu thay đổi" at bounding box center [1245, 728] width 131 height 18
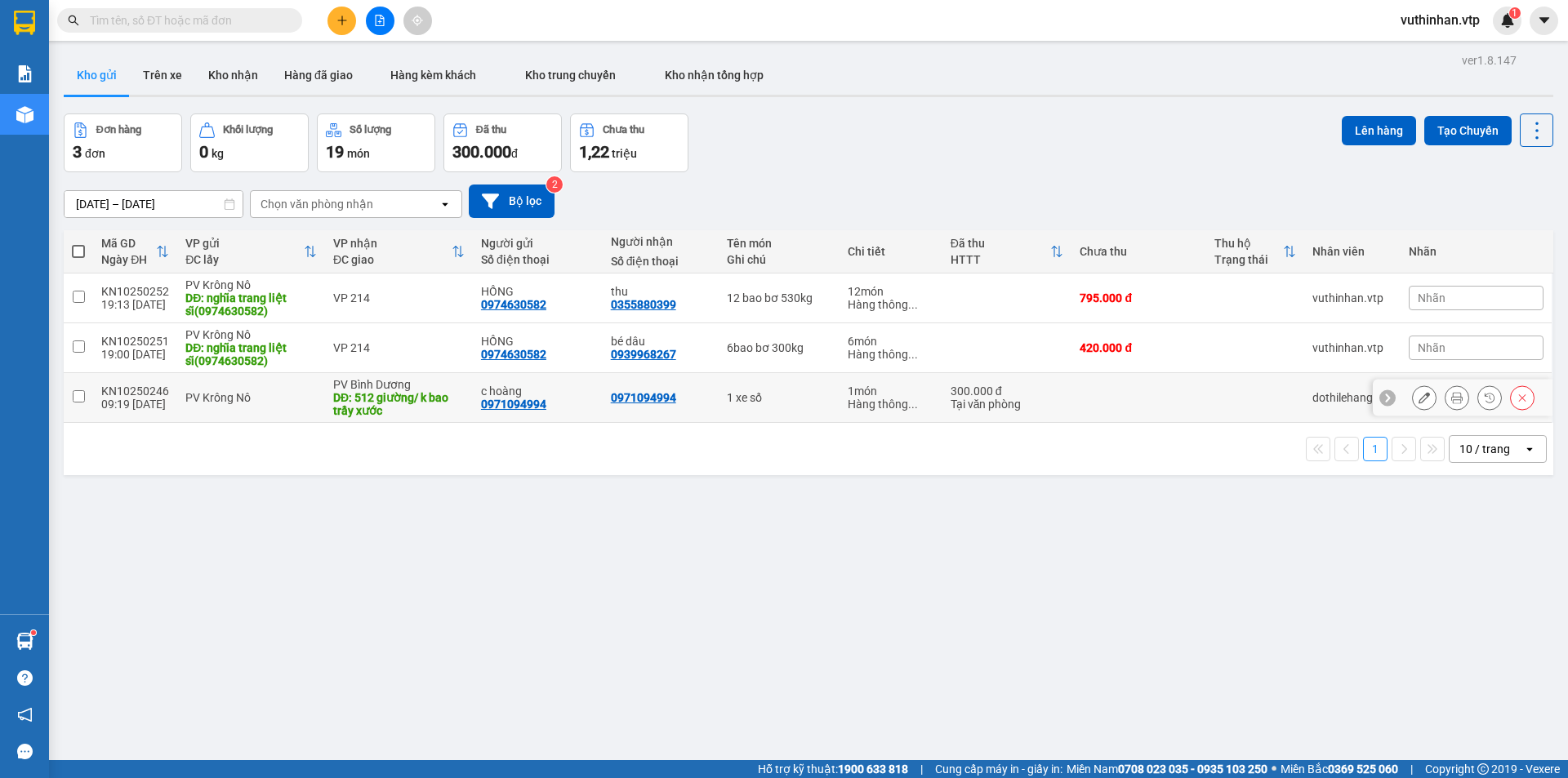
click at [451, 395] on div "DĐ: 512 giường/ k bao trầy xước" at bounding box center [399, 404] width 132 height 26
checkbox input "true"
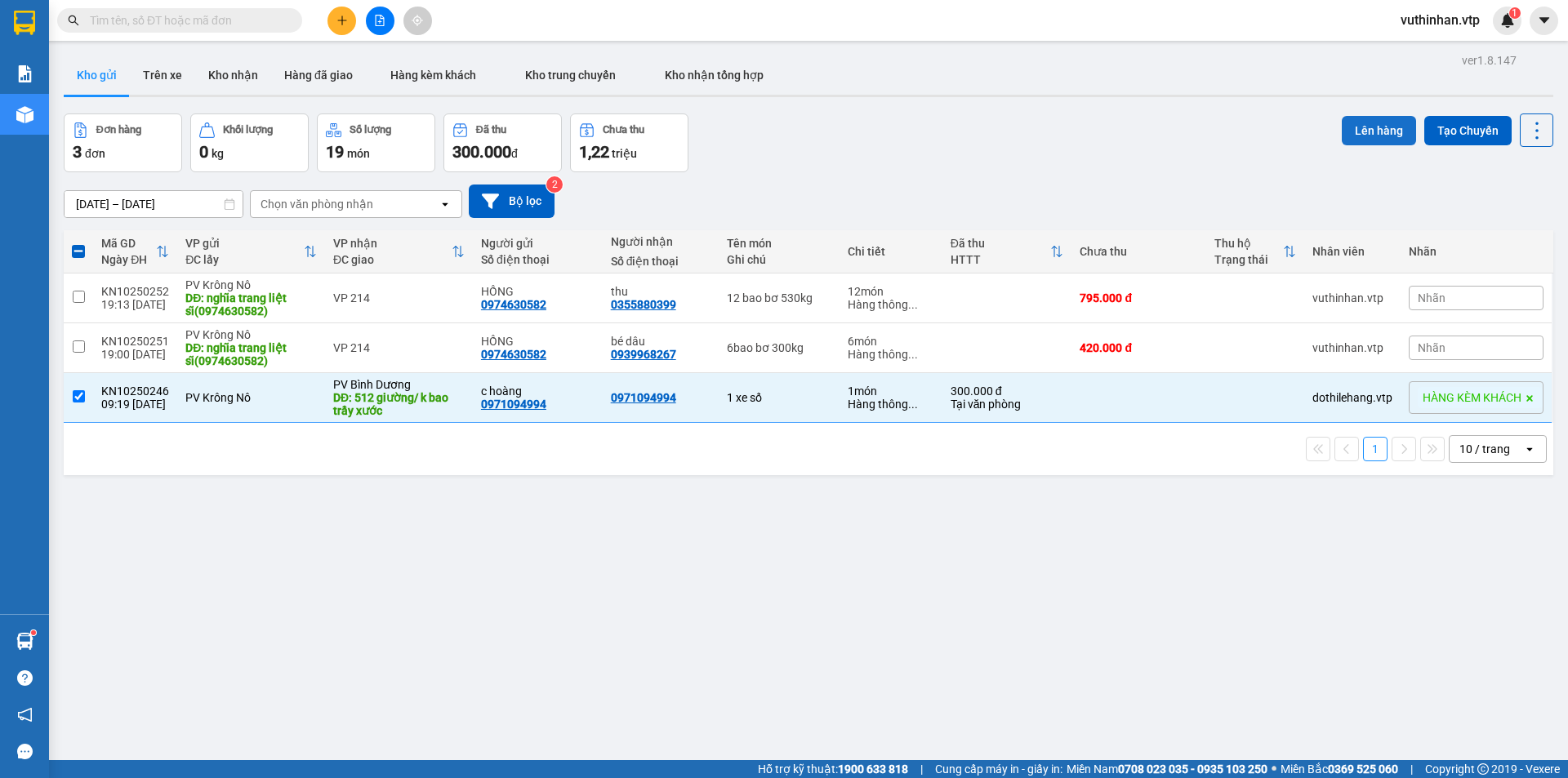
click at [1364, 132] on button "Lên hàng" at bounding box center [1379, 130] width 74 height 30
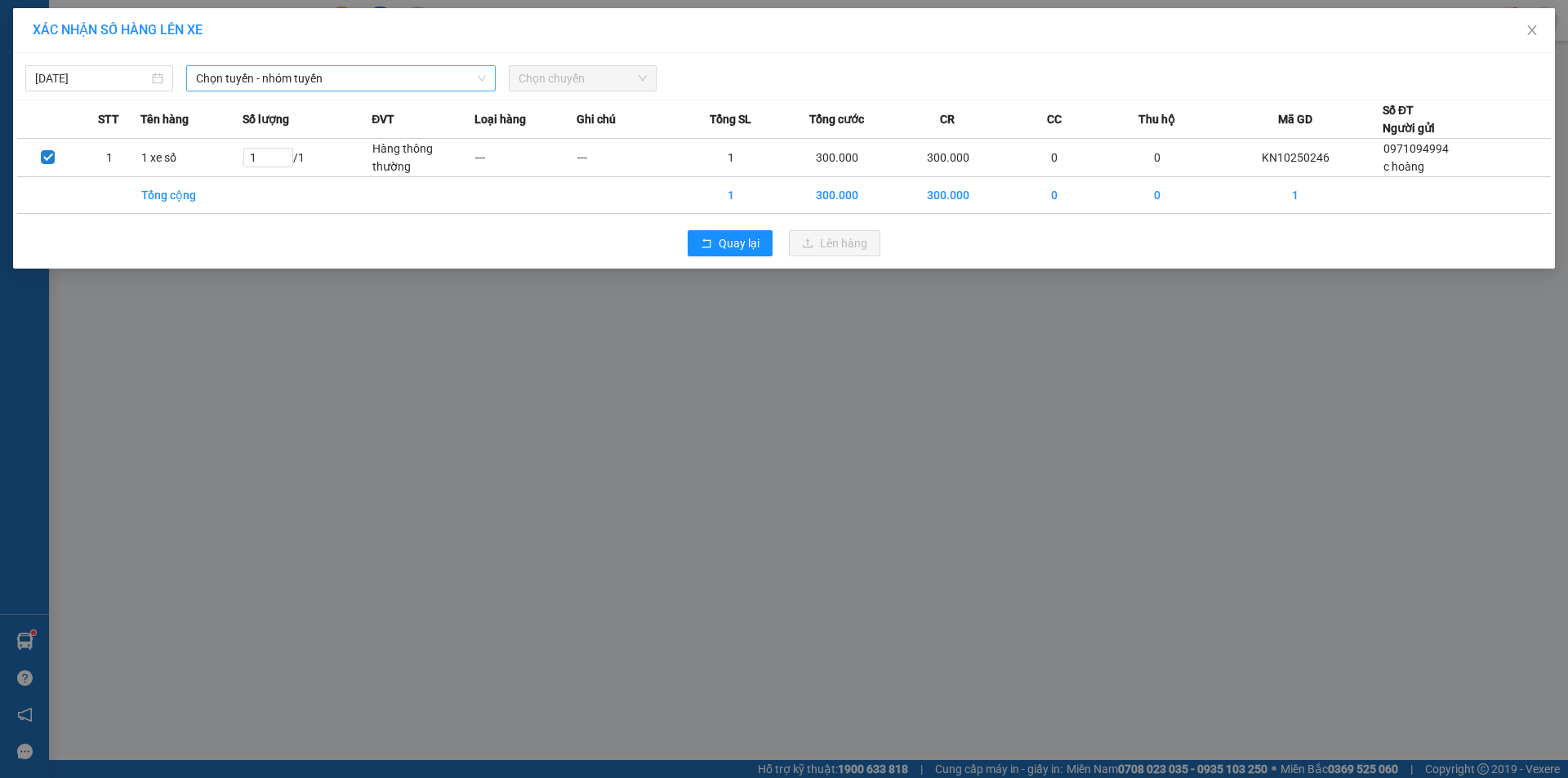
click at [360, 85] on span "Chọn tuyến - nhóm tuyến" at bounding box center [341, 78] width 290 height 25
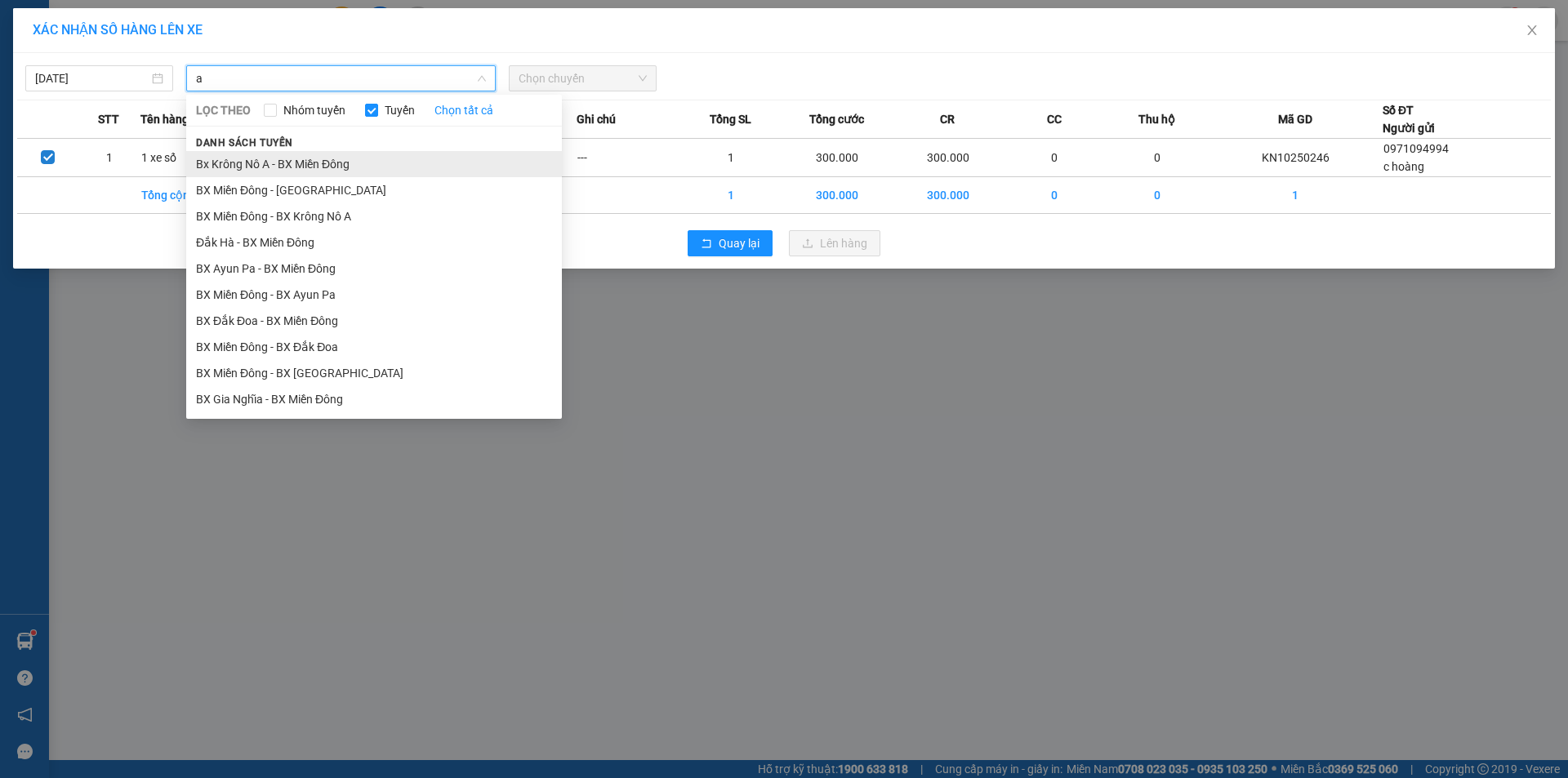
type input "a"
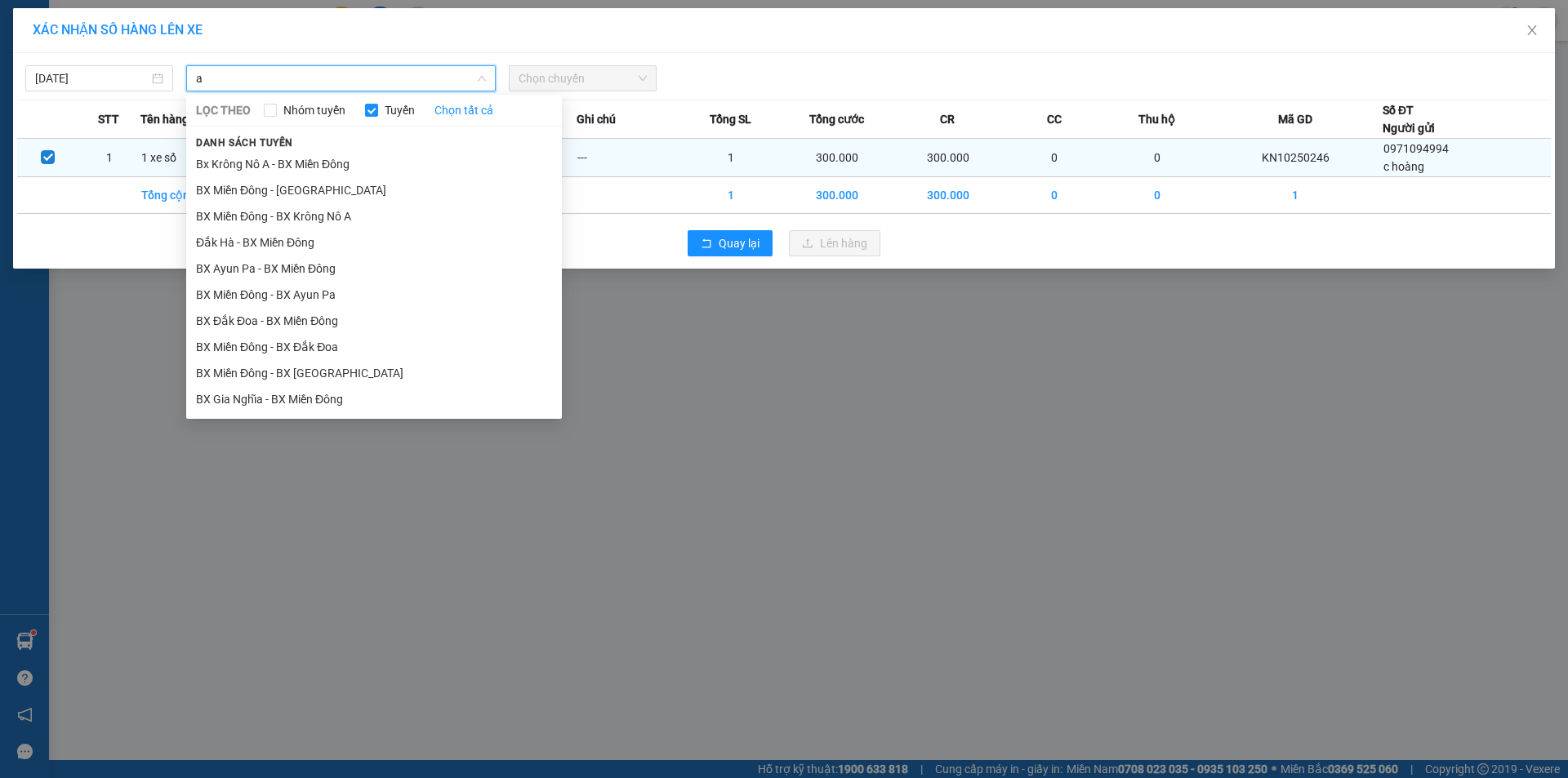
click at [313, 159] on li "Bx Krông Nô A - BX Miền Đông" at bounding box center [374, 164] width 376 height 26
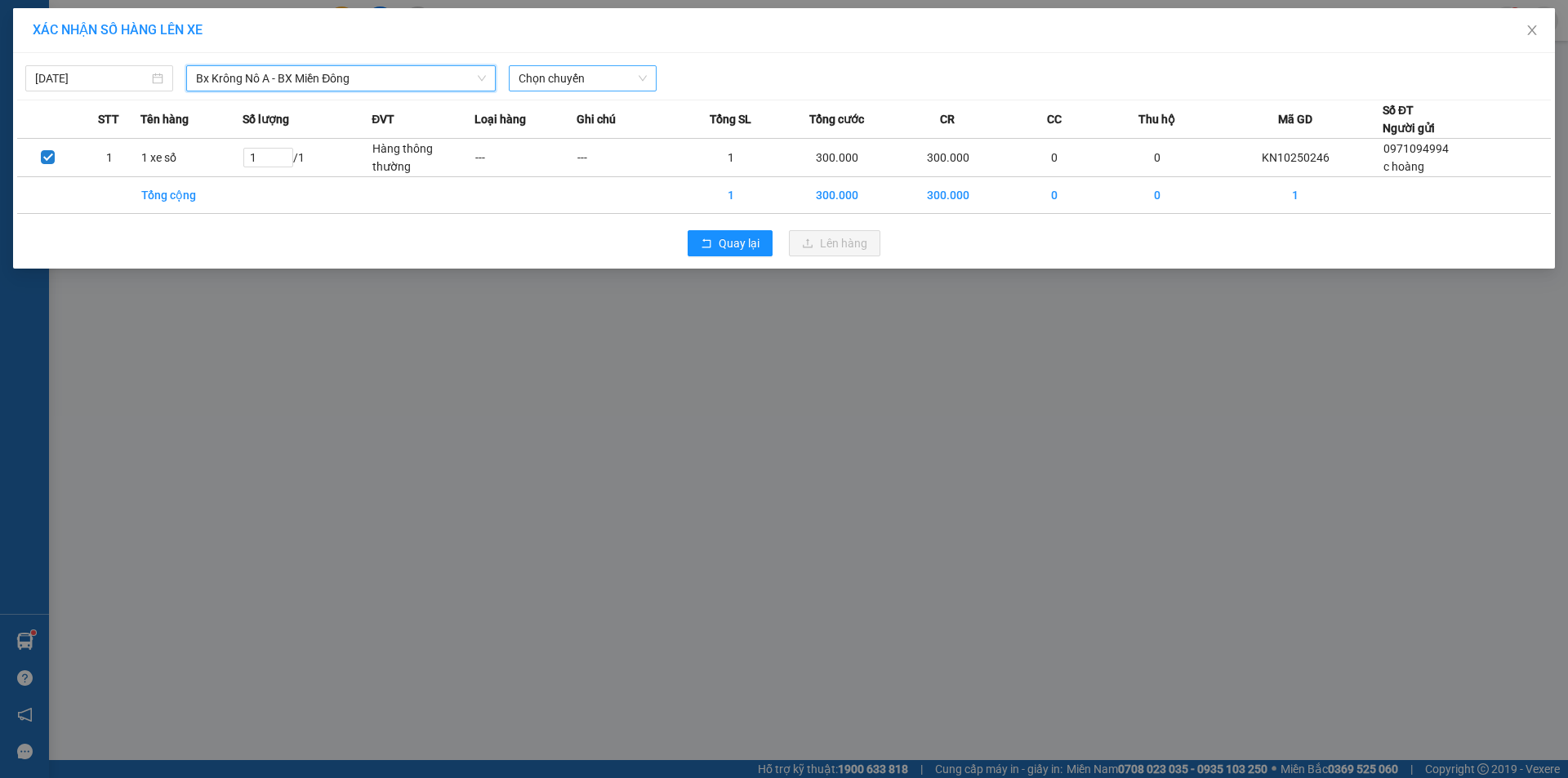
click at [589, 71] on span "Chọn chuyến" at bounding box center [583, 78] width 129 height 25
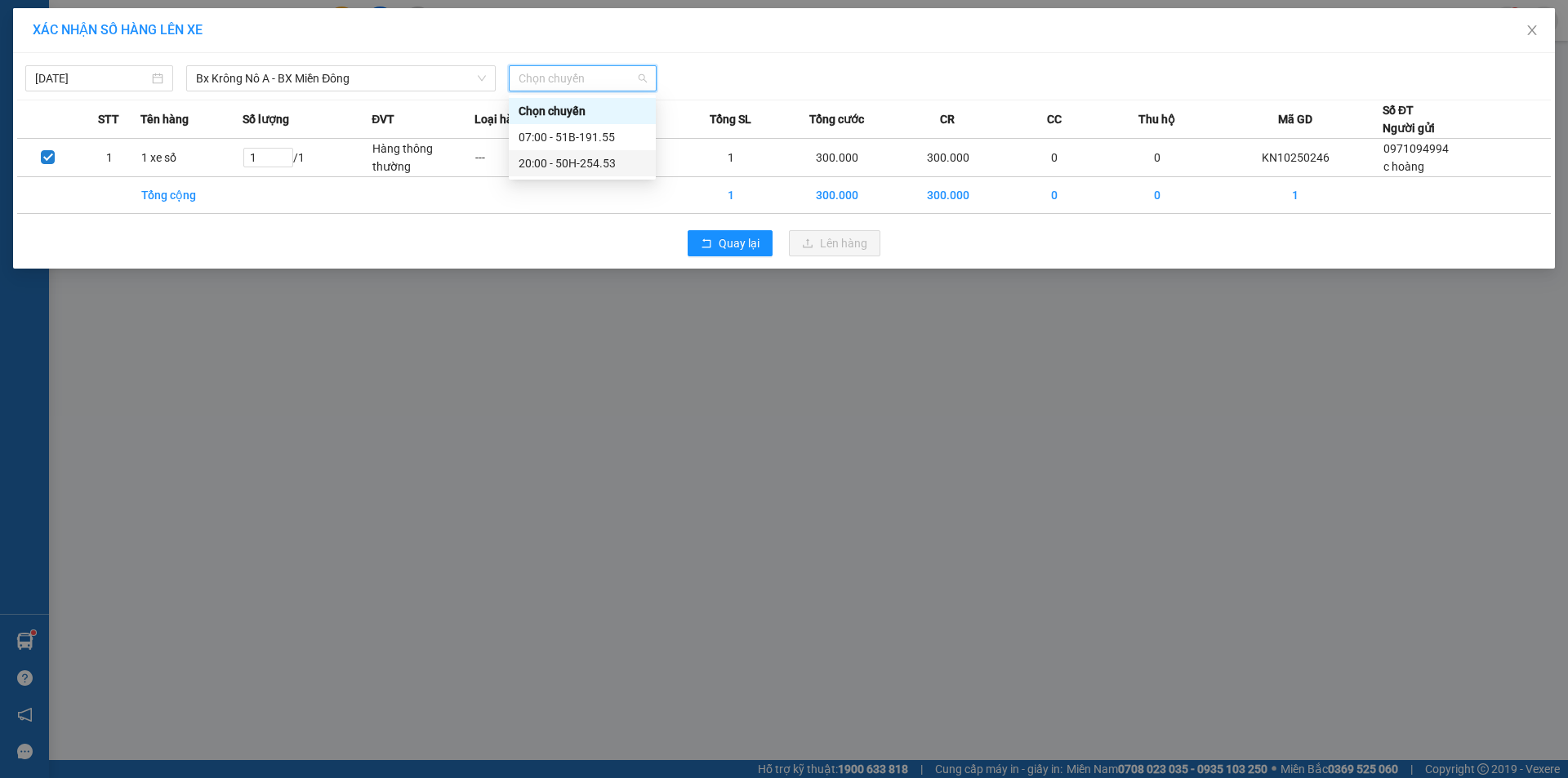
click at [596, 163] on div "20:00 - 50H-254.53" at bounding box center [582, 163] width 128 height 18
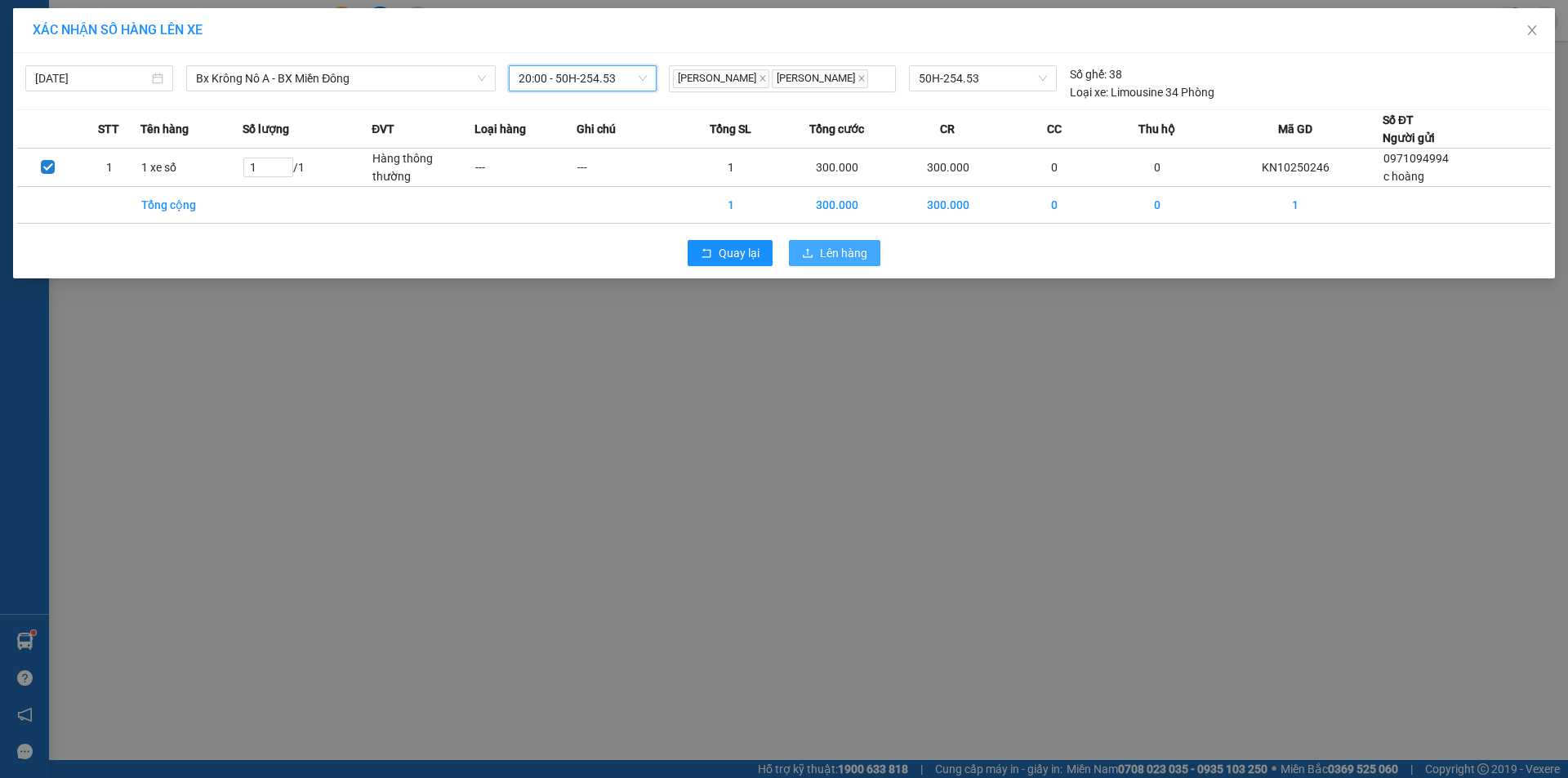
click at [833, 253] on span "Lên hàng" at bounding box center [844, 253] width 47 height 18
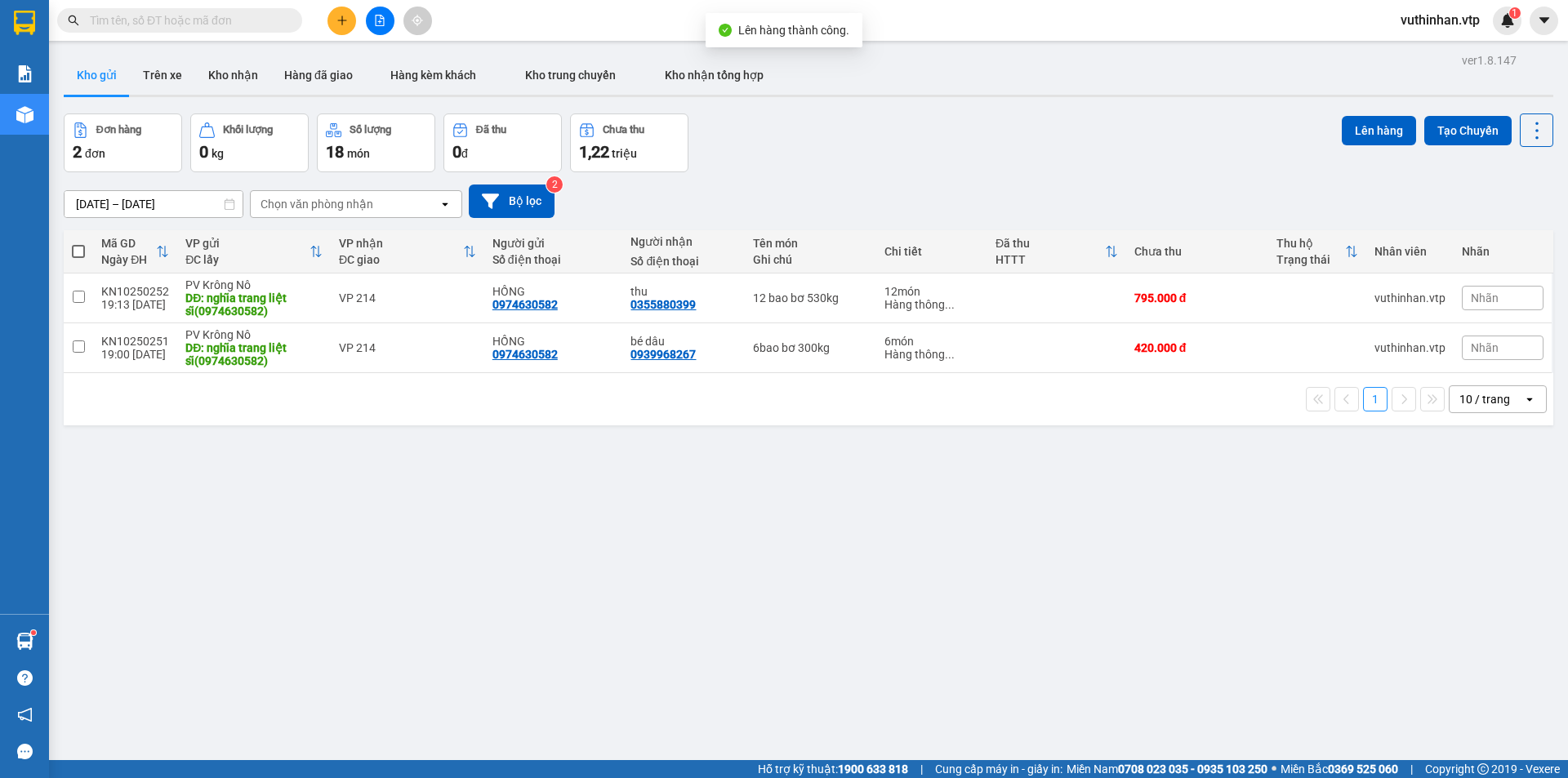
click at [382, 15] on icon "file-add" at bounding box center [380, 20] width 12 height 12
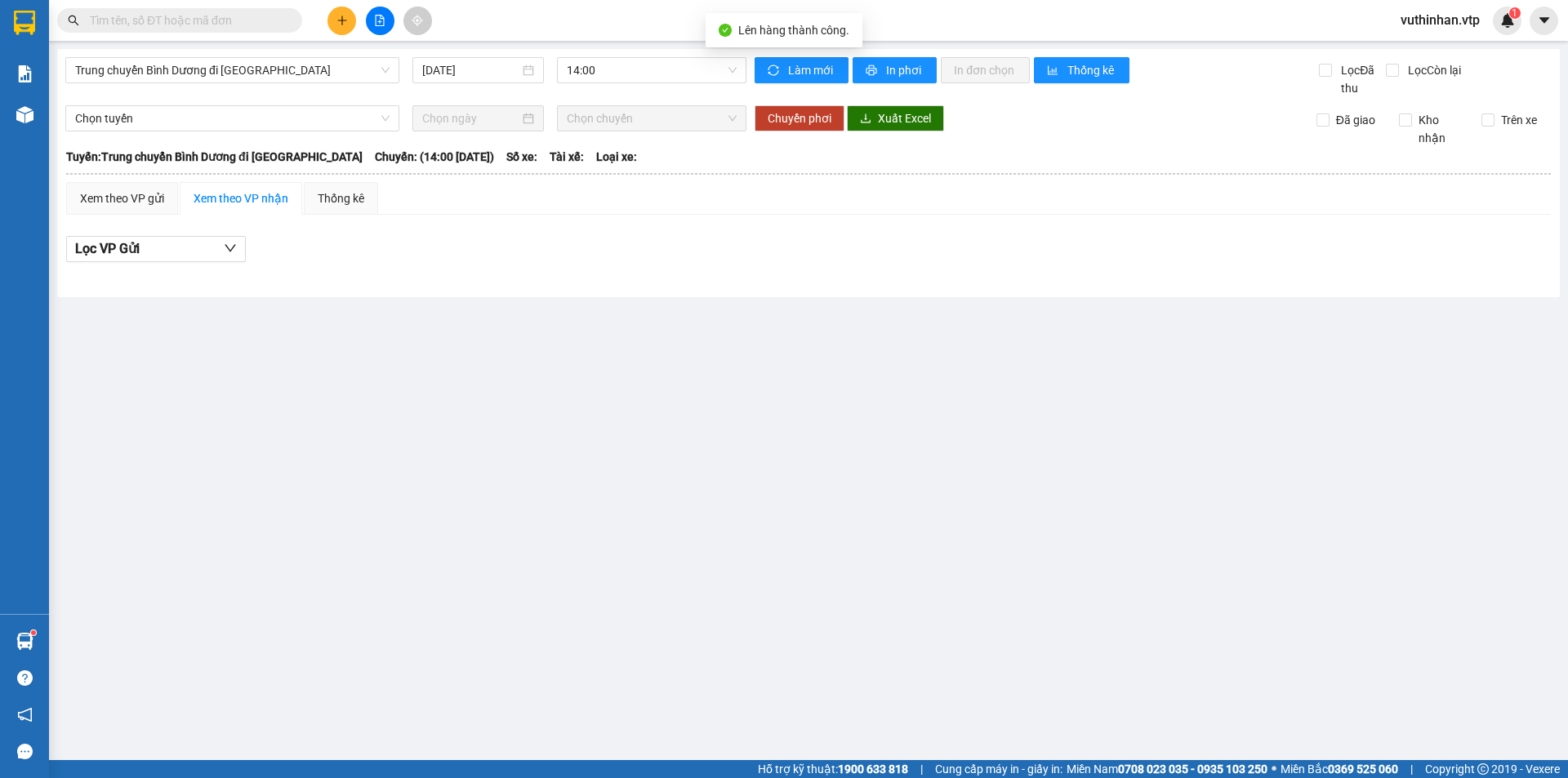
click at [206, 85] on div "Trung chuyển Bình Dương đi BXMĐ 14/10/2025 14:00" at bounding box center [406, 77] width 682 height 40
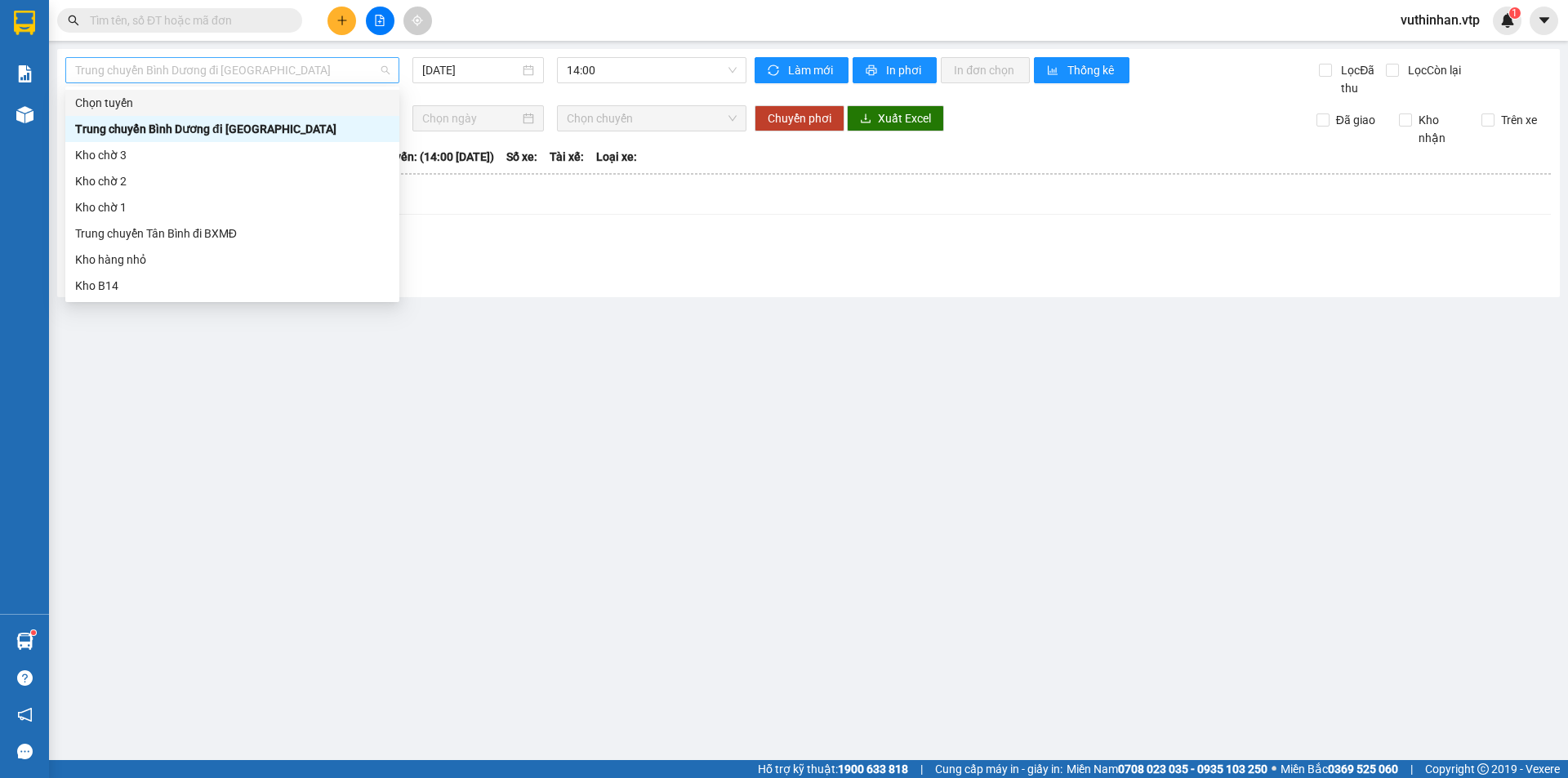
click at [189, 74] on span "Trung chuyển Bình Dương đi [GEOGRAPHIC_DATA]" at bounding box center [233, 70] width 315 height 25
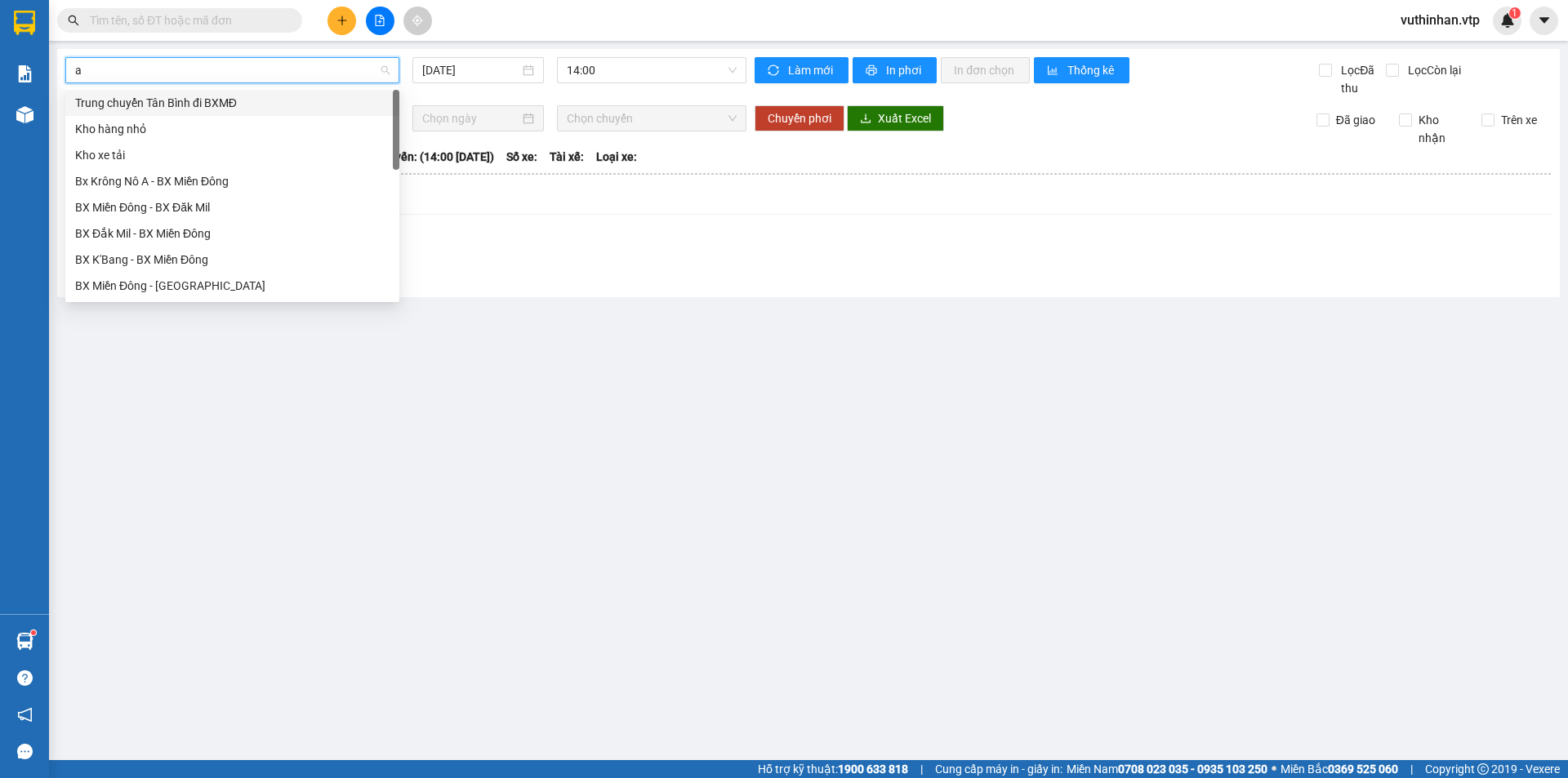
type input "a"
click at [156, 100] on div "Bx Krông Nô A - BX Miền Đông" at bounding box center [233, 102] width 315 height 18
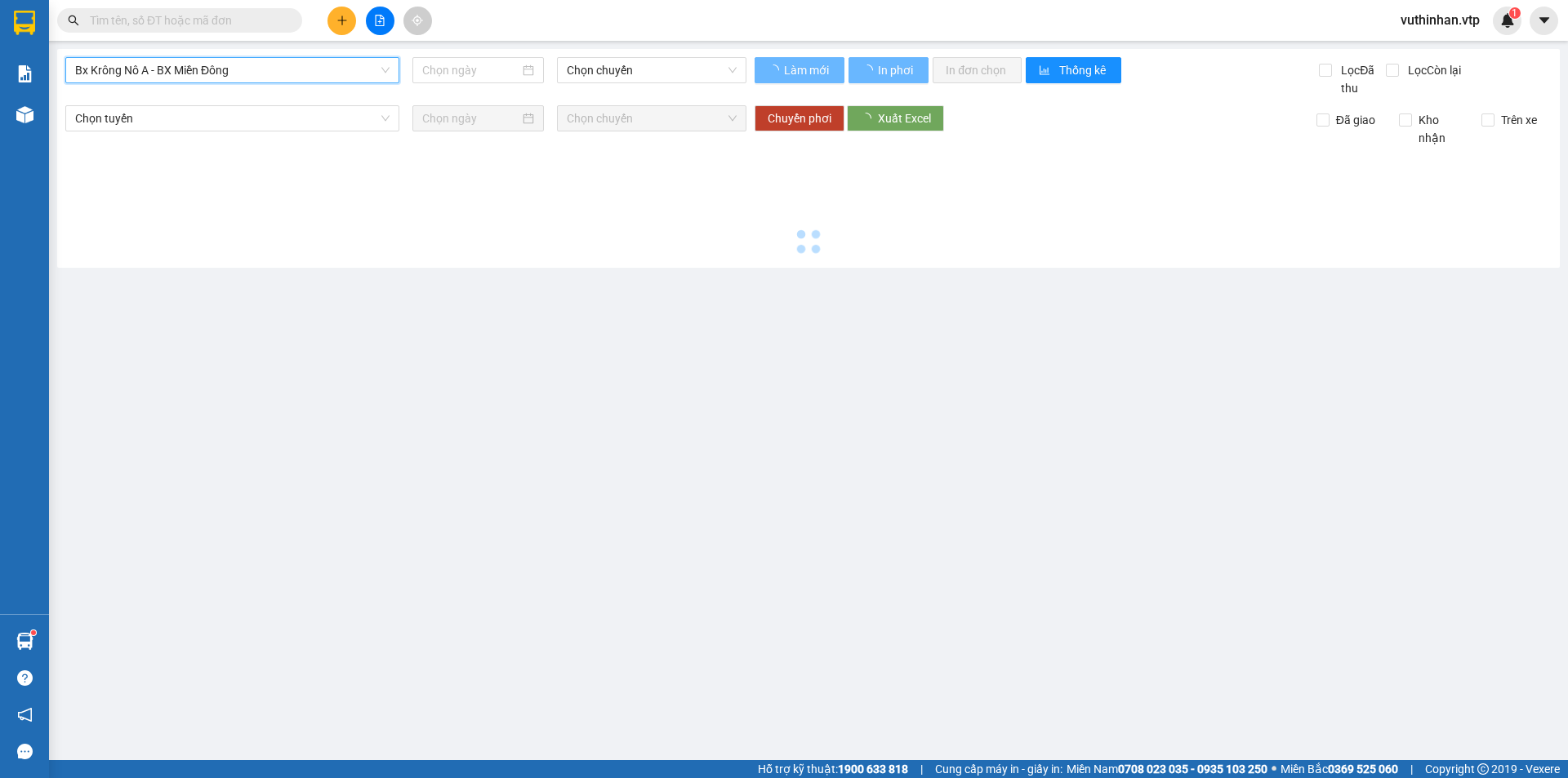
type input "[DATE]"
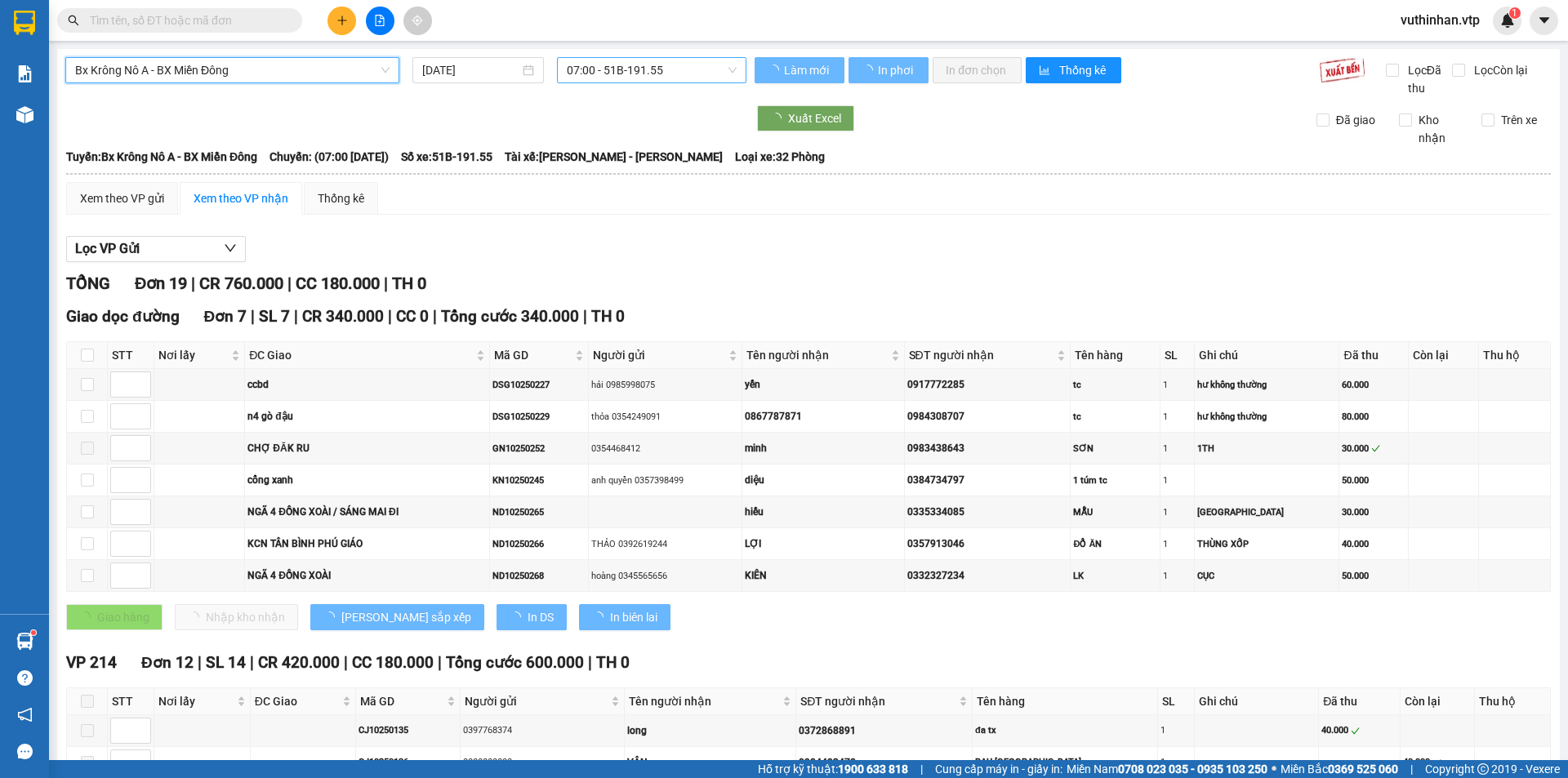
click at [617, 75] on span "07:00 - 51B-191.55" at bounding box center [651, 70] width 170 height 25
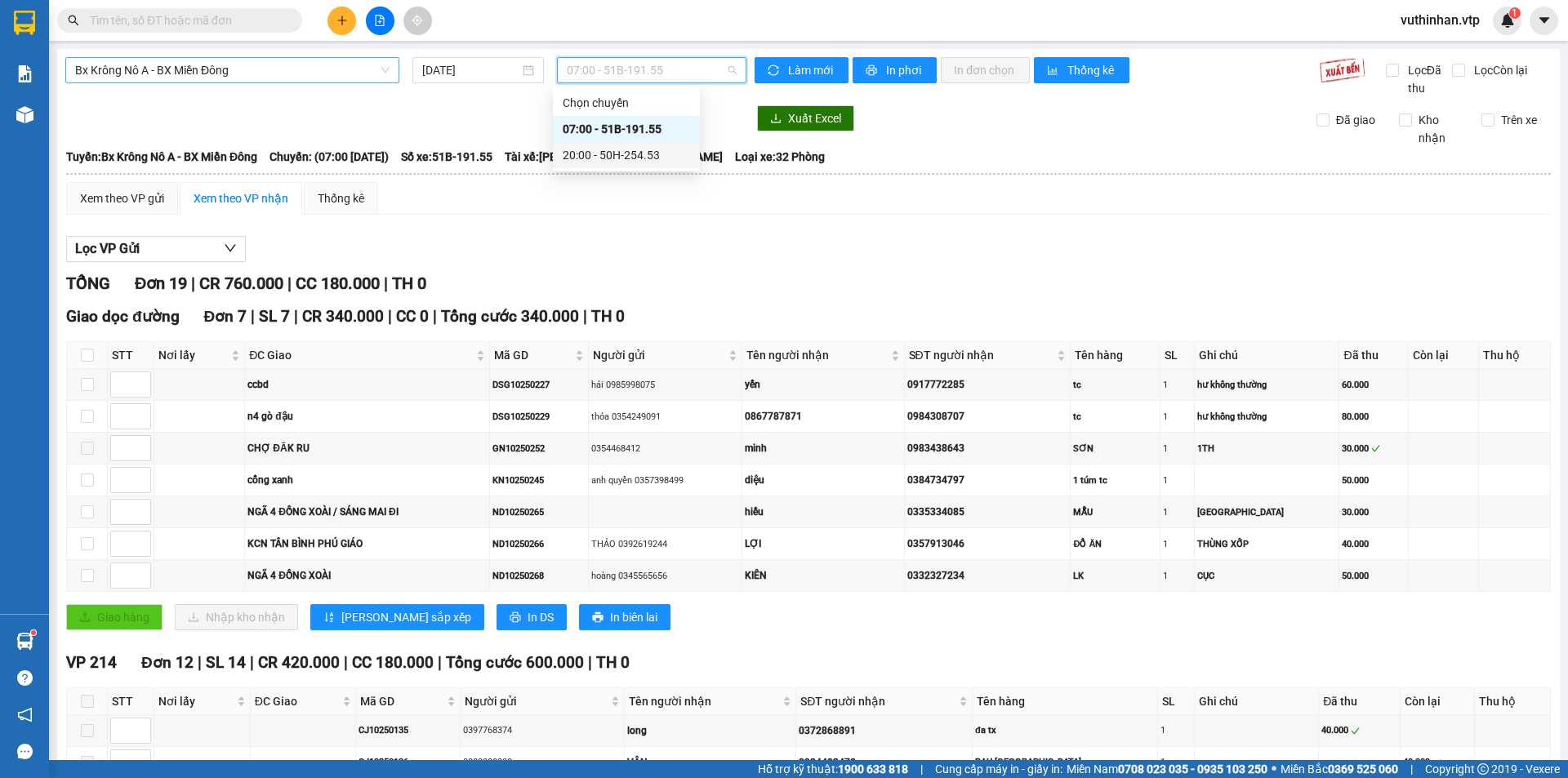
click at [626, 154] on div "20:00 - 50H-254.53" at bounding box center [626, 155] width 128 height 18
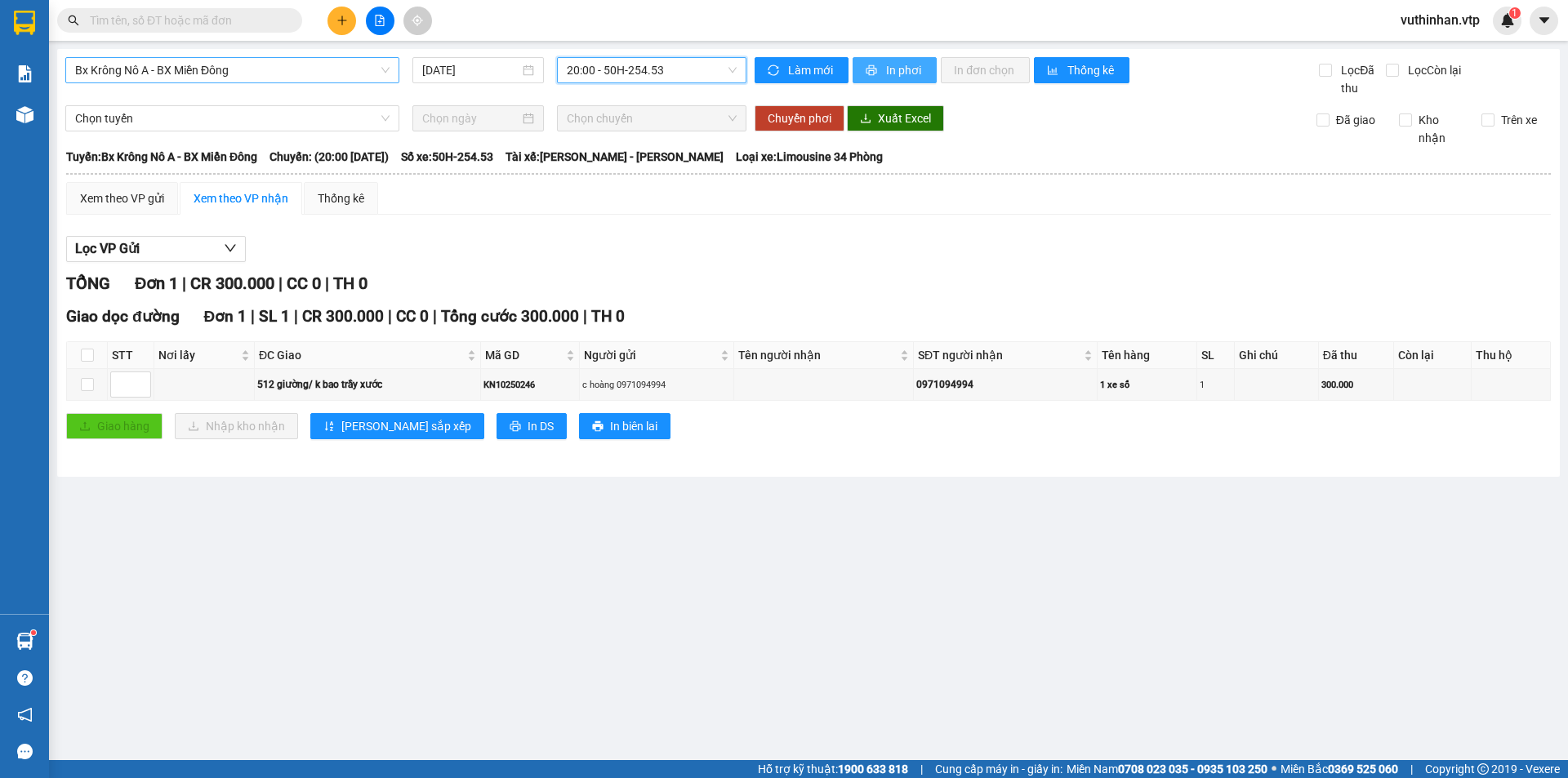
click at [880, 70] on button "In phơi" at bounding box center [894, 70] width 84 height 26
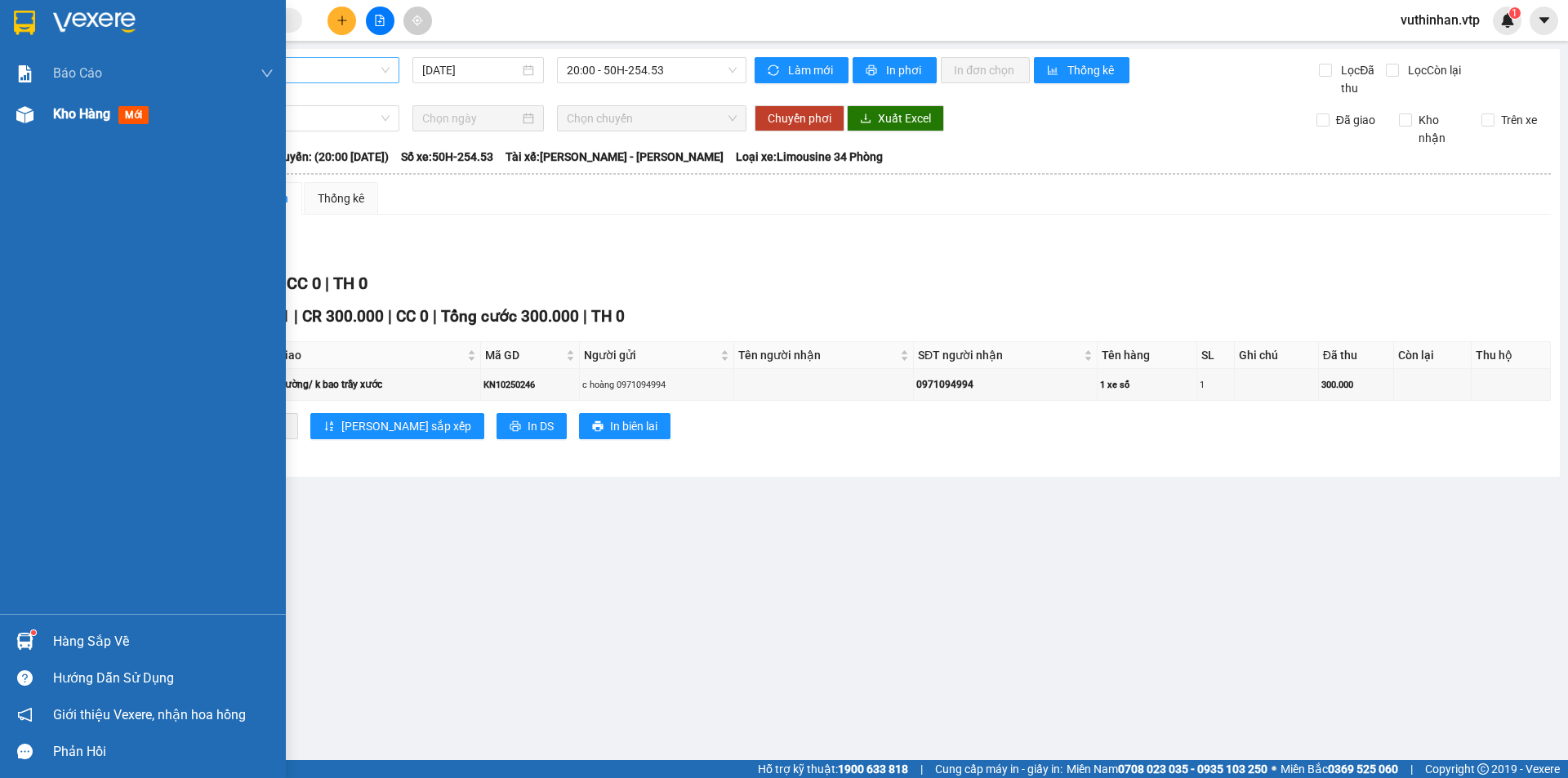
click at [28, 113] on img at bounding box center [25, 115] width 17 height 17
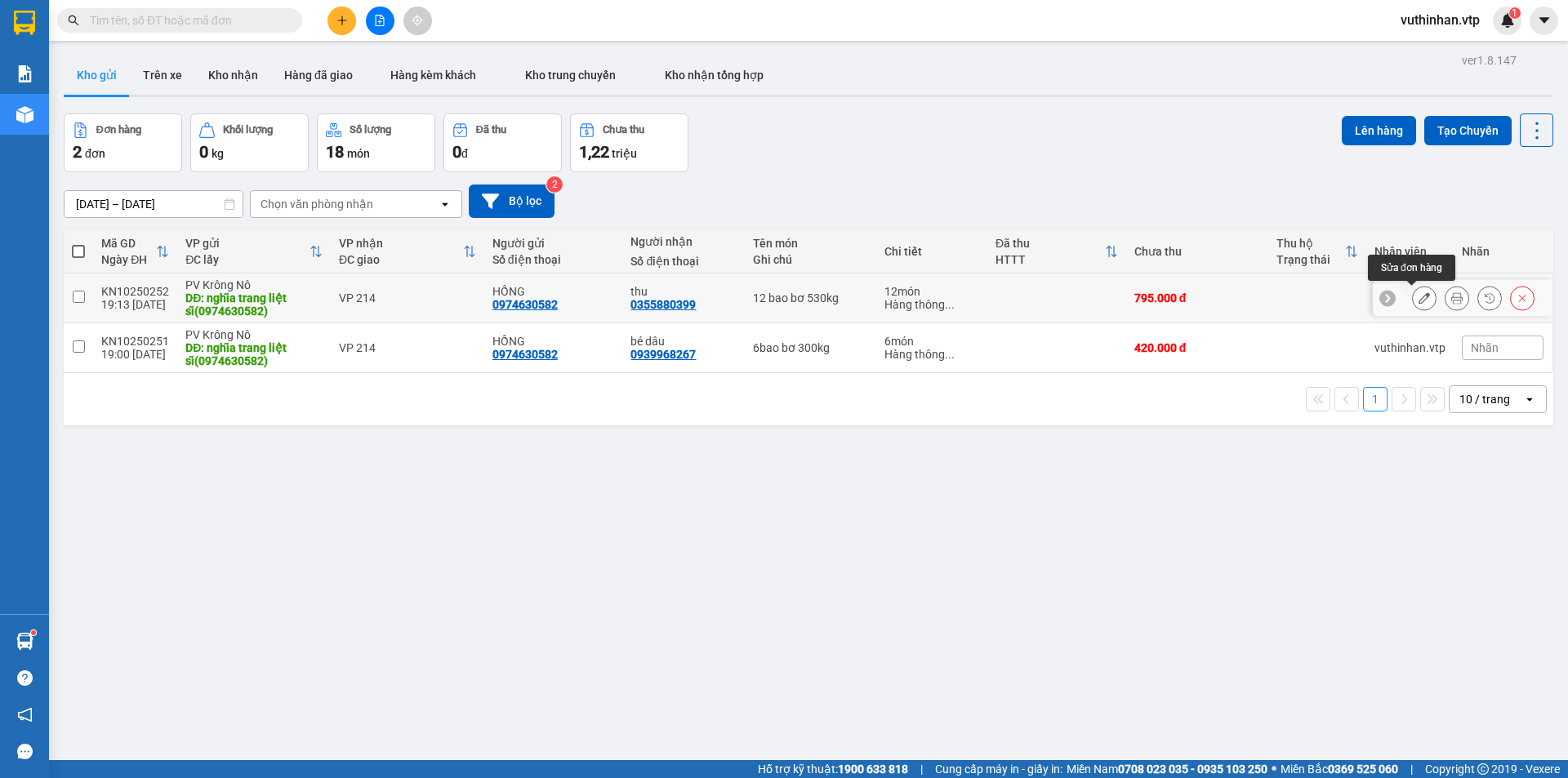
click at [1413, 299] on button at bounding box center [1424, 299] width 23 height 29
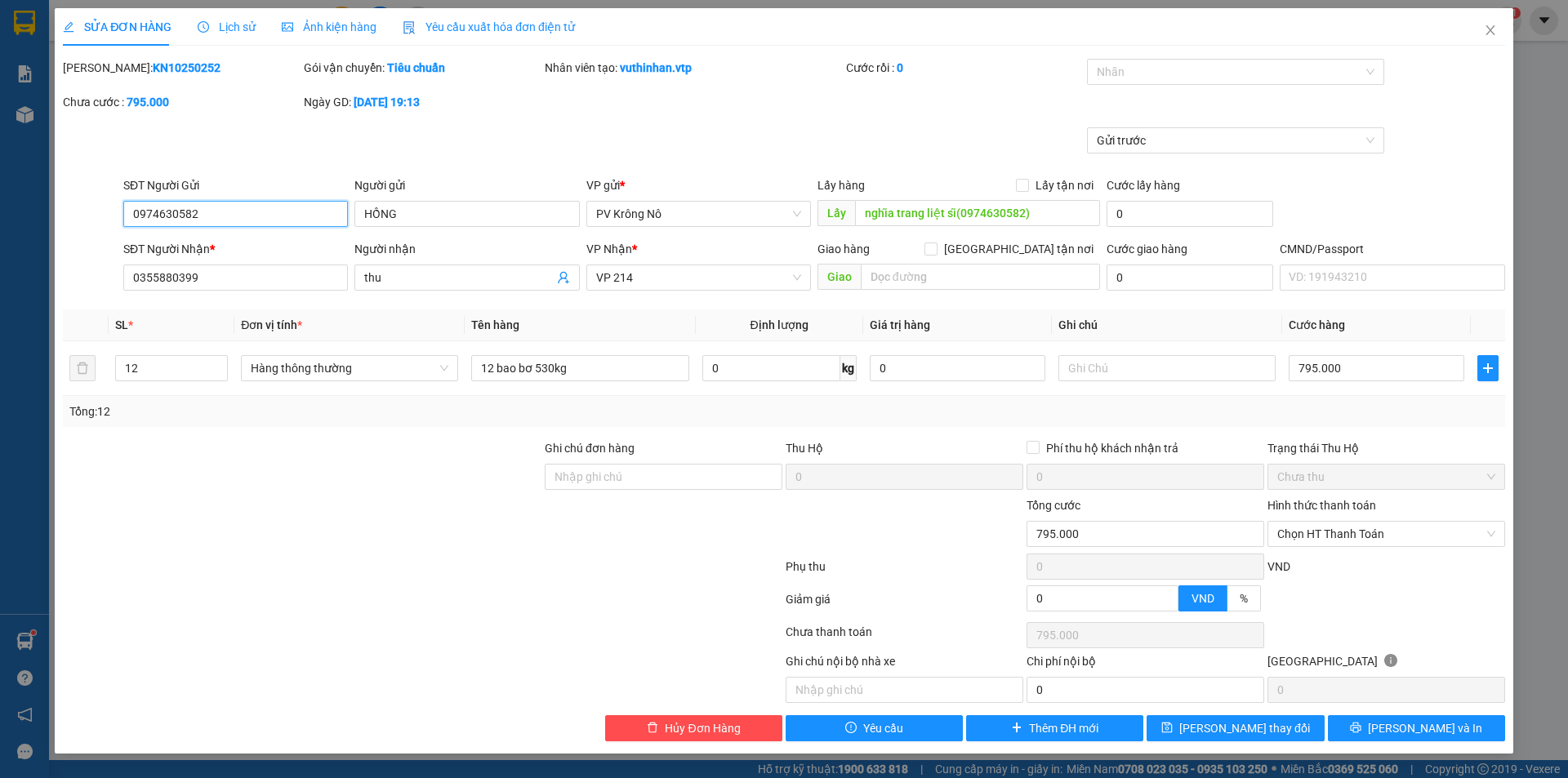
type input "0974630582"
type input "HỒNG"
type input "nghĩa trang liệt sĩ(0974630582)"
type input "0355880399"
type input "thu"
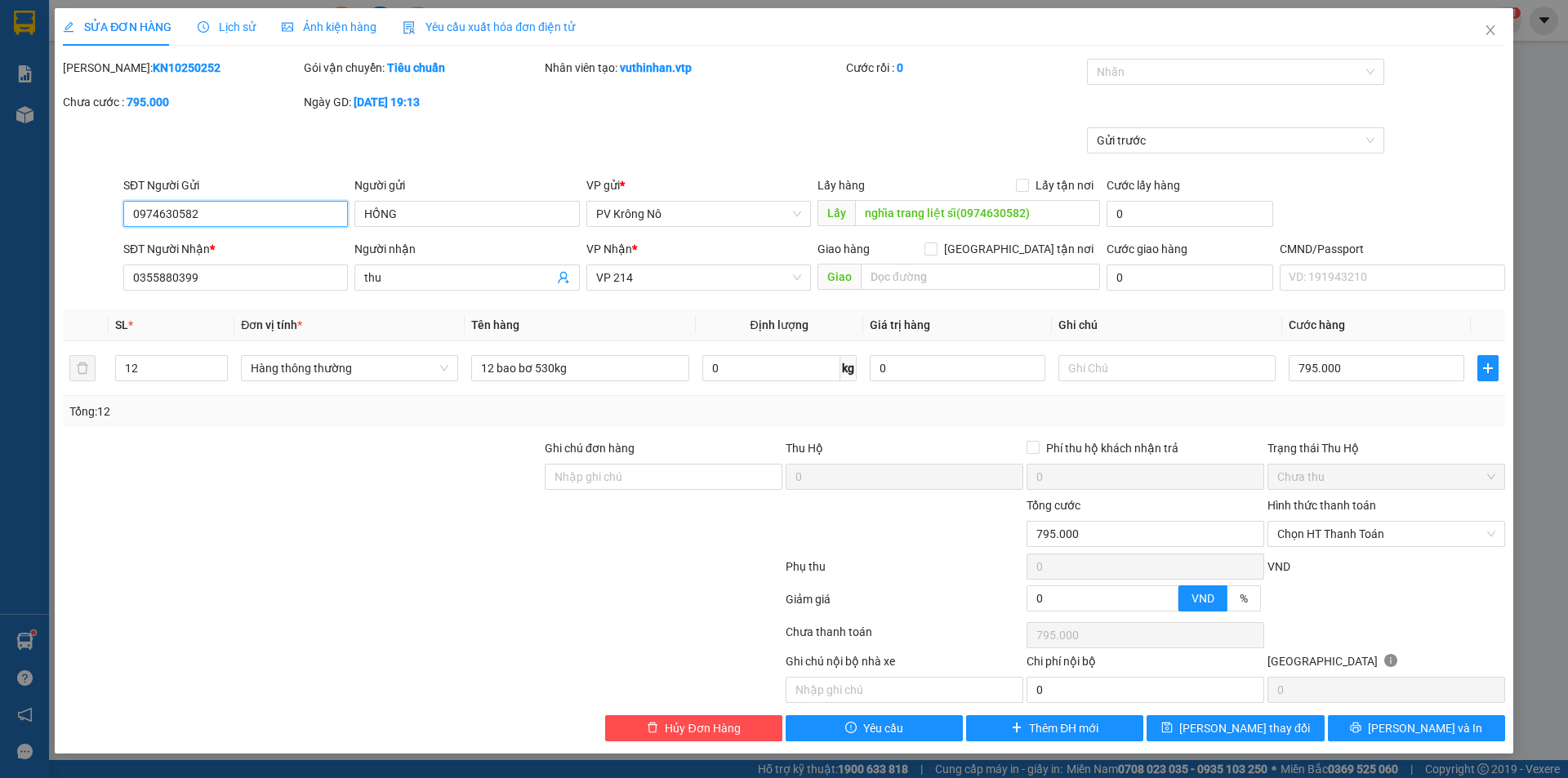
type input "0"
type input "795.000"
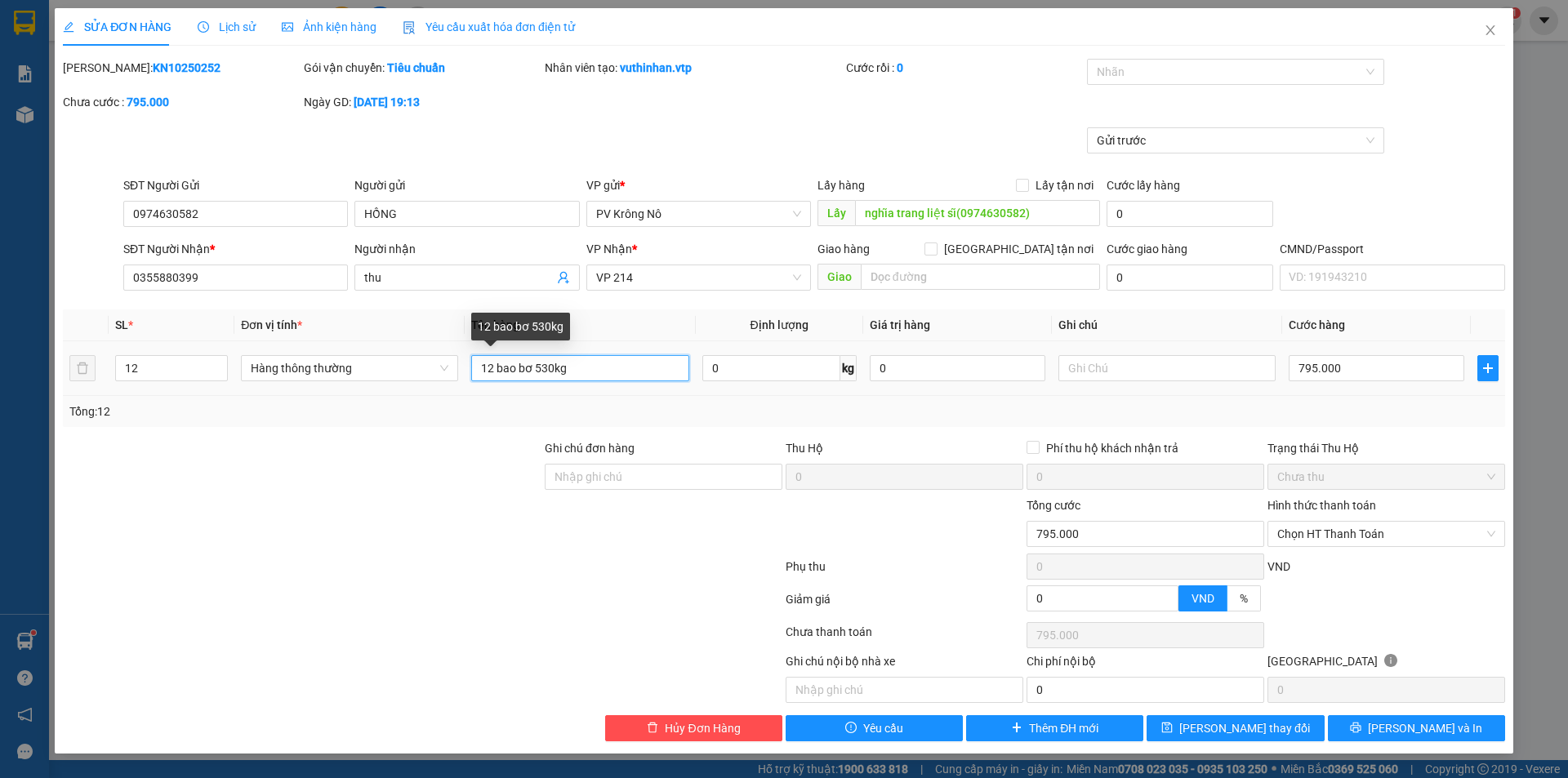
click at [556, 375] on input "12 bao bơ 530kg" at bounding box center [579, 368] width 217 height 26
drag, startPoint x: 535, startPoint y: 369, endPoint x: 578, endPoint y: 371, distance: 43.0
click at [578, 371] on input "12 bao bơ 530kg" at bounding box center [579, 368] width 217 height 26
type input "12 bao bơ 740kg"
type input "0"
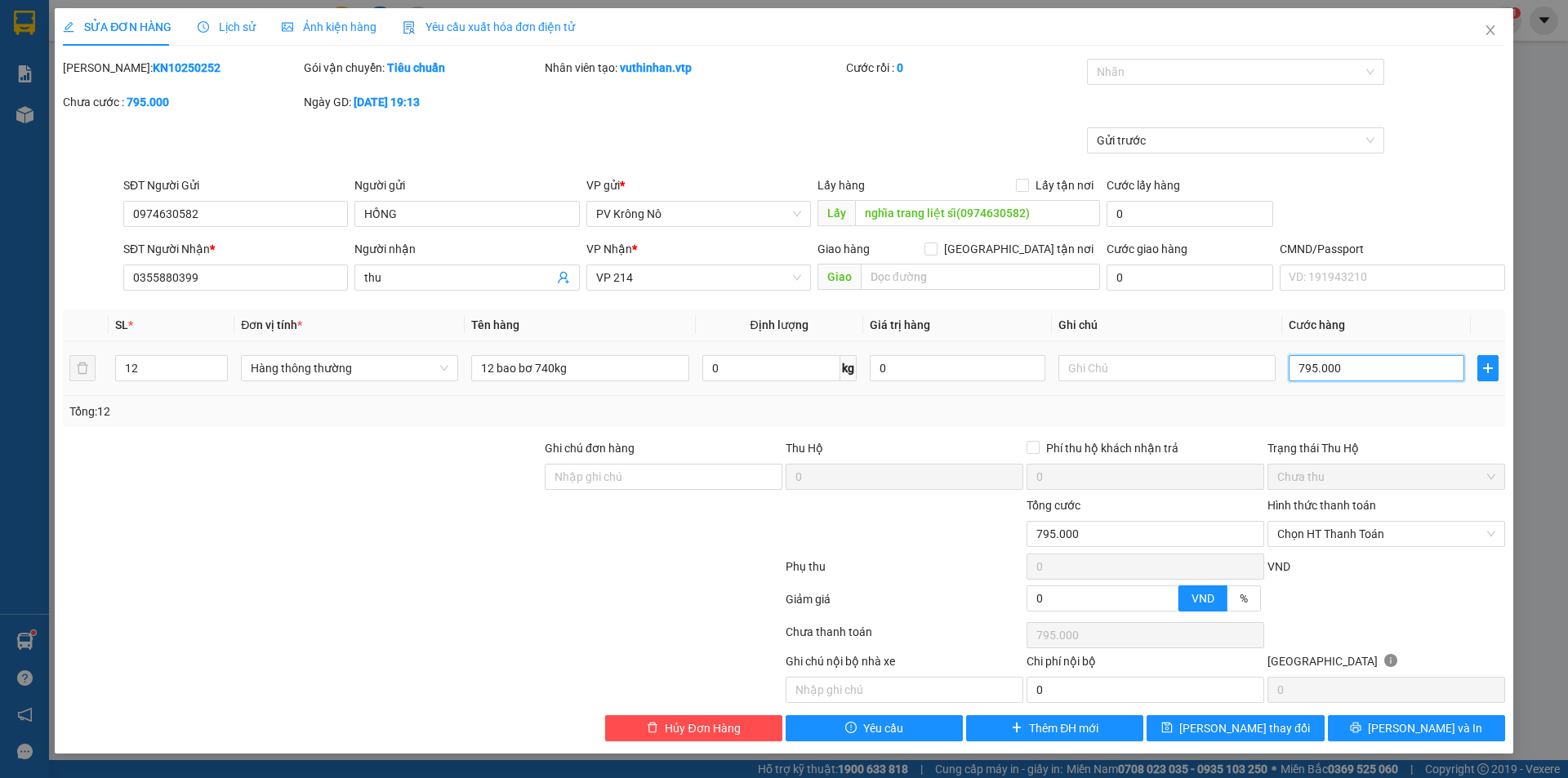
type input "0"
type input "001"
type input "1"
type input "10"
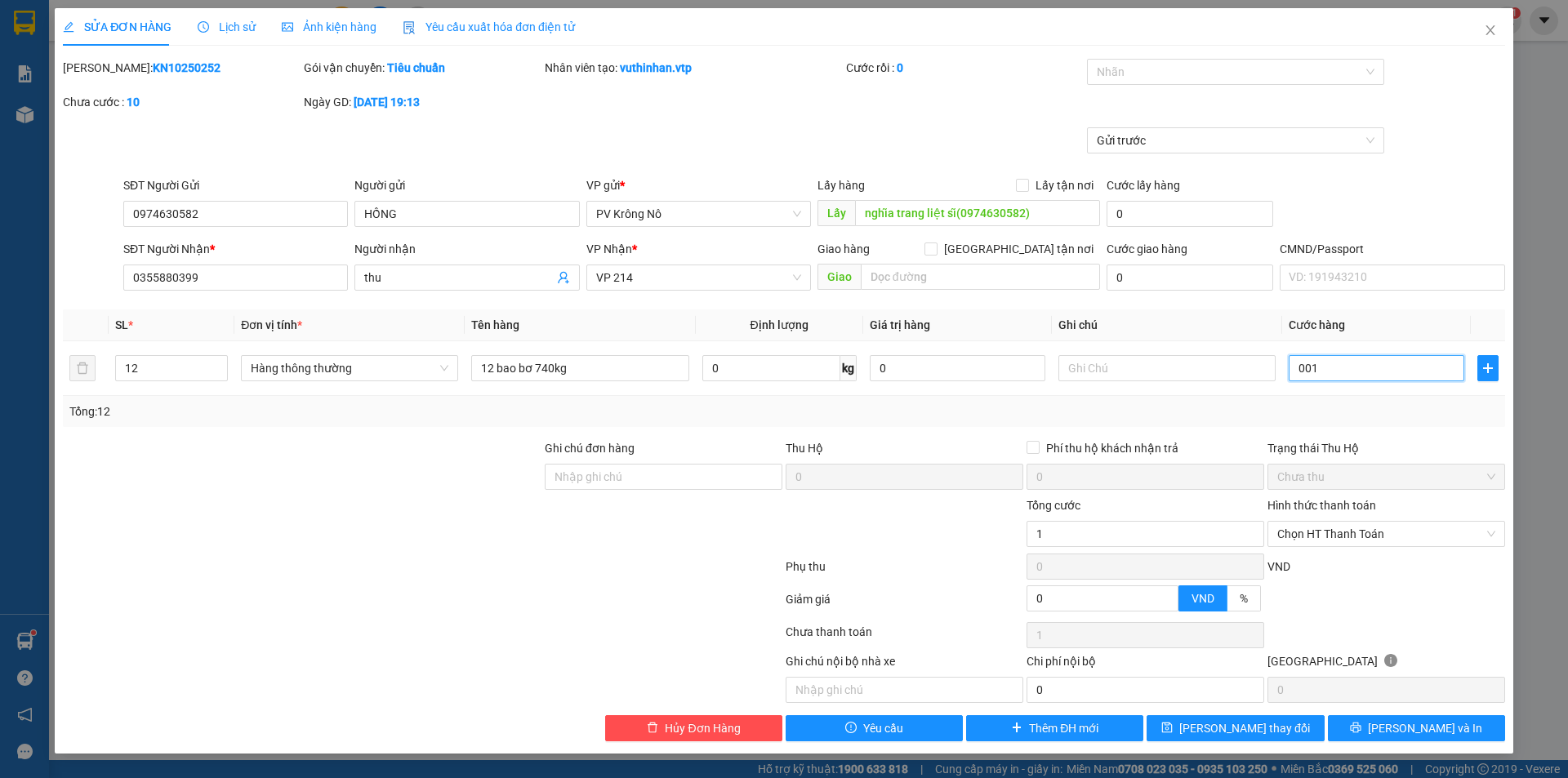
type input "10"
type input "00.103"
type input "103"
type input "1.035"
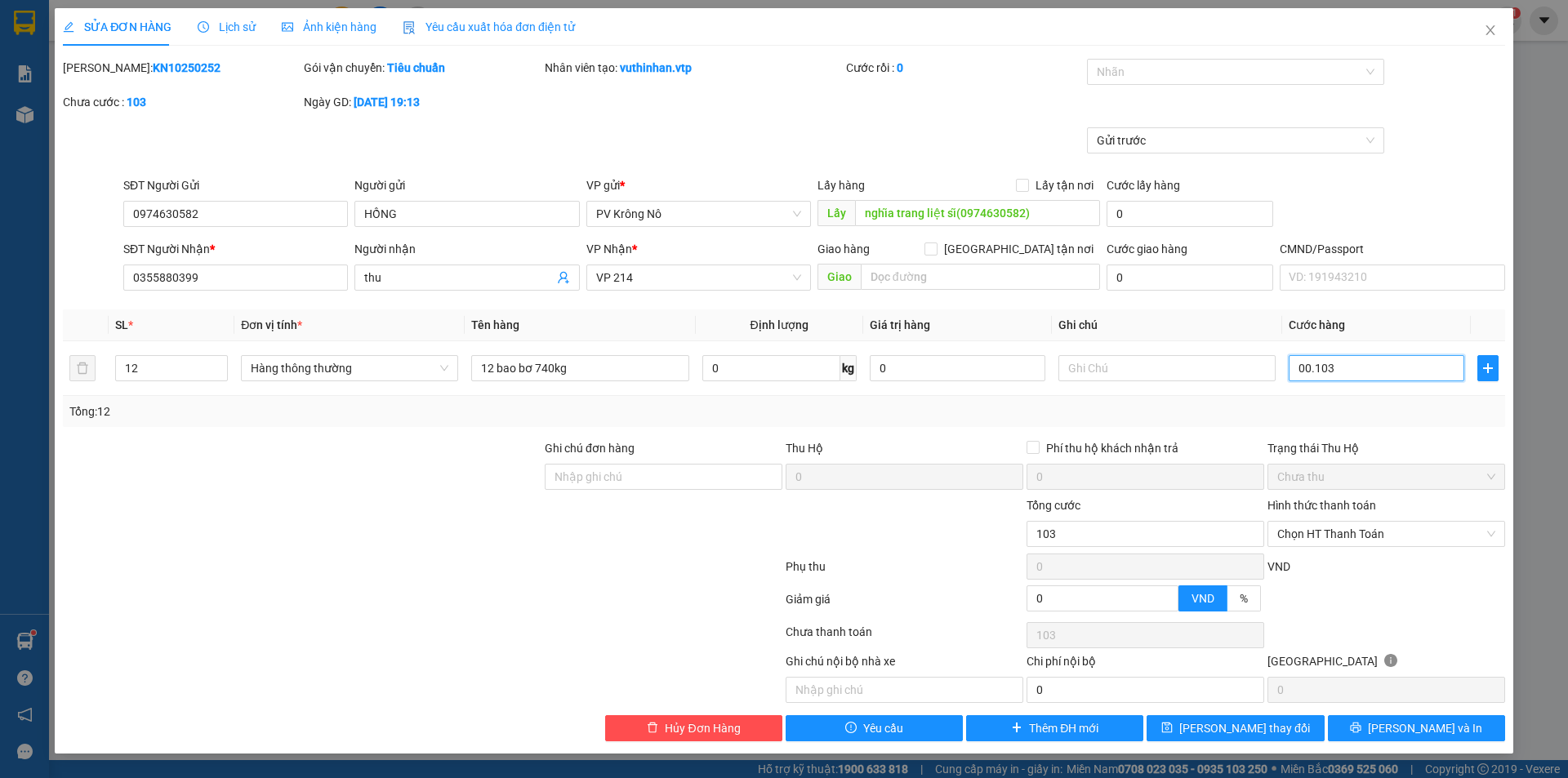
type input "1.035"
type input "000.010.350"
type input "10.350"
type input "00.000.103.500"
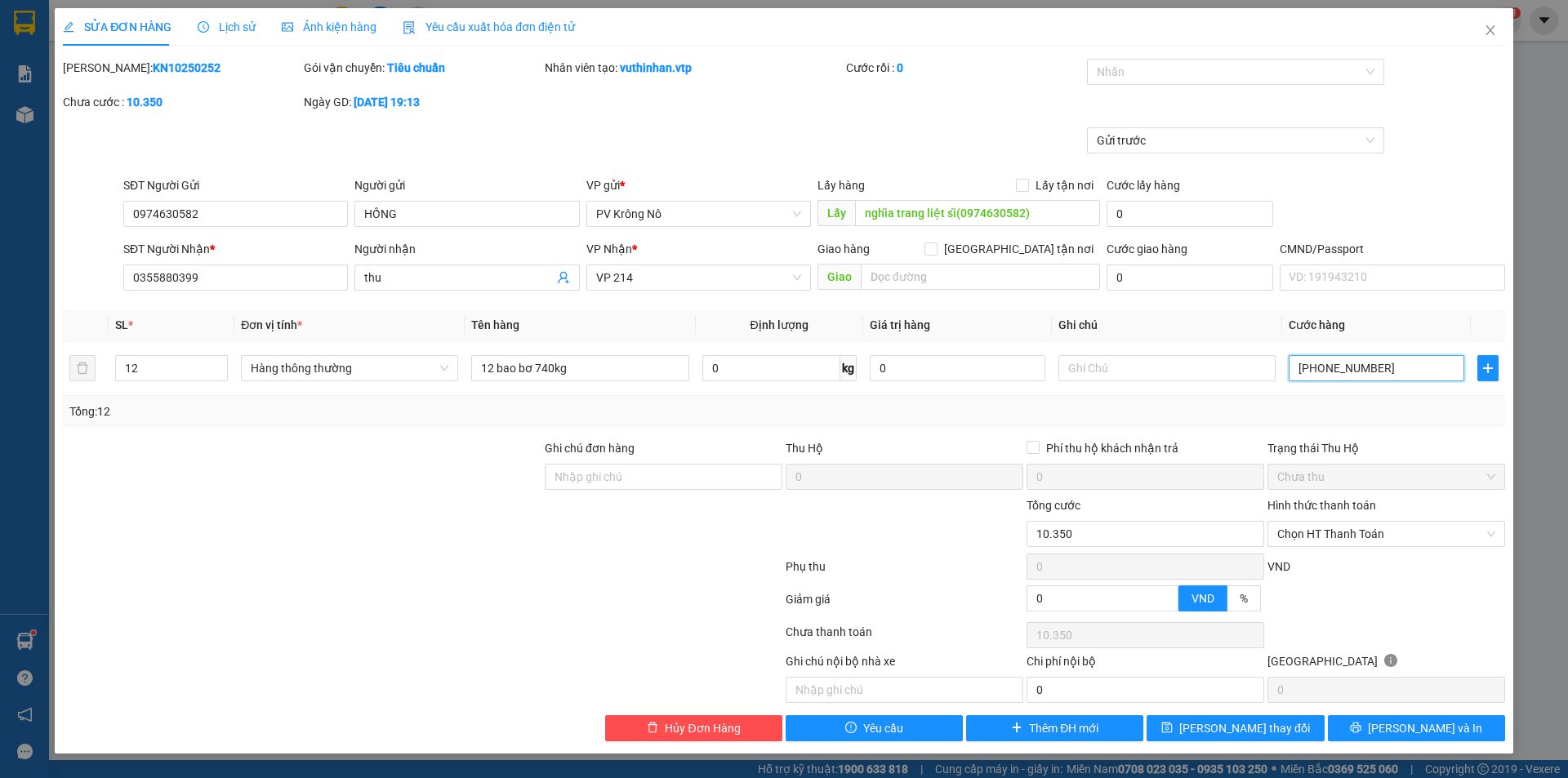
type input "103.500"
type input "1.035.000"
type input "000.000.101.035.000"
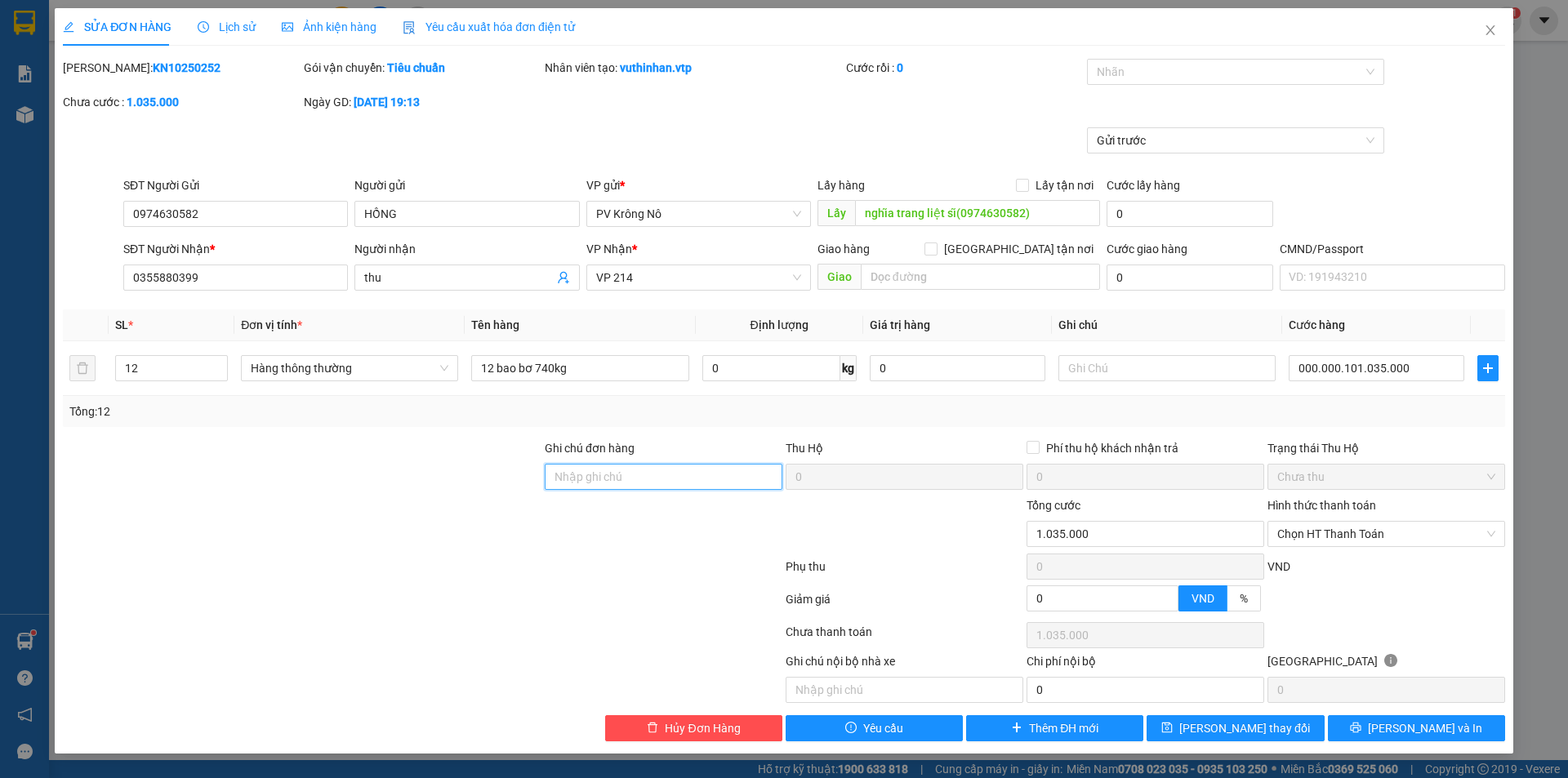
type input "101.035.000"
type input "0"
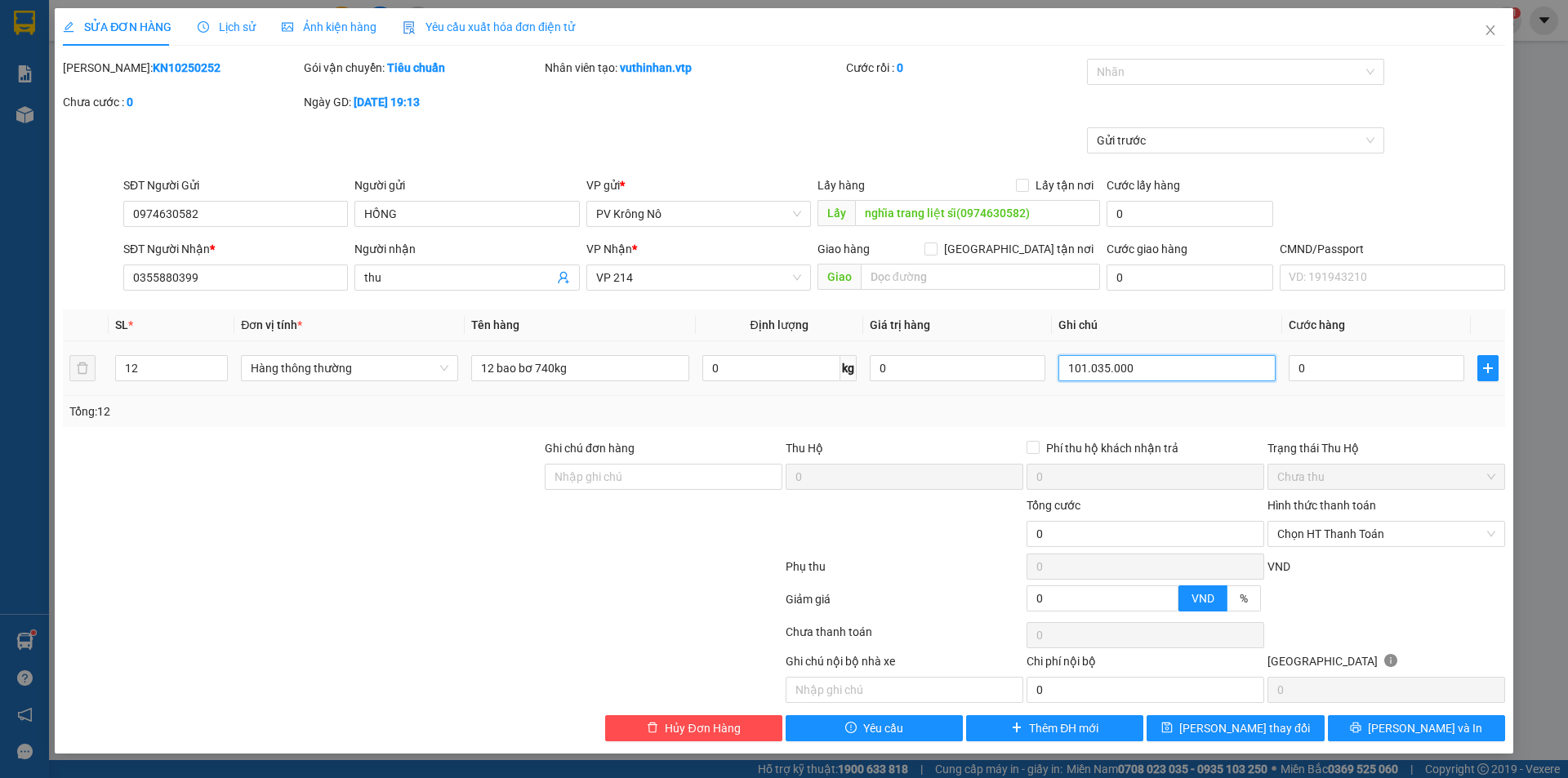
drag, startPoint x: 1132, startPoint y: 355, endPoint x: 1113, endPoint y: 359, distance: 19.4
click at [1114, 358] on input "101.035.000" at bounding box center [1167, 368] width 217 height 26
type input "10001.035.0"
click at [1139, 363] on input "10001.035.0" at bounding box center [1167, 368] width 217 height 26
drag, startPoint x: 1139, startPoint y: 363, endPoint x: 1062, endPoint y: 364, distance: 77.0
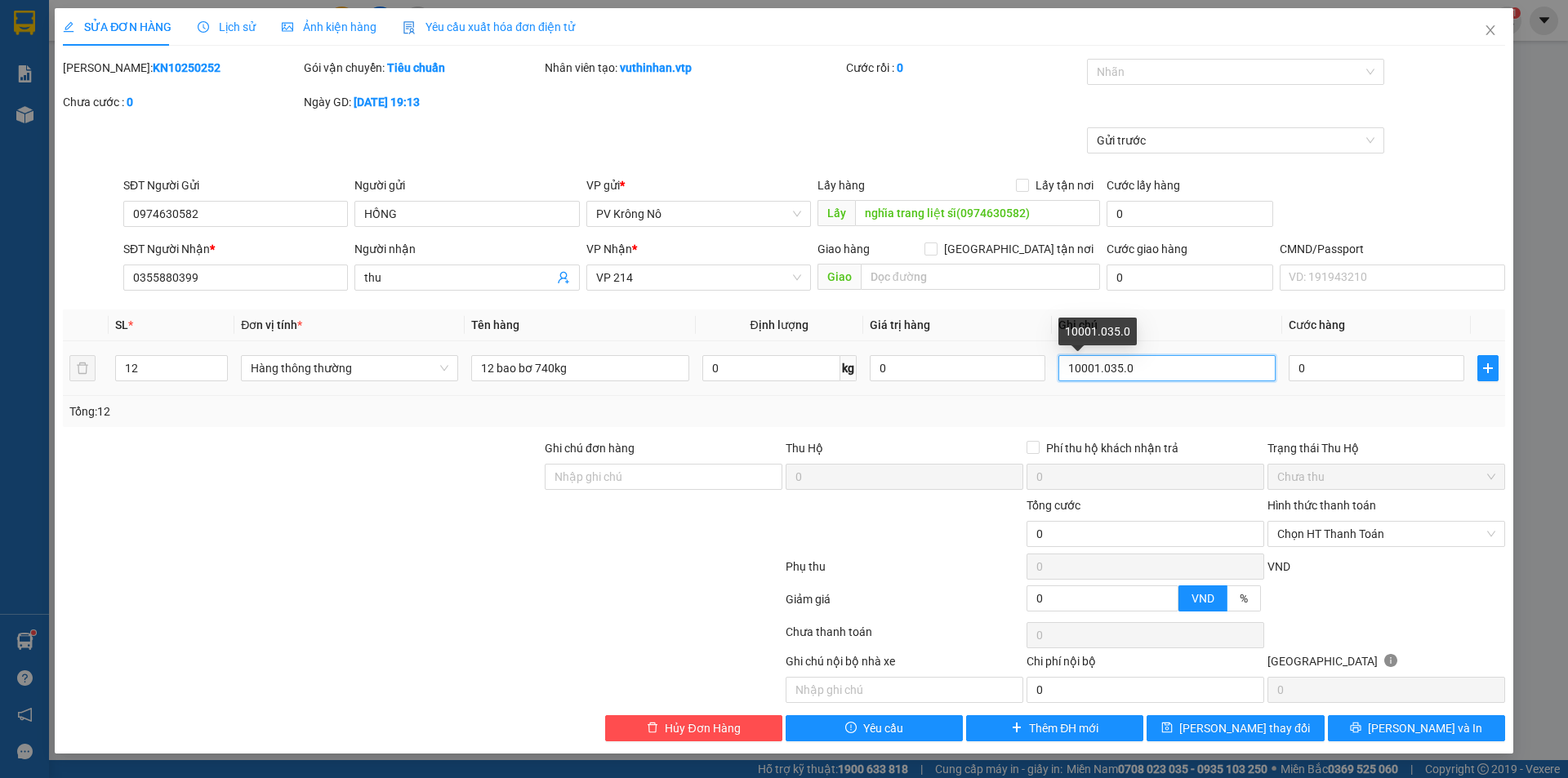
click at [1062, 364] on input "10001.035.0" at bounding box center [1167, 368] width 217 height 26
type input "001"
type input "1"
type input "10"
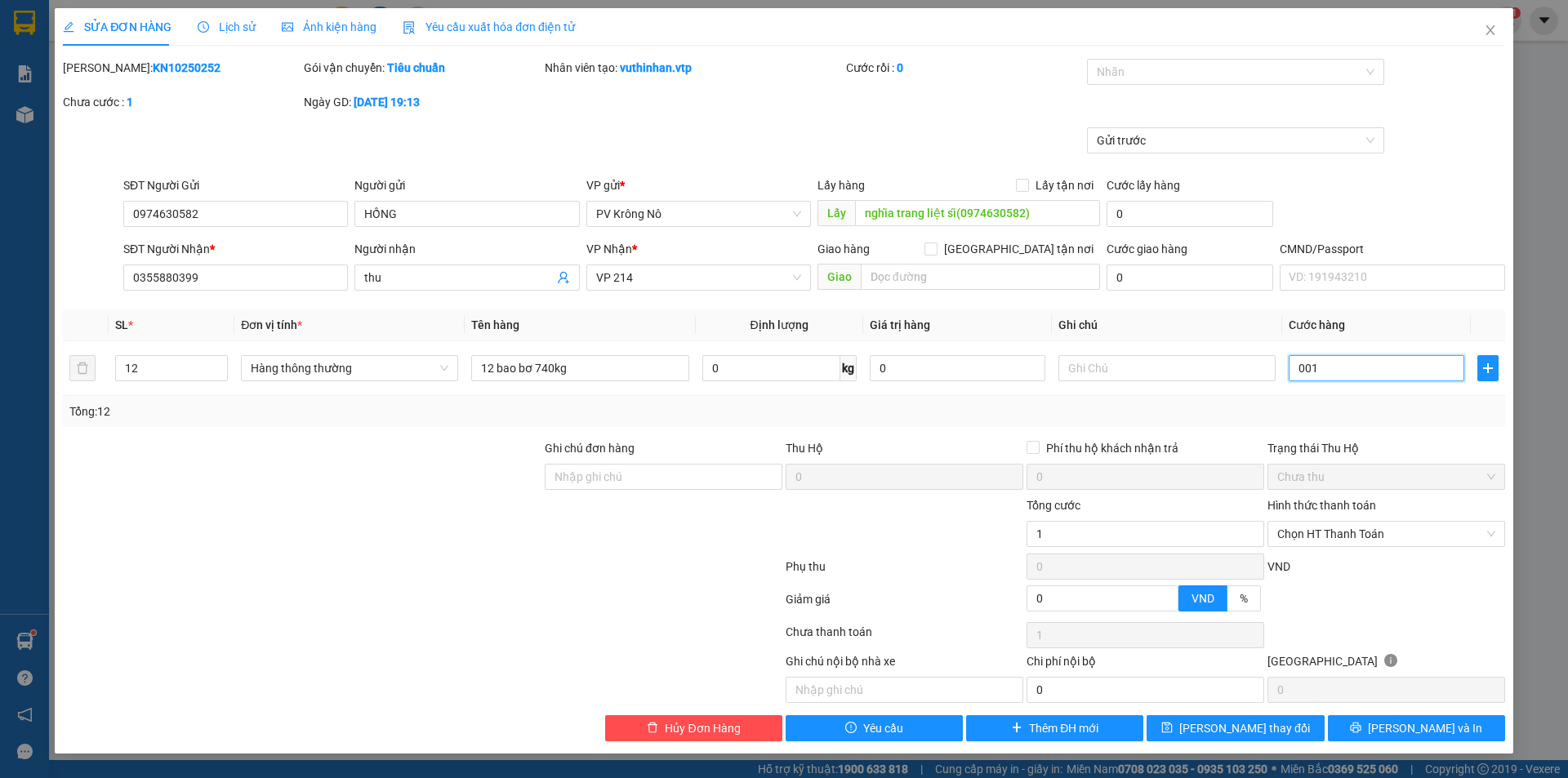
type input "10"
type input "0.010"
type input "103"
type input "00.103"
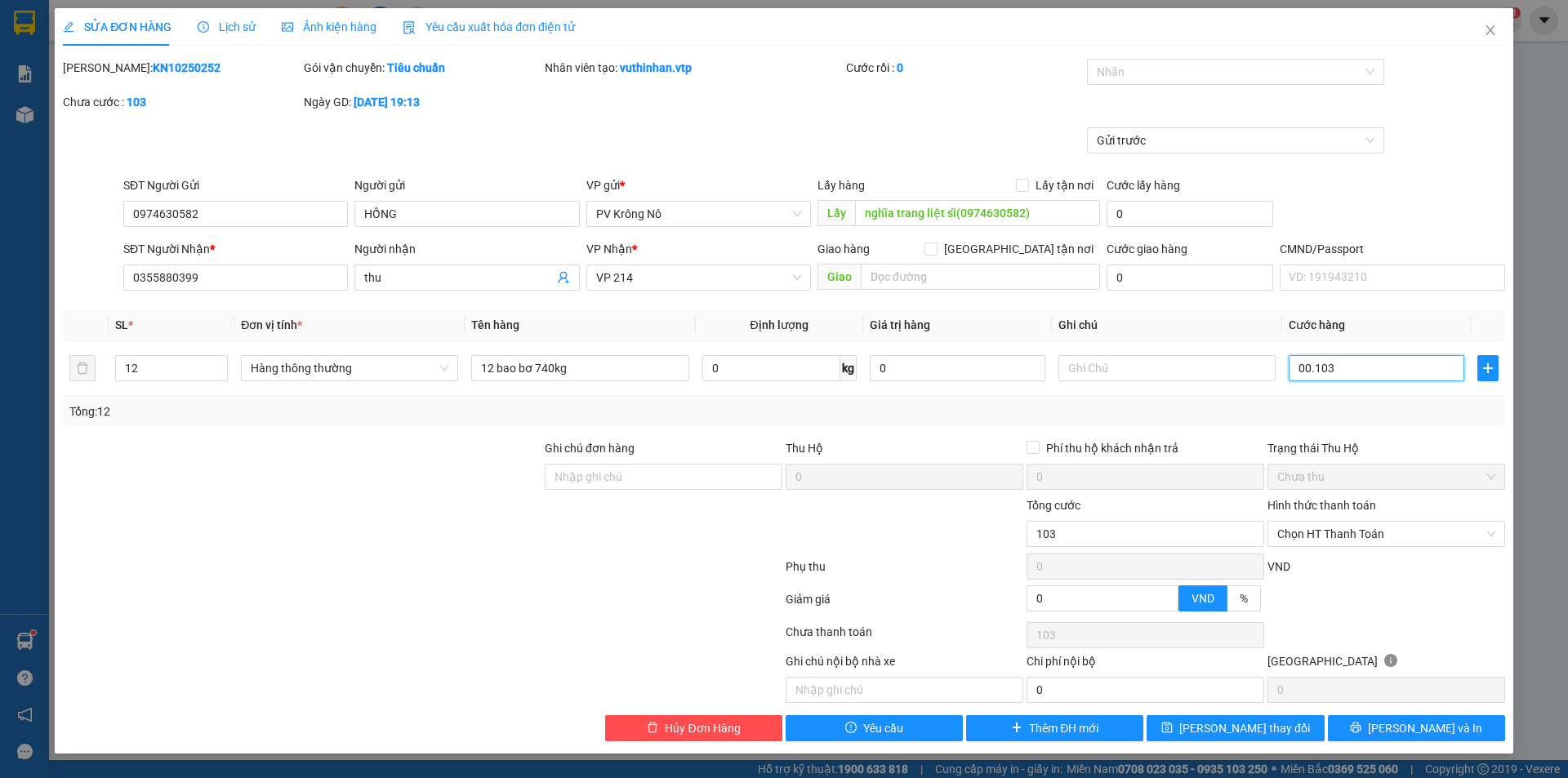
type input "1.035"
type input "0.001.035"
type input "10.350"
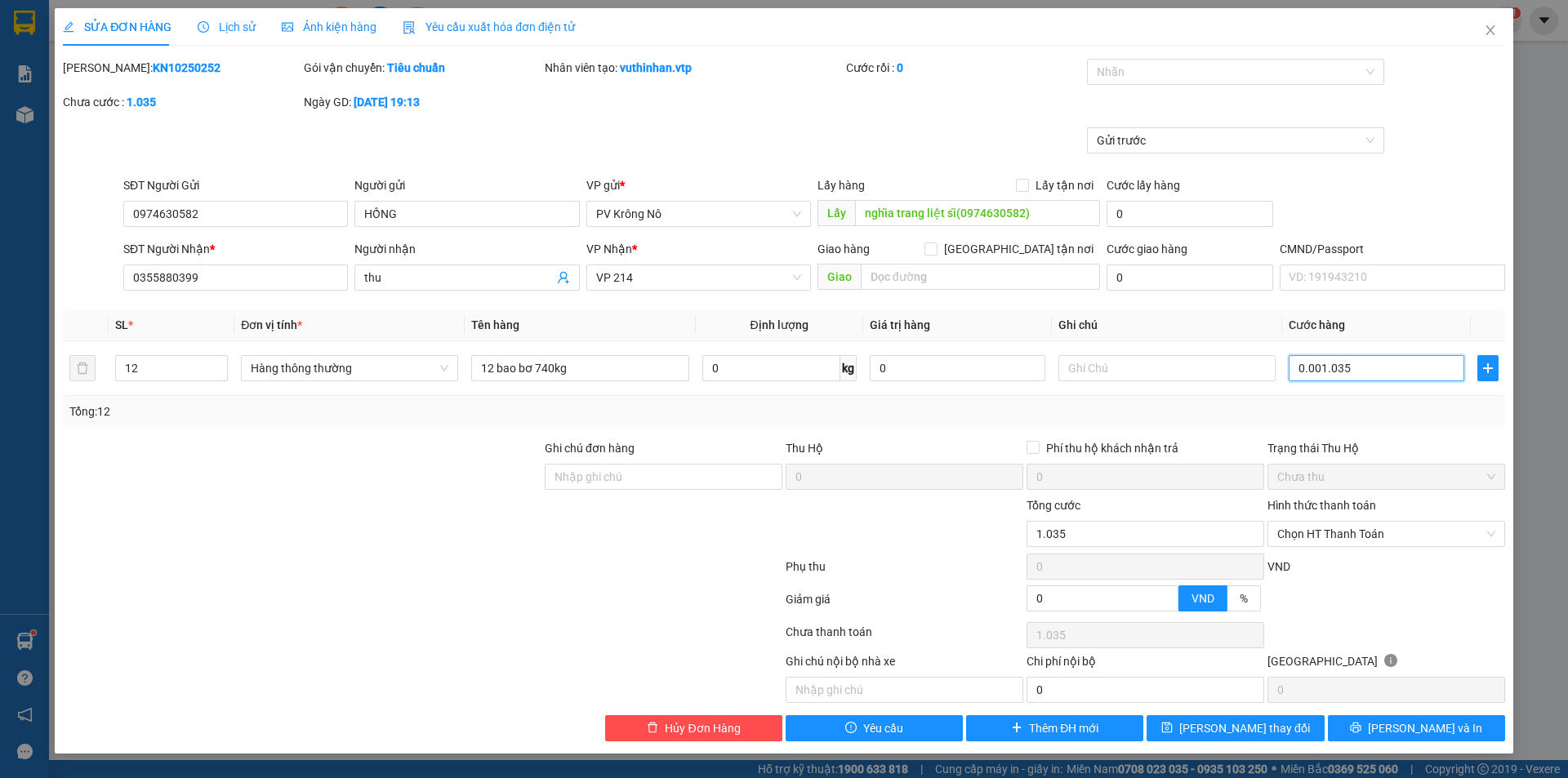
type input "000.010.350"
type input "103.500"
type input "00.000.103.500"
type input "1.035.000"
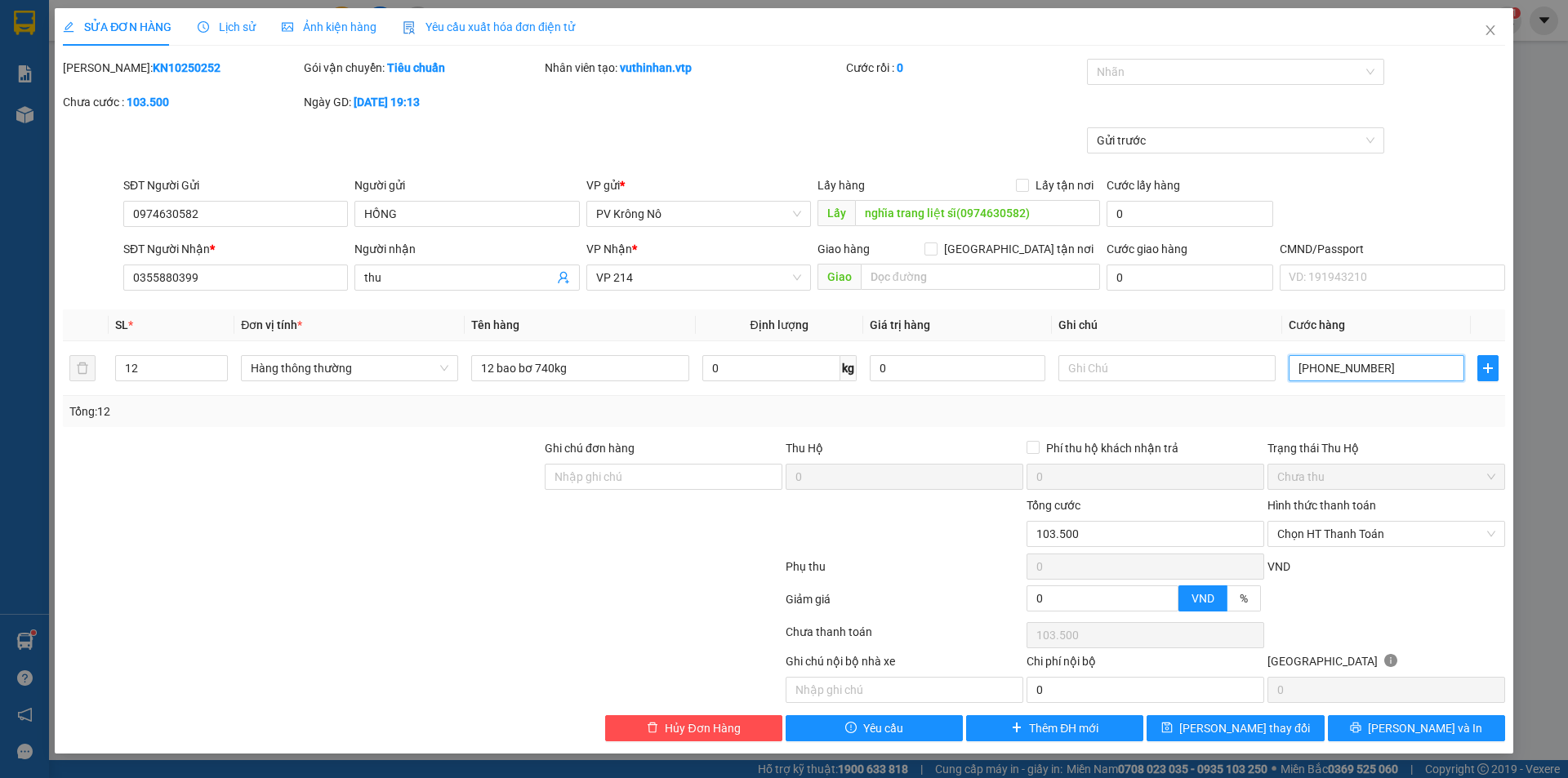
type input "1.035.000"
type input "000.000.101.035.000"
type input "101.035.000"
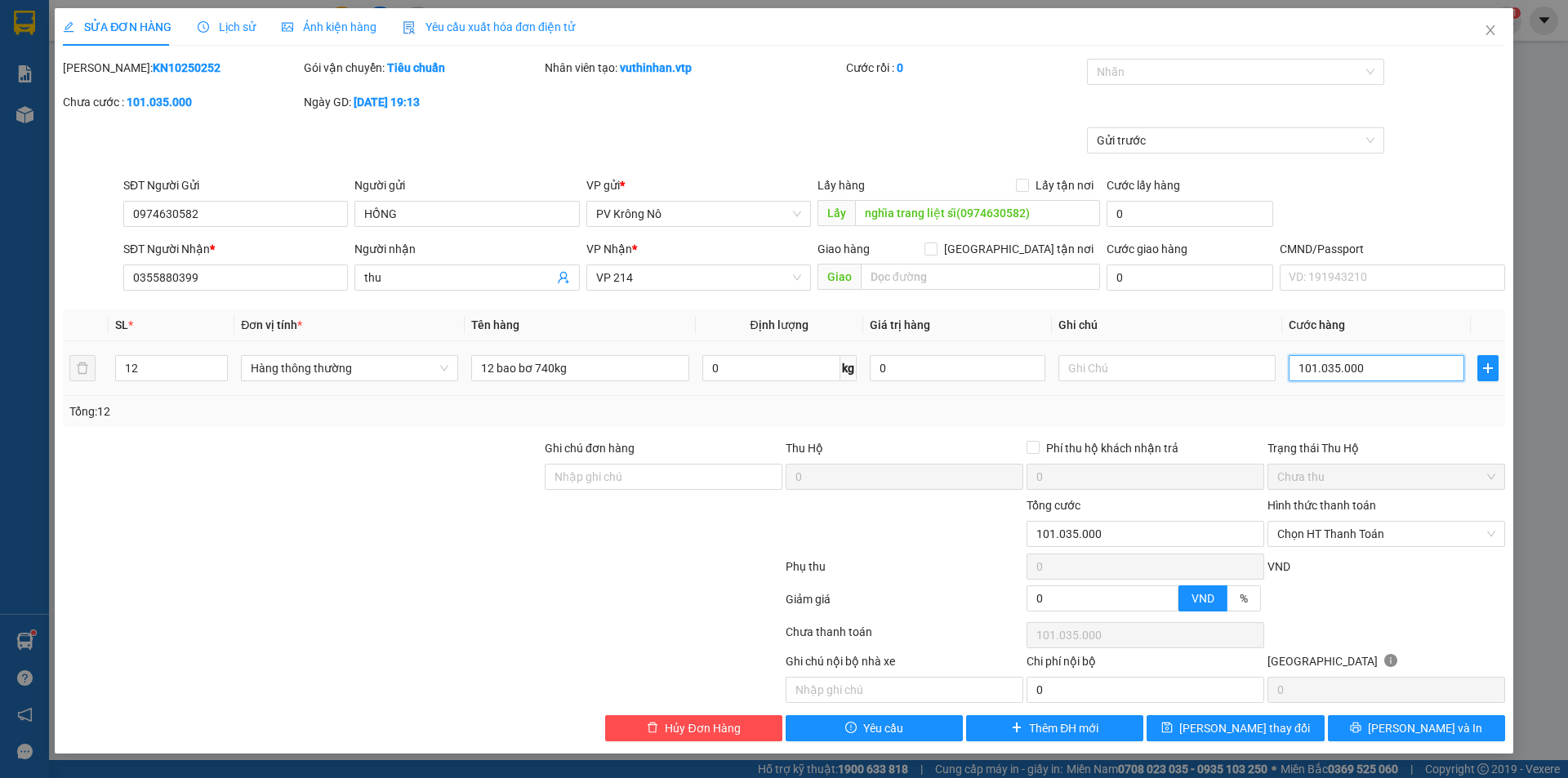
click at [1311, 374] on input "101.035.000" at bounding box center [1377, 368] width 176 height 26
click at [1309, 370] on input "101.035.000" at bounding box center [1377, 368] width 176 height 26
click at [1314, 368] on input "101.035.000" at bounding box center [1377, 368] width 176 height 26
click at [1375, 359] on input "101.035.000" at bounding box center [1377, 368] width 176 height 26
click at [1309, 366] on input "101.035.000" at bounding box center [1377, 368] width 176 height 26
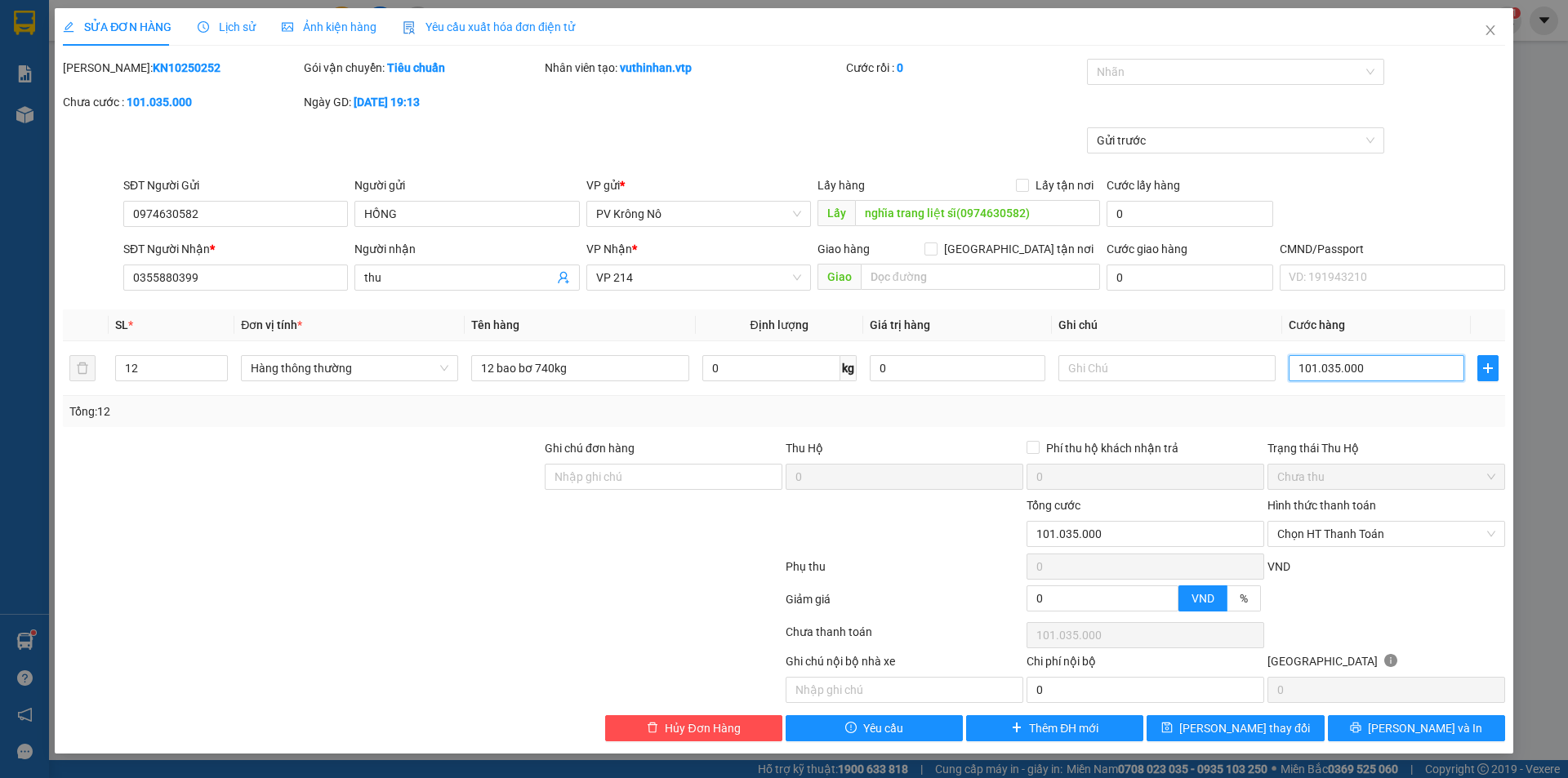
type input "11.035.000"
click at [1250, 721] on span "Lưu thay đổi" at bounding box center [1245, 728] width 131 height 18
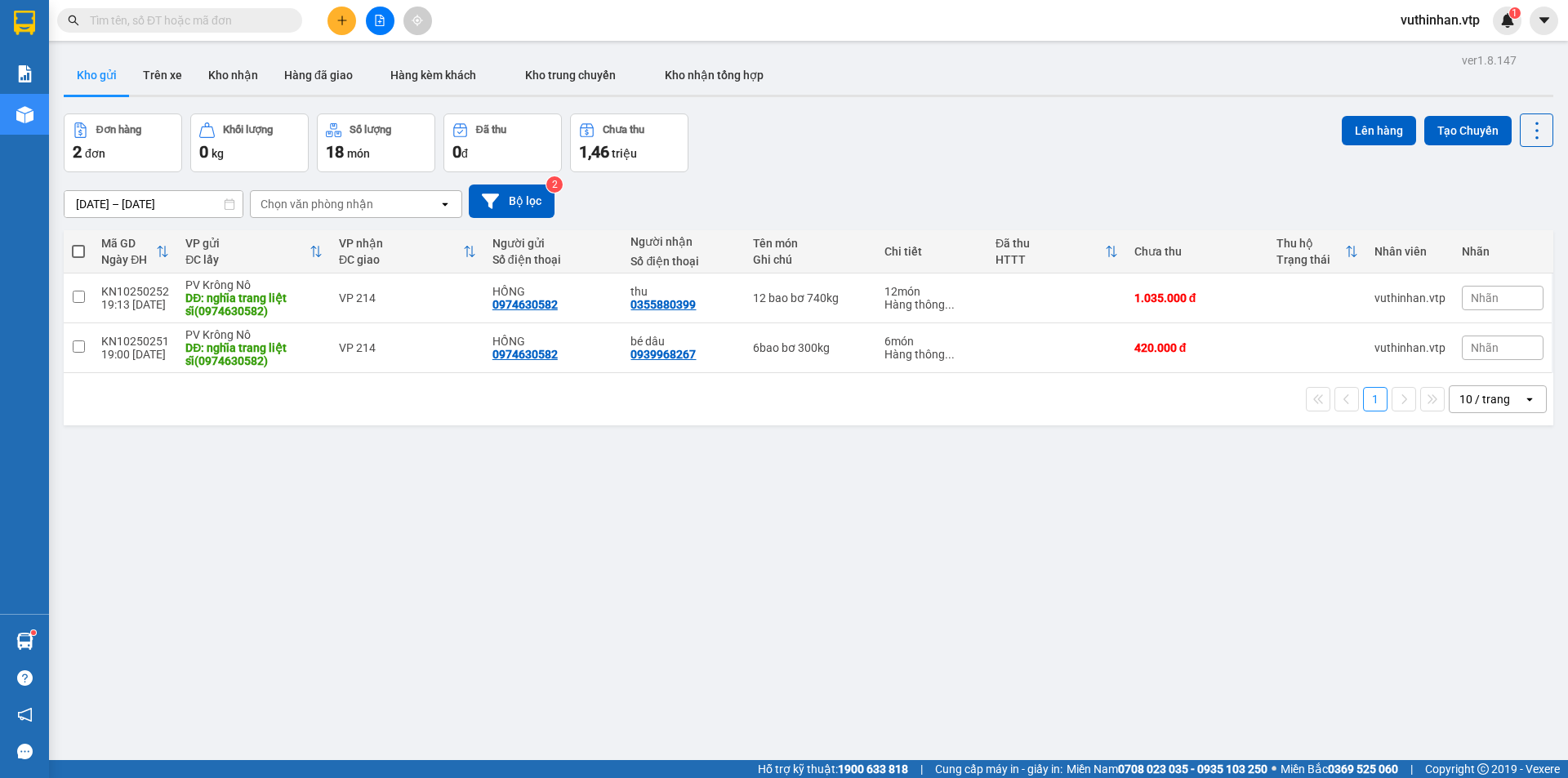
click at [79, 252] on span at bounding box center [78, 251] width 13 height 13
click at [79, 244] on input "checkbox" at bounding box center [79, 244] width 0 height 0
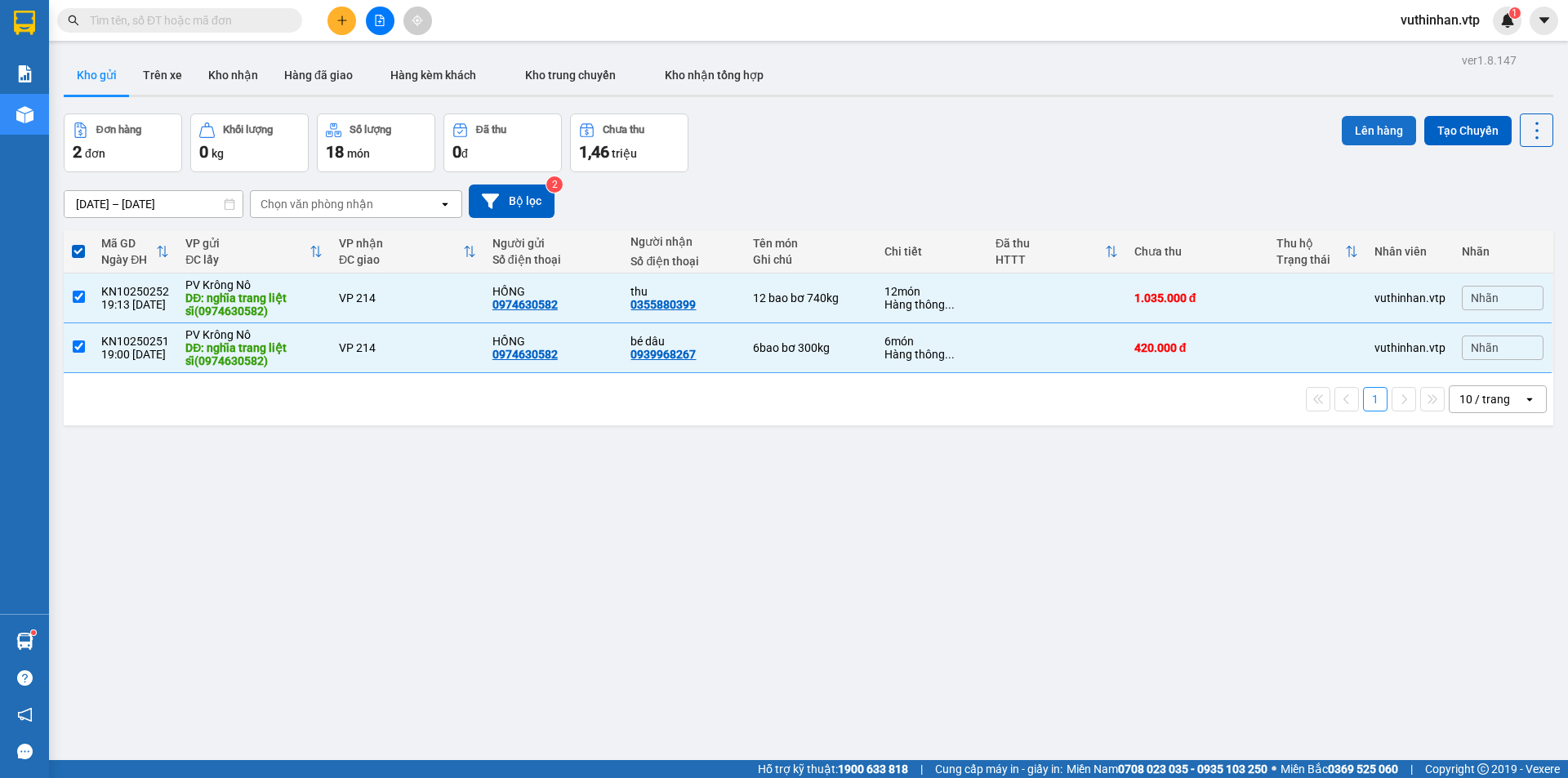
click at [1357, 127] on button "Lên hàng" at bounding box center [1379, 130] width 74 height 30
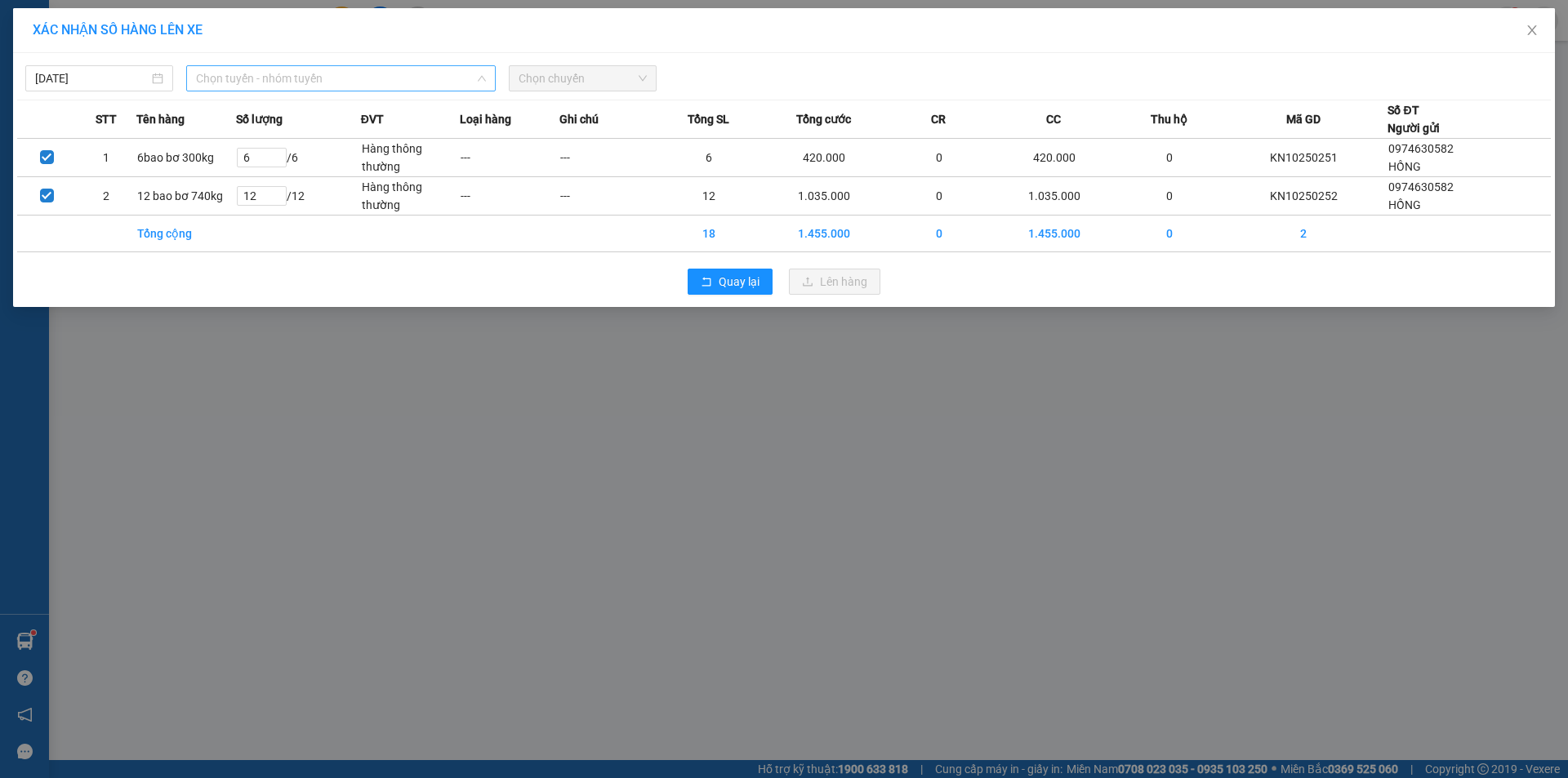
click at [228, 73] on span "Chọn tuyến - nhóm tuyến" at bounding box center [341, 78] width 290 height 25
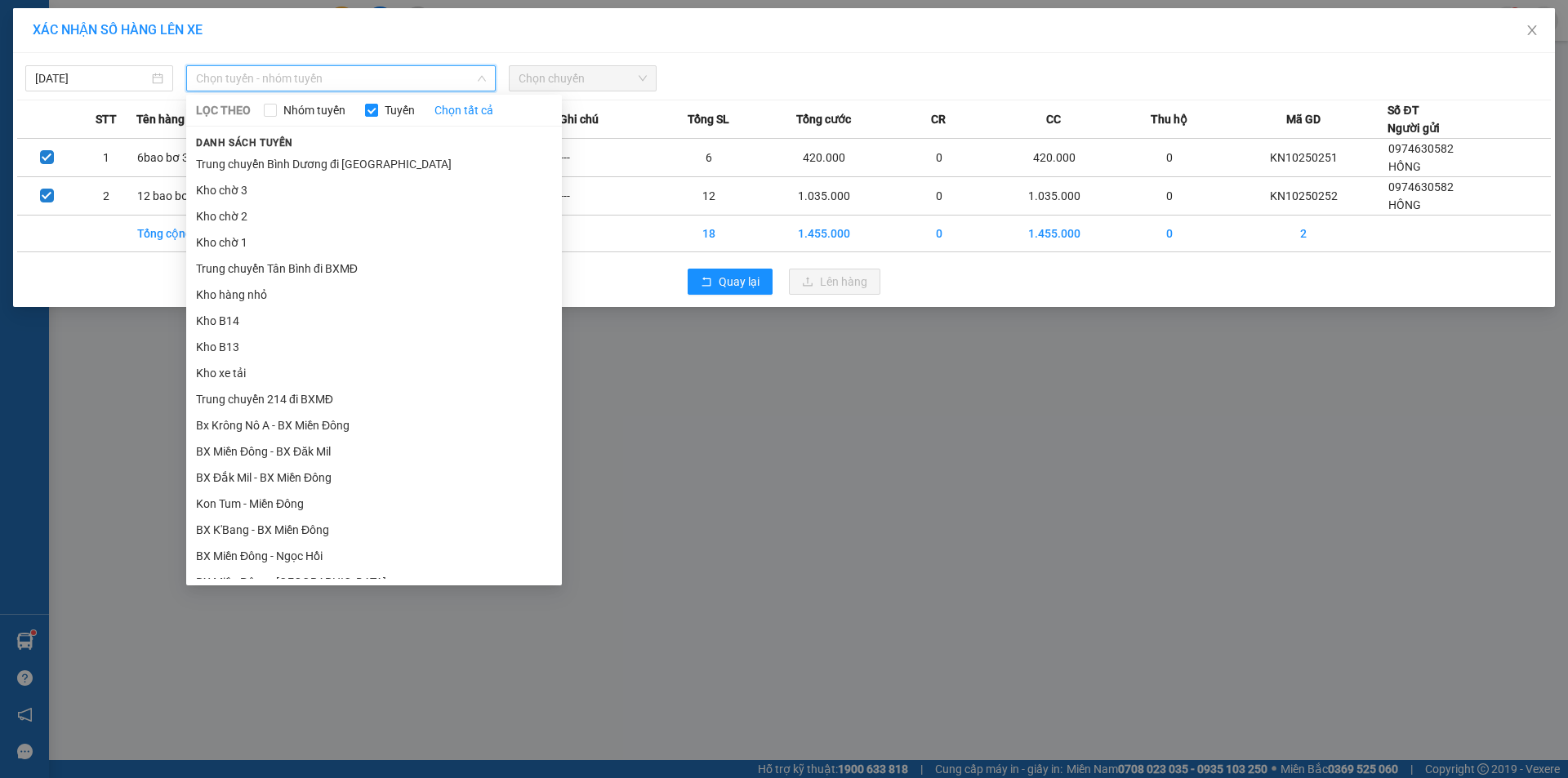
click at [679, 385] on div "XÁC NHẬN SỐ HÀNG LÊN XE 14/10/2025 Chọn tuyến - nhóm tuyến LỌC THEO Nhóm tuyến …" at bounding box center [784, 389] width 1568 height 778
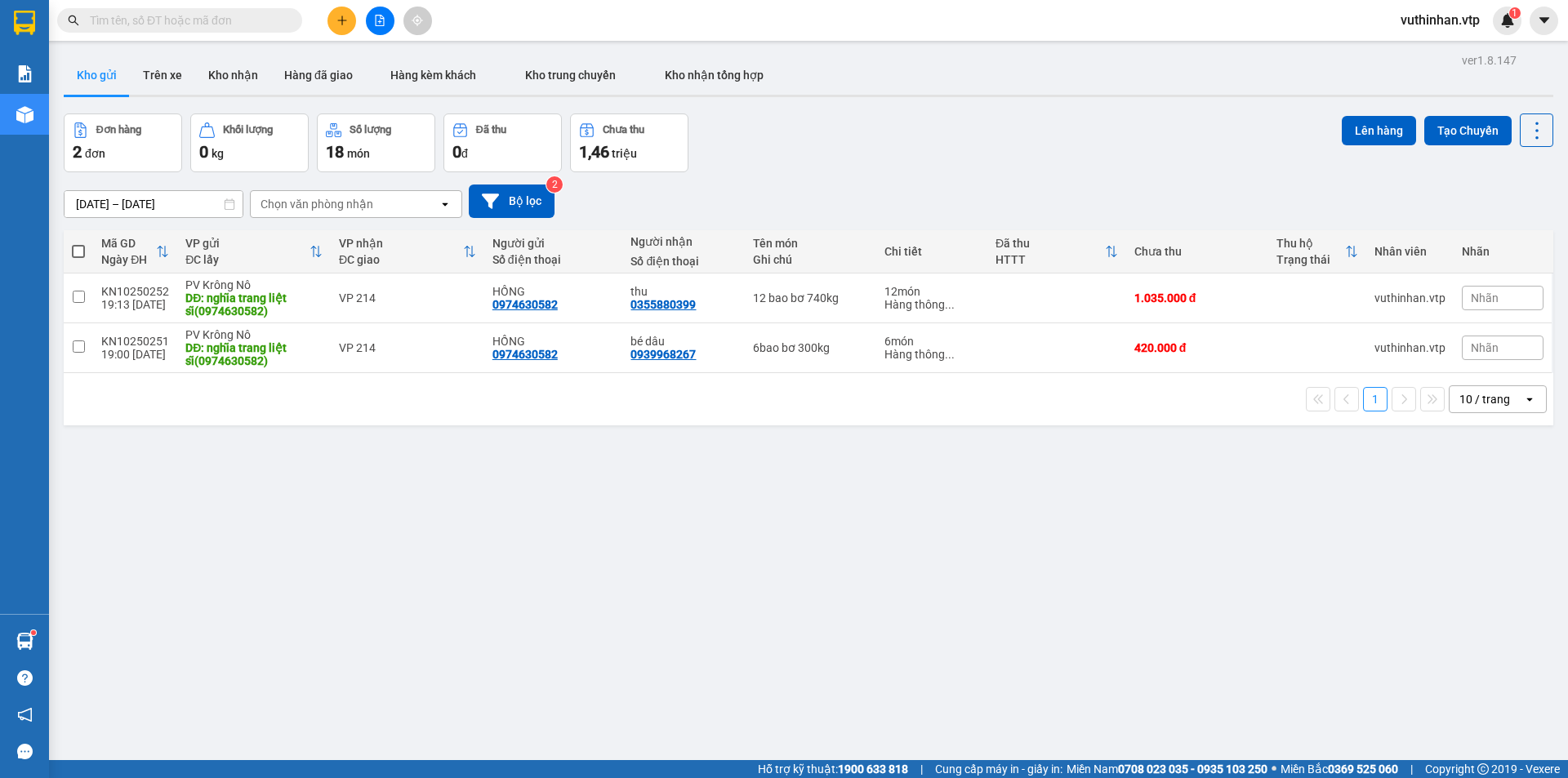
click at [85, 244] on label at bounding box center [78, 251] width 13 height 16
click at [79, 244] on input "checkbox" at bounding box center [79, 244] width 0 height 0
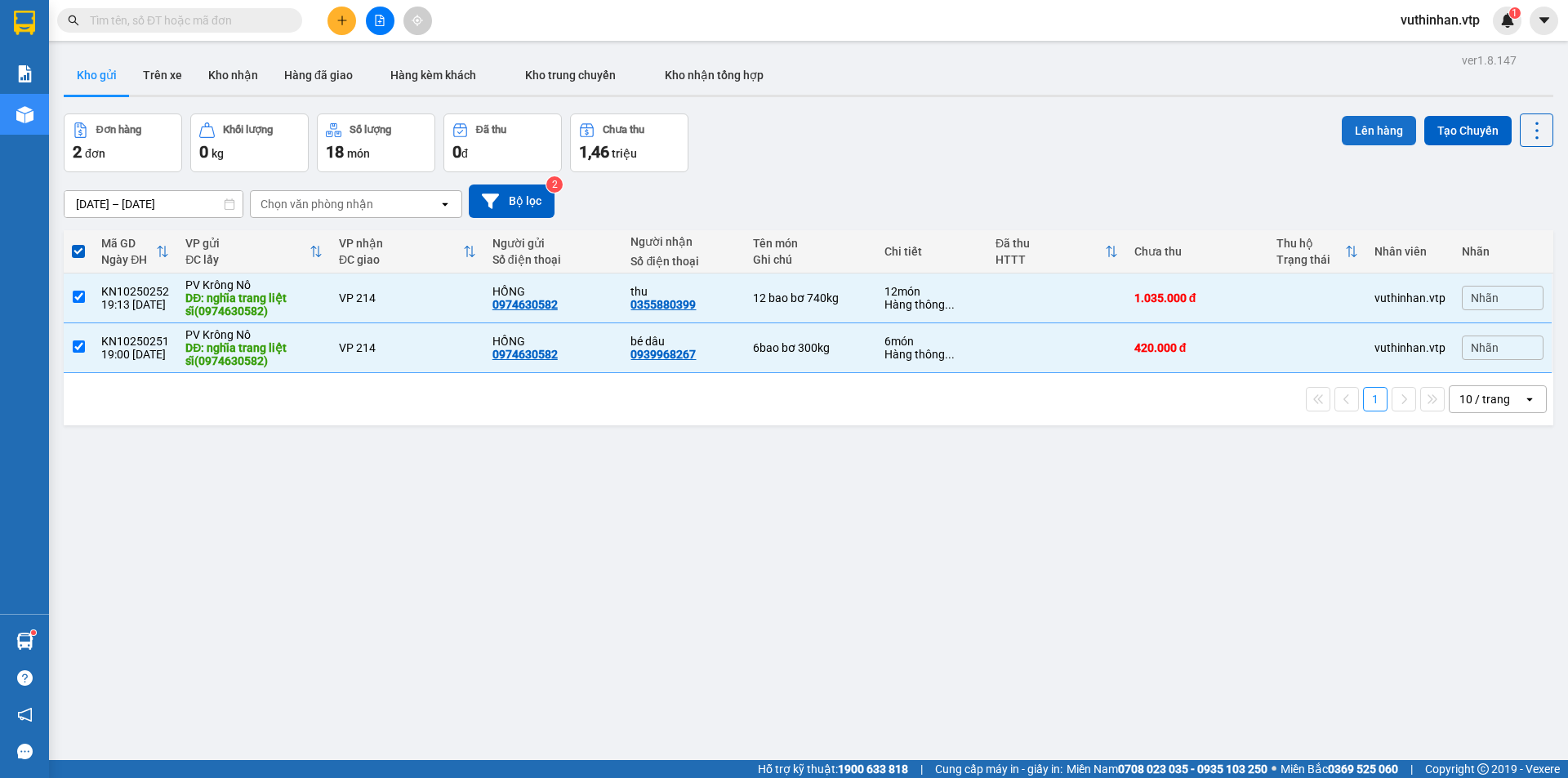
click at [1351, 120] on button "Lên hàng" at bounding box center [1379, 130] width 74 height 30
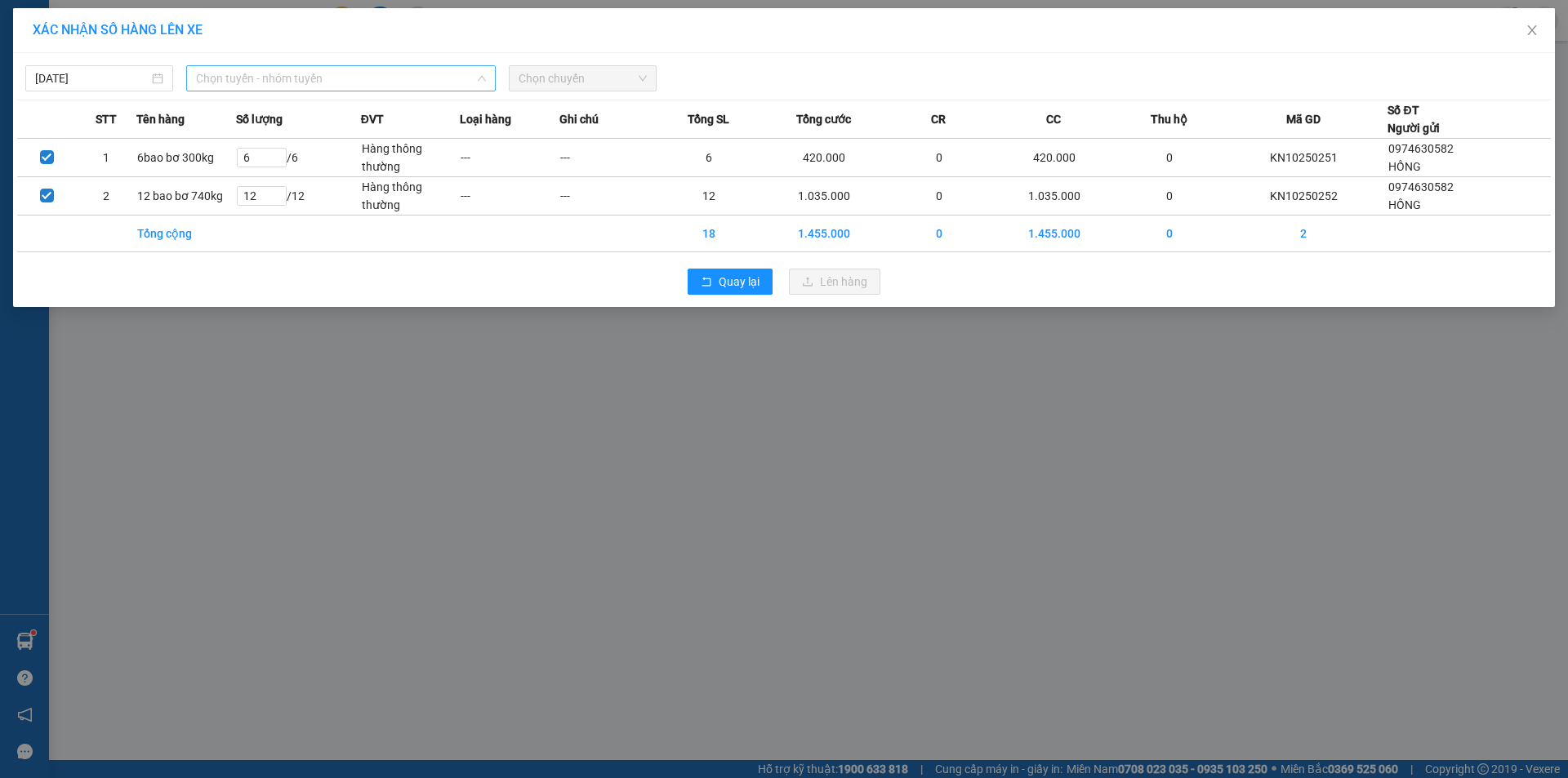
click at [289, 77] on span "Chọn tuyến - nhóm tuyến" at bounding box center [341, 78] width 290 height 25
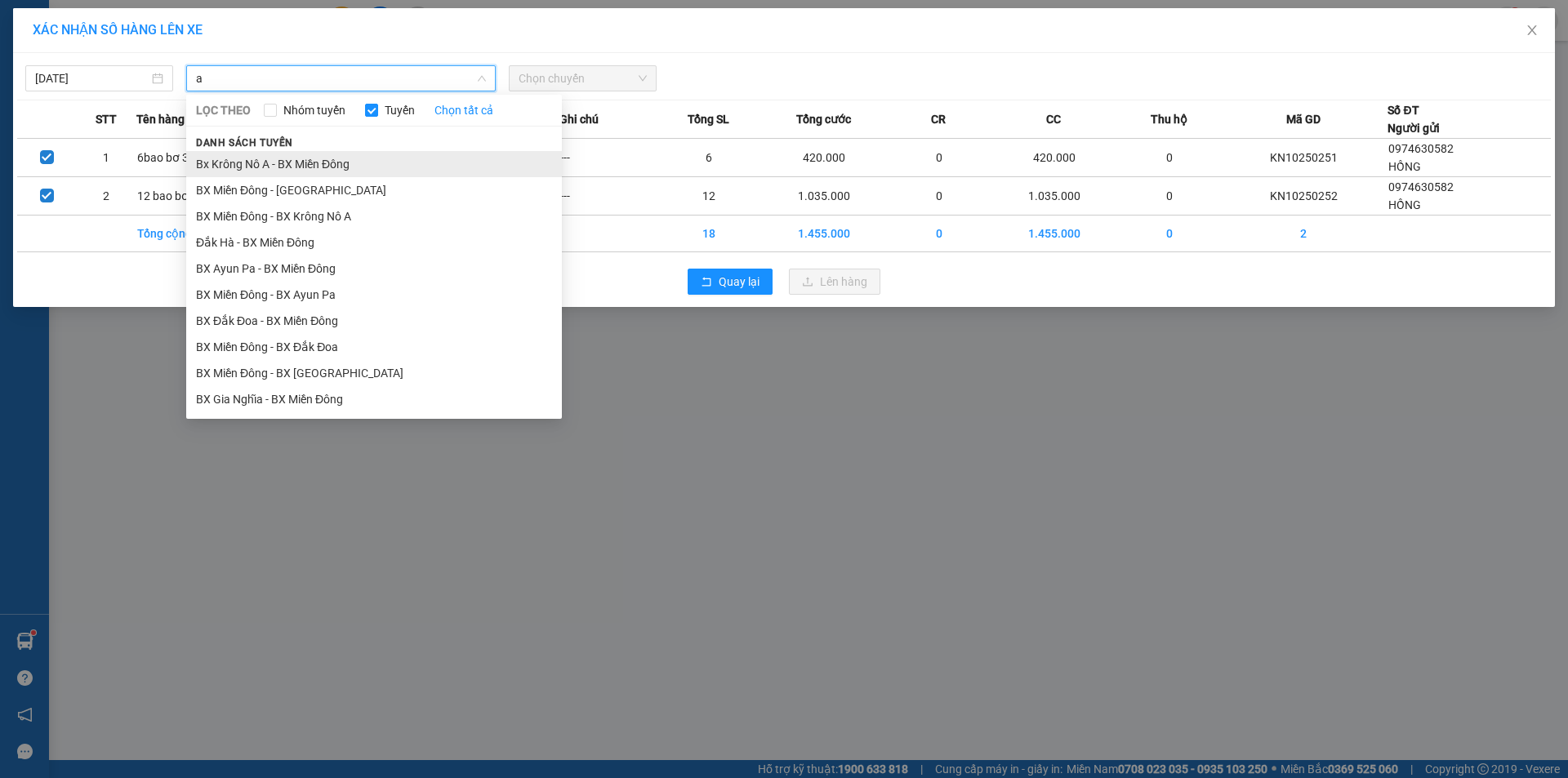
click at [329, 167] on li "Bx Krông Nô A - BX Miền Đông" at bounding box center [374, 164] width 376 height 26
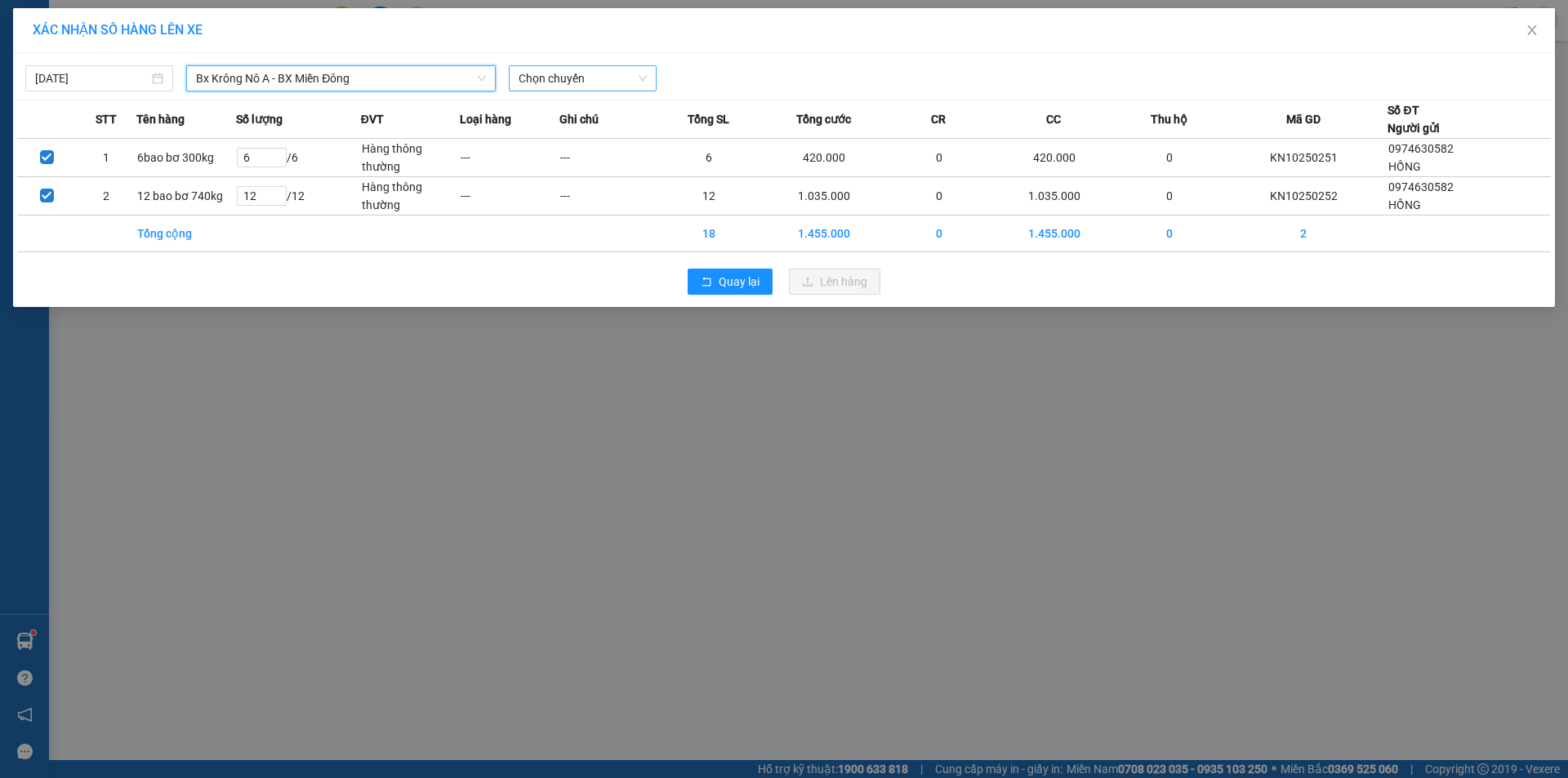
click at [578, 72] on span "Chọn chuyến" at bounding box center [583, 78] width 129 height 25
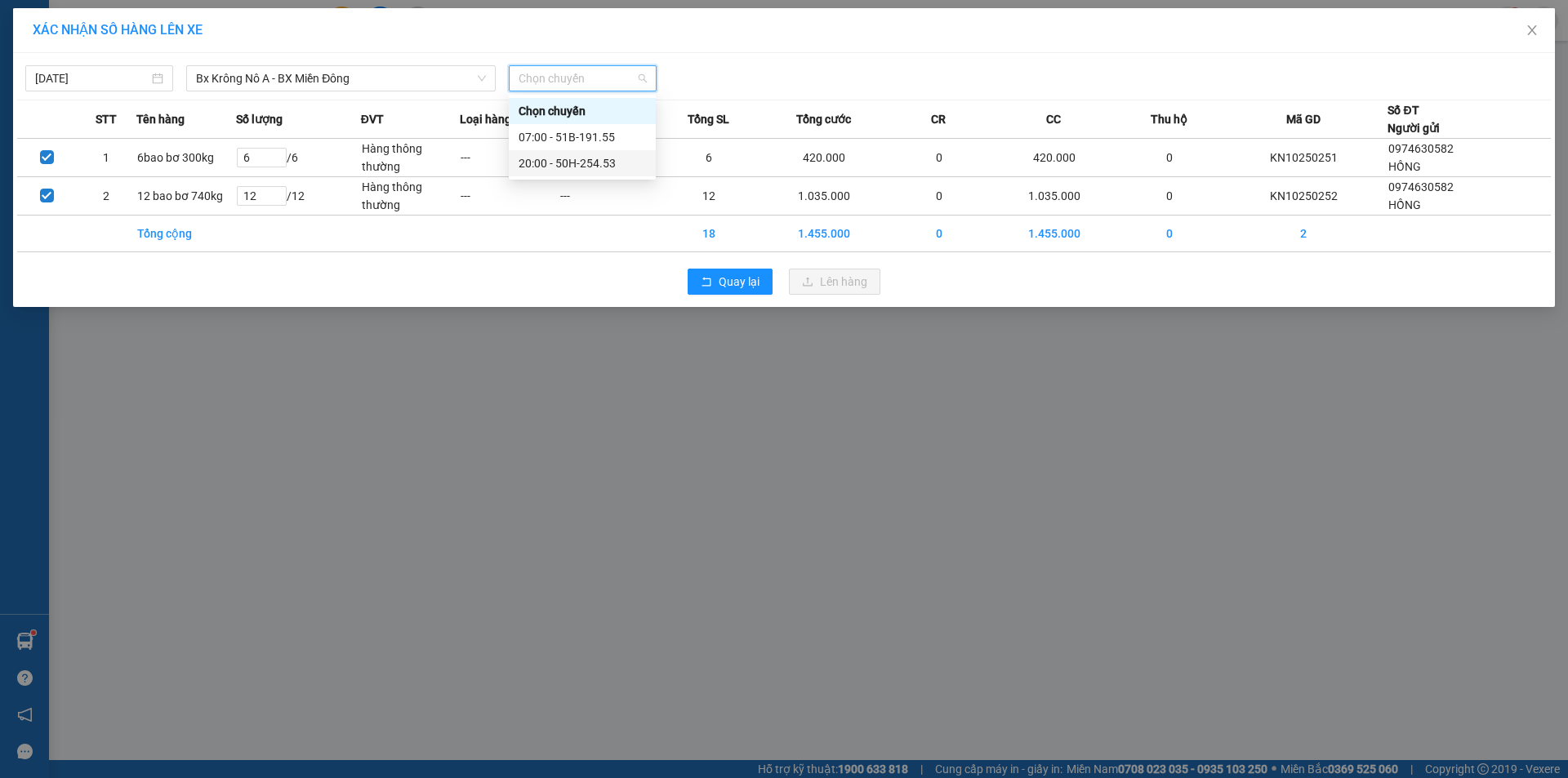
click at [571, 159] on div "20:00 - 50H-254.53" at bounding box center [582, 163] width 128 height 18
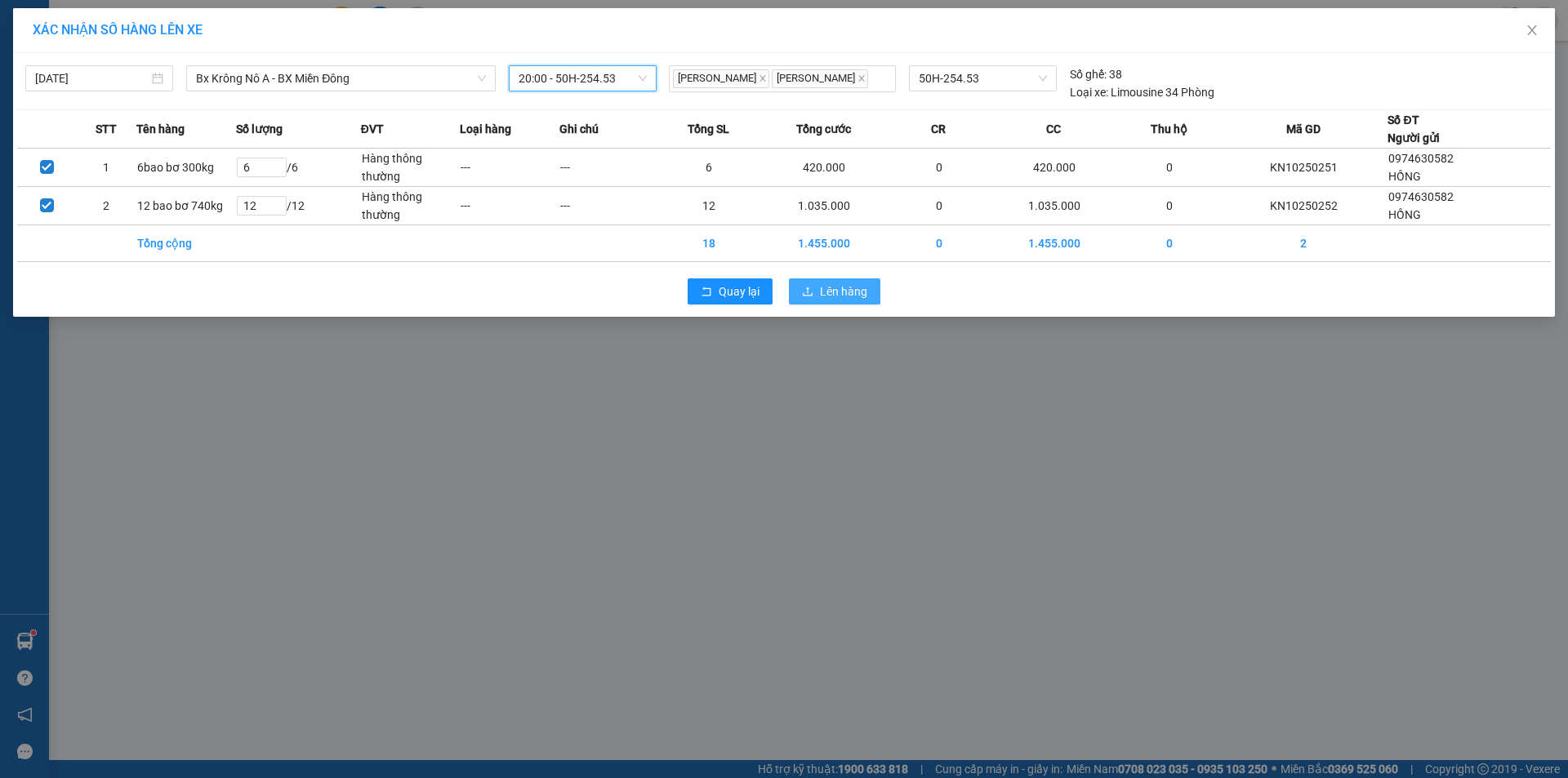
click at [831, 300] on button "Lên hàng" at bounding box center [835, 291] width 91 height 26
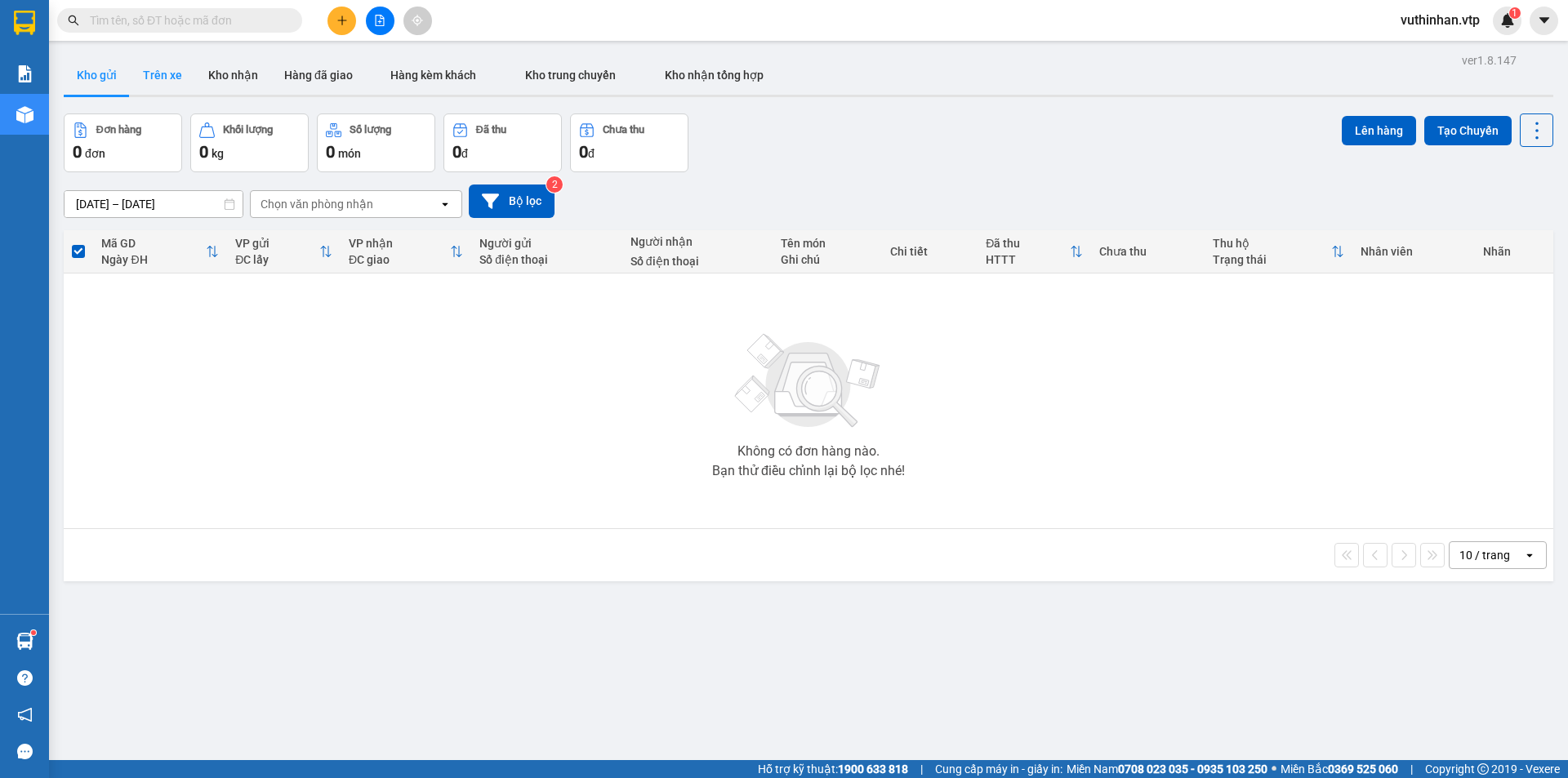
click at [148, 76] on button "Trên xe" at bounding box center [162, 75] width 65 height 39
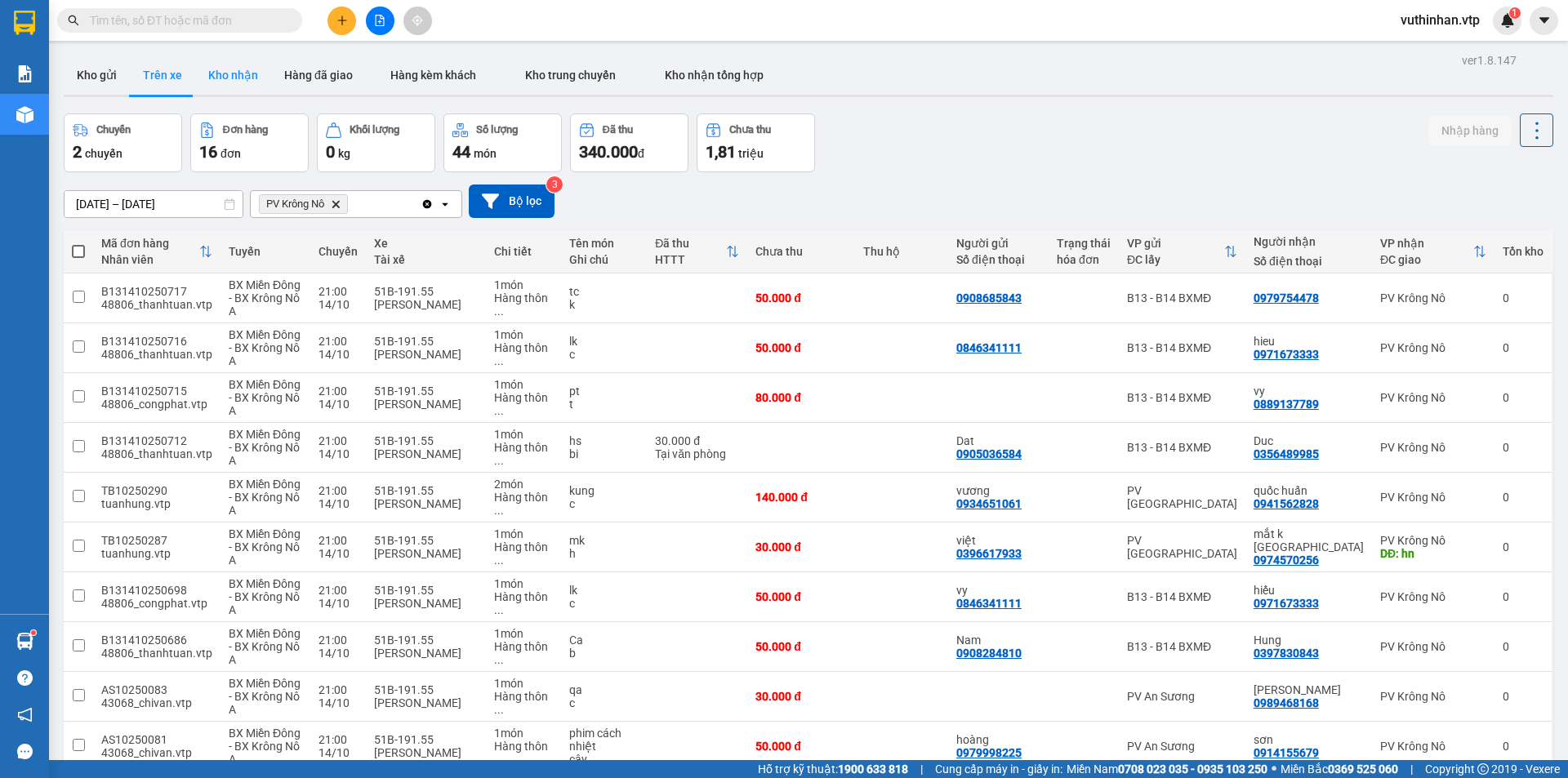
drag, startPoint x: 233, startPoint y: 84, endPoint x: 247, endPoint y: 78, distance: 15.2
click at [237, 83] on button "Kho nhận" at bounding box center [233, 75] width 76 height 39
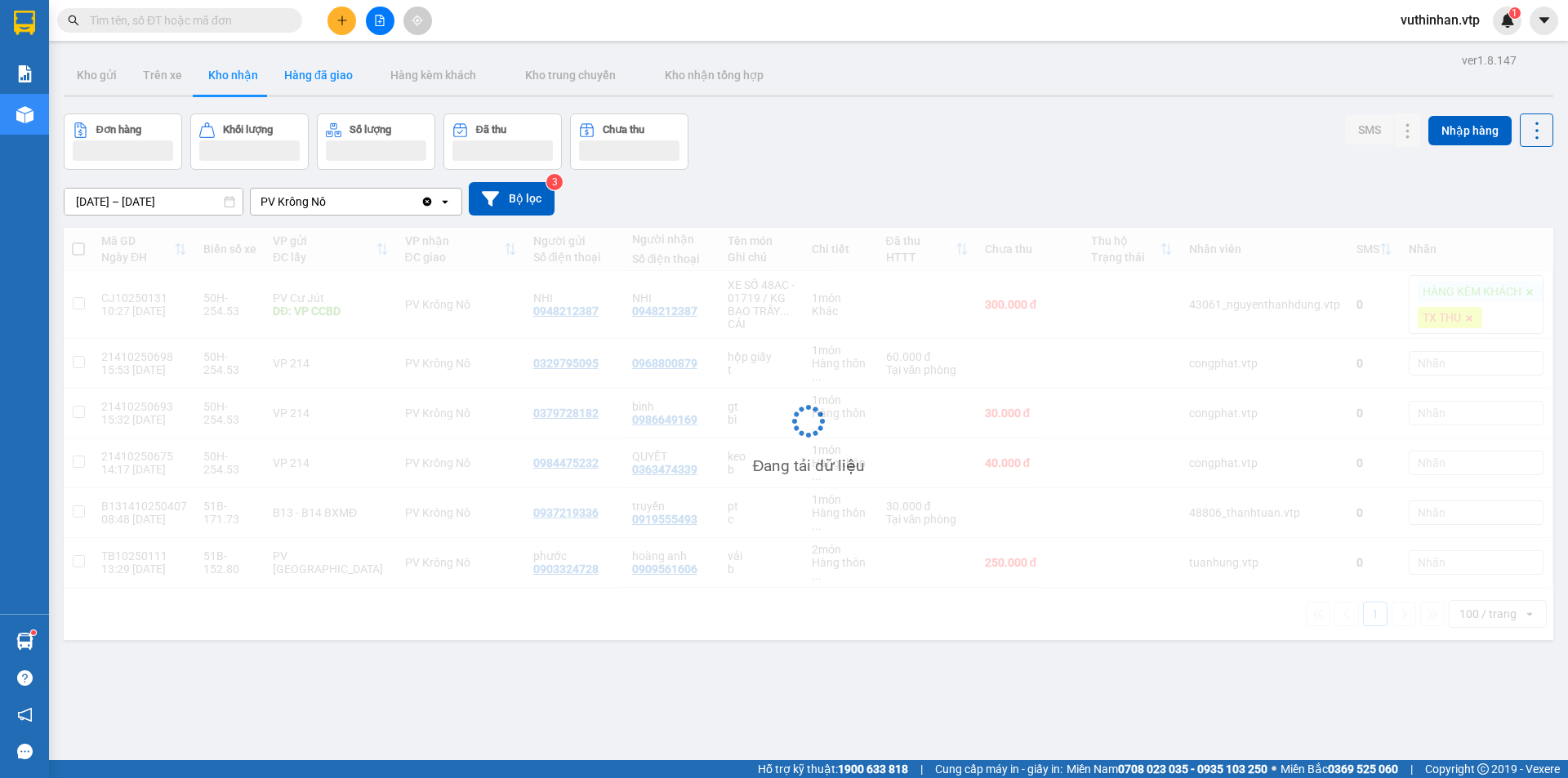
click at [321, 74] on button "Hàng đã giao" at bounding box center [319, 75] width 95 height 39
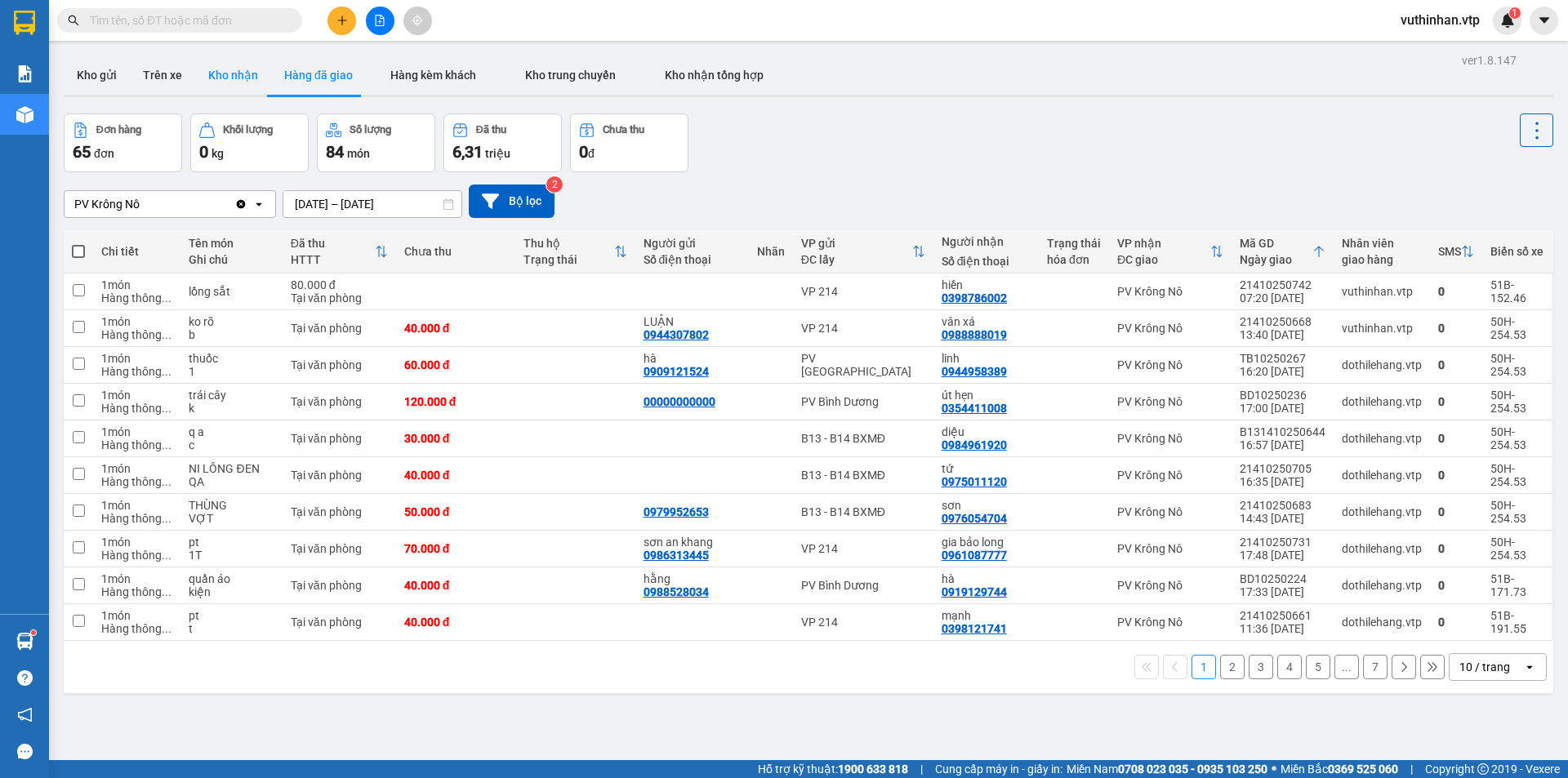
click at [240, 90] on button "Kho nhận" at bounding box center [233, 75] width 76 height 39
